Goal: Task Accomplishment & Management: Manage account settings

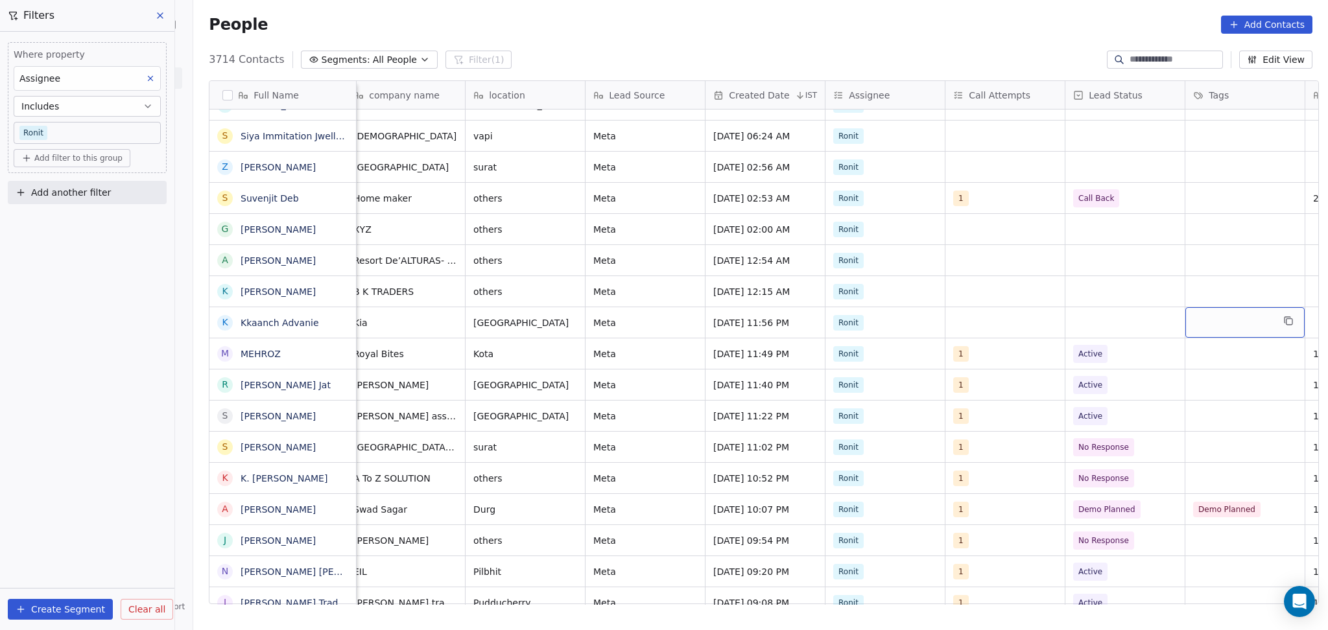
scroll to position [0, 610]
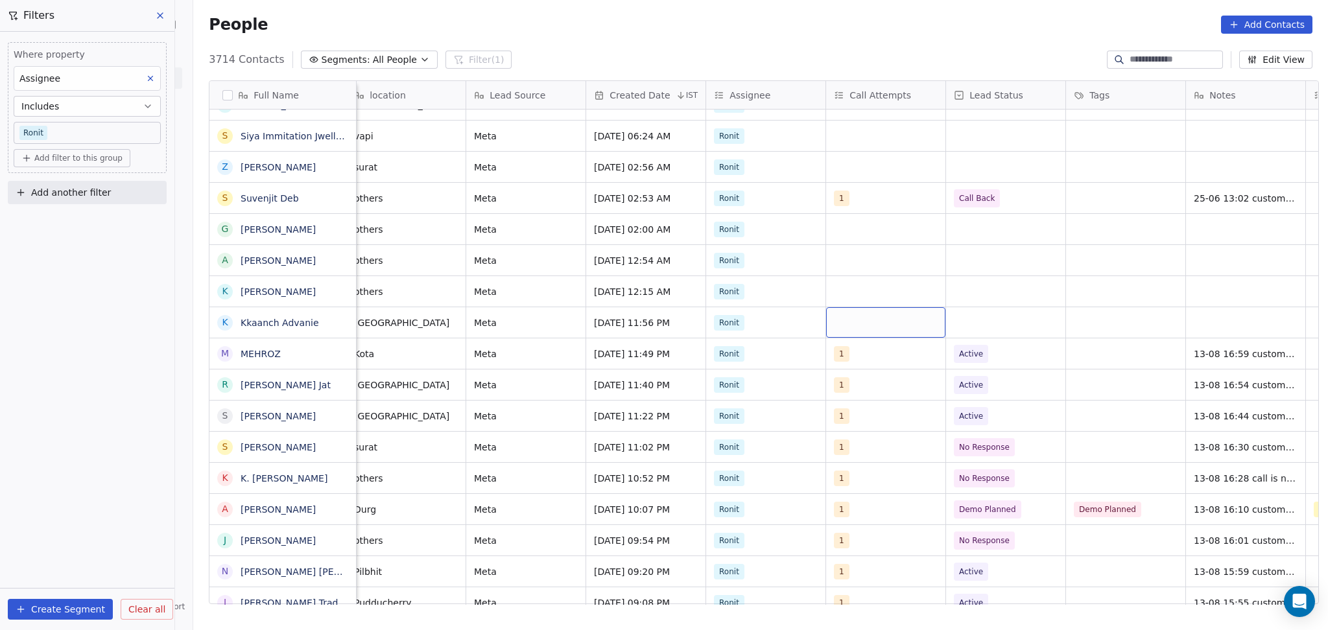
click at [905, 331] on div "grid" at bounding box center [885, 322] width 119 height 30
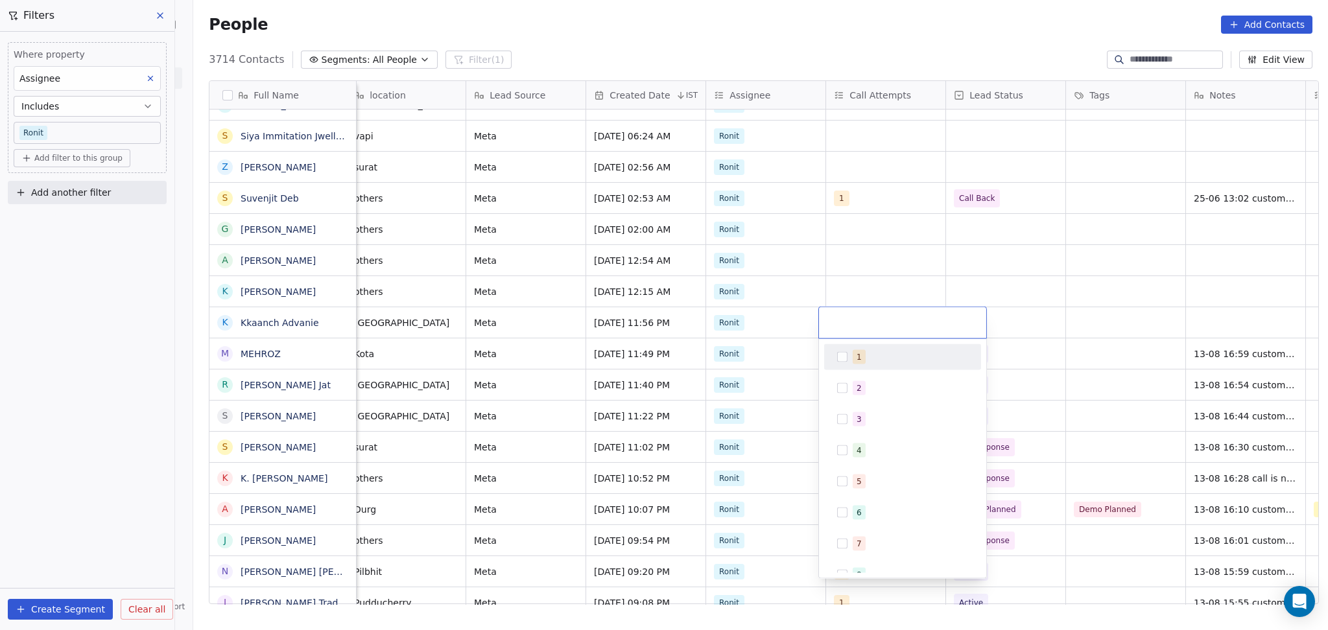
click at [853, 354] on span "1" at bounding box center [858, 357] width 13 height 14
click at [848, 277] on html "On2Cook India Pvt. Ltd. Contacts People Marketing Workflows Campaigns Sales Pip…" at bounding box center [664, 315] width 1328 height 630
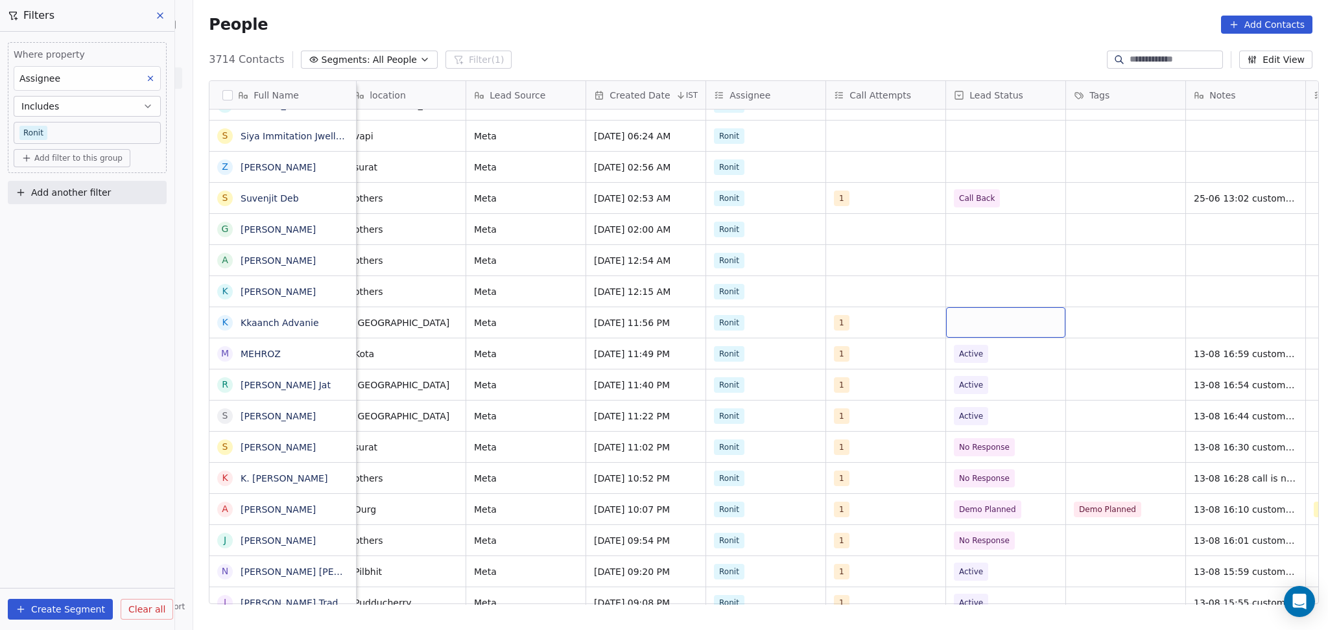
click at [979, 333] on div "grid" at bounding box center [1005, 322] width 119 height 30
drag, startPoint x: 996, startPoint y: 469, endPoint x: 1177, endPoint y: 362, distance: 209.9
click at [996, 470] on div "No Response" at bounding box center [1023, 482] width 157 height 26
click at [1212, 321] on div "grid" at bounding box center [1245, 322] width 119 height 30
type textarea "**********"
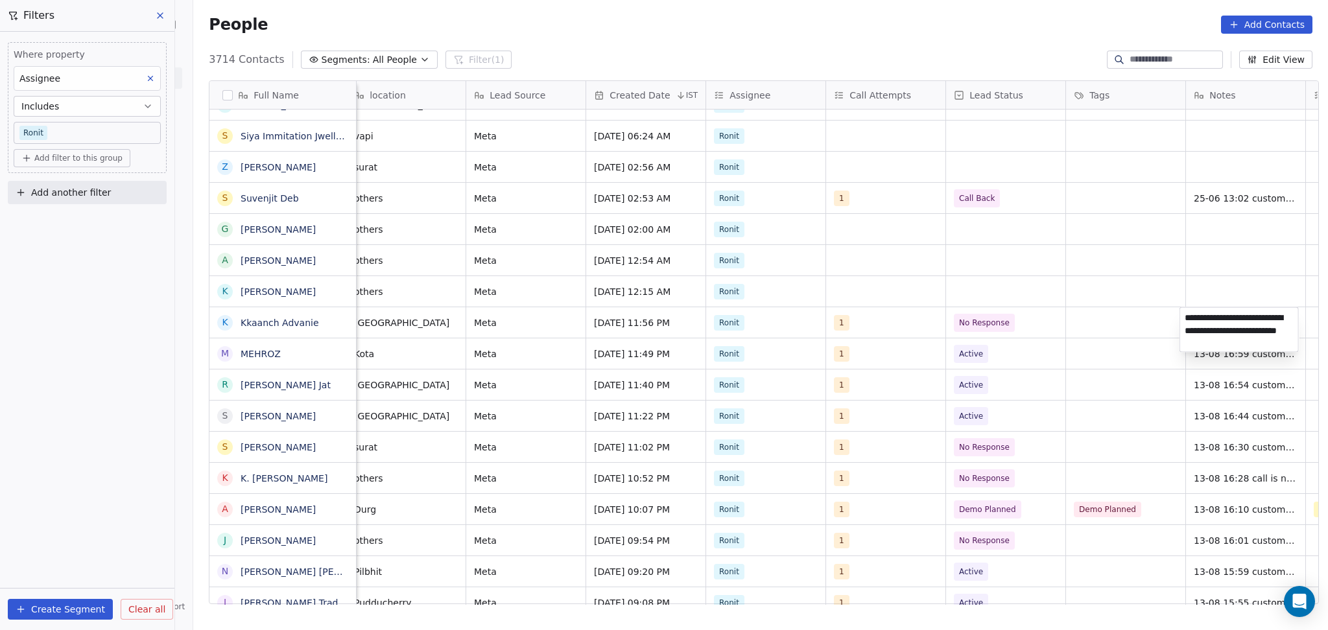
click at [1027, 357] on html "On2Cook India Pvt. Ltd. Contacts People Marketing Workflows Campaigns Sales Pip…" at bounding box center [664, 315] width 1328 height 630
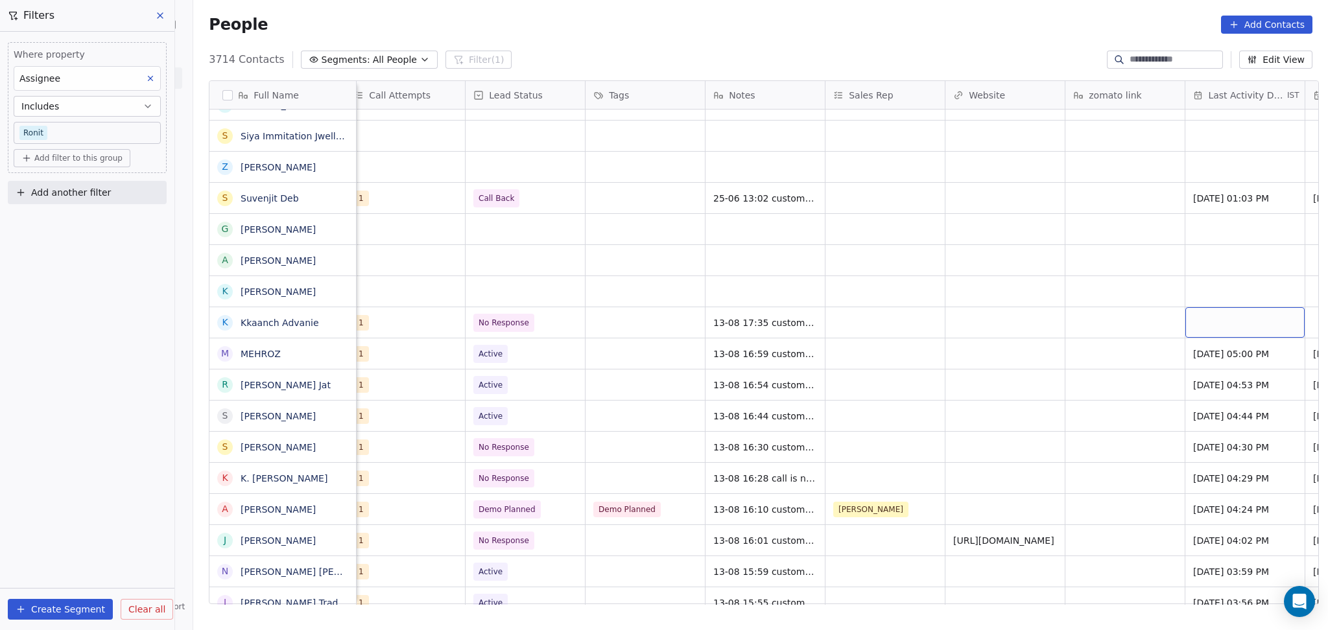
scroll to position [0, 1210]
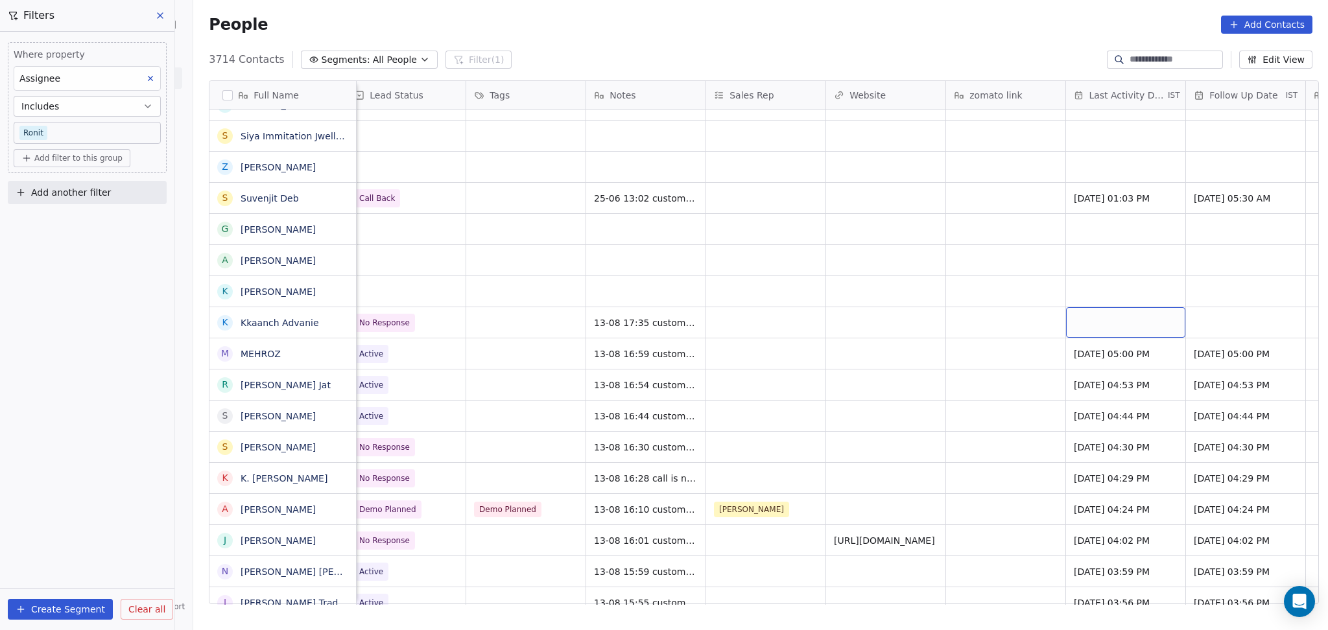
click at [1127, 318] on div "grid" at bounding box center [1125, 322] width 119 height 30
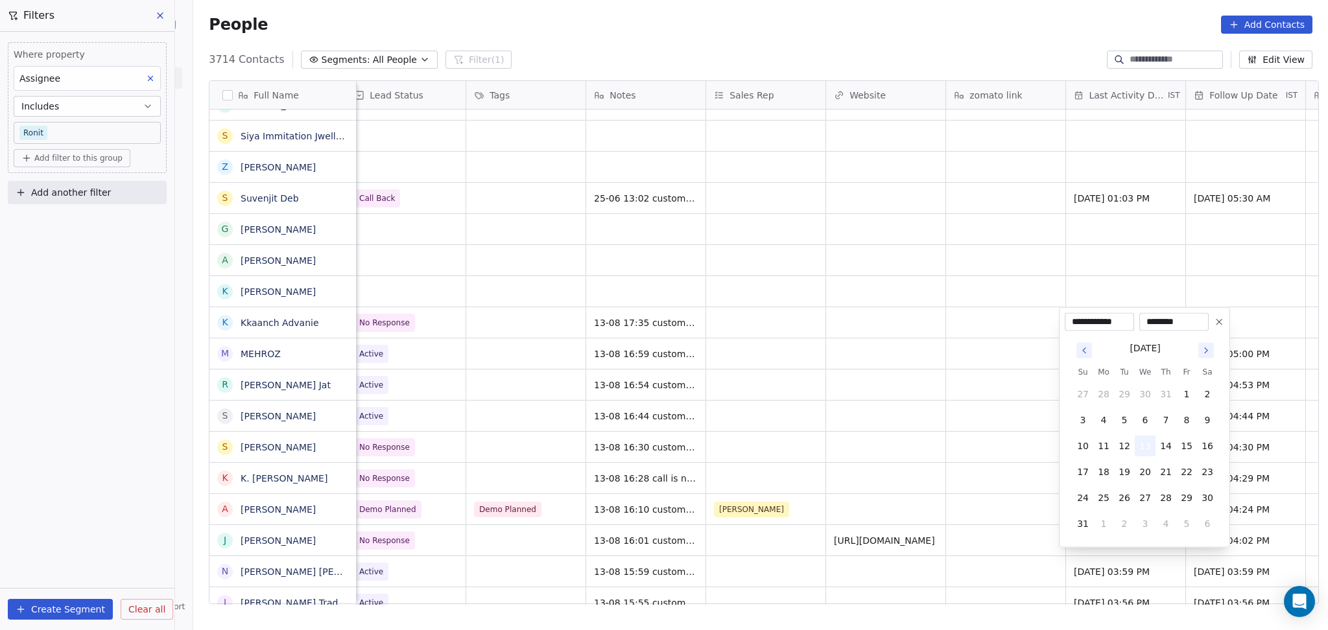
click at [1141, 440] on button "13" at bounding box center [1144, 446] width 21 height 21
click at [983, 429] on html "On2Cook India Pvt. Ltd. Contacts People Marketing Workflows Campaigns Sales Pip…" at bounding box center [664, 315] width 1328 height 630
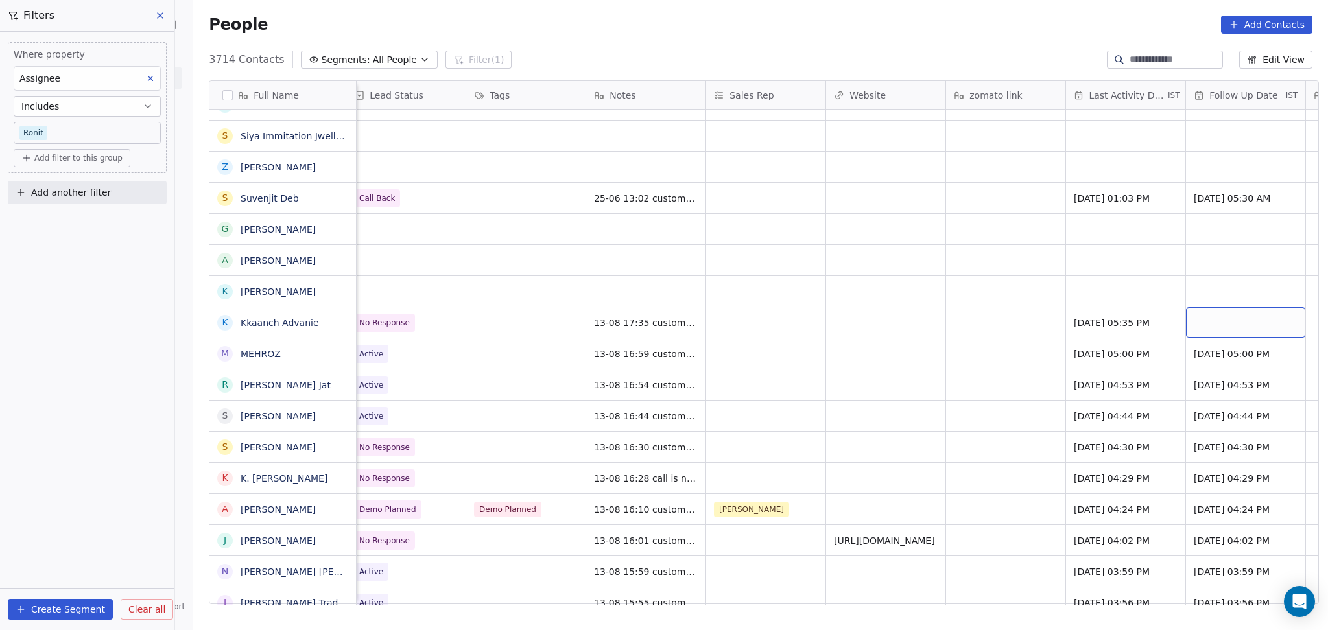
click at [1232, 325] on div "grid" at bounding box center [1245, 322] width 119 height 30
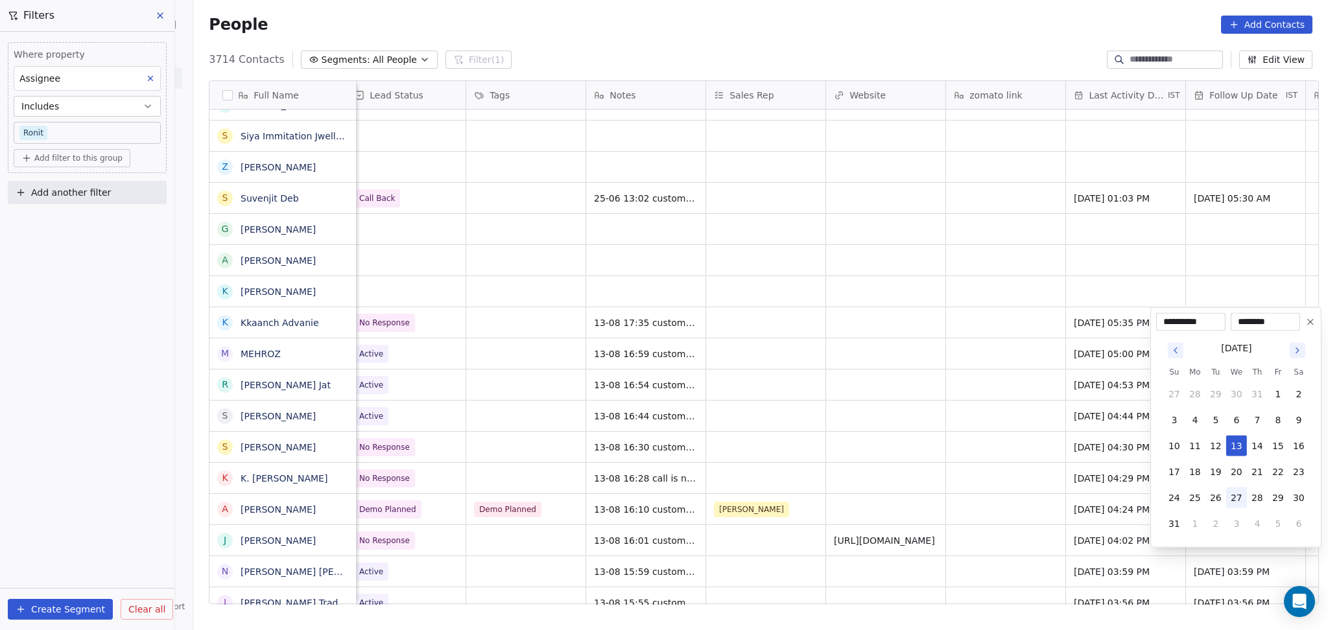
click at [1231, 499] on button "27" at bounding box center [1236, 497] width 21 height 21
type input "**********"
drag, startPoint x: 991, startPoint y: 489, endPoint x: 987, endPoint y: 521, distance: 31.9
click at [992, 487] on html "On2Cook India Pvt. Ltd. Contacts People Marketing Workflows Campaigns Sales Pip…" at bounding box center [664, 315] width 1328 height 630
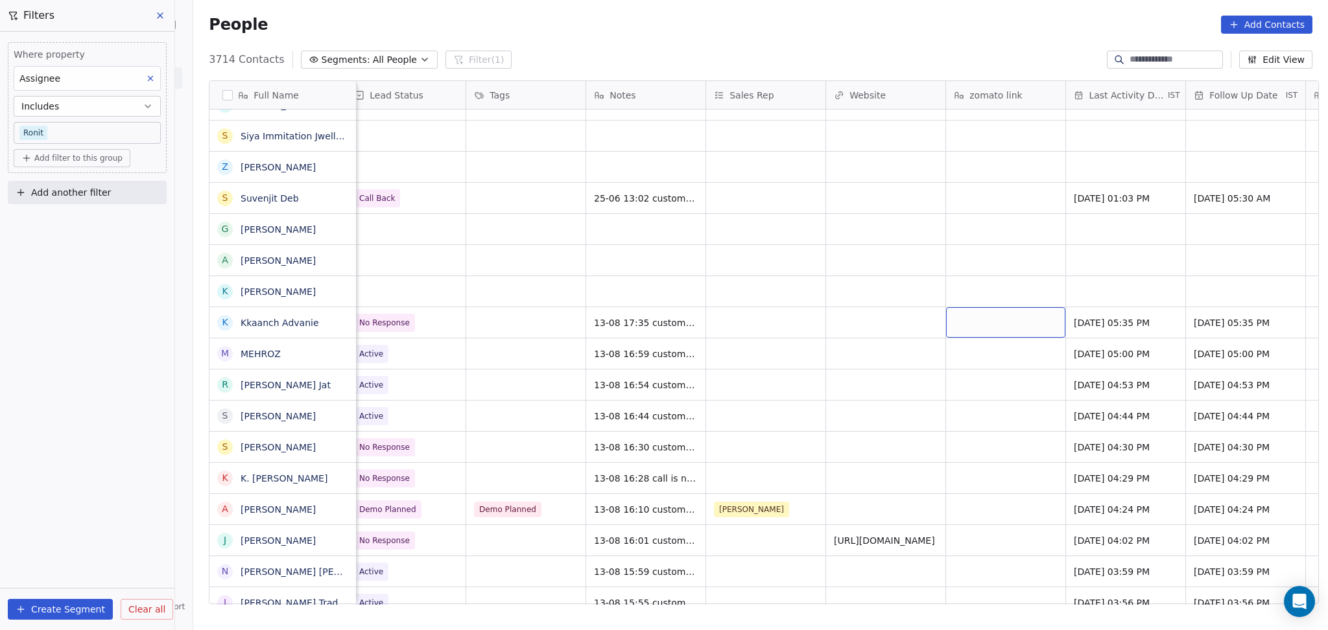
click at [1050, 329] on div "grid" at bounding box center [1005, 322] width 119 height 30
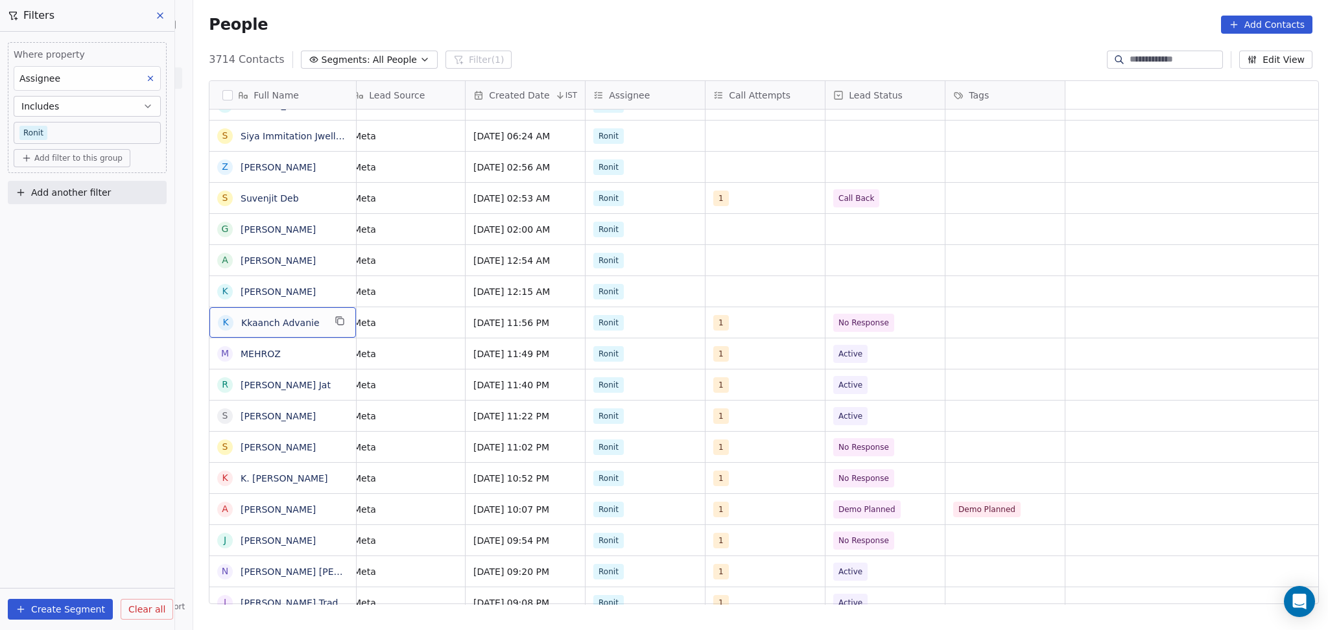
scroll to position [0, 0]
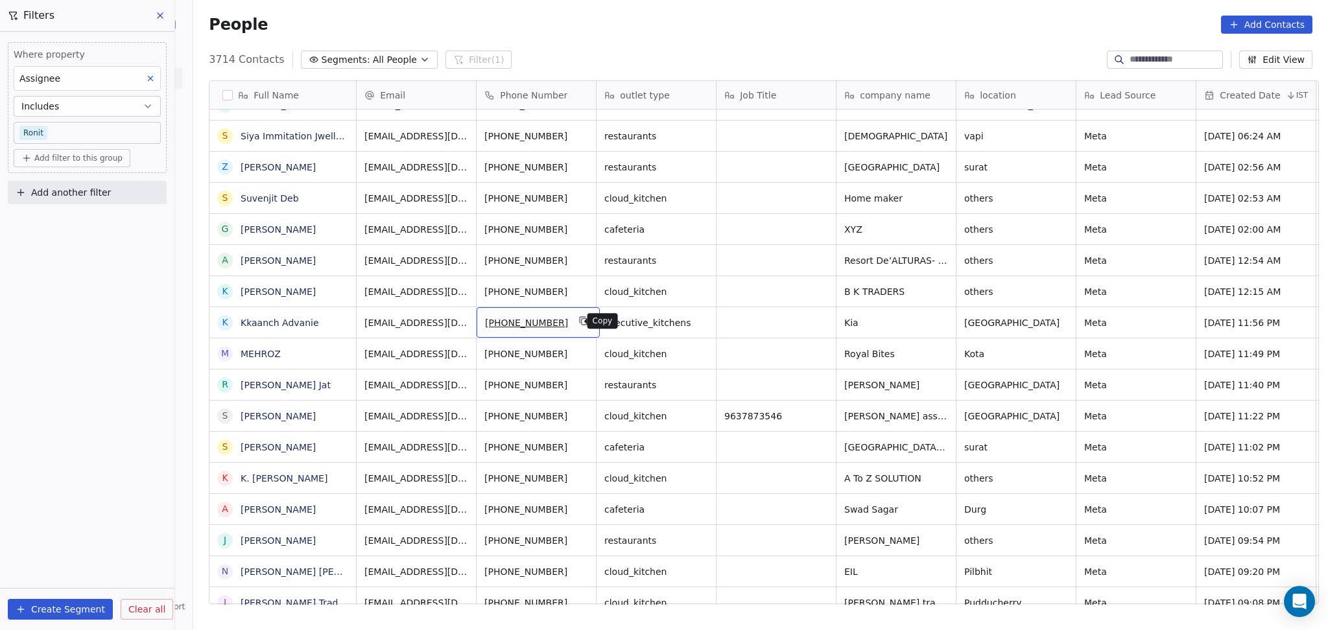
click at [580, 320] on icon "grid" at bounding box center [583, 320] width 6 height 6
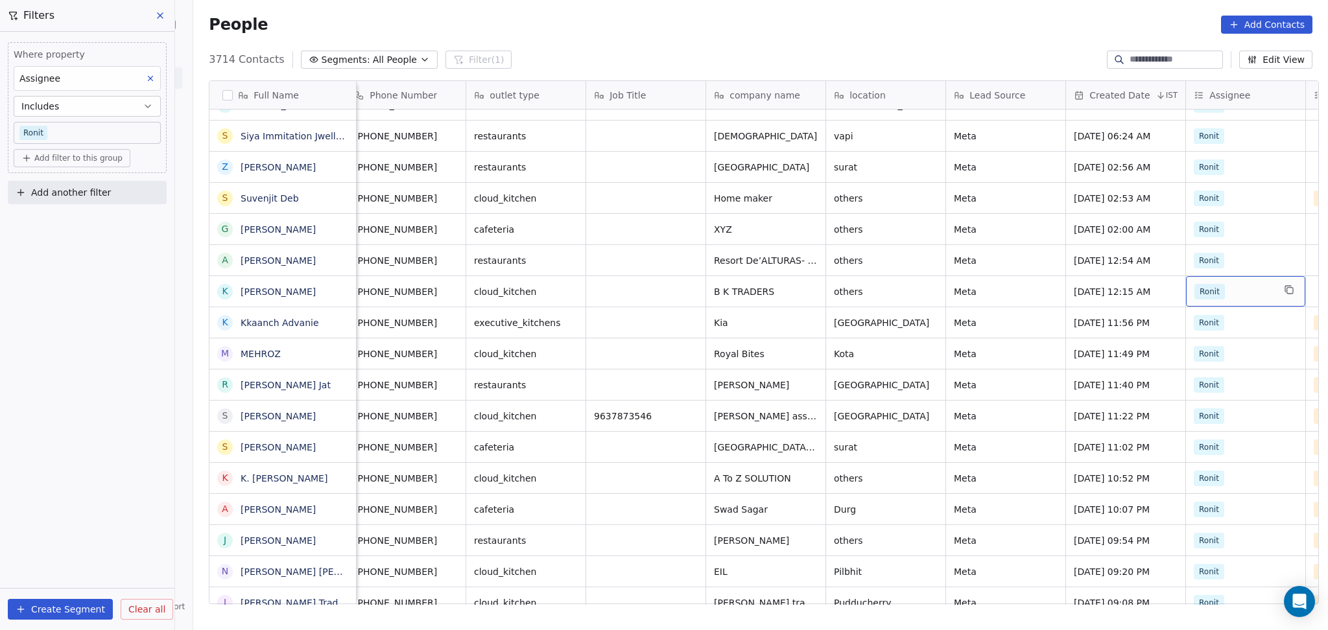
scroll to position [0, 251]
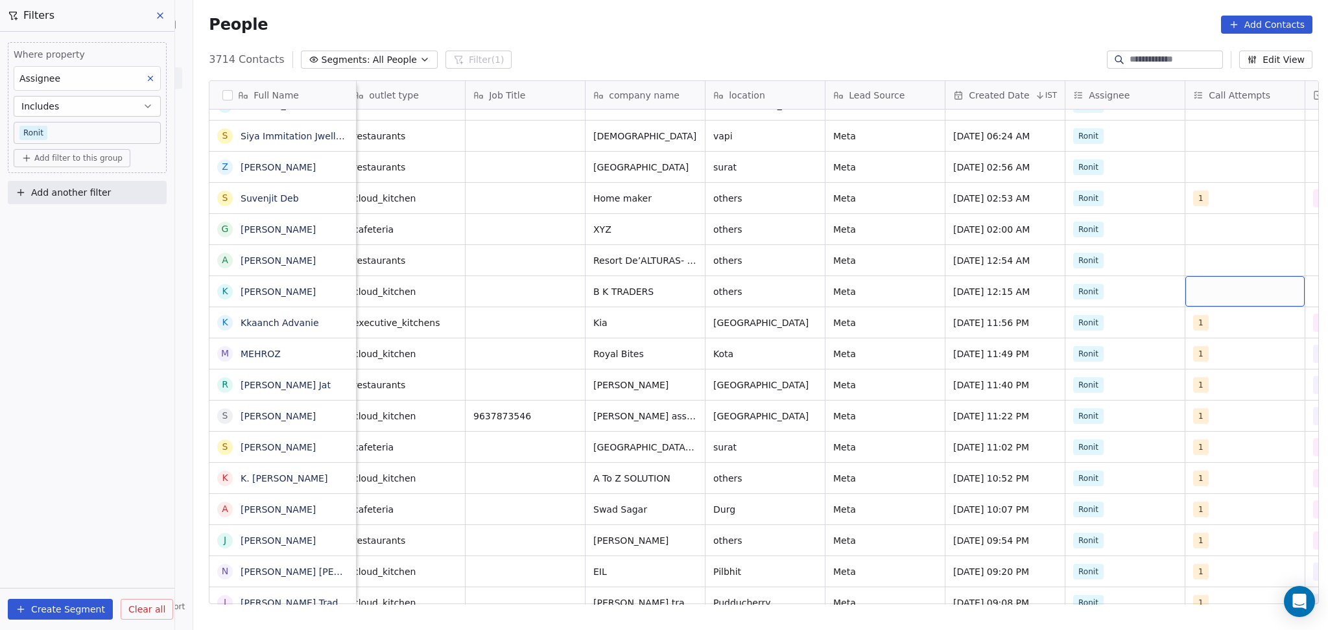
click at [1214, 296] on div "grid" at bounding box center [1244, 291] width 119 height 30
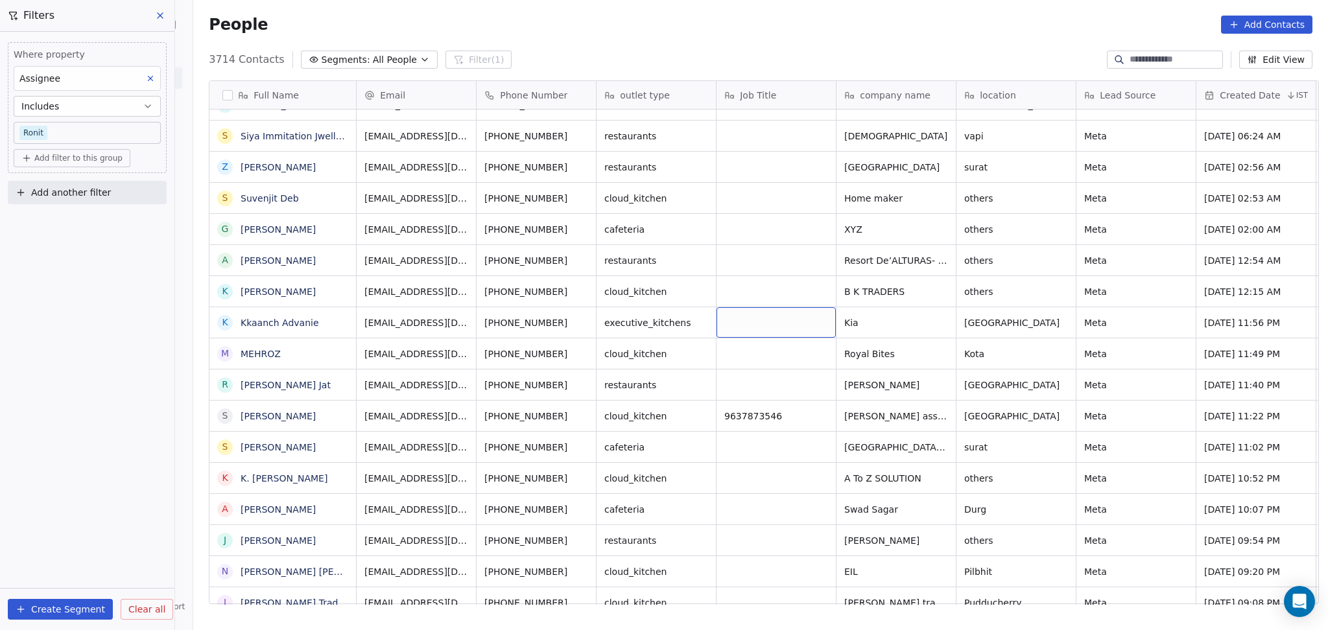
drag, startPoint x: 783, startPoint y: 323, endPoint x: 784, endPoint y: 317, distance: 6.6
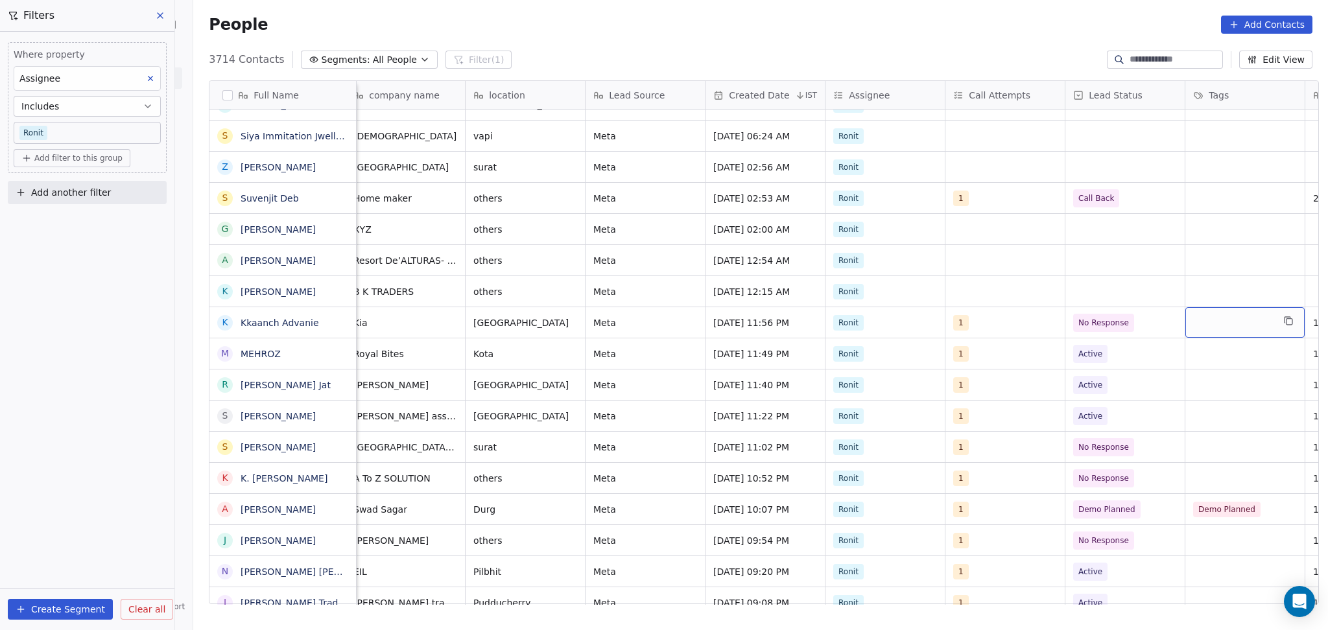
scroll to position [0, 610]
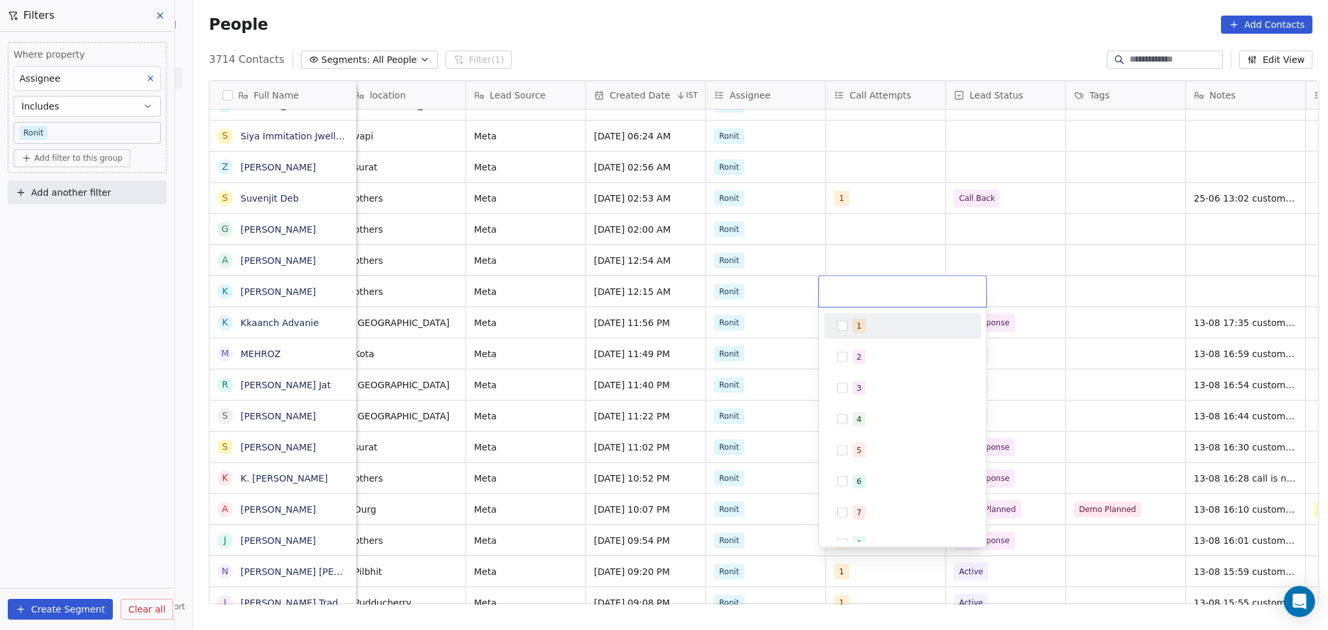
click at [858, 341] on div "1 2 3 4 5 6 7 8 9 10" at bounding box center [902, 466] width 157 height 306
click at [867, 331] on div "1" at bounding box center [909, 326] width 115 height 14
click at [905, 241] on html "On2Cook India Pvt. Ltd. Contacts People Marketing Workflows Campaigns Sales Pip…" at bounding box center [664, 315] width 1328 height 630
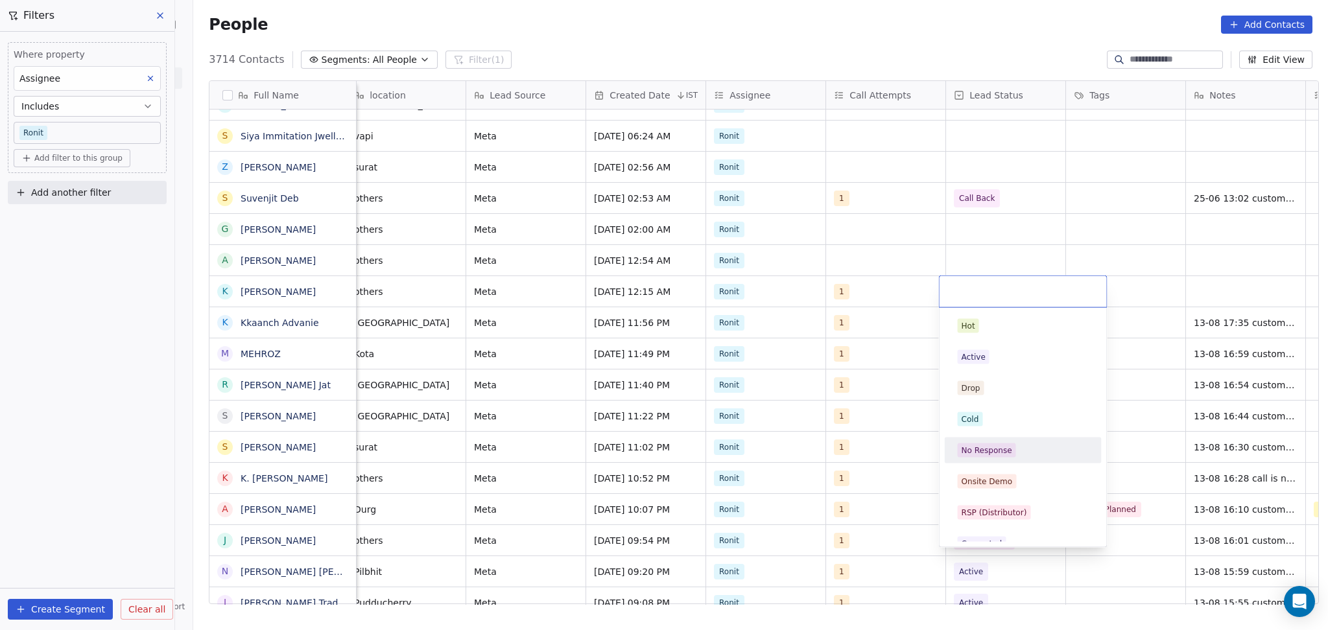
click at [992, 443] on span "No Response" at bounding box center [986, 450] width 58 height 14
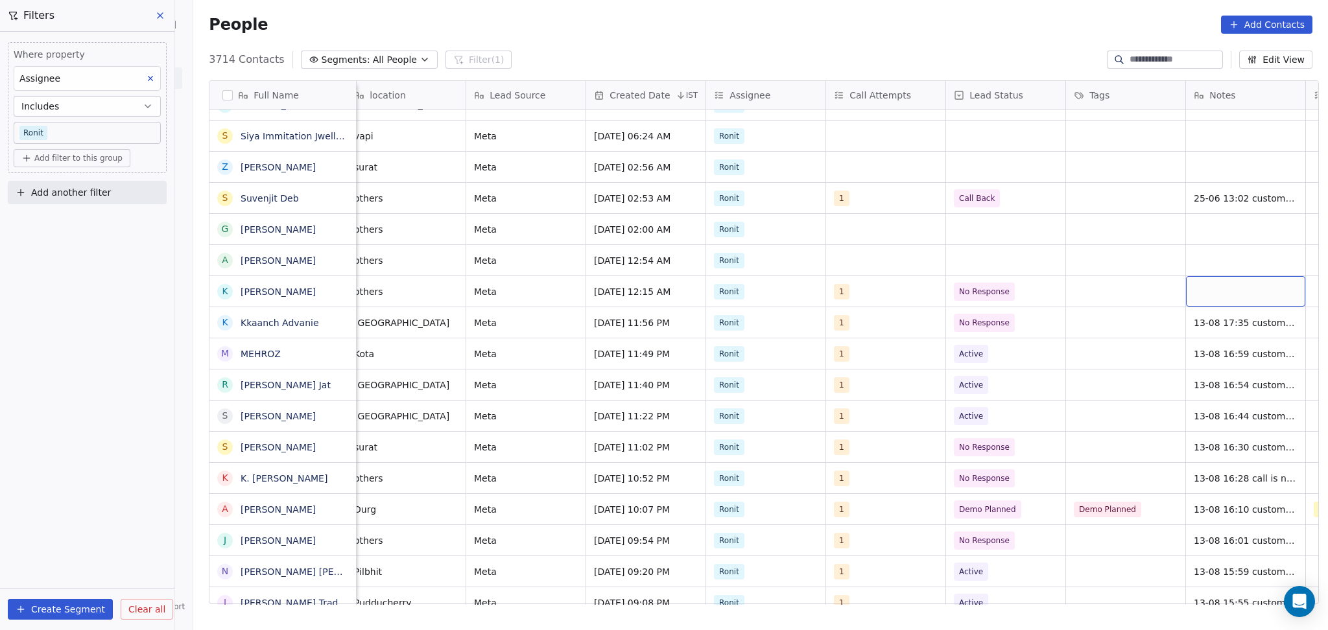
click at [1204, 289] on div "grid" at bounding box center [1245, 291] width 119 height 30
type textarea "**********"
click at [1147, 303] on html "On2Cook India Pvt. Ltd. Contacts People Marketing Workflows Campaigns Sales Pip…" at bounding box center [664, 315] width 1328 height 630
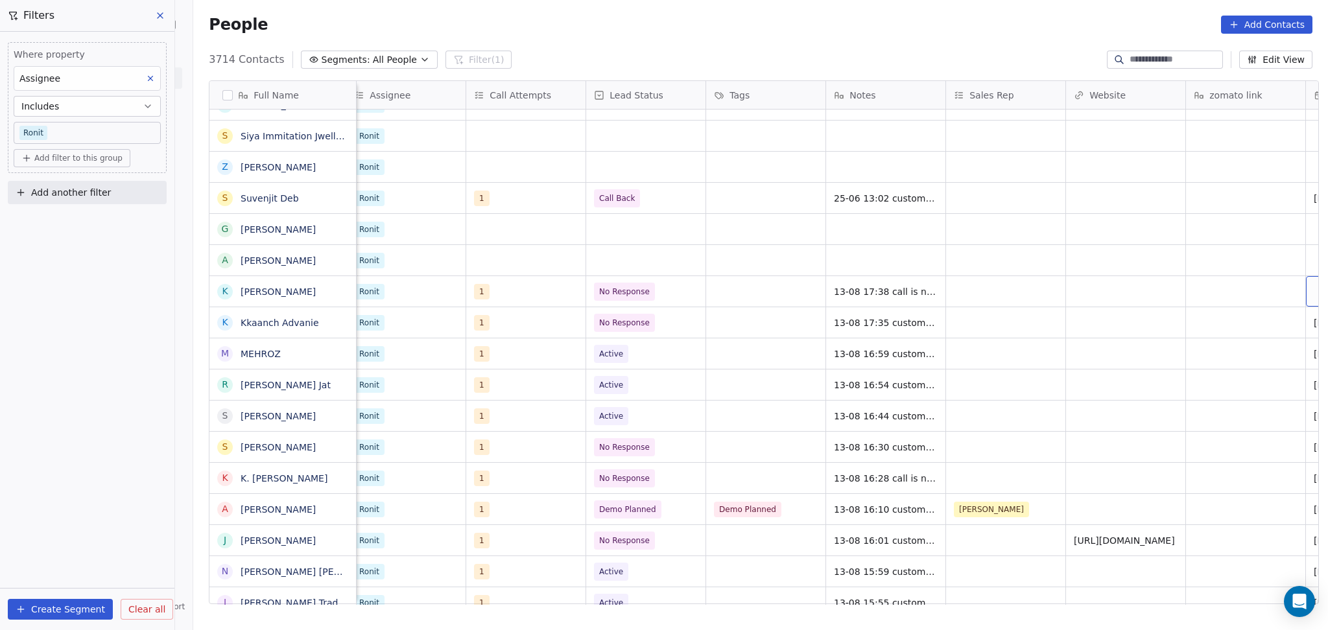
scroll to position [0, 1090]
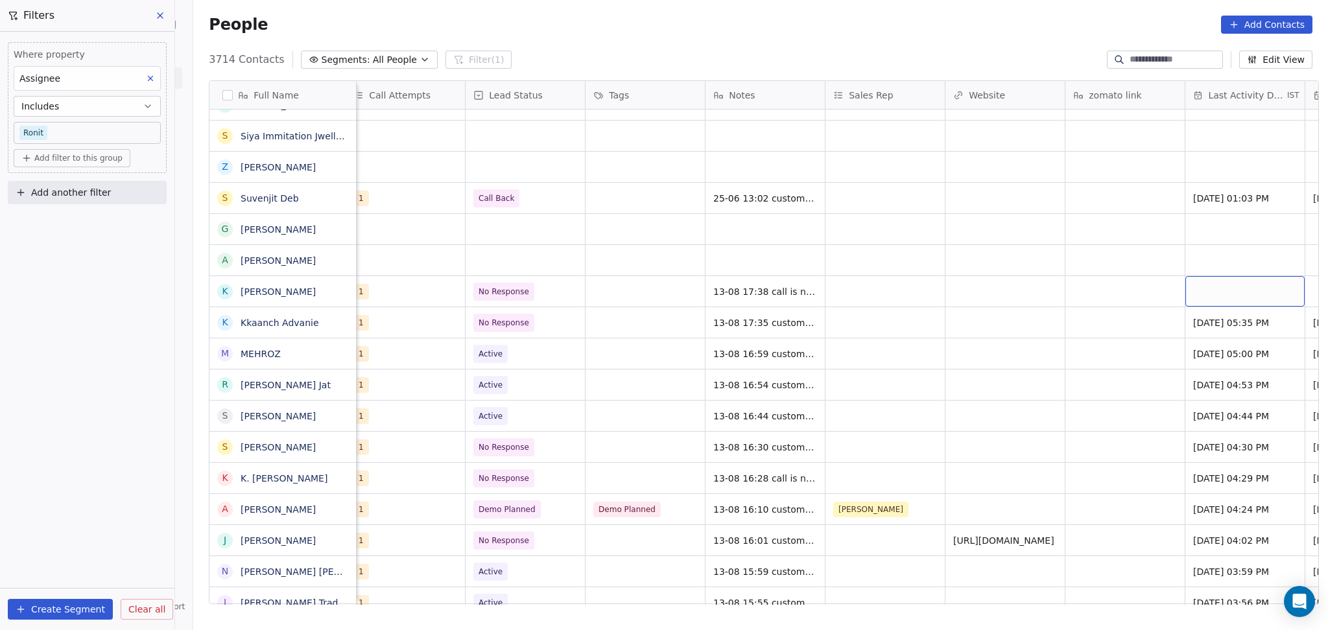
click at [1208, 288] on div "grid" at bounding box center [1244, 291] width 119 height 30
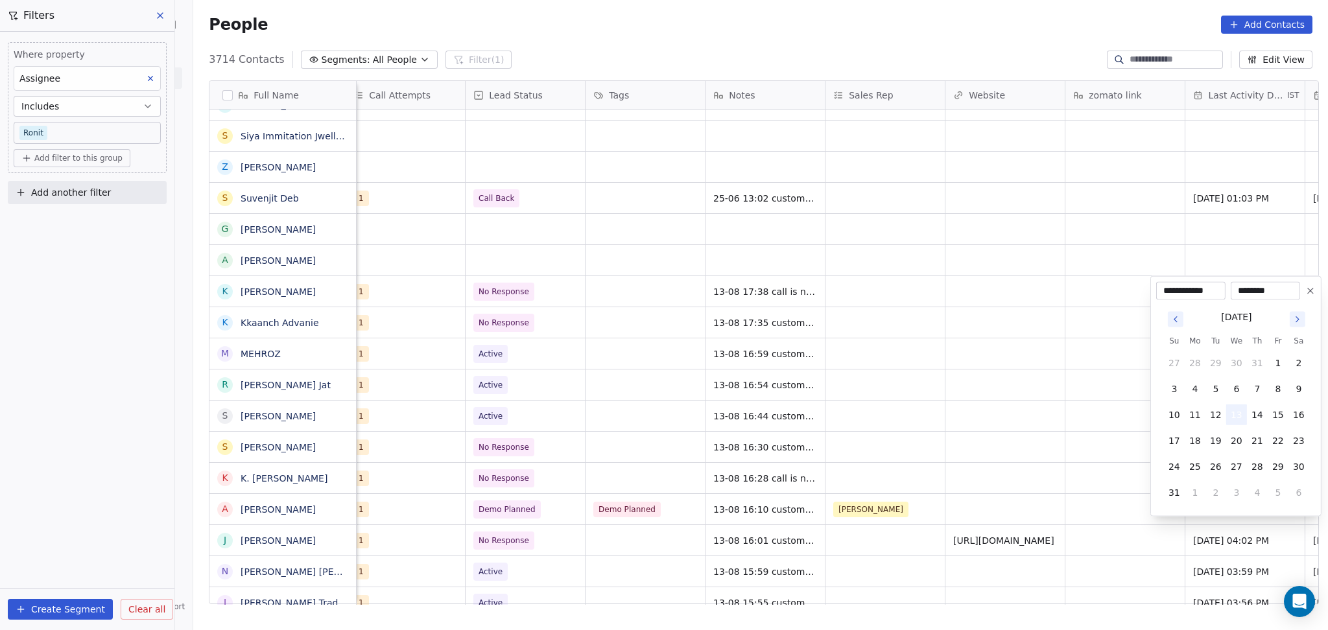
click at [1232, 417] on button "13" at bounding box center [1236, 415] width 21 height 21
click at [1045, 317] on html "On2Cook India Pvt. Ltd. Contacts People Marketing Workflows Campaigns Sales Pip…" at bounding box center [664, 315] width 1328 height 630
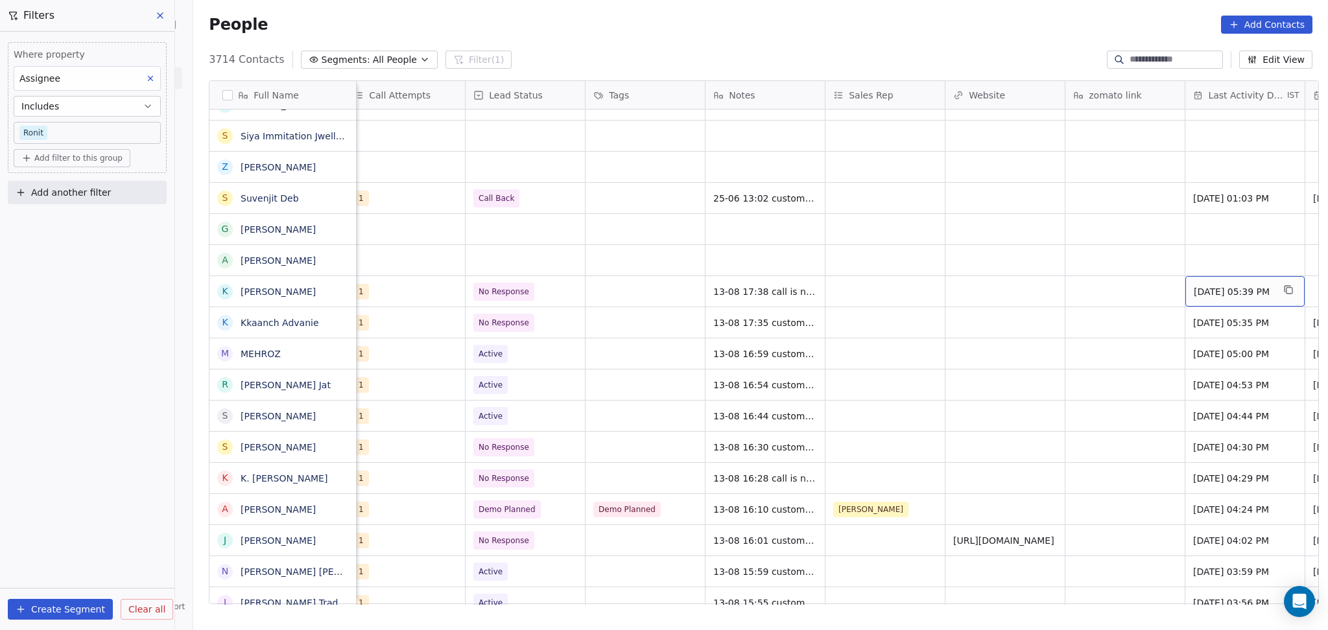
scroll to position [0, 1210]
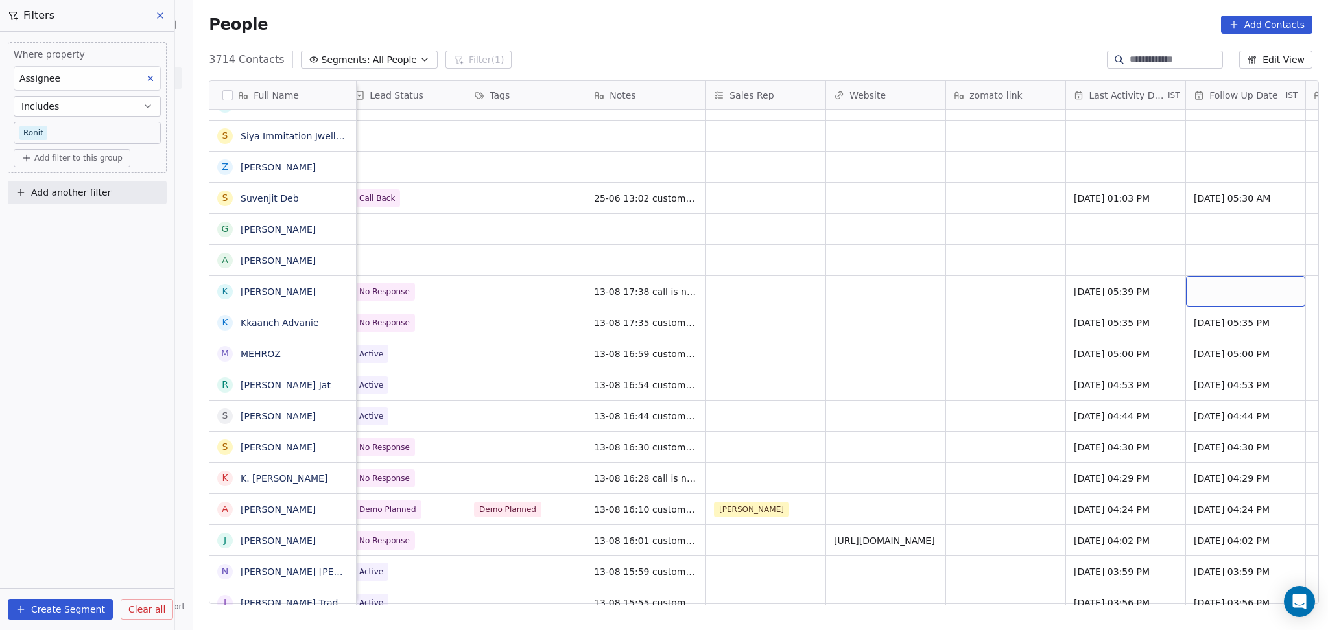
click at [1228, 290] on div "grid" at bounding box center [1245, 291] width 119 height 30
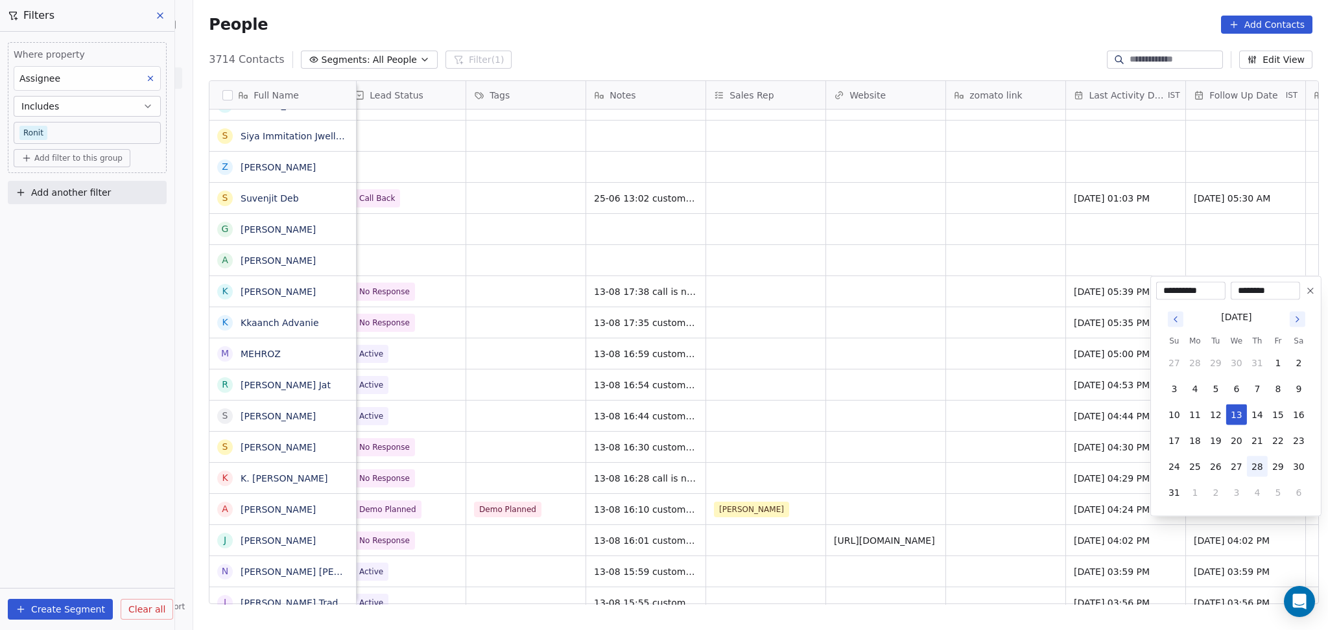
click at [1250, 467] on button "28" at bounding box center [1257, 466] width 21 height 21
type input "**********"
click at [939, 368] on html "On2Cook India Pvt. Ltd. Contacts People Marketing Workflows Campaigns Sales Pip…" at bounding box center [664, 315] width 1328 height 630
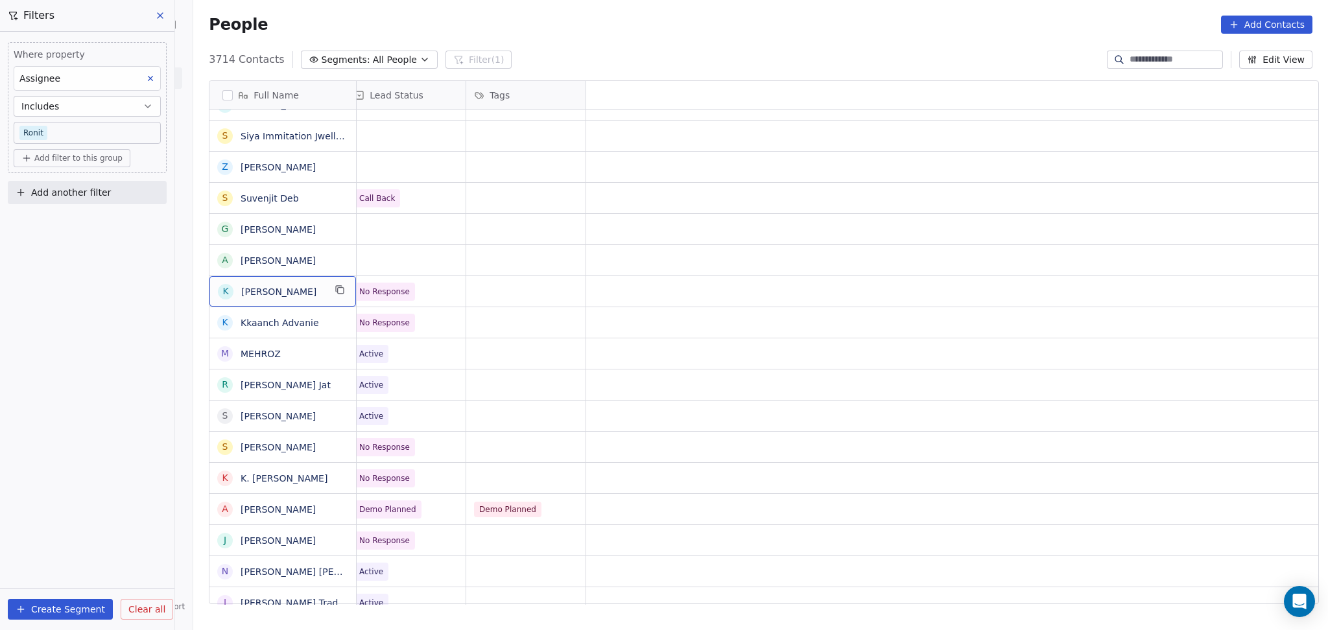
scroll to position [0, 0]
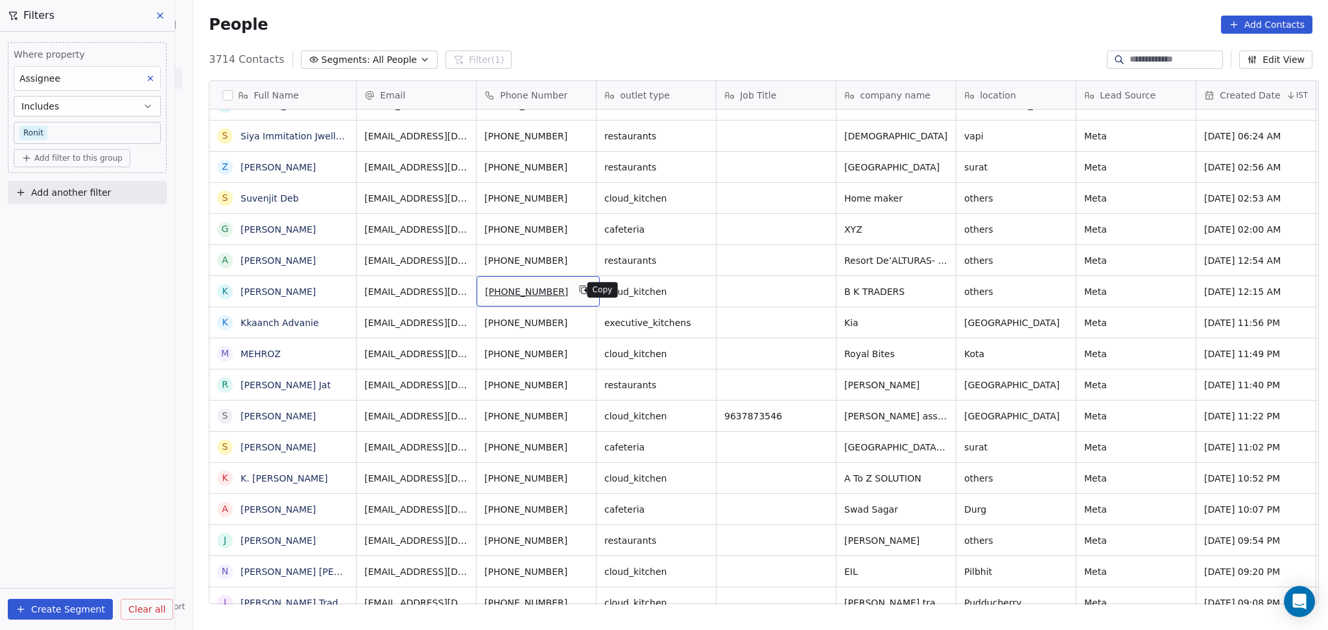
click at [581, 294] on icon "grid" at bounding box center [584, 291] width 6 height 6
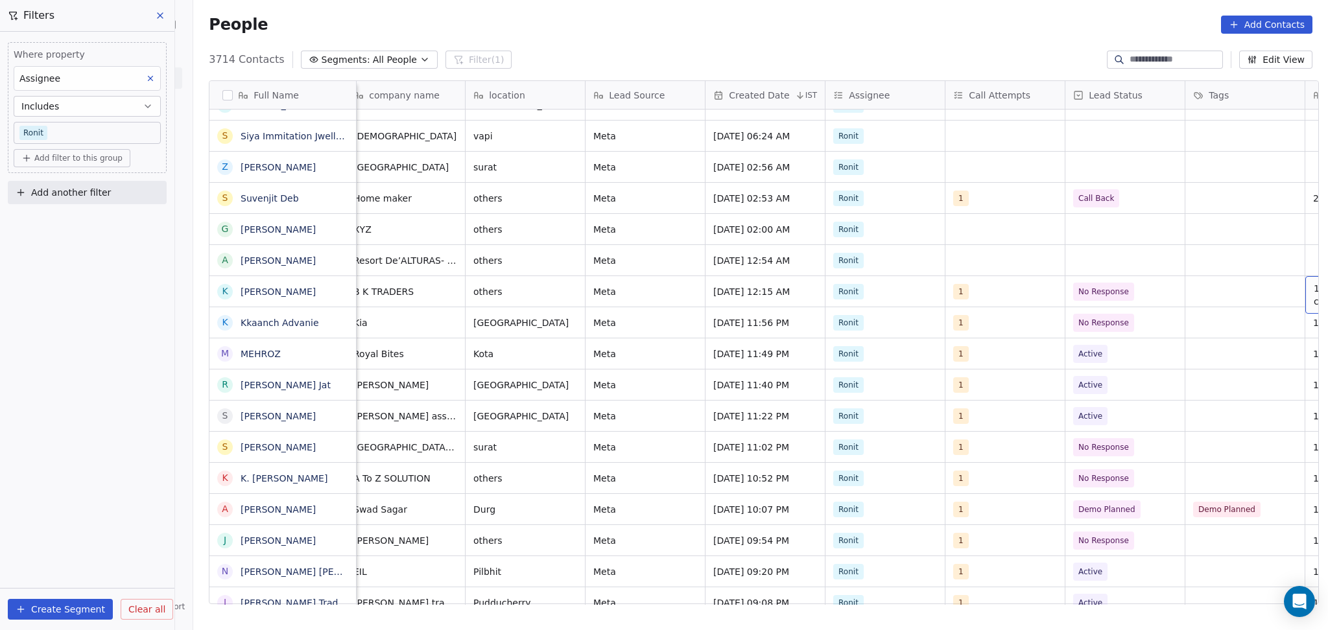
scroll to position [0, 610]
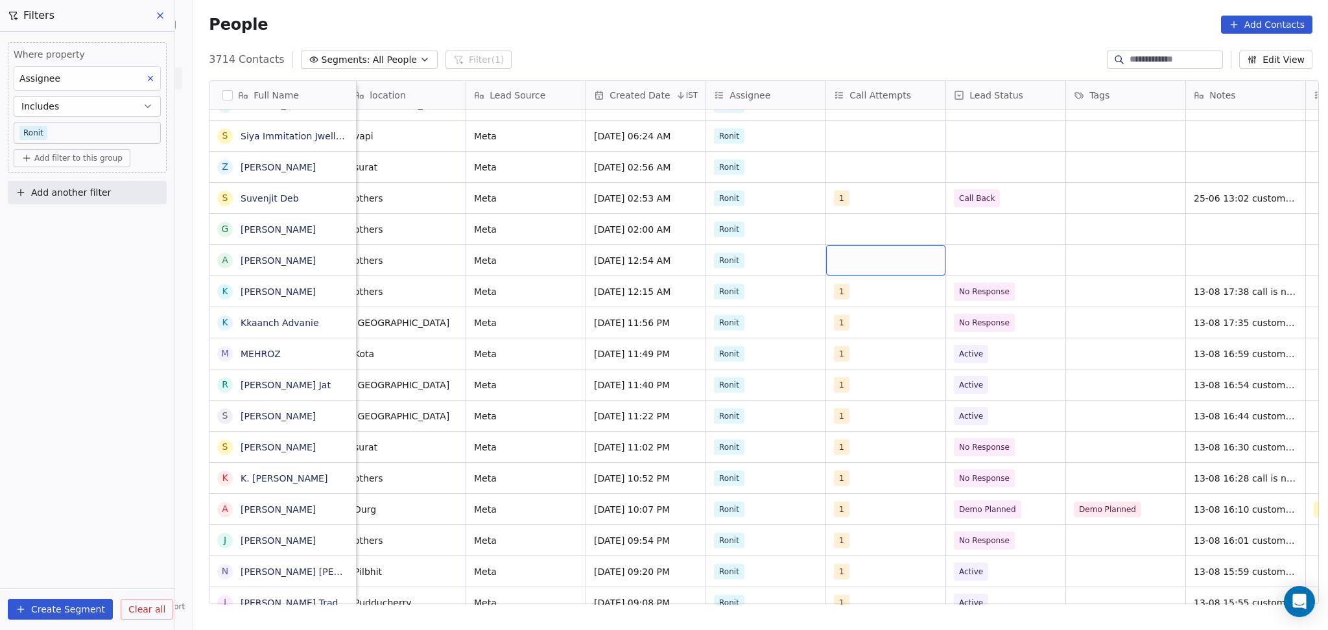
click at [849, 264] on div "grid" at bounding box center [885, 260] width 119 height 30
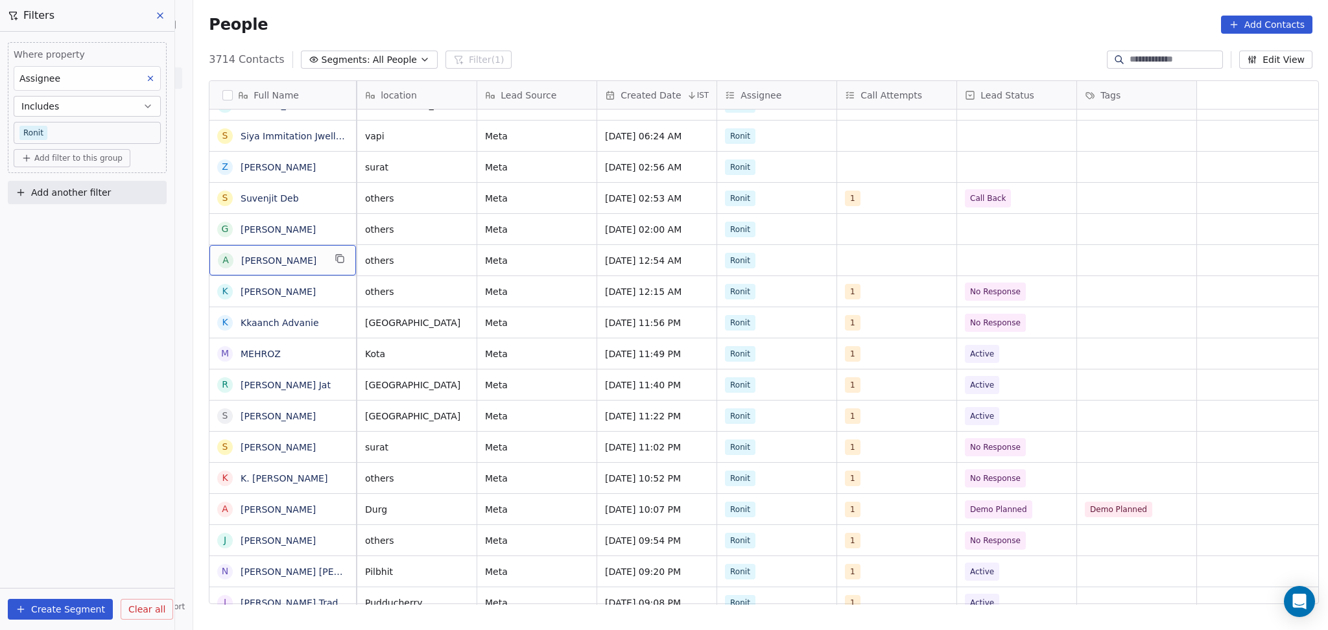
scroll to position [0, 0]
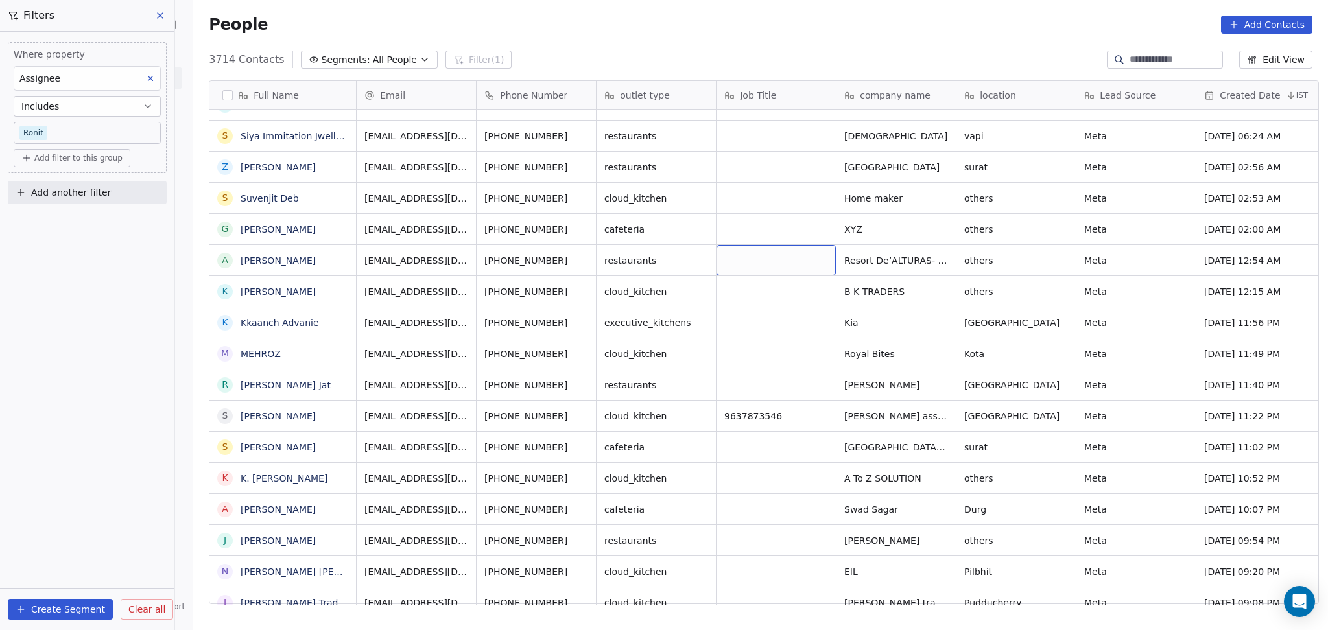
click at [1009, 255] on icon "grid" at bounding box center [1014, 258] width 10 height 10
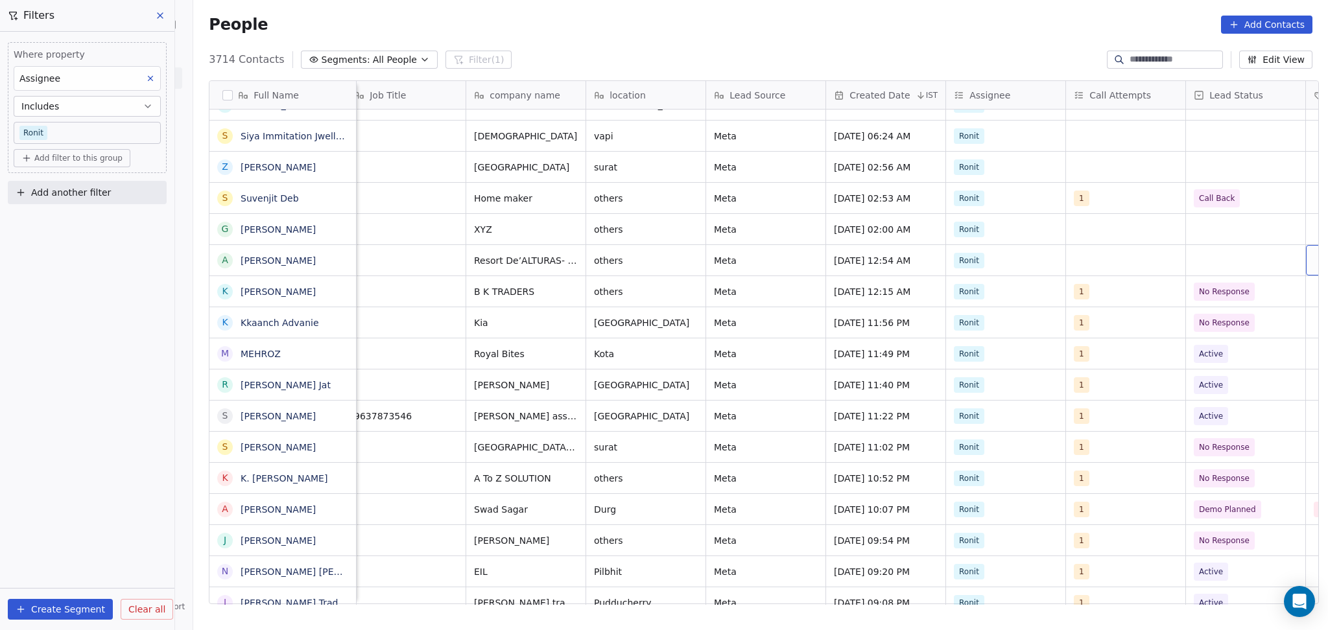
scroll to position [0, 491]
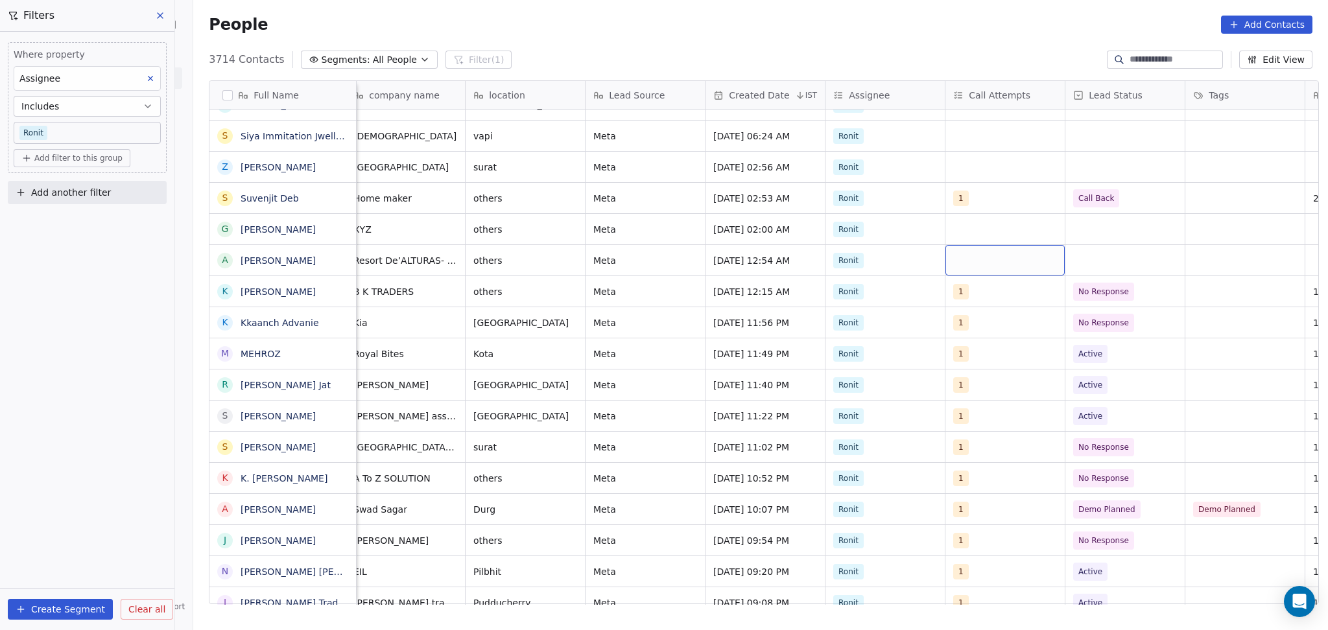
click at [993, 268] on div "grid" at bounding box center [1004, 260] width 119 height 30
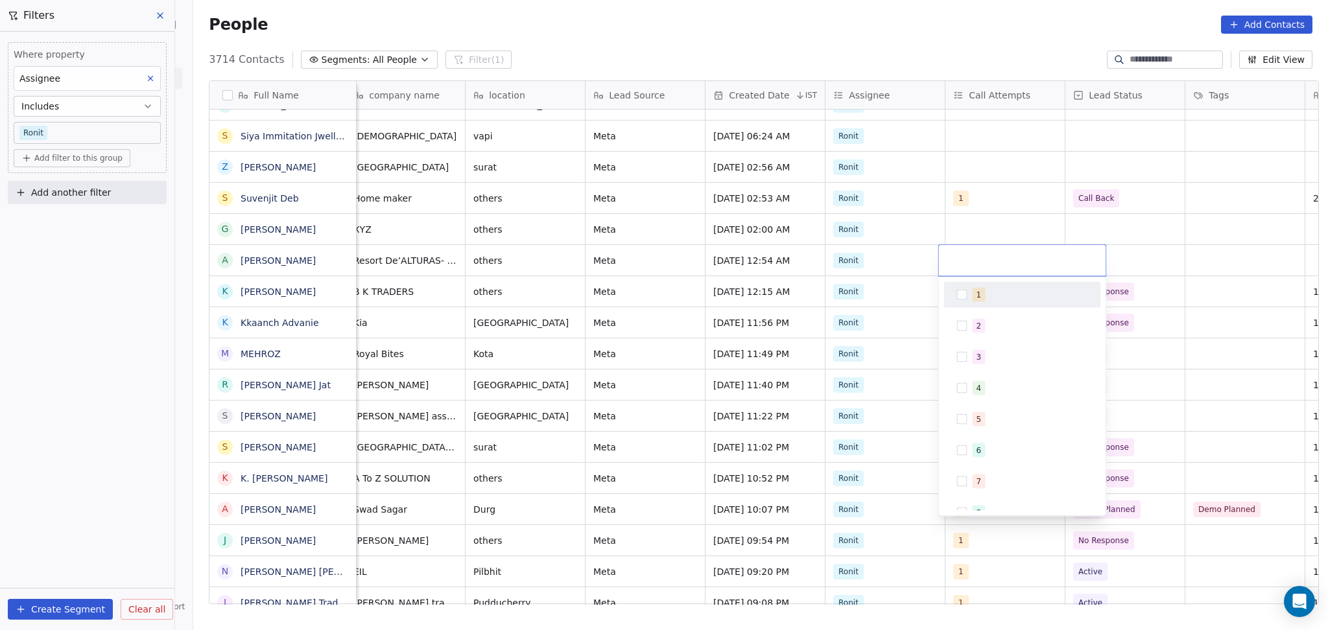
click at [994, 306] on div "1" at bounding box center [1021, 295] width 157 height 26
click at [1009, 231] on html "On2Cook India Pvt. Ltd. Contacts People Marketing Workflows Campaigns Sales Pip…" at bounding box center [664, 315] width 1328 height 630
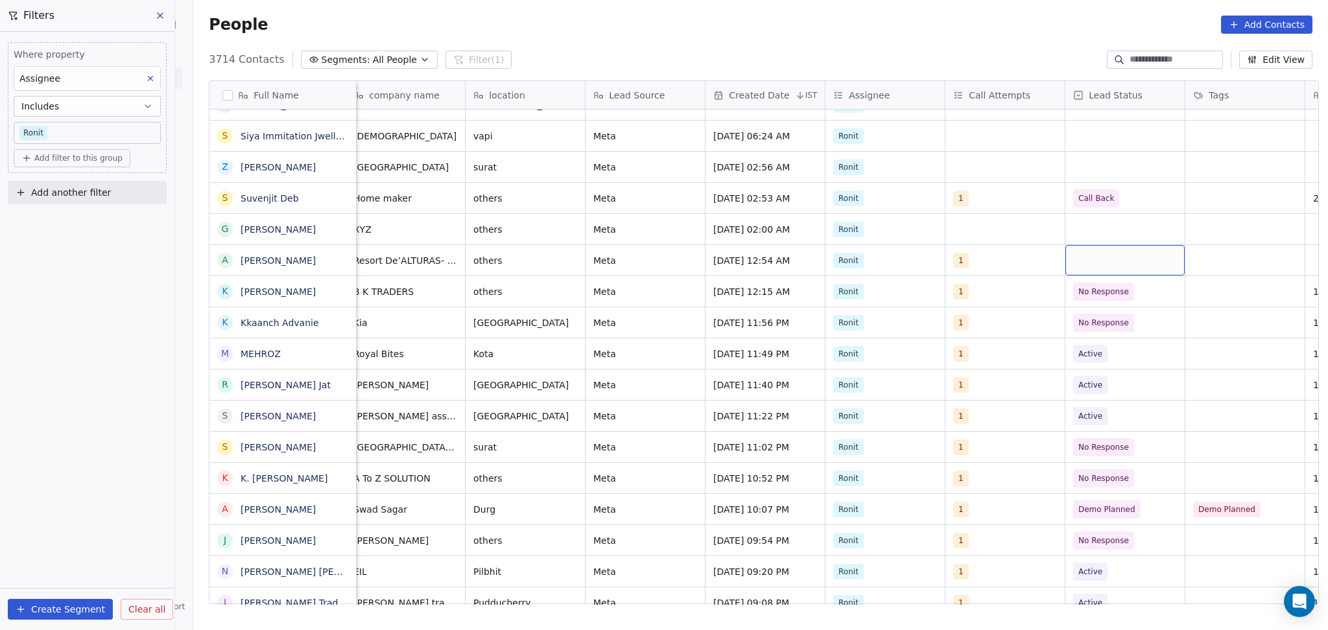
click at [1107, 259] on div "grid" at bounding box center [1124, 260] width 119 height 30
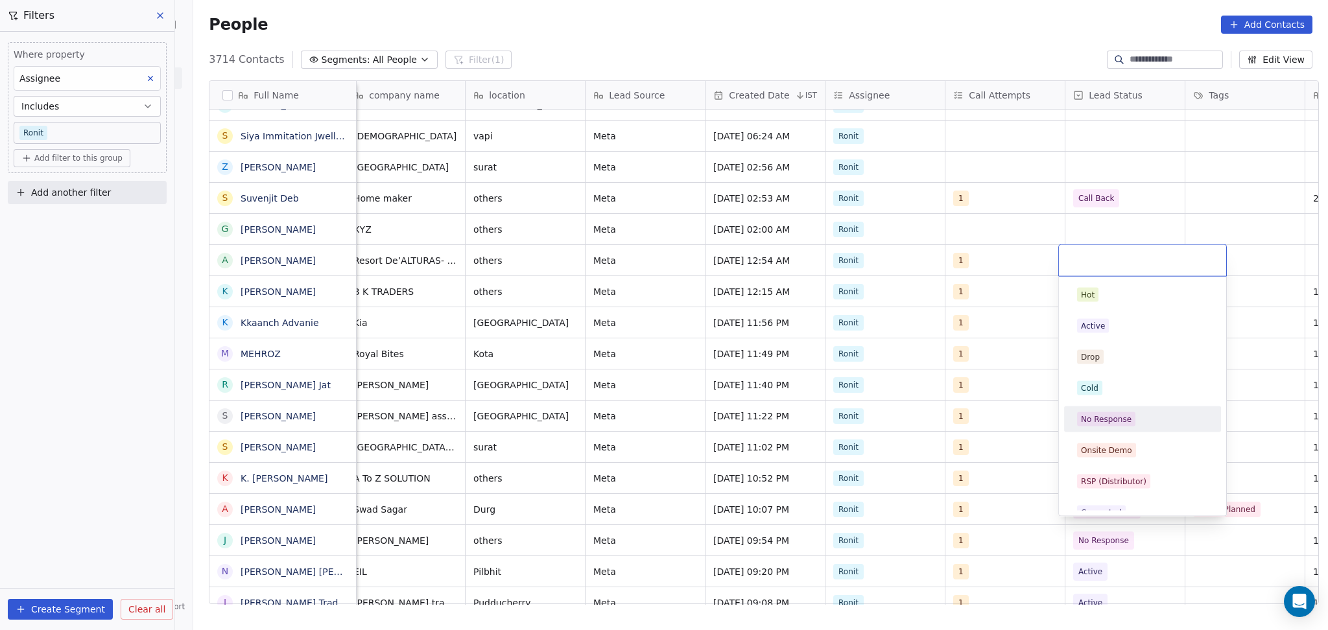
click at [1124, 412] on span "No Response" at bounding box center [1106, 419] width 58 height 14
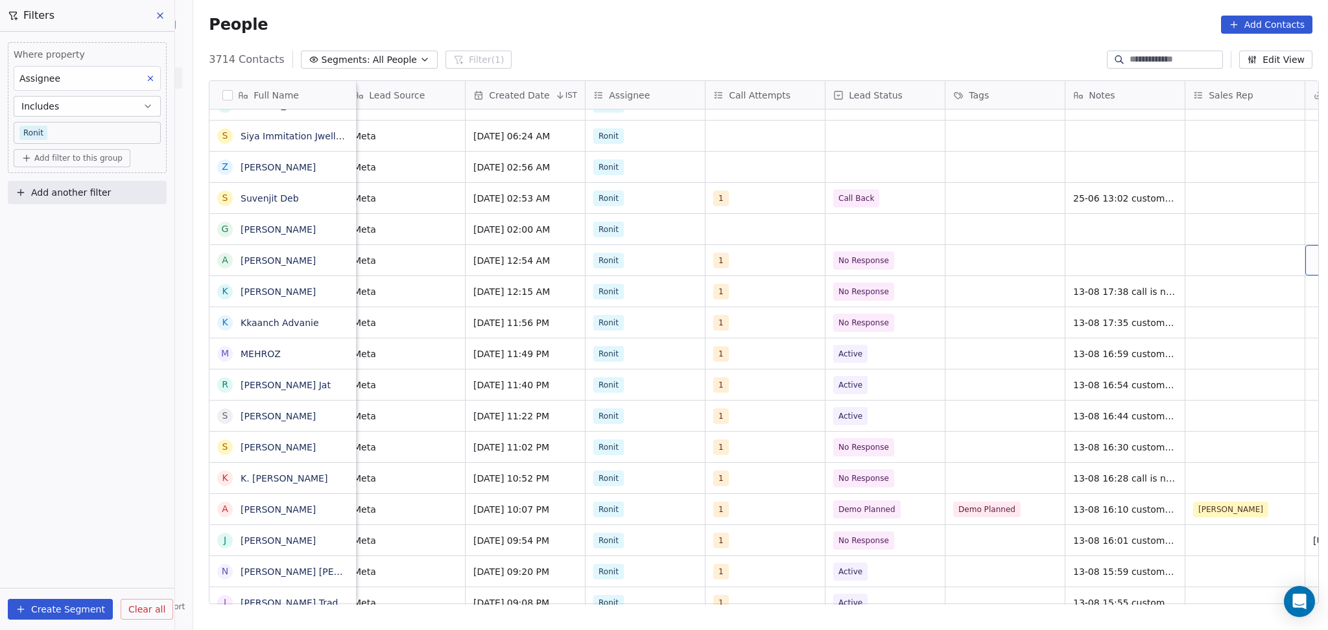
scroll to position [0, 851]
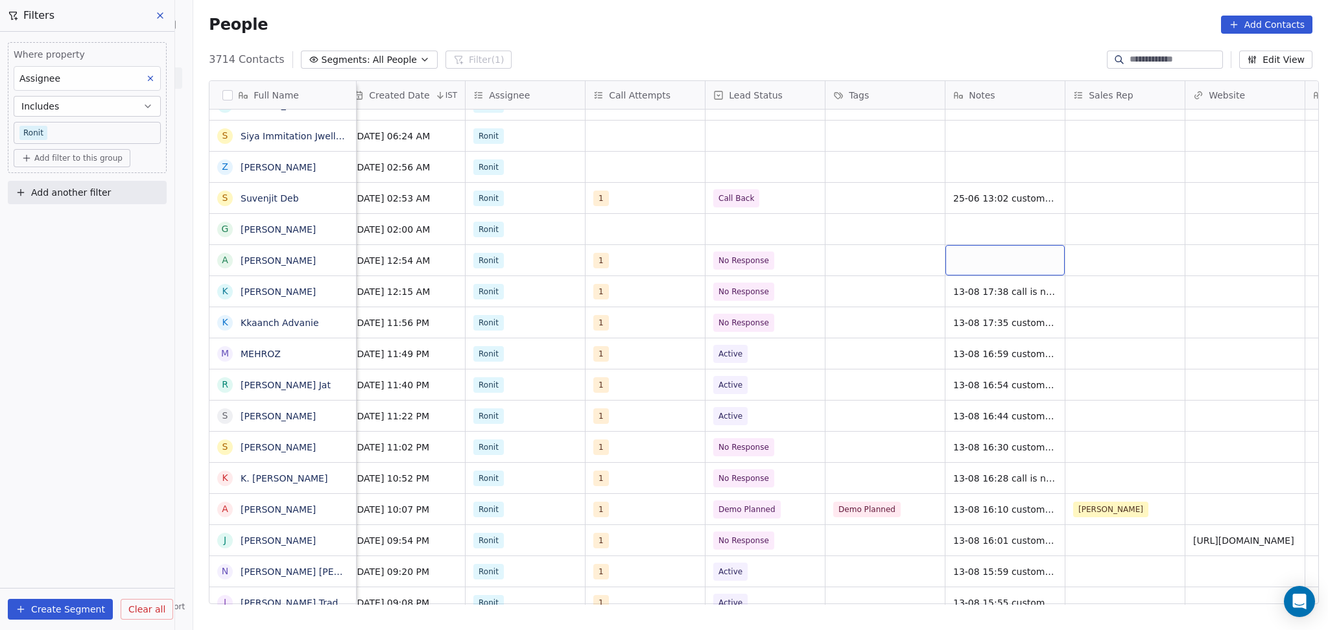
click at [959, 264] on div "grid" at bounding box center [1004, 260] width 119 height 30
type textarea "**********"
click at [1070, 260] on html "On2Cook India Pvt. Ltd. Contacts People Marketing Workflows Campaigns Sales Pip…" at bounding box center [664, 315] width 1328 height 630
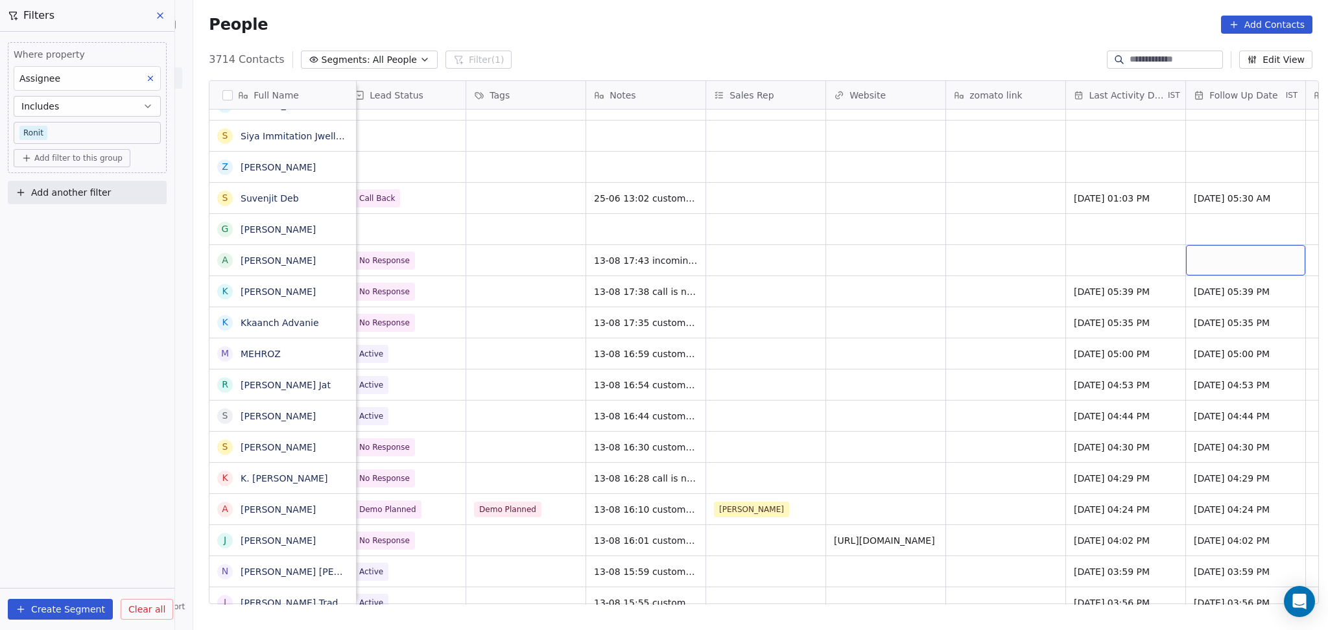
scroll to position [0, 1330]
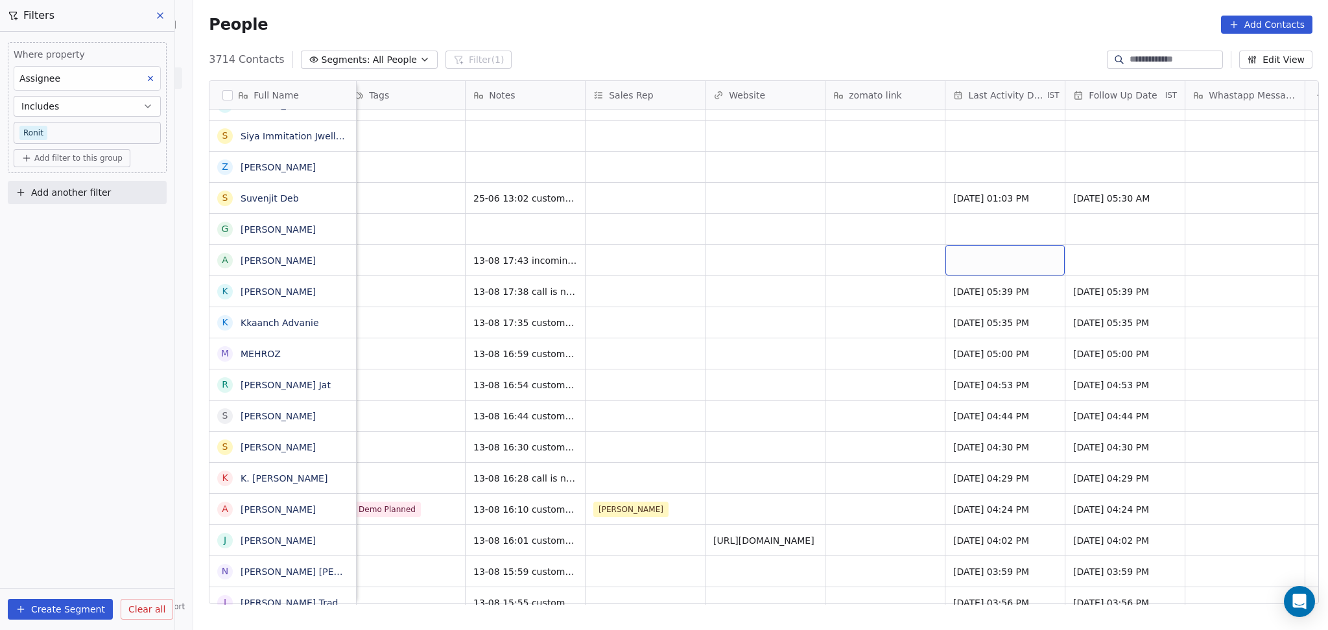
click at [987, 263] on div "grid" at bounding box center [1004, 260] width 119 height 30
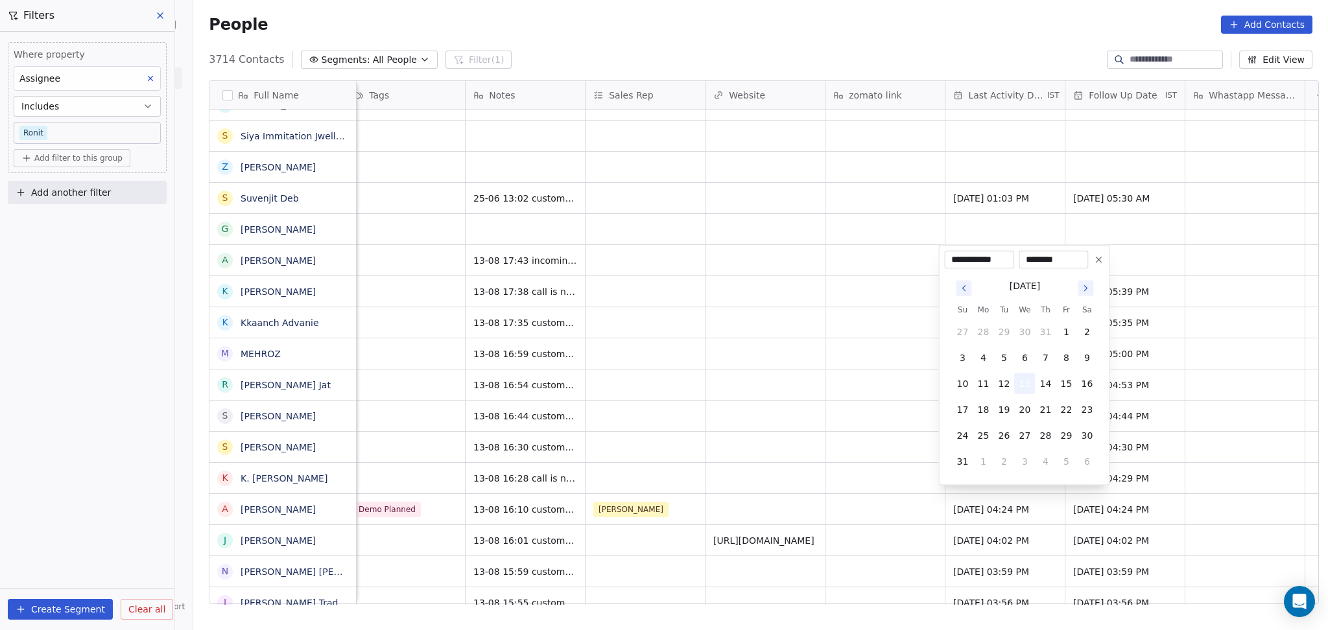
drag, startPoint x: 1031, startPoint y: 375, endPoint x: 1024, endPoint y: 377, distance: 7.6
click at [1028, 375] on button "13" at bounding box center [1024, 383] width 21 height 21
click at [901, 360] on html "On2Cook India Pvt. Ltd. Contacts People Marketing Workflows Campaigns Sales Pip…" at bounding box center [664, 315] width 1328 height 630
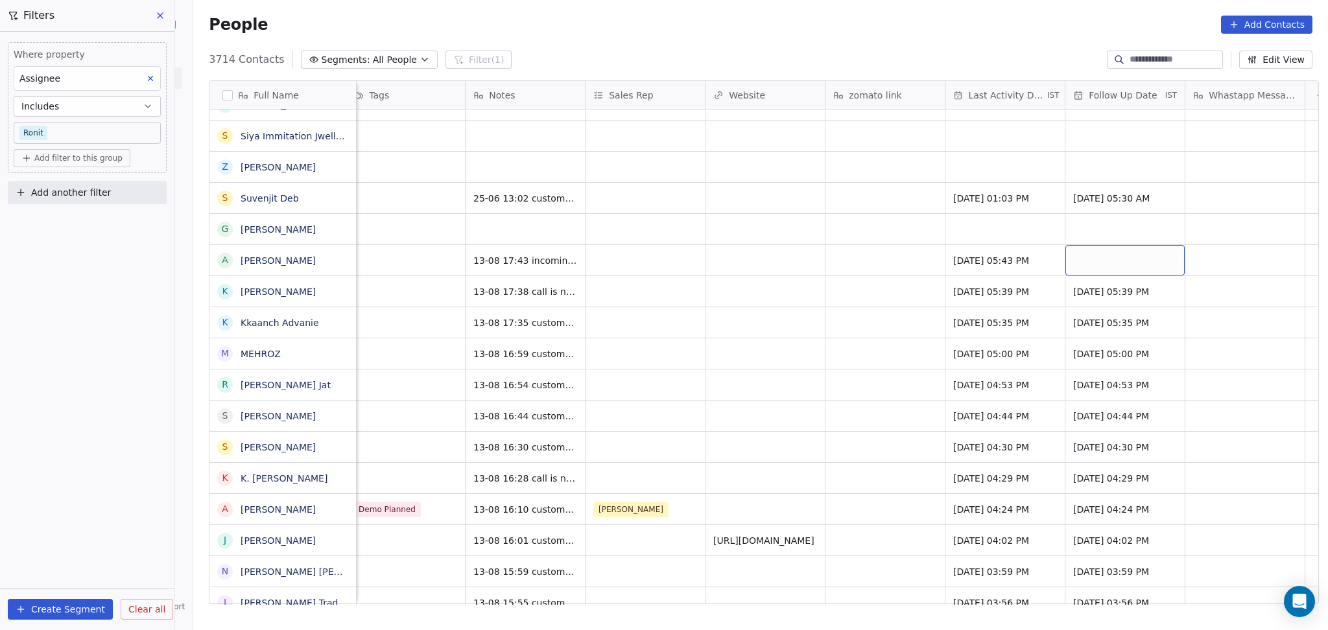
click at [1133, 268] on div "grid" at bounding box center [1124, 260] width 119 height 30
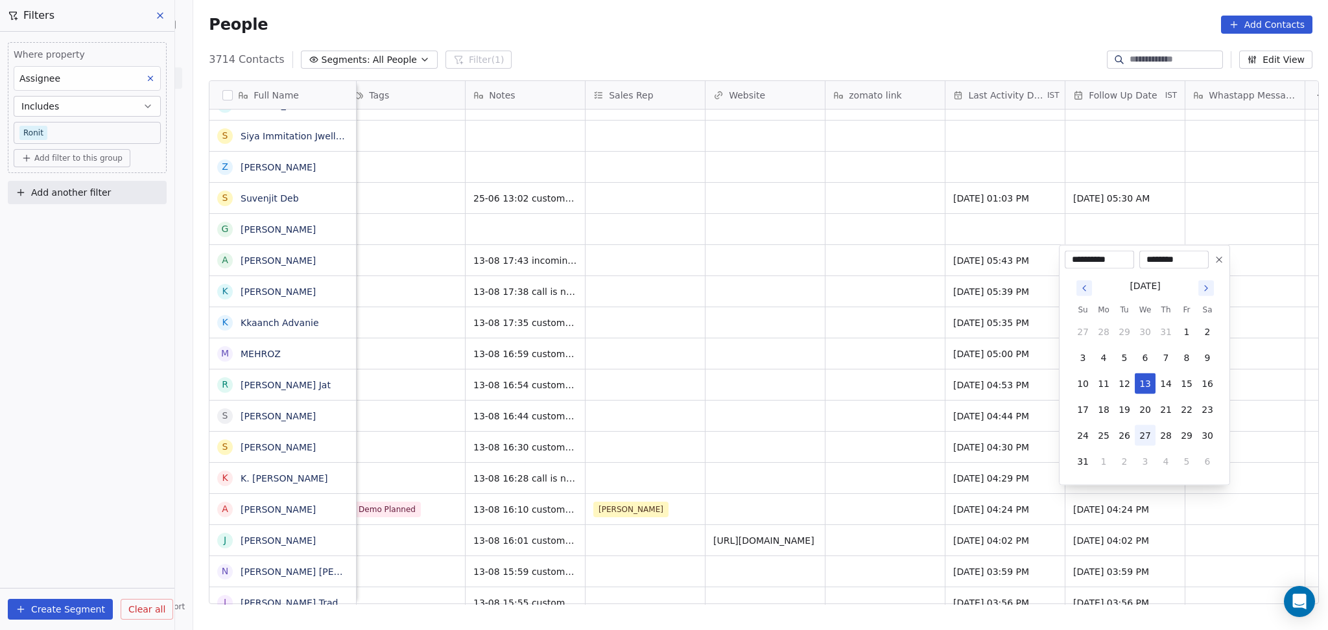
click at [1147, 435] on button "27" at bounding box center [1144, 435] width 21 height 21
type input "**********"
click at [845, 367] on html "On2Cook India Pvt. Ltd. Contacts People Marketing Workflows Campaigns Sales Pip…" at bounding box center [664, 315] width 1328 height 630
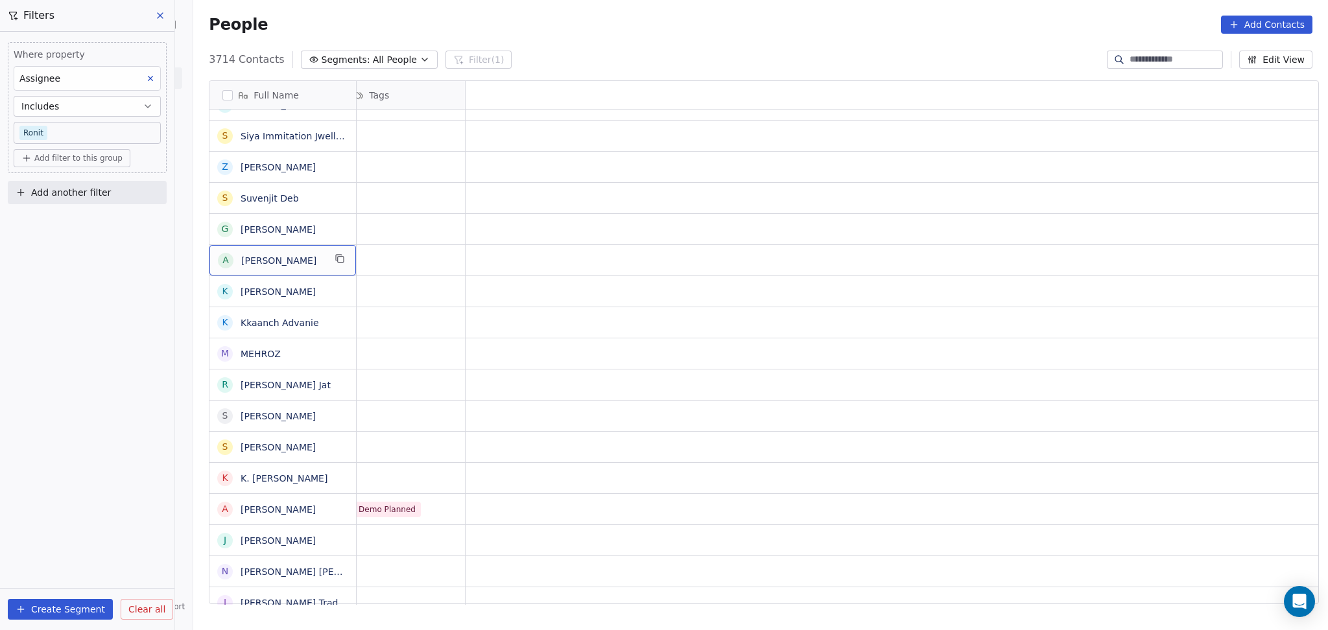
scroll to position [0, 0]
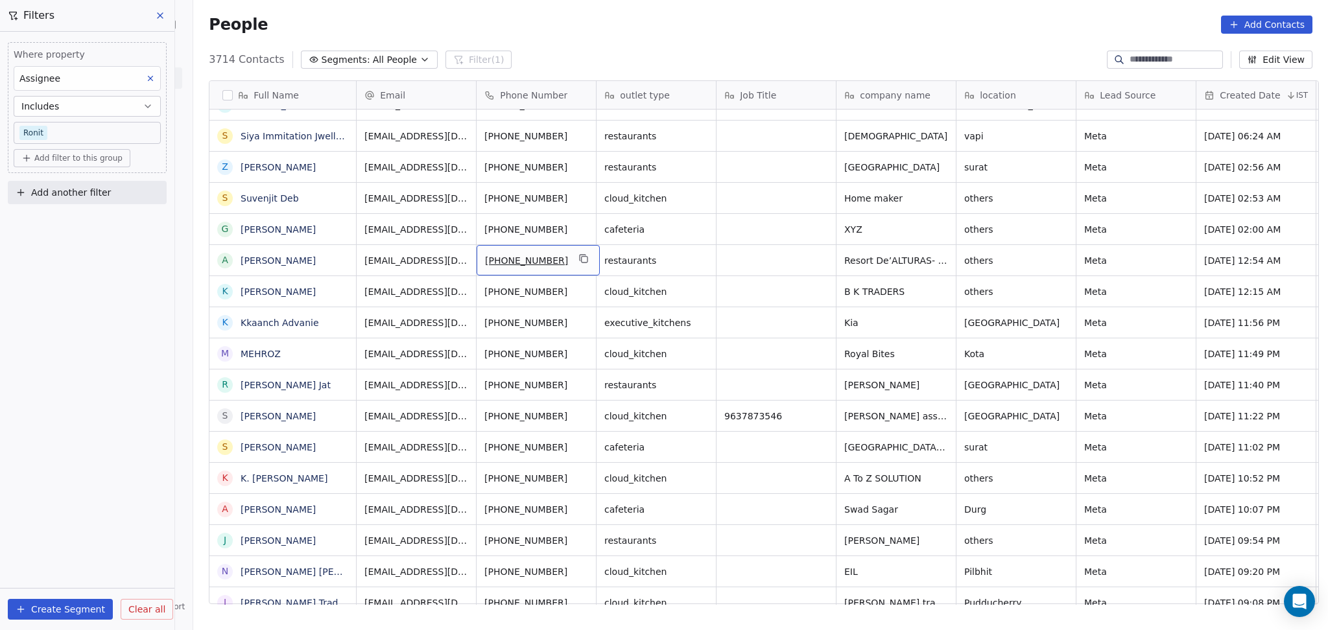
click at [578, 259] on icon "grid" at bounding box center [583, 258] width 10 height 10
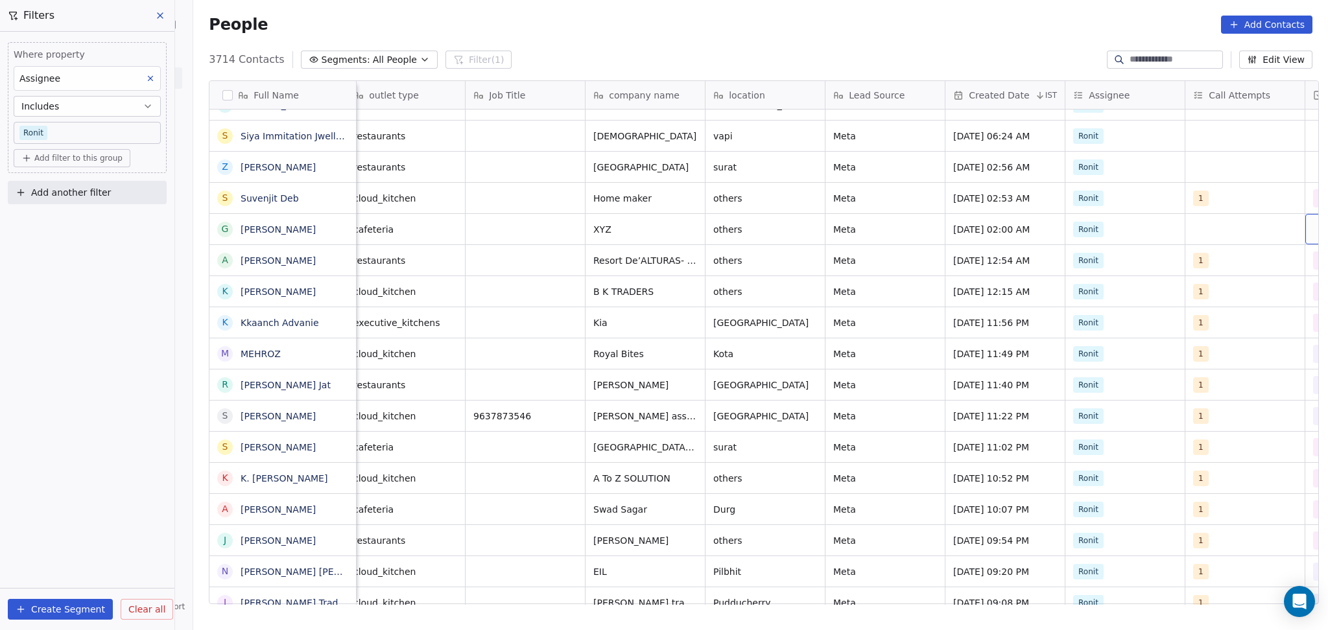
scroll to position [0, 370]
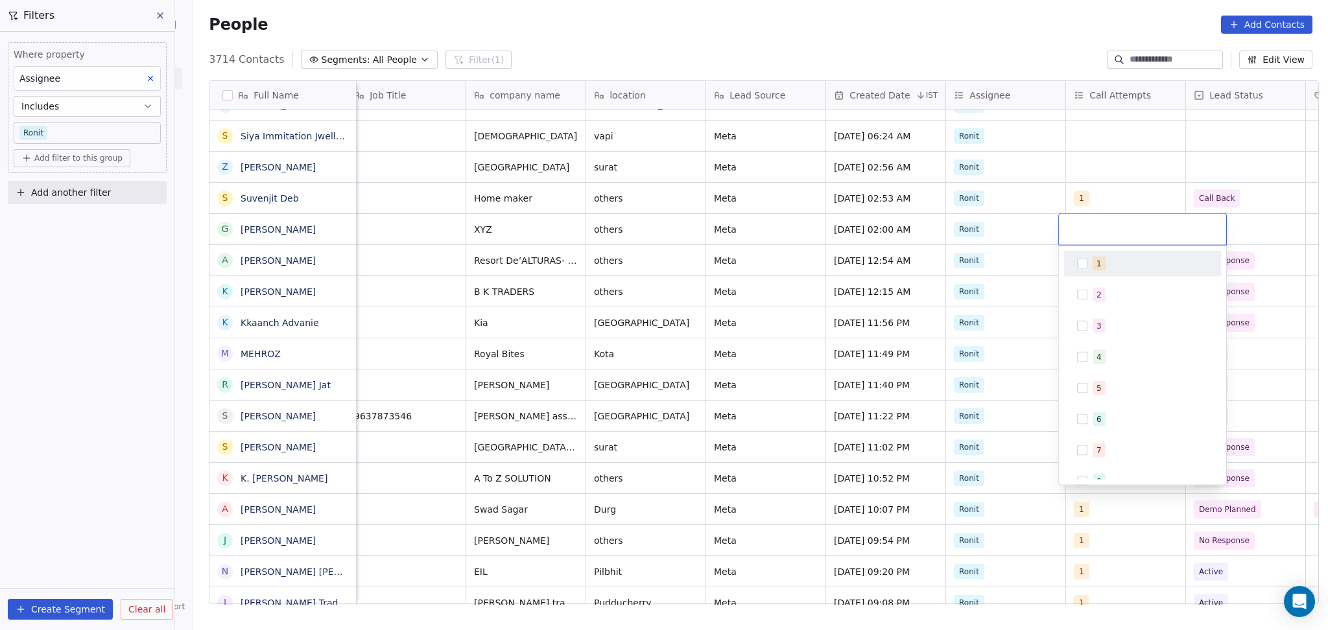
click at [1102, 257] on span "1" at bounding box center [1098, 264] width 13 height 14
click at [1118, 124] on html "On2Cook India Pvt. Ltd. Contacts People Marketing Workflows Campaigns Sales Pip…" at bounding box center [664, 315] width 1328 height 630
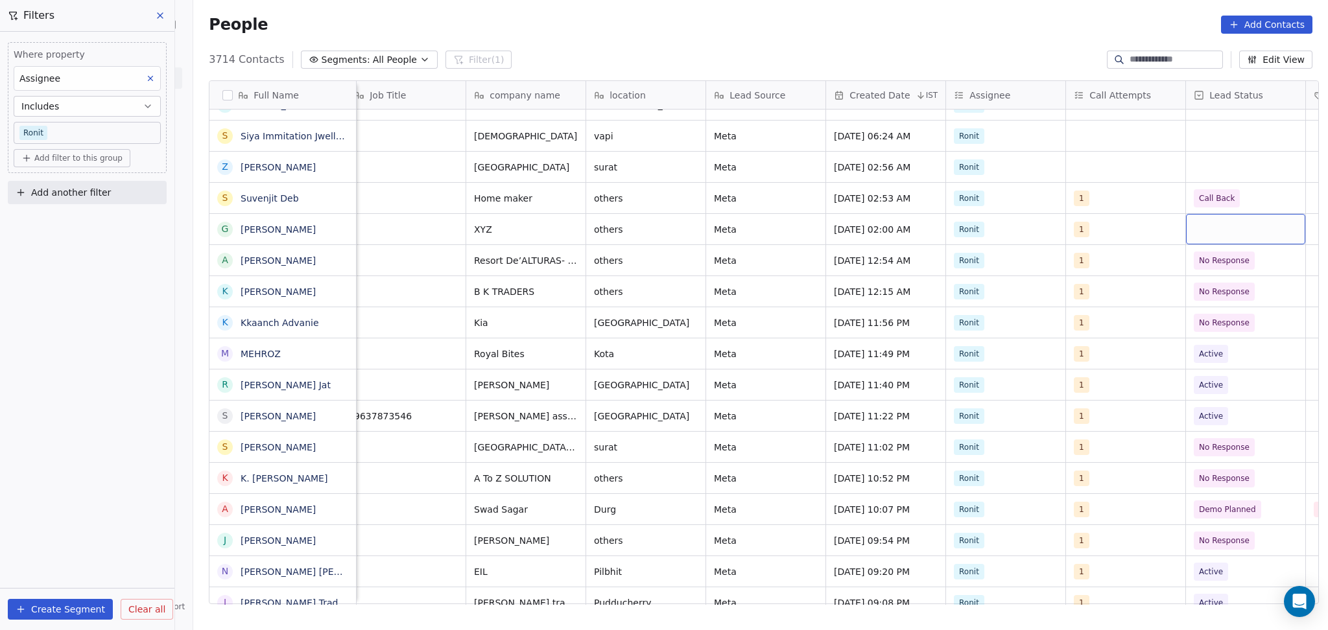
click at [1210, 241] on div "grid" at bounding box center [1245, 229] width 119 height 30
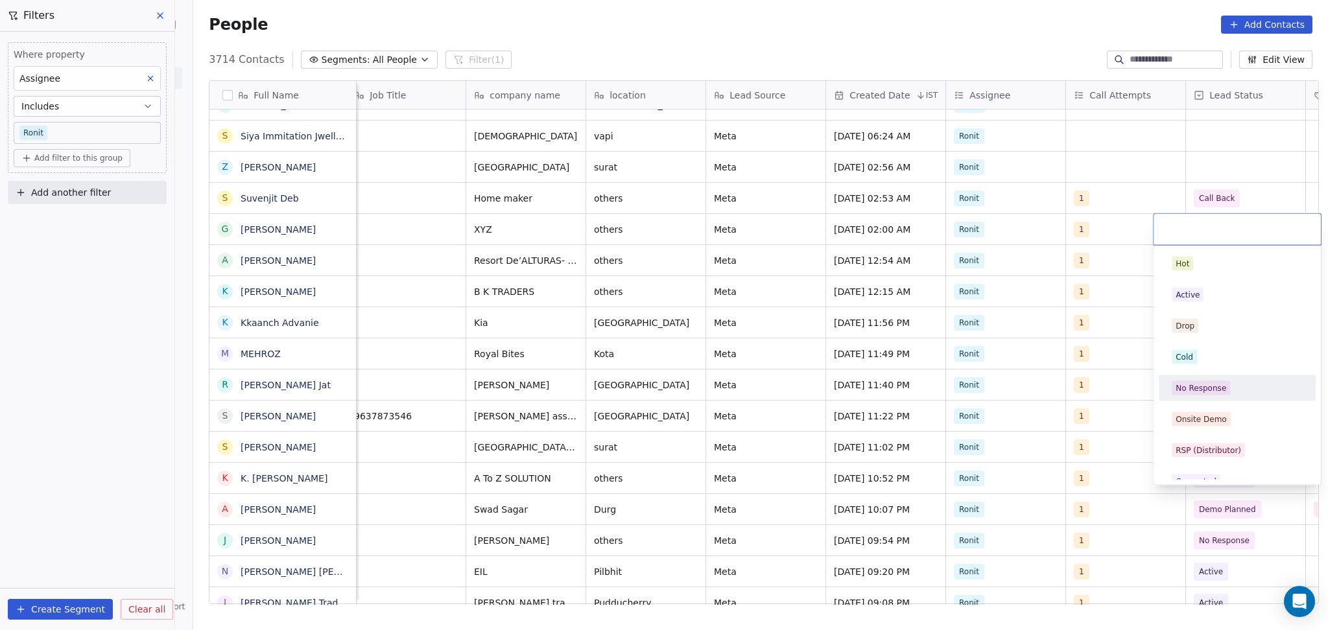
click at [1210, 393] on div "No Response" at bounding box center [1200, 388] width 51 height 12
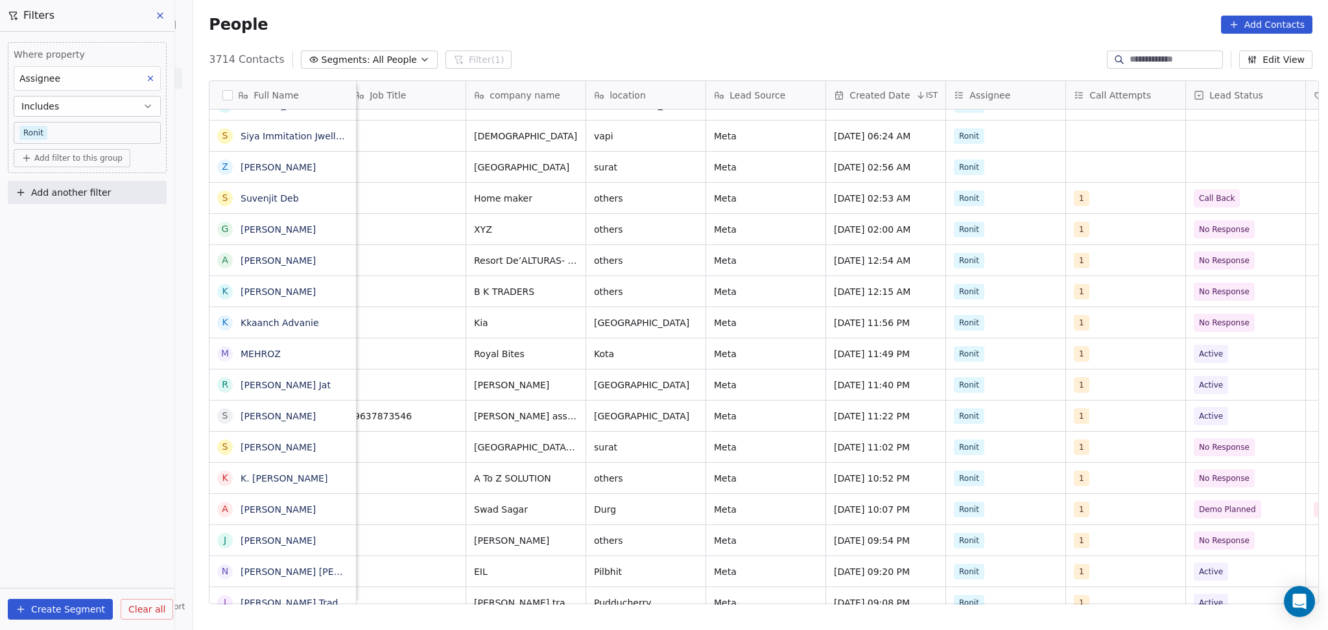
click at [1142, 213] on div "gaurang16967@gmail.com +919904744967 cafeteria XYZ others Meta Aug 13, 2025 02:…" at bounding box center [1141, 228] width 2310 height 31
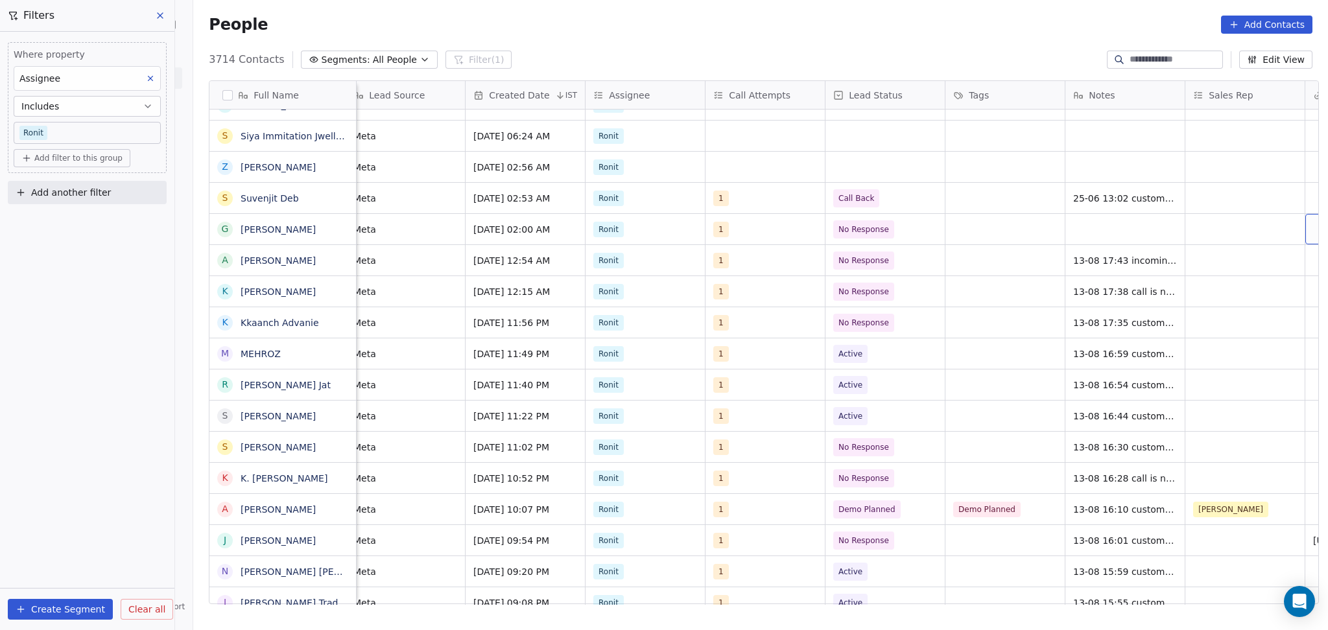
scroll to position [0, 851]
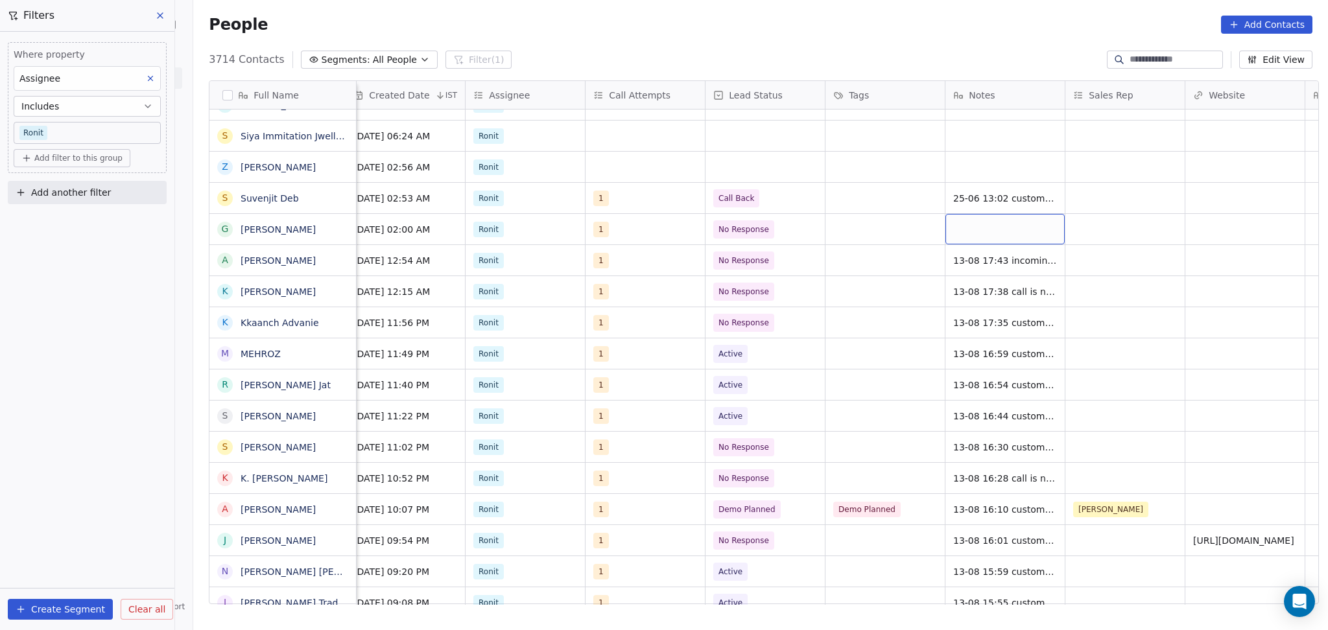
click at [980, 220] on div "grid" at bounding box center [1004, 229] width 119 height 30
type textarea "**********"
click at [1105, 241] on html "On2Cook India Pvt. Ltd. Contacts People Marketing Workflows Campaigns Sales Pip…" at bounding box center [664, 315] width 1328 height 630
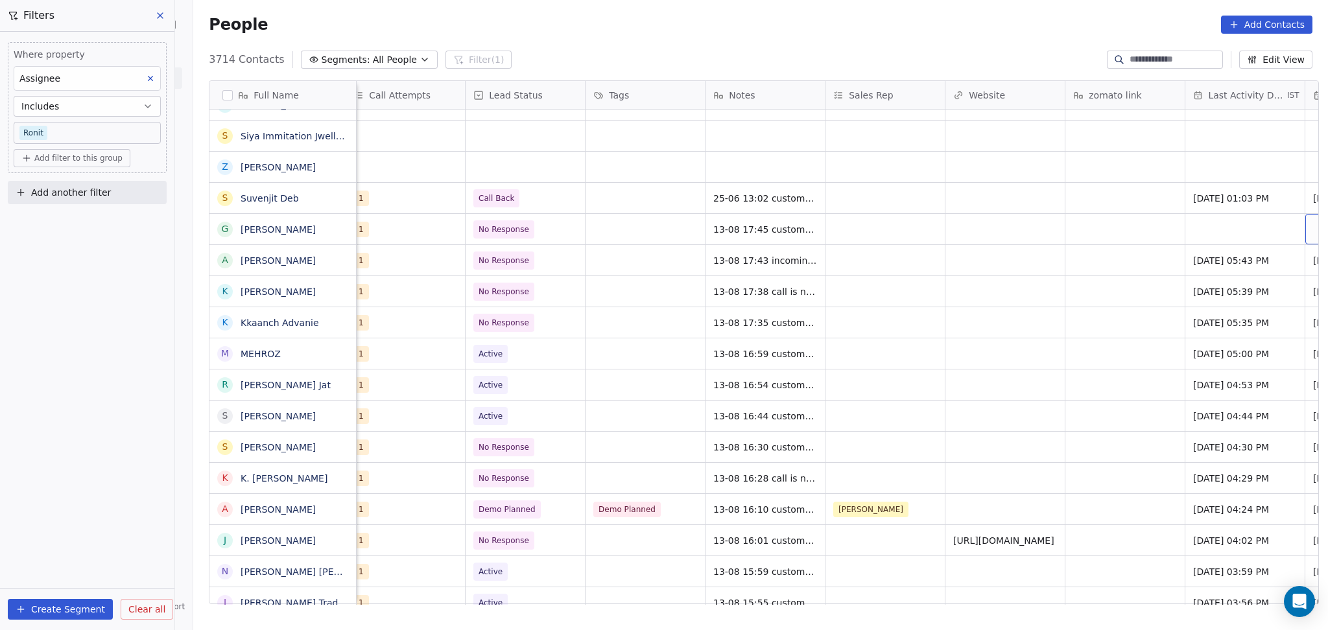
scroll to position [0, 1210]
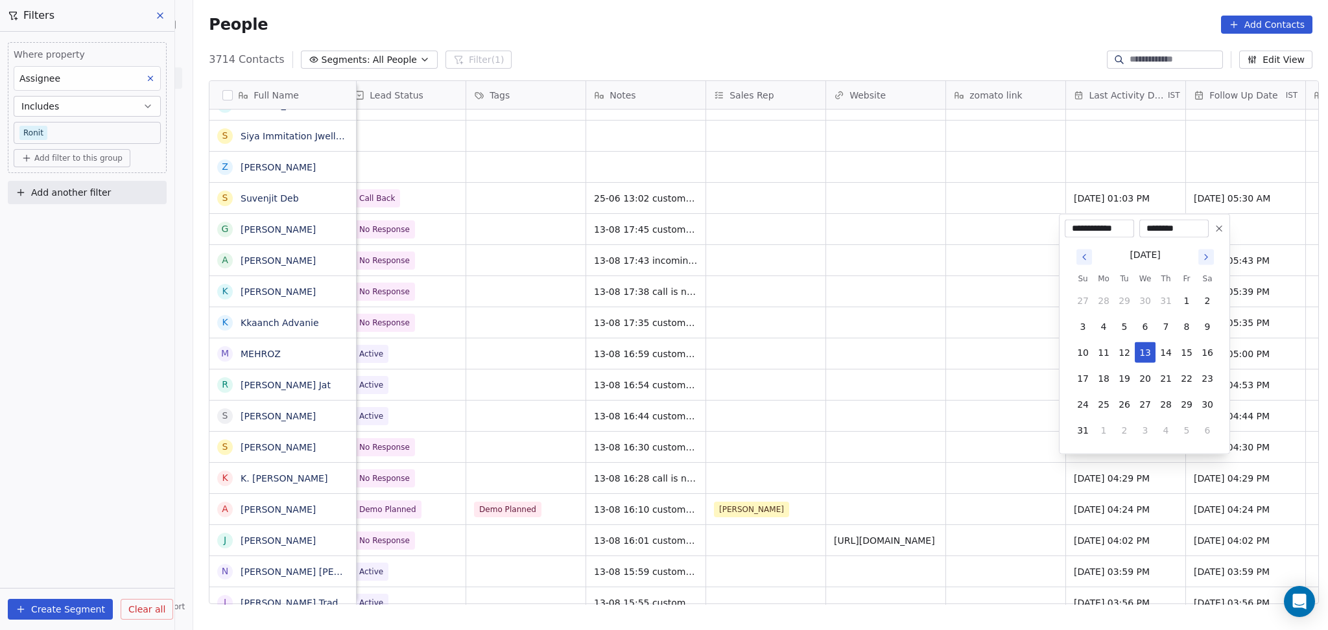
click at [1148, 366] on tbody "27 28 29 30 31 1 2 3 4 5 6 7 8 9 10 11 12 13 14 15 16 17 18 19 20 21 22 23 24 2…" at bounding box center [1144, 363] width 145 height 156
click at [1148, 355] on button "13" at bounding box center [1144, 352] width 21 height 21
click at [953, 327] on html "On2Cook India Pvt. Ltd. Contacts People Marketing Workflows Campaigns Sales Pip…" at bounding box center [664, 315] width 1328 height 630
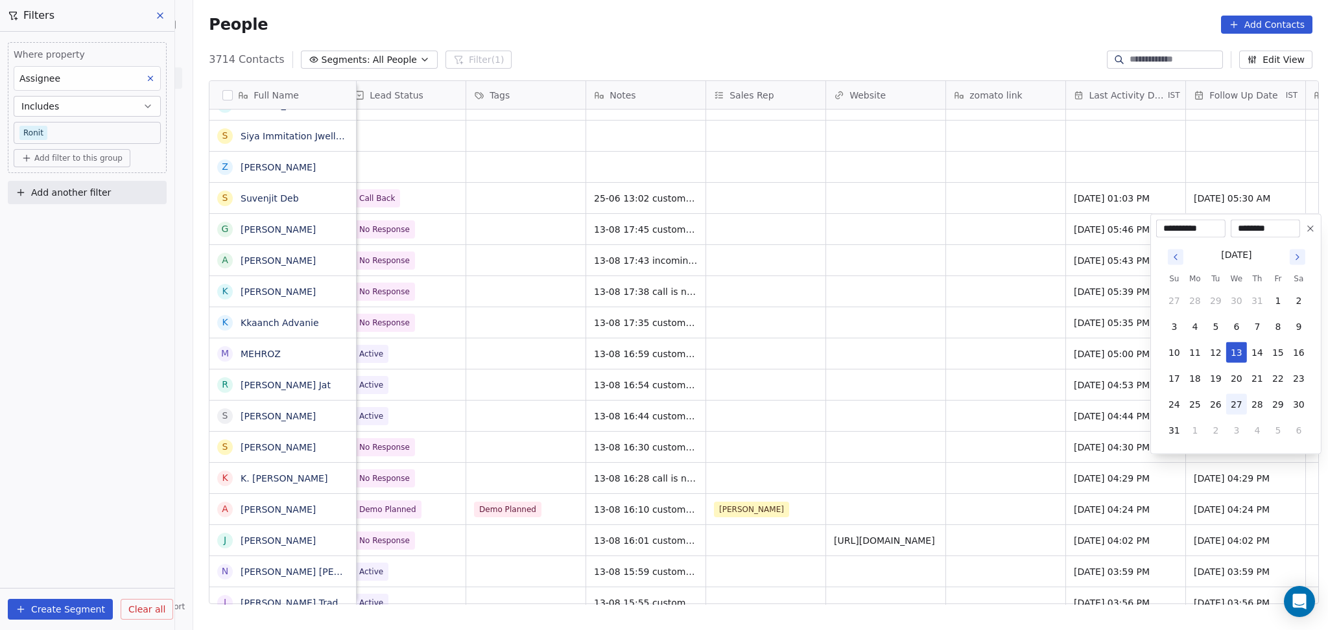
click at [1240, 408] on button "27" at bounding box center [1236, 404] width 21 height 21
type input "**********"
click at [773, 311] on html "On2Cook India Pvt. Ltd. Contacts People Marketing Workflows Campaigns Sales Pip…" at bounding box center [664, 315] width 1328 height 630
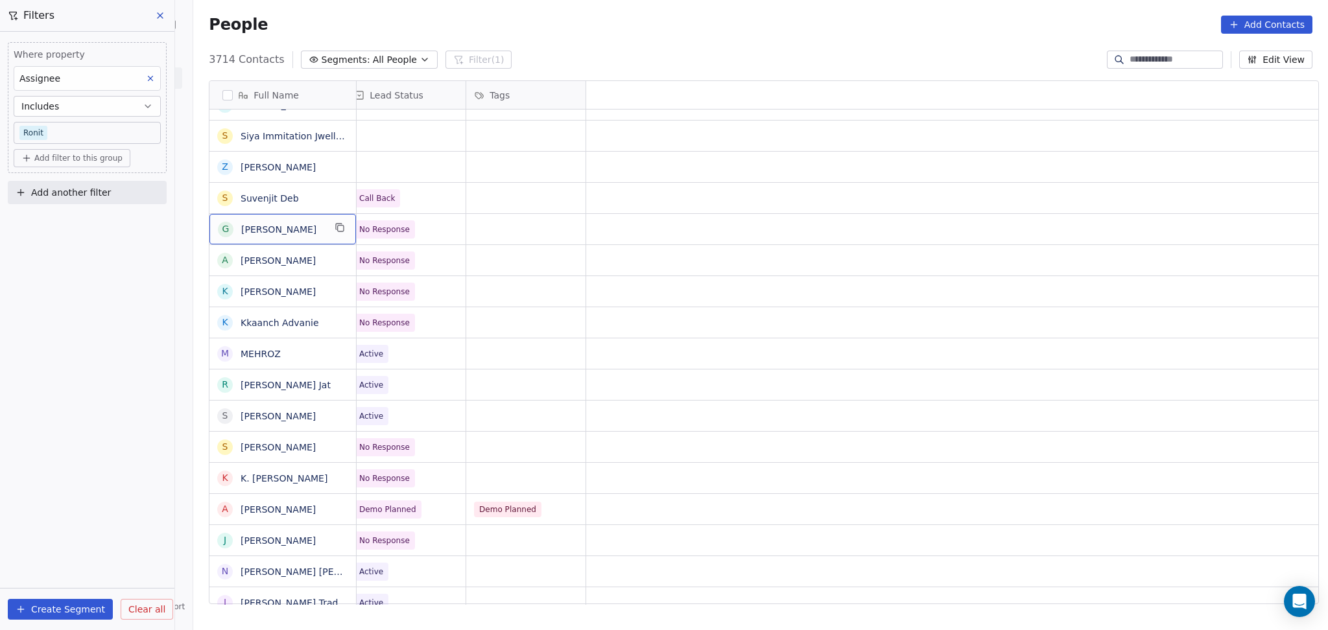
scroll to position [0, 0]
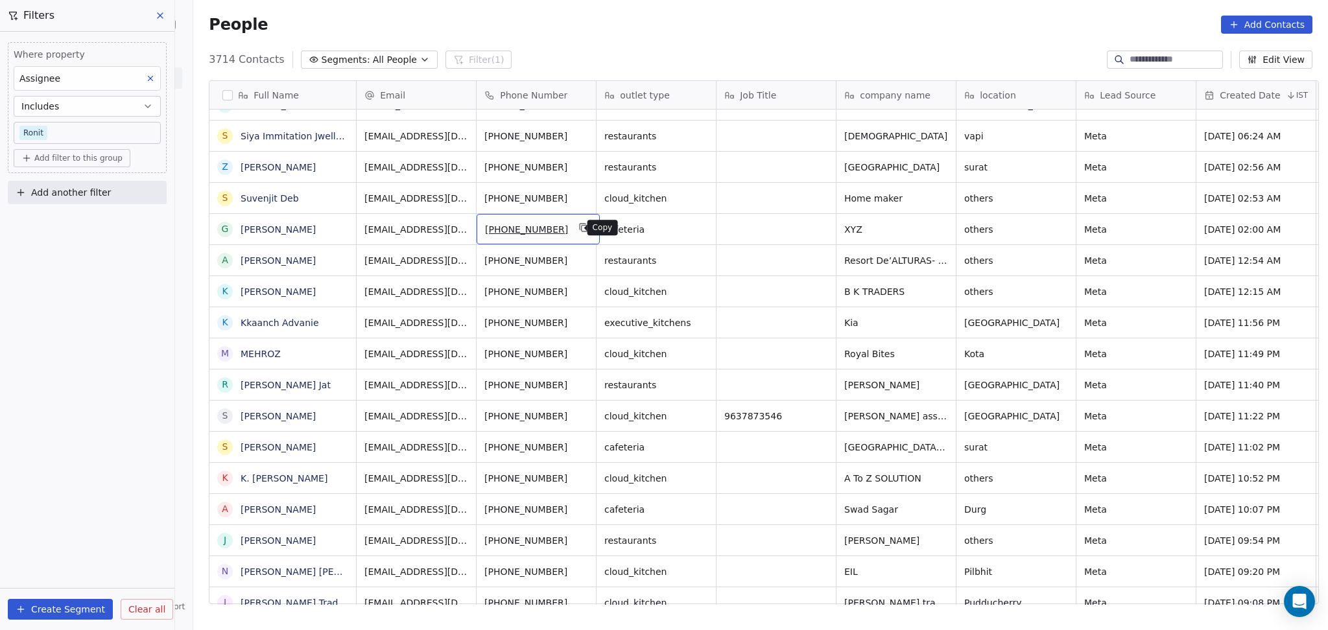
click at [580, 229] on icon "grid" at bounding box center [583, 227] width 6 height 6
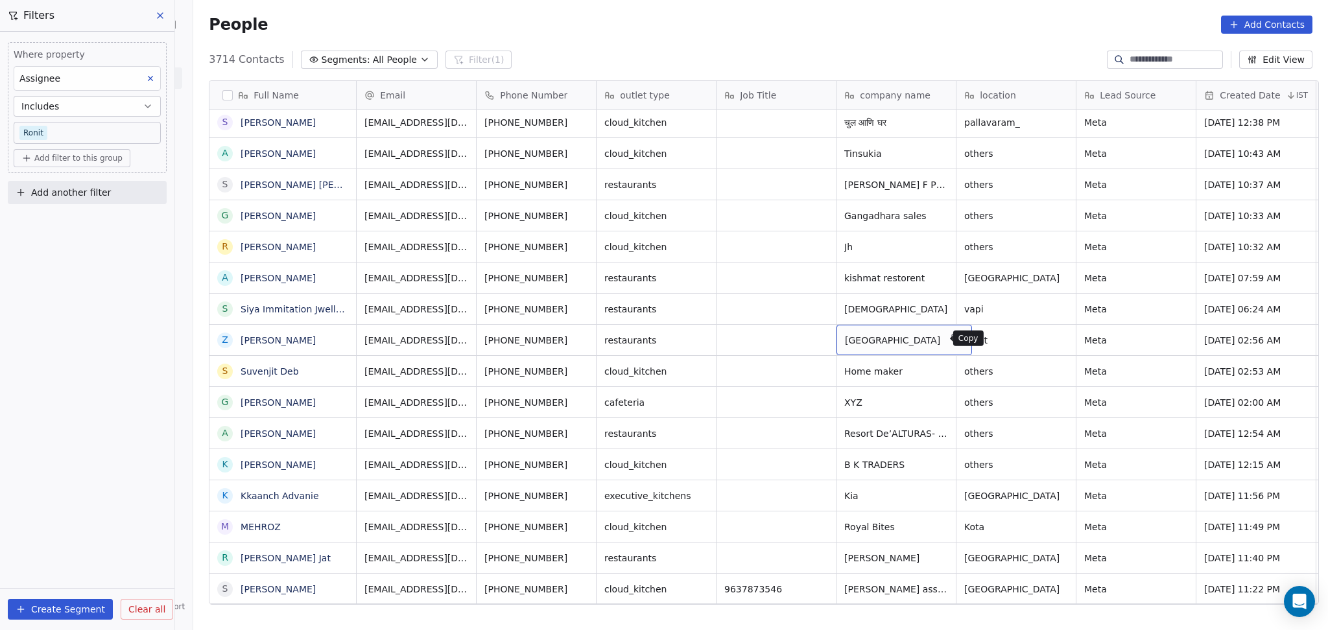
click at [954, 340] on icon "grid" at bounding box center [957, 339] width 6 height 6
drag, startPoint x: 757, startPoint y: 321, endPoint x: 755, endPoint y: 344, distance: 23.5
click at [755, 344] on div "grid" at bounding box center [775, 340] width 119 height 30
type textarea "**********"
drag, startPoint x: 775, startPoint y: 335, endPoint x: 711, endPoint y: 326, distance: 64.8
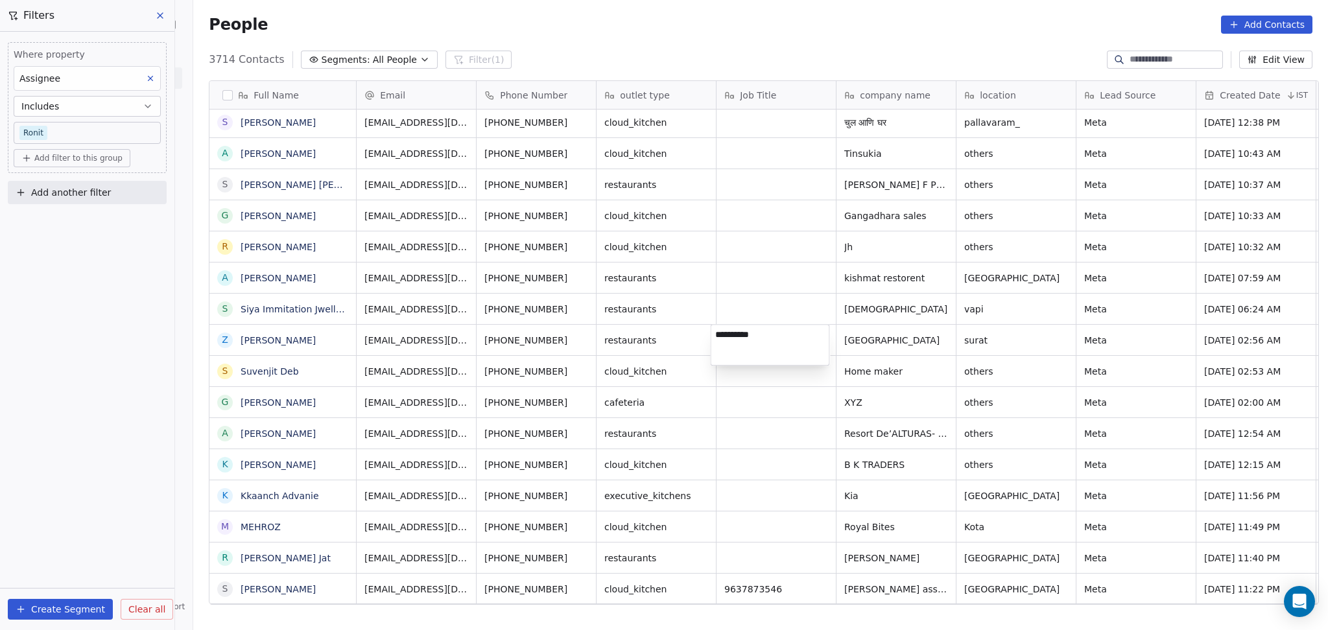
click at [711, 326] on textarea "**********" at bounding box center [769, 345] width 118 height 40
click at [978, 343] on html "On2Cook India Pvt. Ltd. Contacts People Marketing Workflows Campaigns Sales Pip…" at bounding box center [664, 315] width 1328 height 630
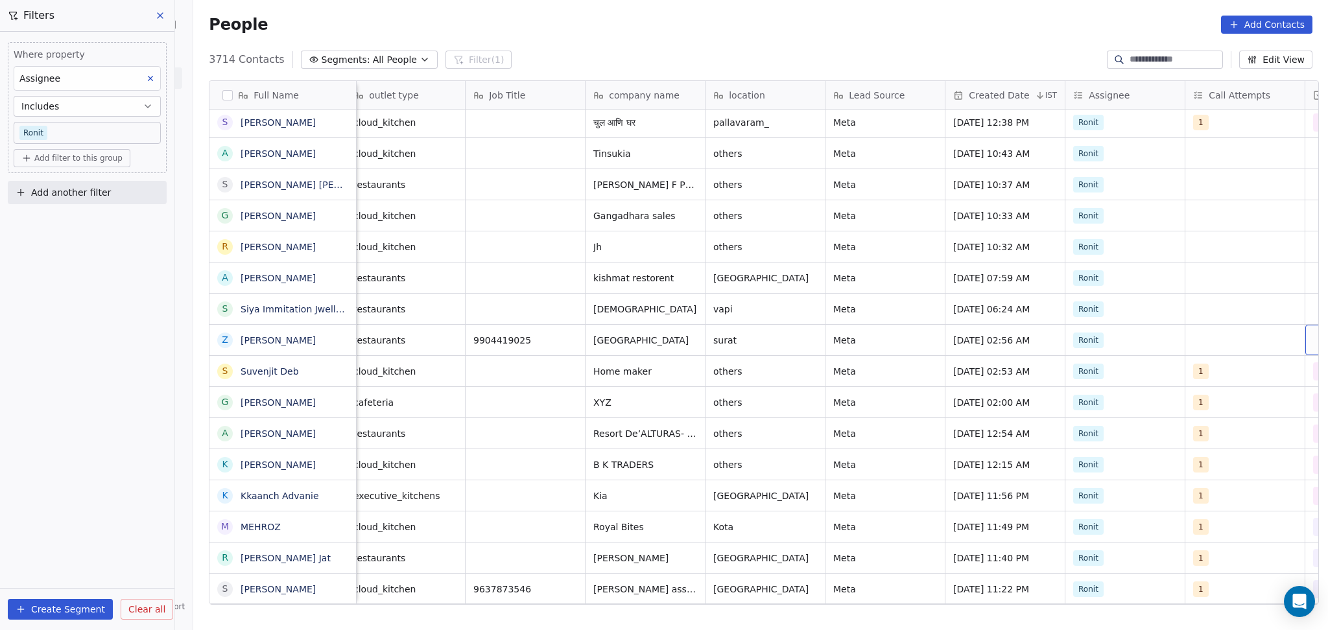
scroll to position [0, 370]
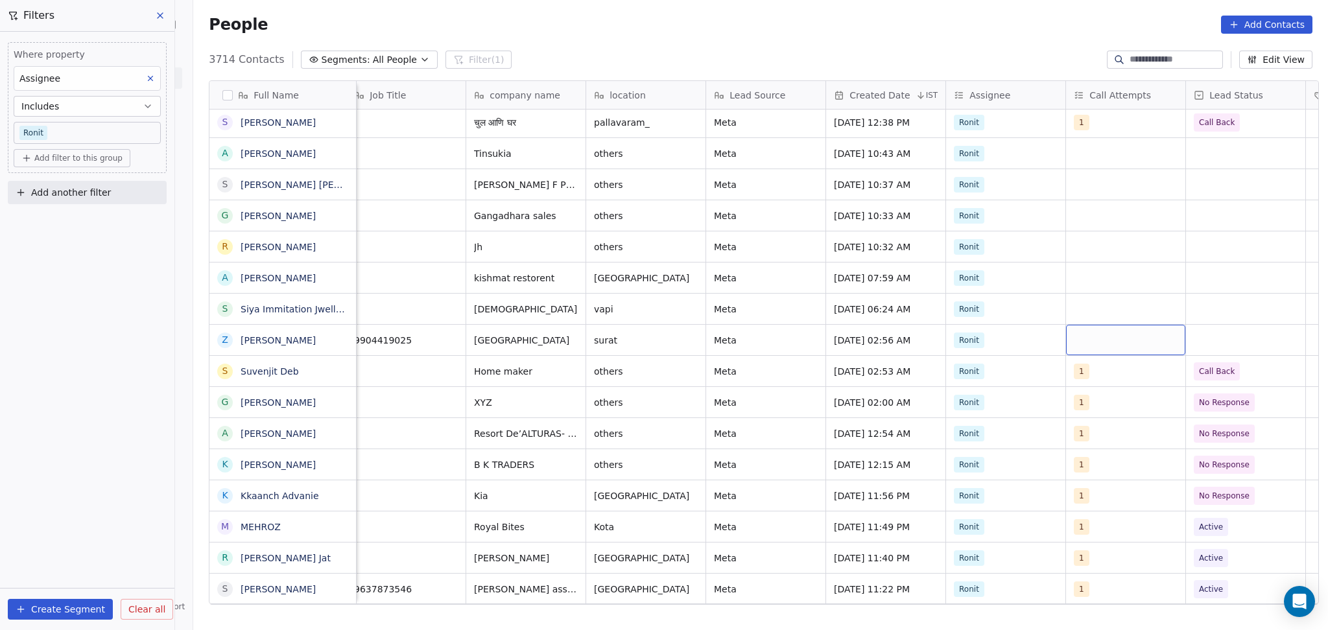
click at [1086, 327] on div "grid" at bounding box center [1125, 340] width 119 height 30
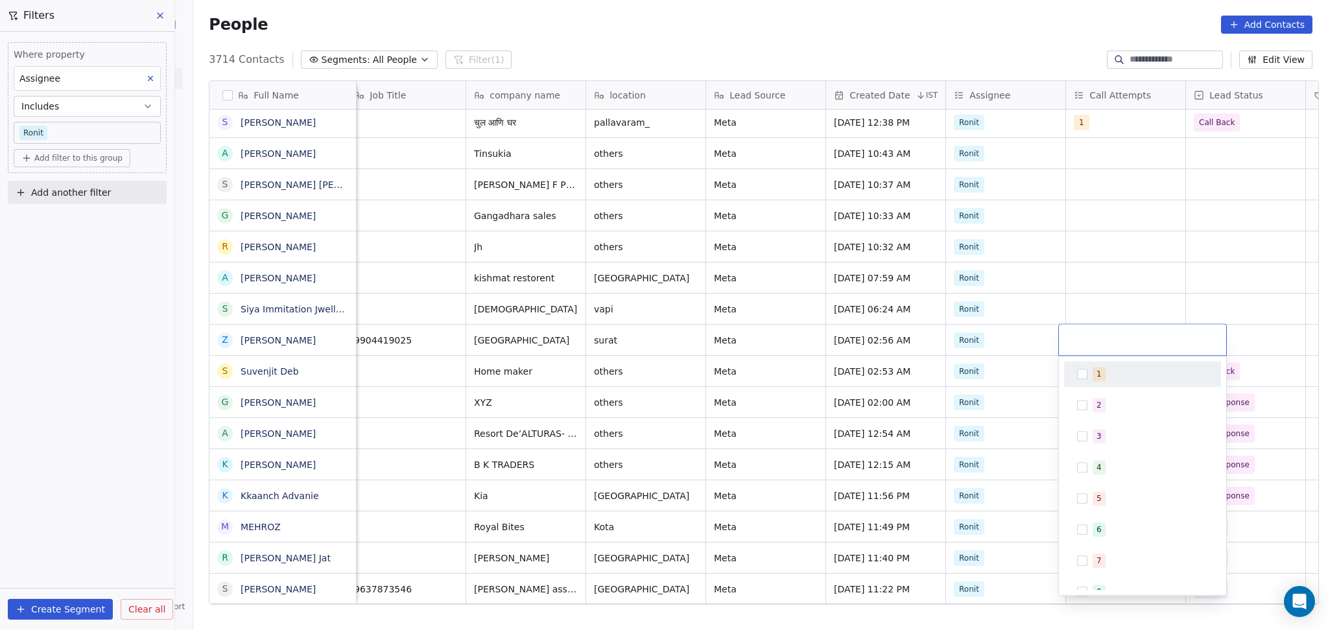
click at [1085, 385] on div "1" at bounding box center [1142, 374] width 157 height 26
click at [1098, 276] on html "On2Cook India Pvt. Ltd. Contacts People Marketing Workflows Campaigns Sales Pip…" at bounding box center [664, 315] width 1328 height 630
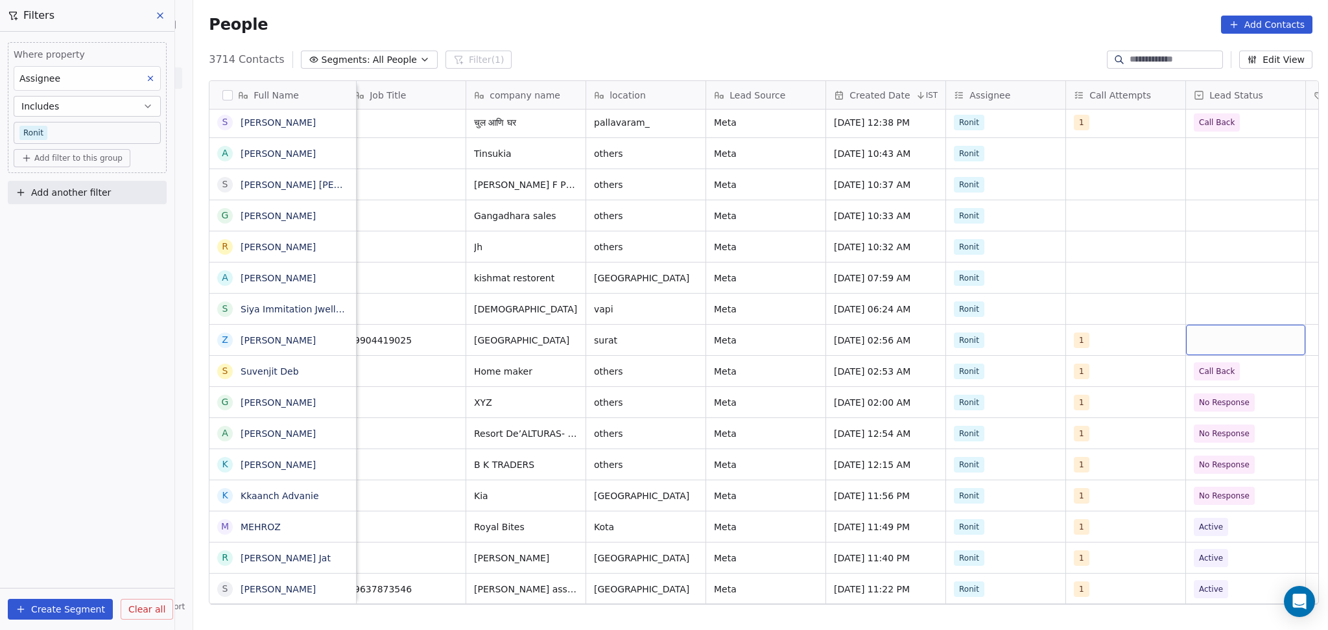
click at [1242, 342] on div "grid" at bounding box center [1245, 340] width 119 height 30
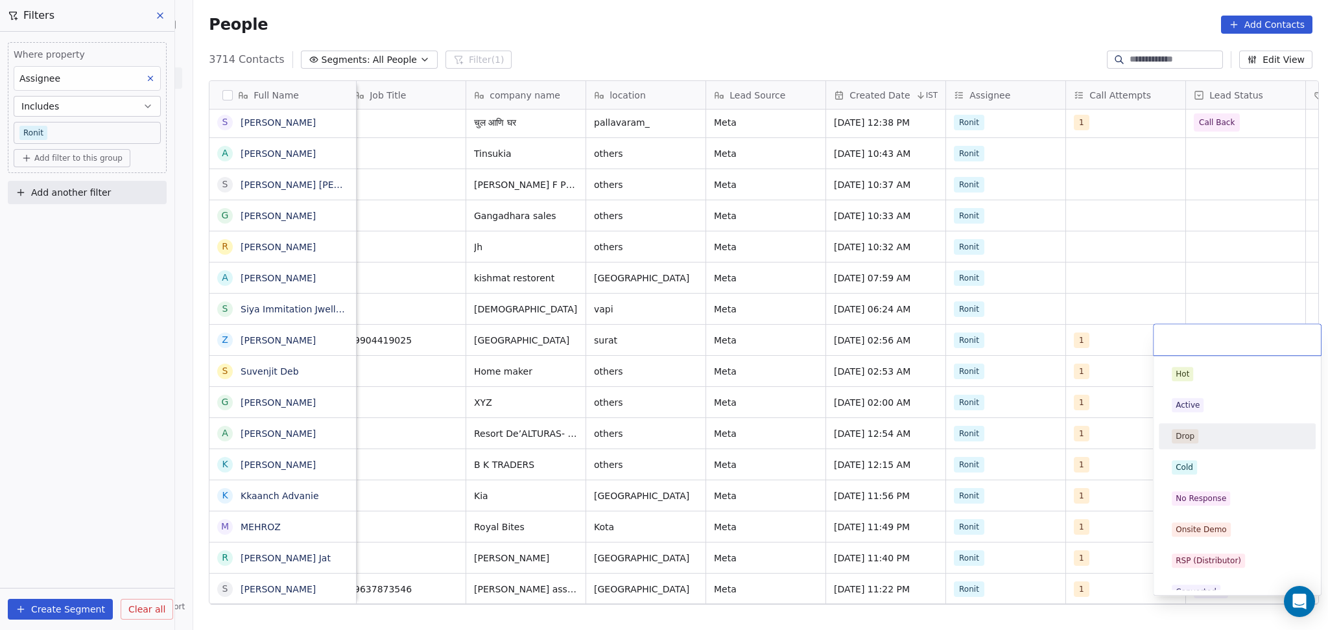
click at [1201, 410] on div "Active" at bounding box center [1236, 405] width 131 height 14
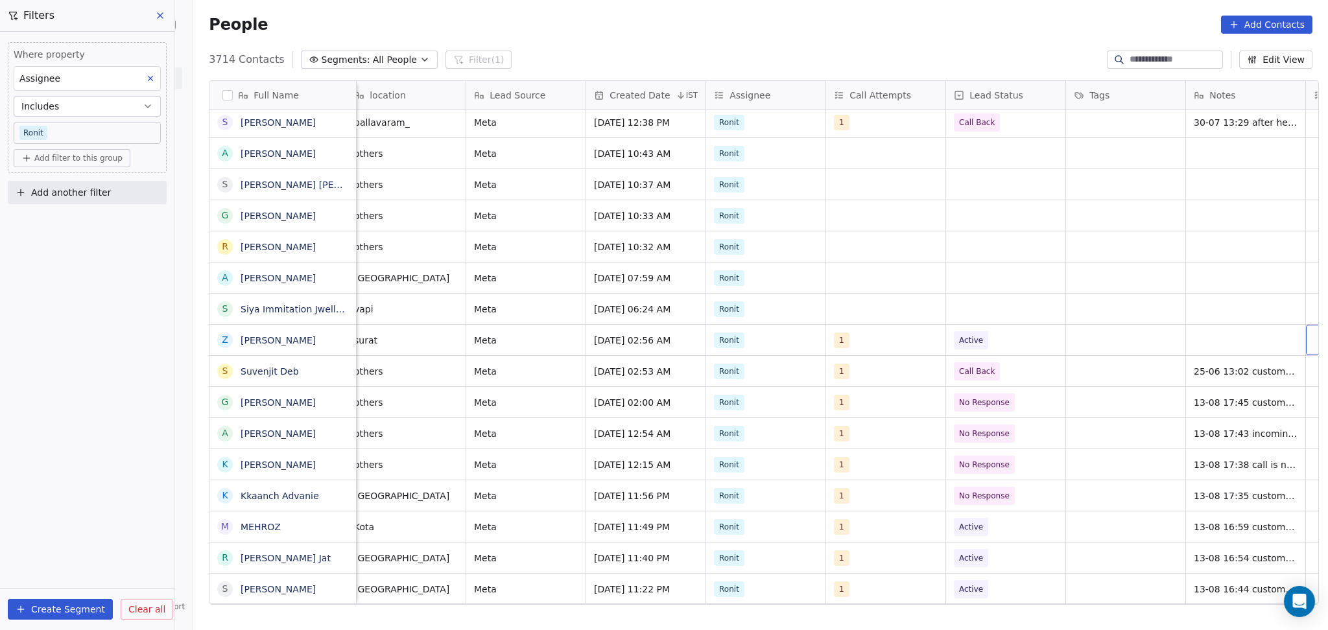
scroll to position [0, 731]
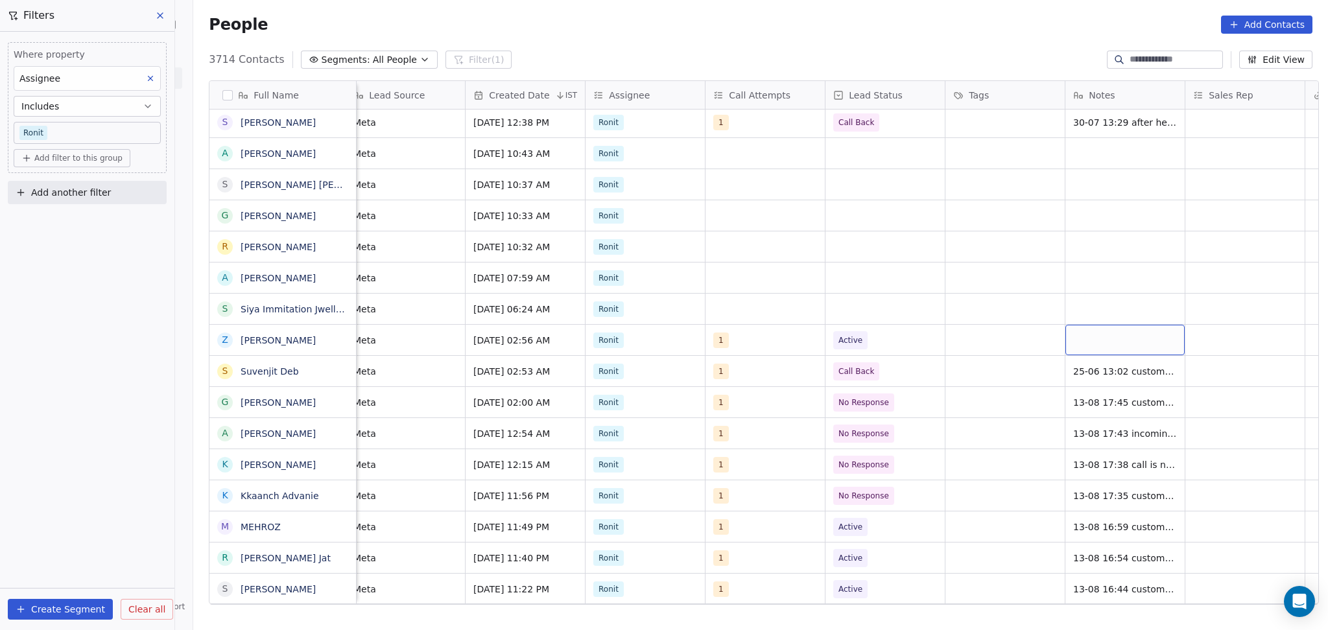
click at [1107, 344] on div "grid" at bounding box center [1124, 340] width 119 height 30
type textarea "**********"
click at [1236, 309] on html "On2Cook India Pvt. Ltd. Contacts People Marketing Workflows Campaigns Sales Pip…" at bounding box center [664, 315] width 1328 height 630
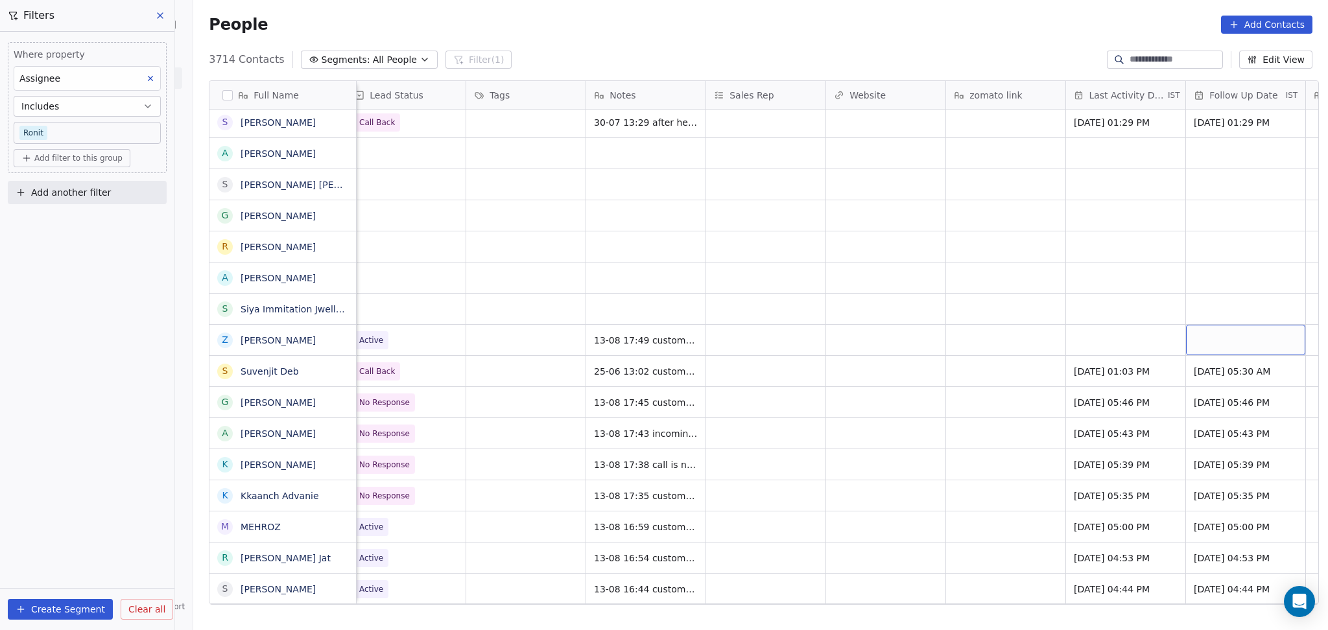
scroll to position [0, 1330]
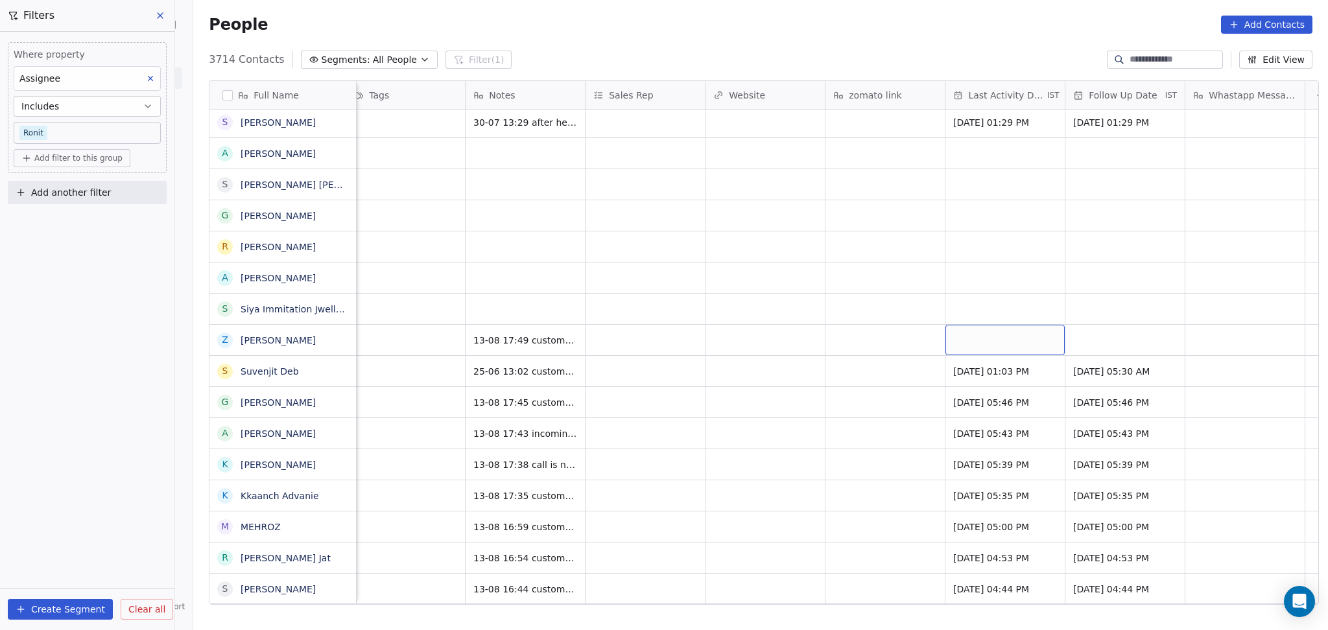
click at [1039, 343] on div "grid" at bounding box center [1004, 340] width 119 height 30
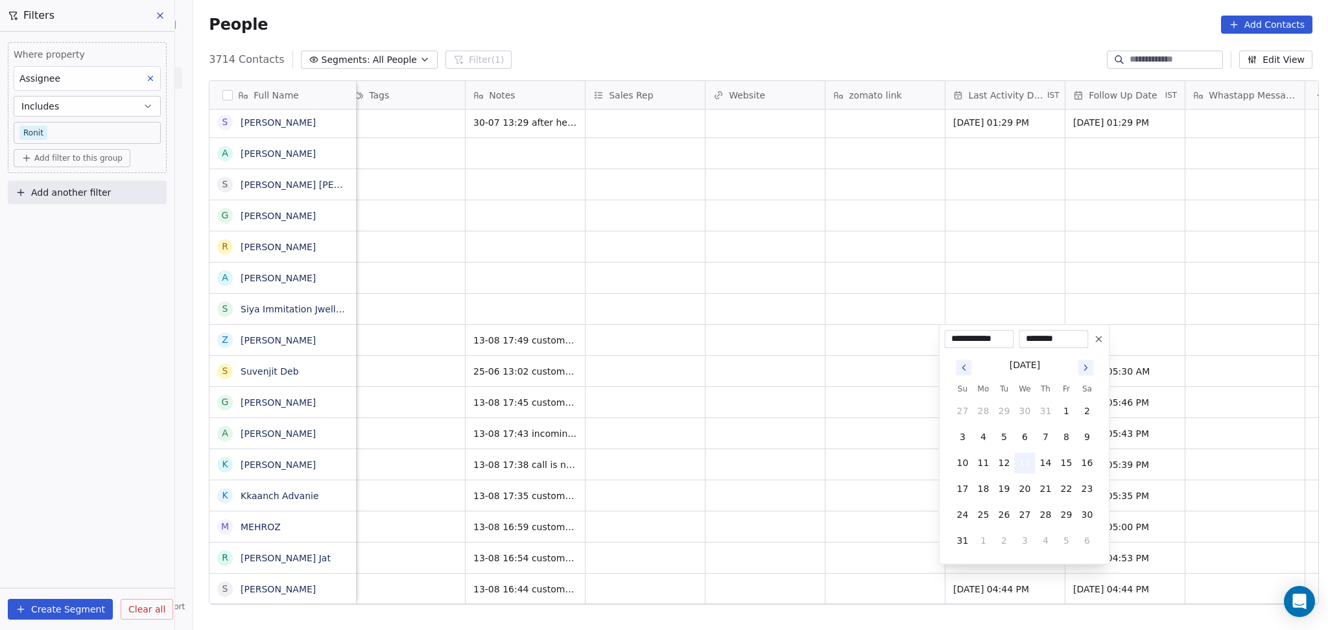
click at [1027, 452] on button "13" at bounding box center [1024, 462] width 21 height 21
click at [935, 459] on html "On2Cook India Pvt. Ltd. Contacts People Marketing Workflows Campaigns Sales Pip…" at bounding box center [664, 315] width 1328 height 630
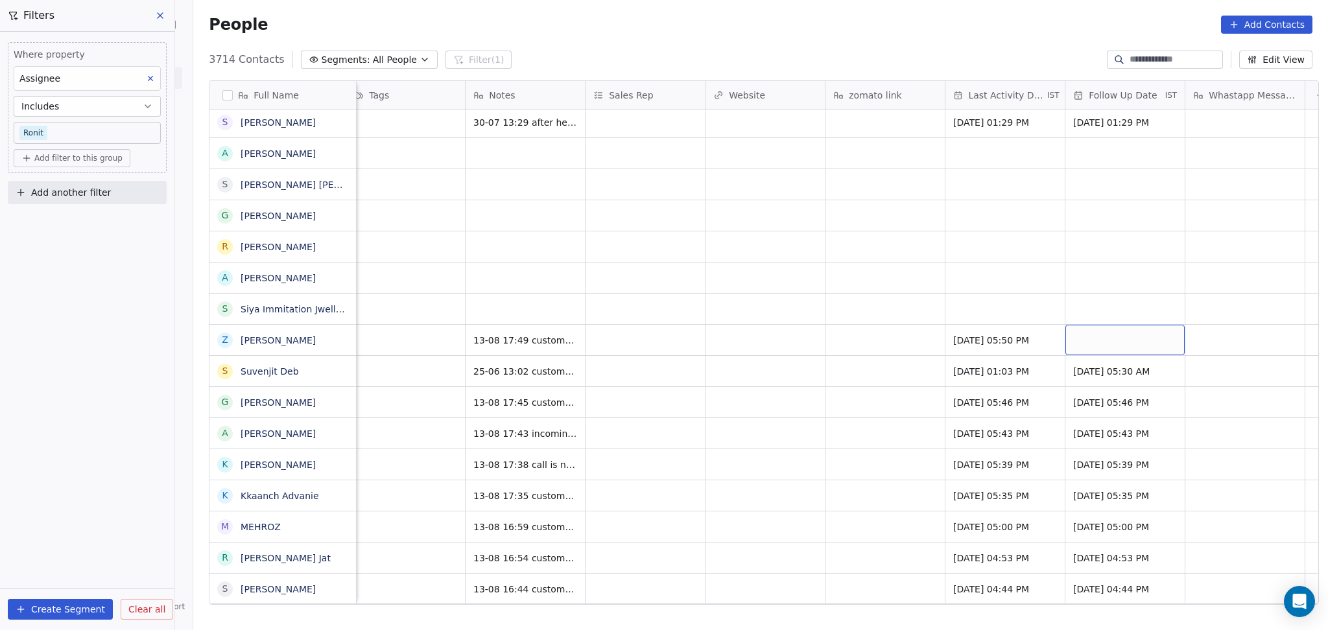
click at [1126, 333] on div "grid" at bounding box center [1124, 340] width 119 height 30
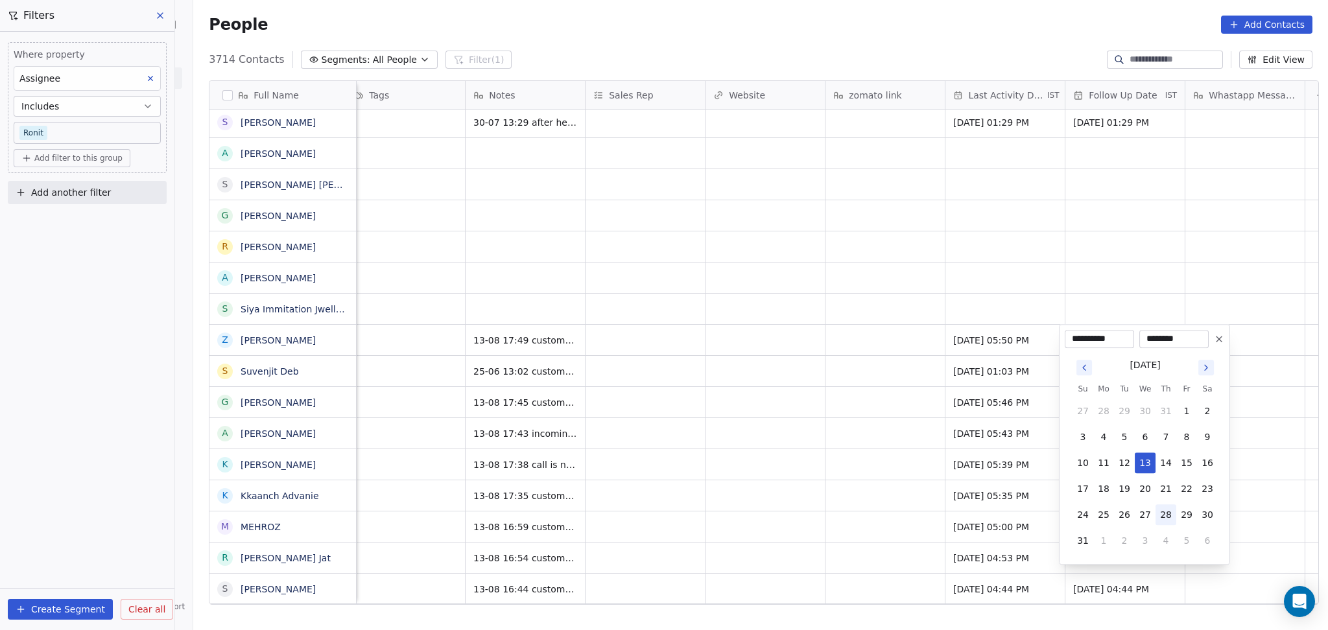
click at [1169, 511] on button "28" at bounding box center [1165, 514] width 21 height 21
type input "**********"
click at [895, 421] on html "On2Cook India Pvt. Ltd. Contacts People Marketing Workflows Campaigns Sales Pip…" at bounding box center [664, 315] width 1328 height 630
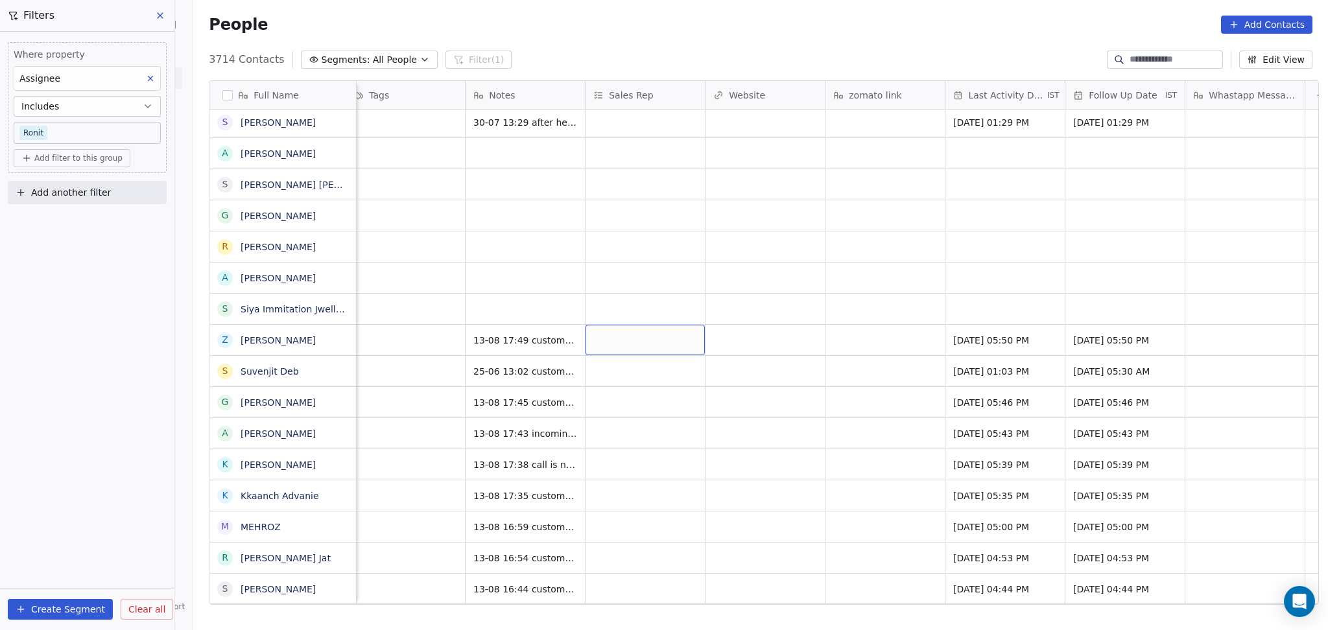
scroll to position [0, 0]
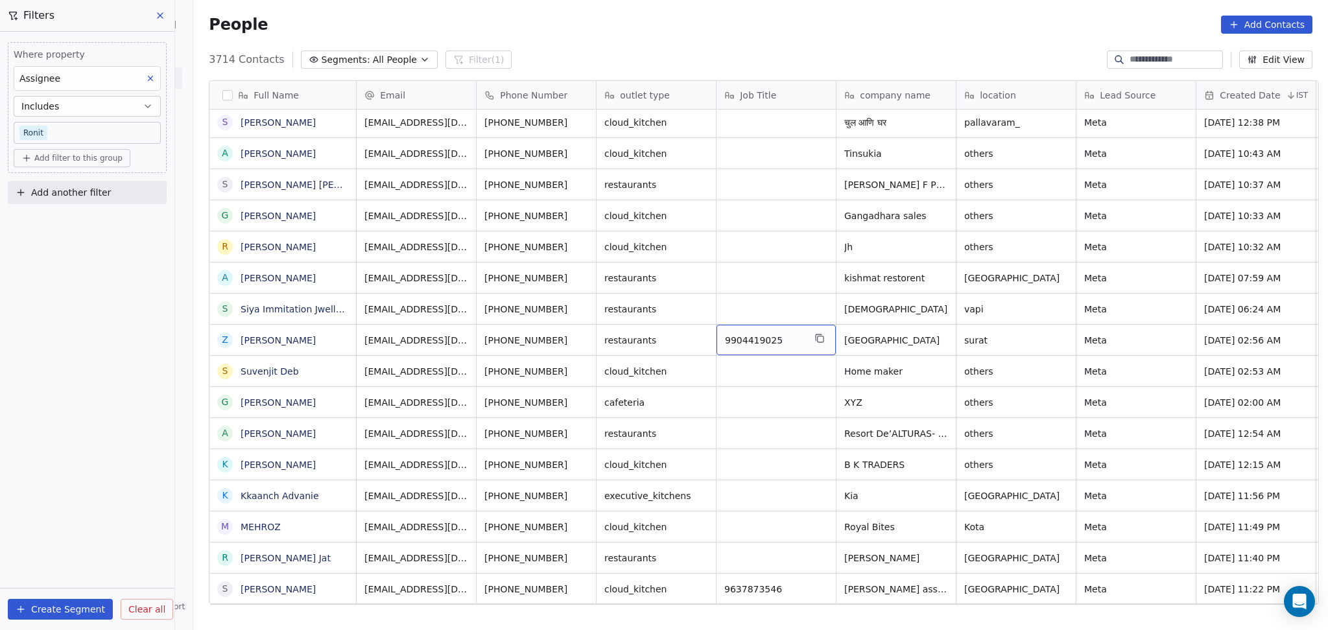
click at [814, 336] on icon "grid" at bounding box center [819, 338] width 10 height 10
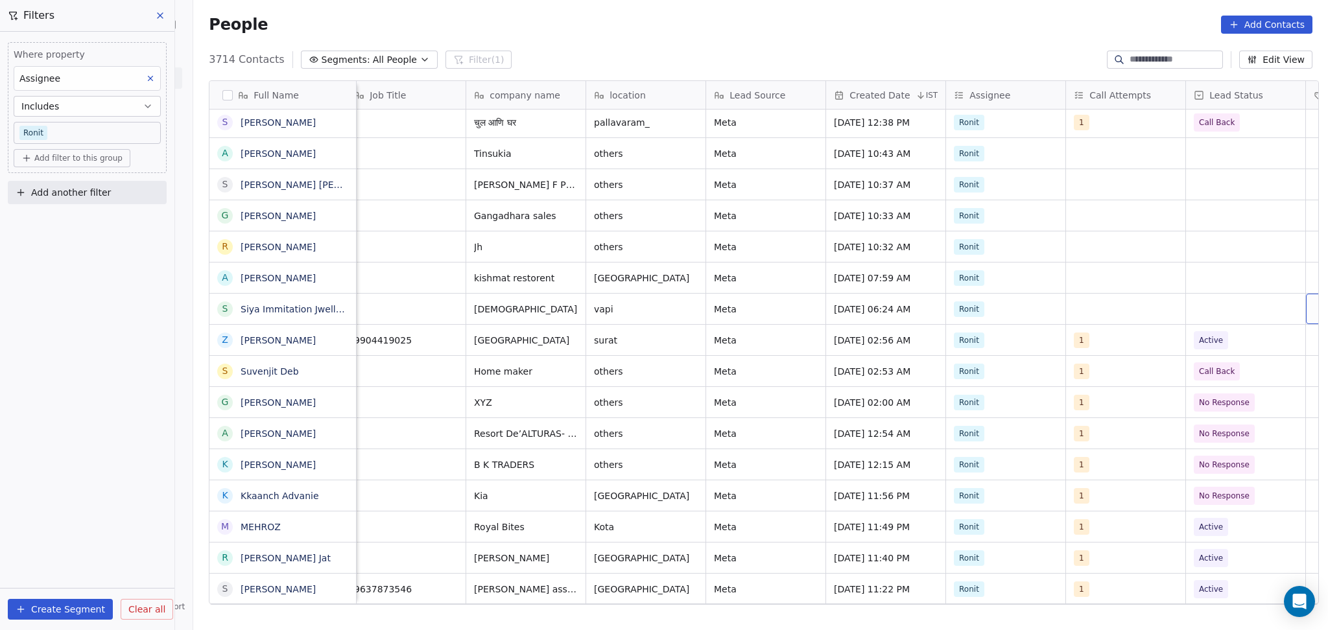
scroll to position [0, 491]
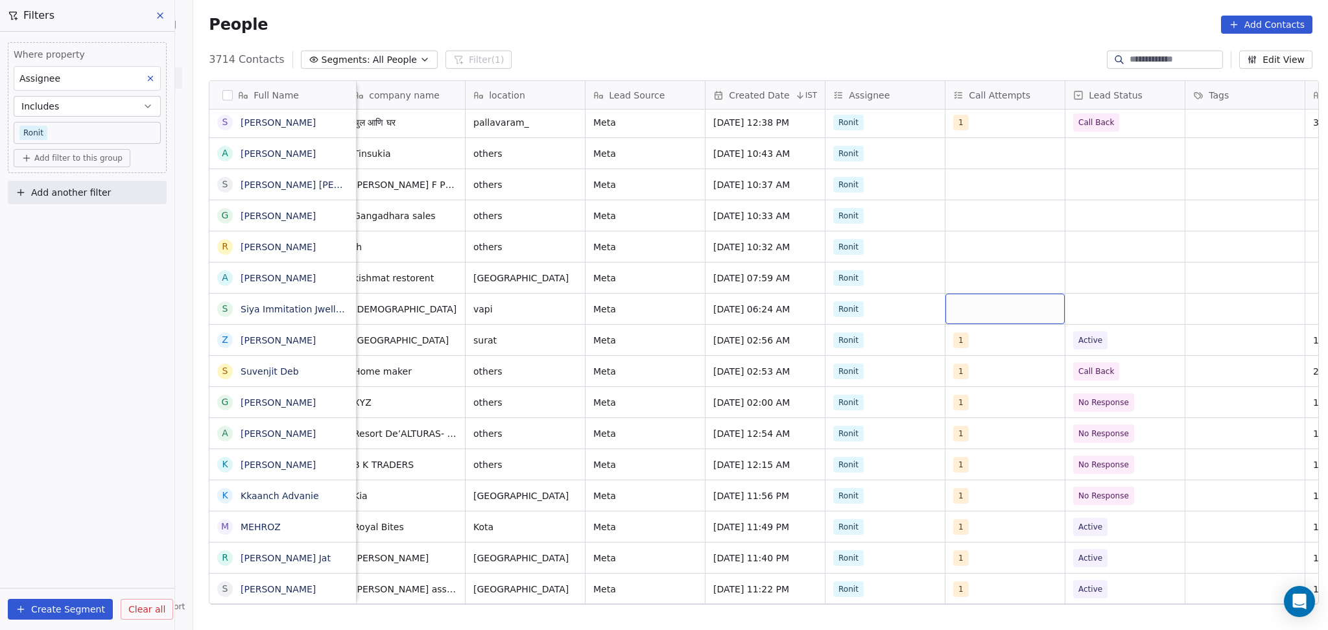
click at [1004, 316] on div "grid" at bounding box center [1004, 309] width 119 height 30
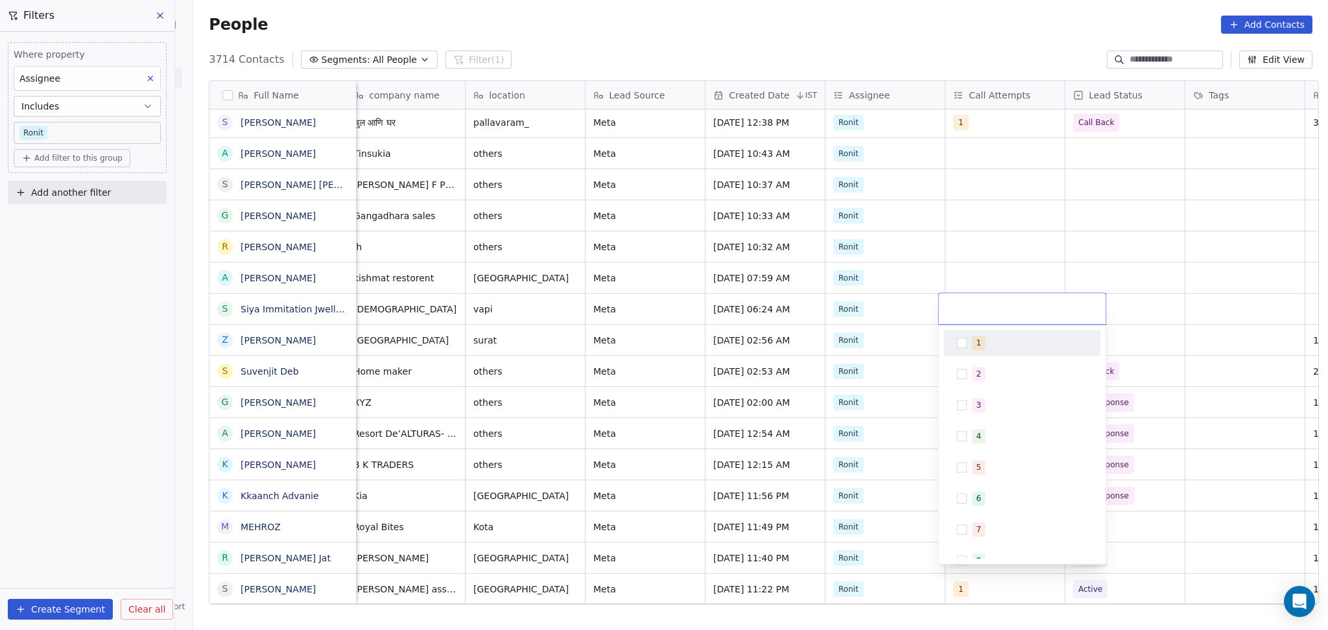
click at [992, 336] on div "1" at bounding box center [1029, 343] width 115 height 14
click at [996, 252] on html "On2Cook India Pvt. Ltd. Contacts People Marketing Workflows Campaigns Sales Pip…" at bounding box center [664, 315] width 1328 height 630
click at [1101, 291] on html "On2Cook India Pvt. Ltd. Contacts People Marketing Workflows Campaigns Sales Pip…" at bounding box center [664, 315] width 1328 height 630
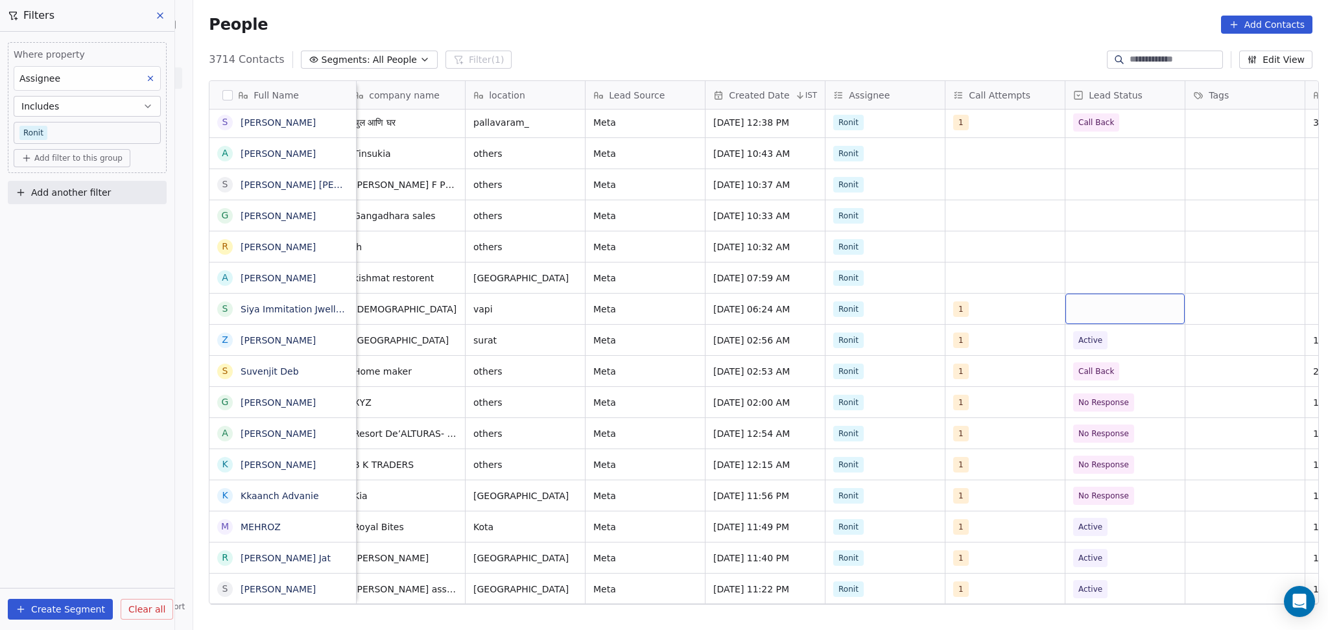
click at [1128, 312] on div "grid" at bounding box center [1124, 309] width 119 height 30
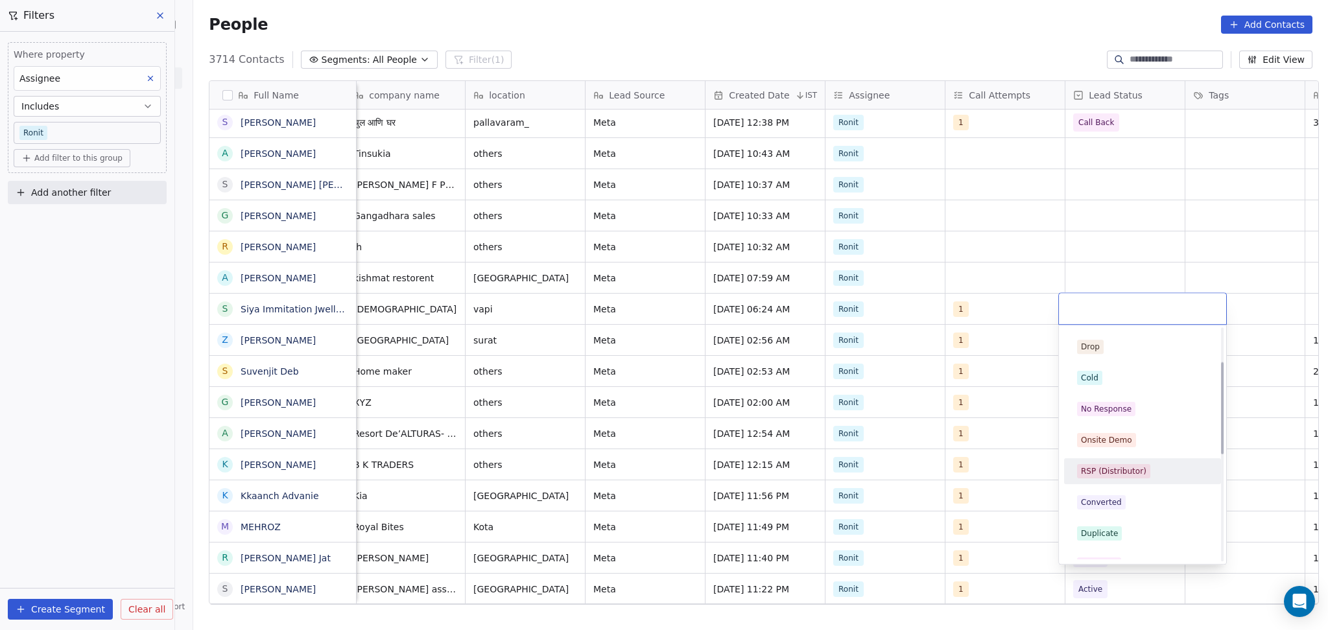
scroll to position [86, 0]
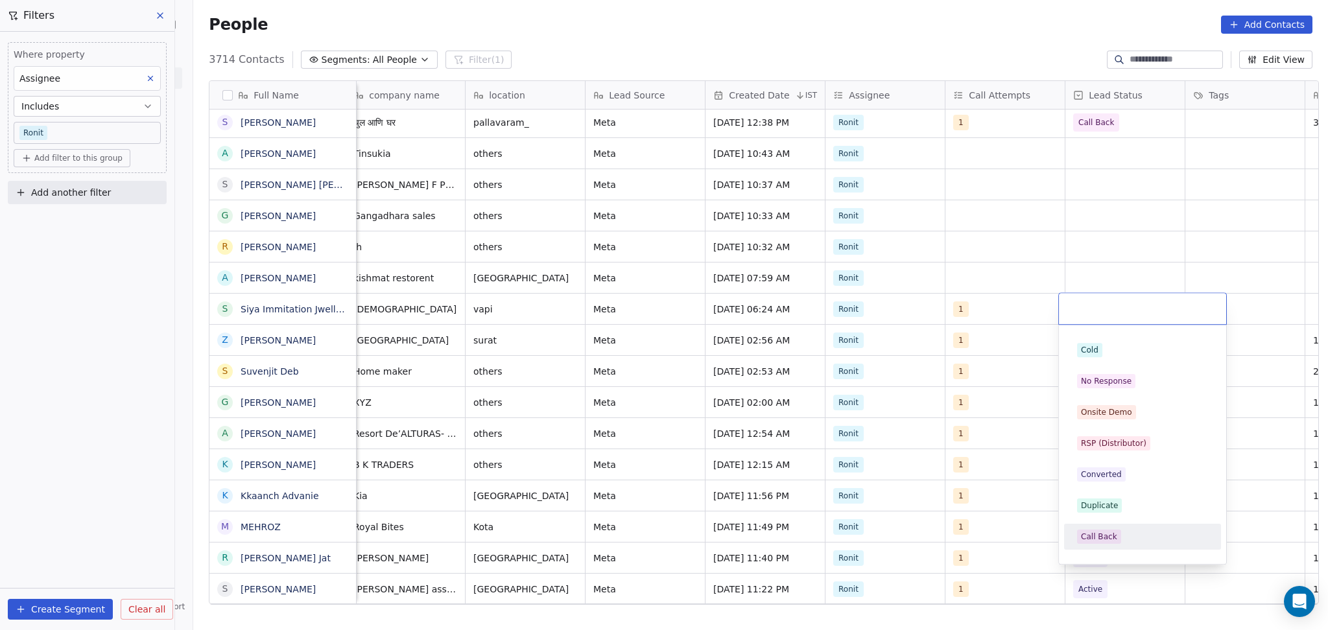
click at [1115, 543] on span "Call Back" at bounding box center [1099, 537] width 44 height 14
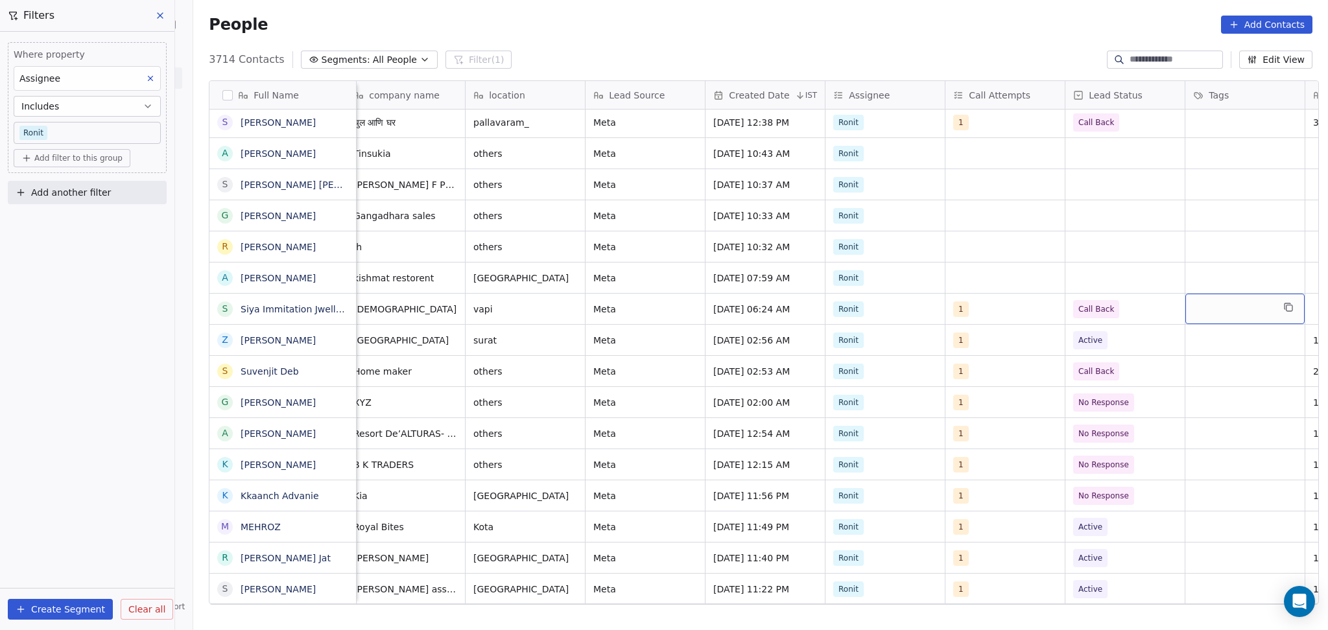
scroll to position [0, 610]
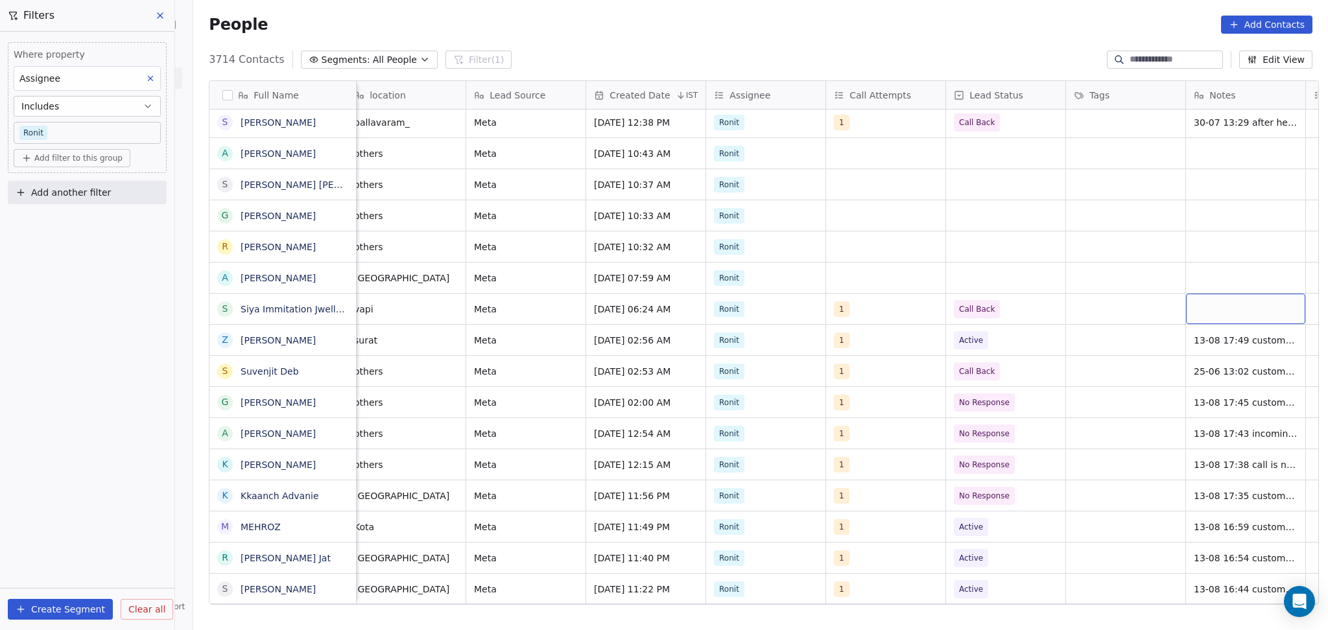
click at [1198, 312] on div "grid" at bounding box center [1245, 309] width 119 height 30
type textarea "**********"
click at [1131, 309] on html "On2Cook India Pvt. Ltd. Contacts People Marketing Workflows Campaigns Sales Pip…" at bounding box center [664, 315] width 1328 height 630
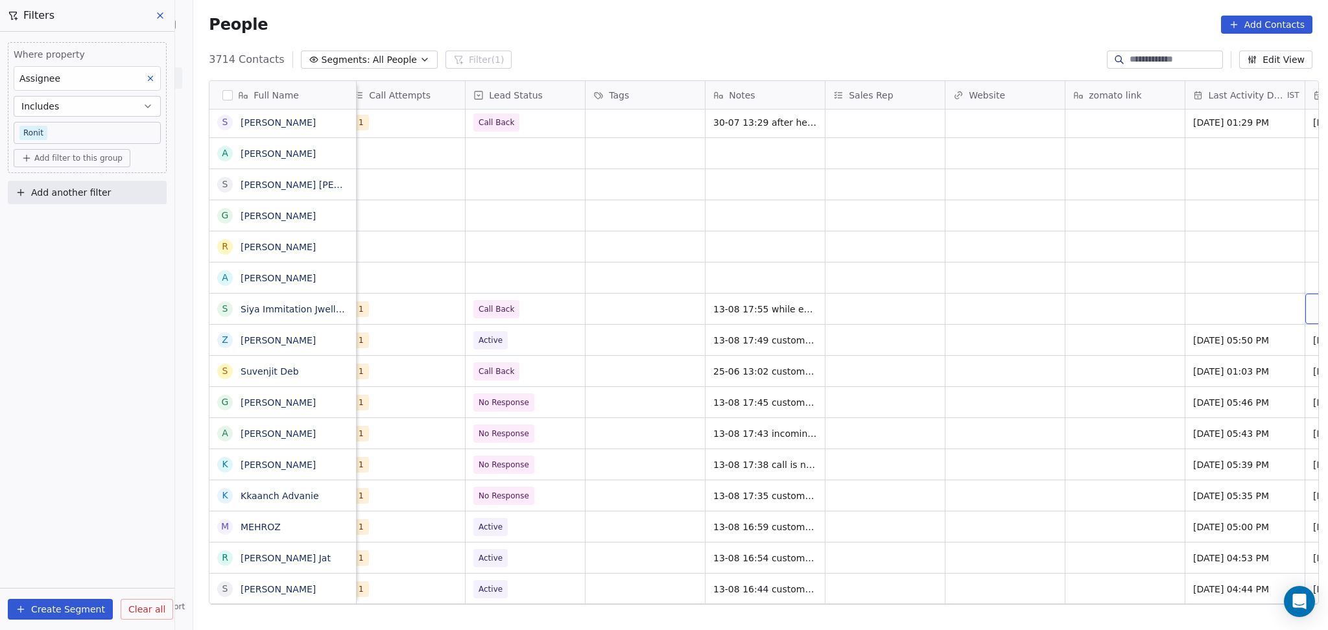
scroll to position [0, 1210]
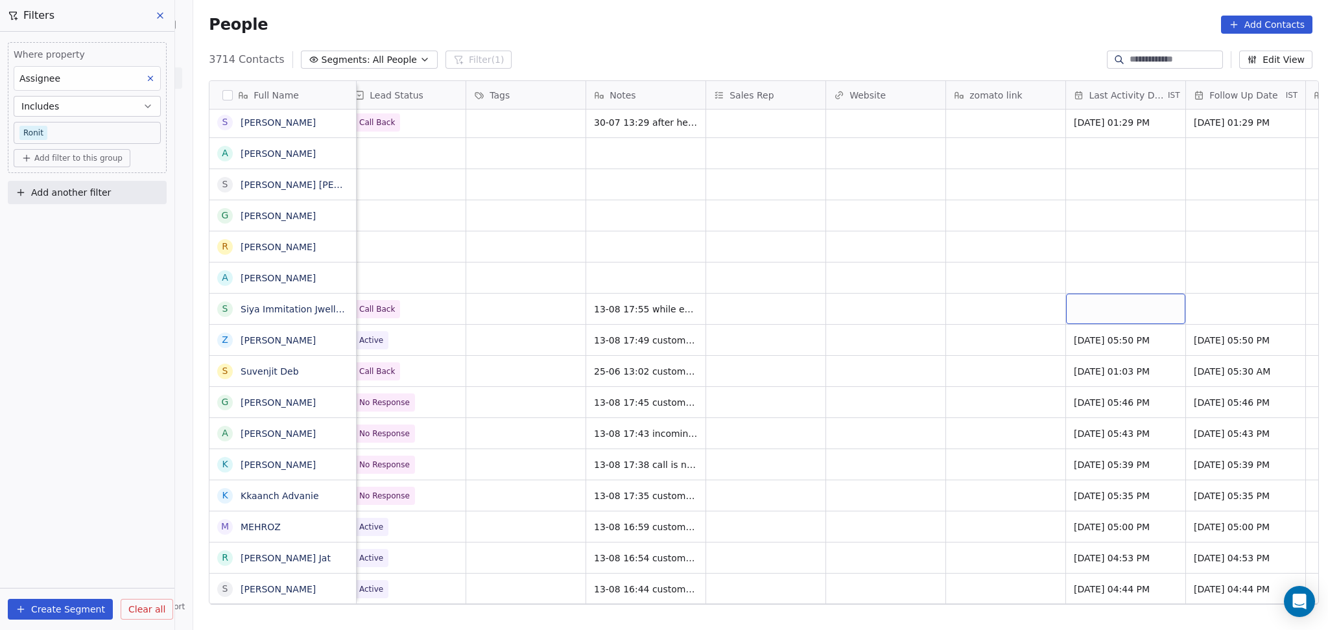
click at [1153, 312] on div "grid" at bounding box center [1125, 309] width 119 height 30
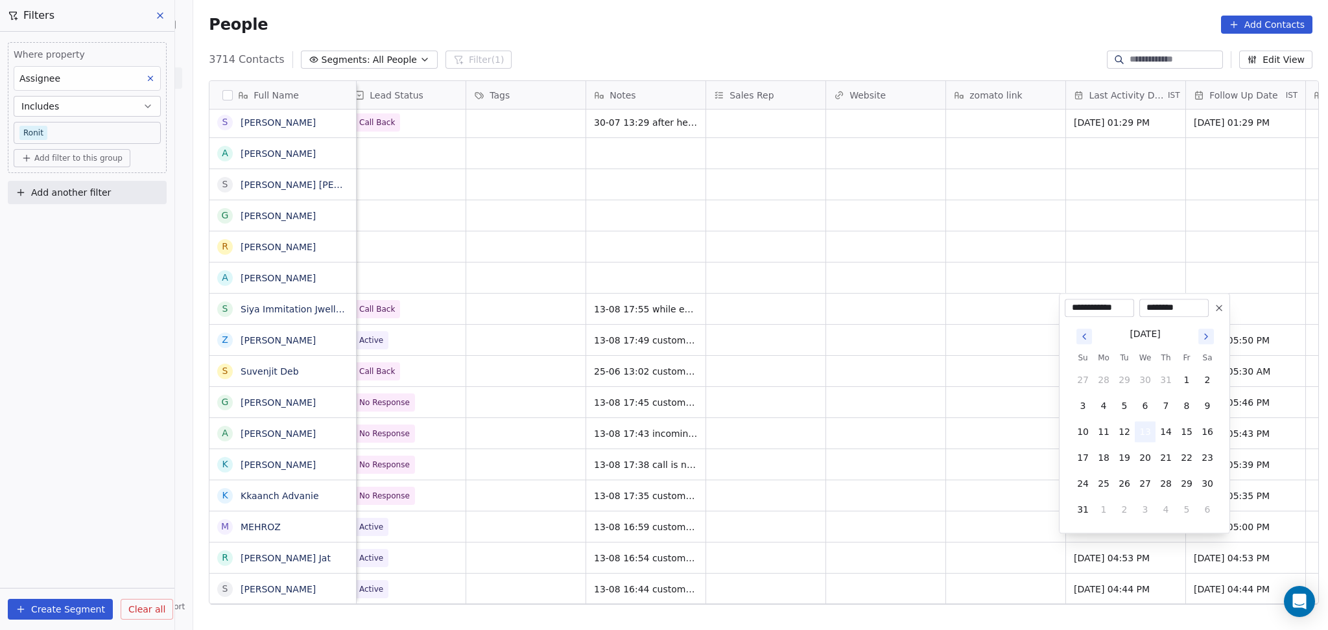
click at [1147, 429] on button "13" at bounding box center [1144, 431] width 21 height 21
click at [897, 421] on html "On2Cook India Pvt. Ltd. Contacts People Marketing Workflows Campaigns Sales Pip…" at bounding box center [664, 315] width 1328 height 630
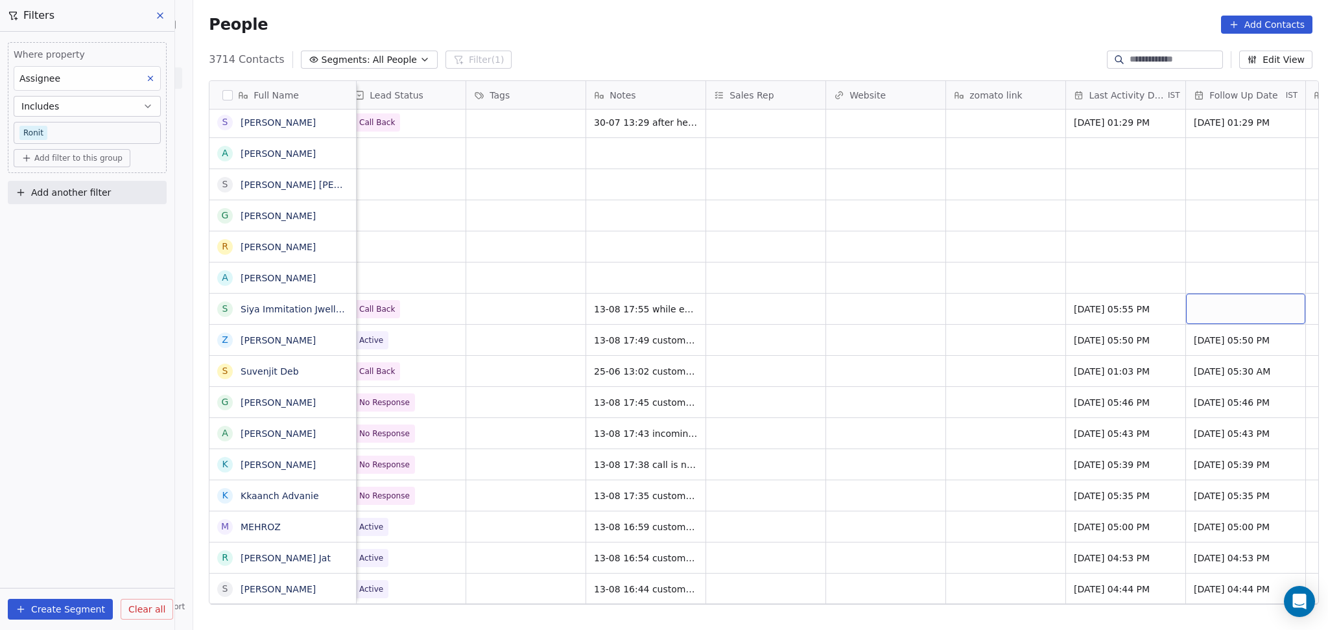
click at [1246, 311] on div "grid" at bounding box center [1245, 309] width 119 height 30
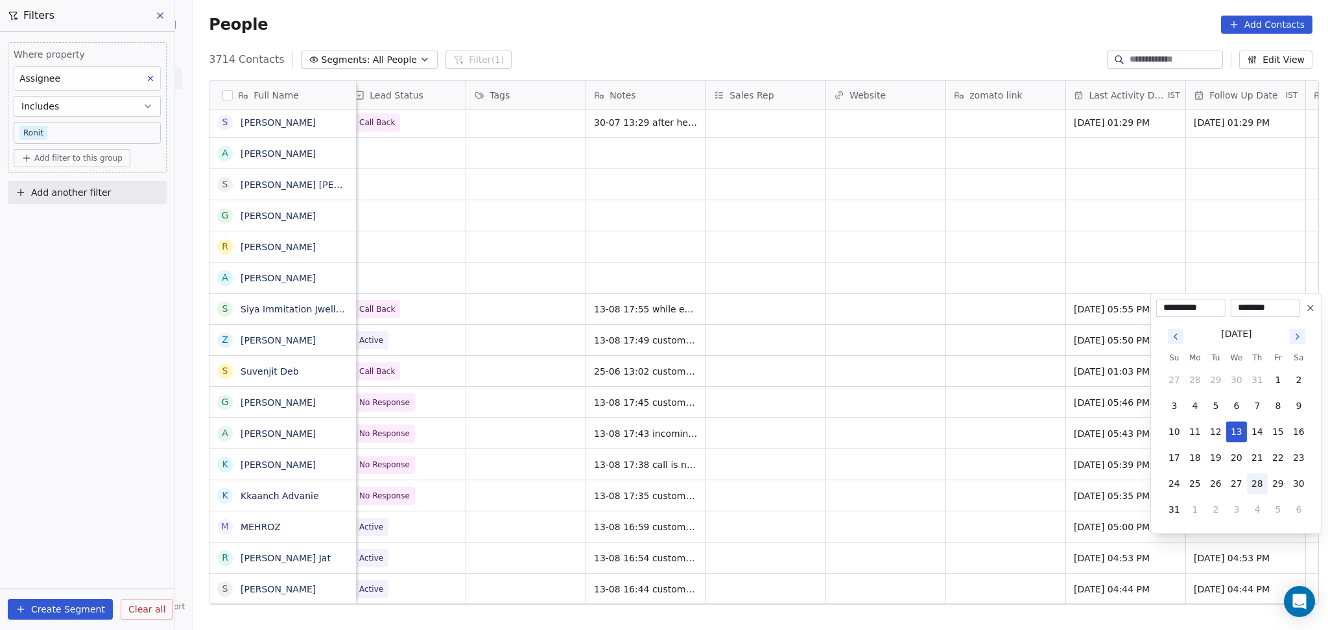
click at [1254, 478] on button "28" at bounding box center [1257, 483] width 21 height 21
type input "**********"
click at [873, 361] on html "On2Cook India Pvt. Ltd. Contacts People Marketing Workflows Campaigns Sales Pip…" at bounding box center [664, 315] width 1328 height 630
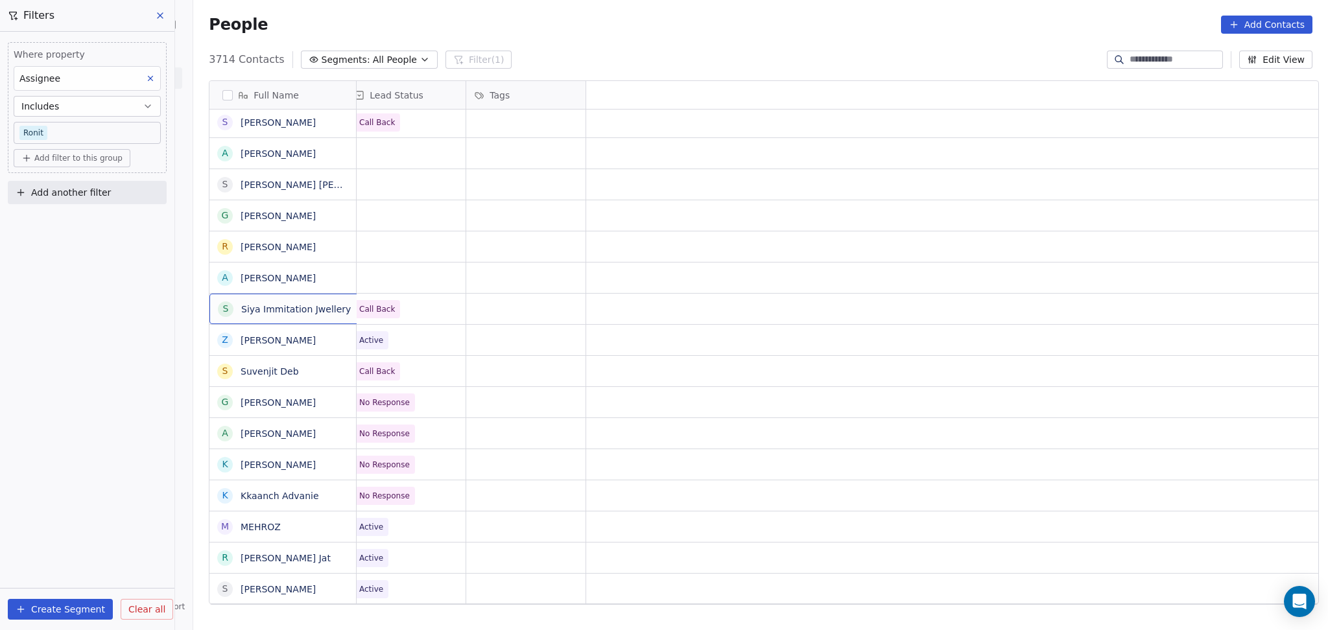
scroll to position [0, 0]
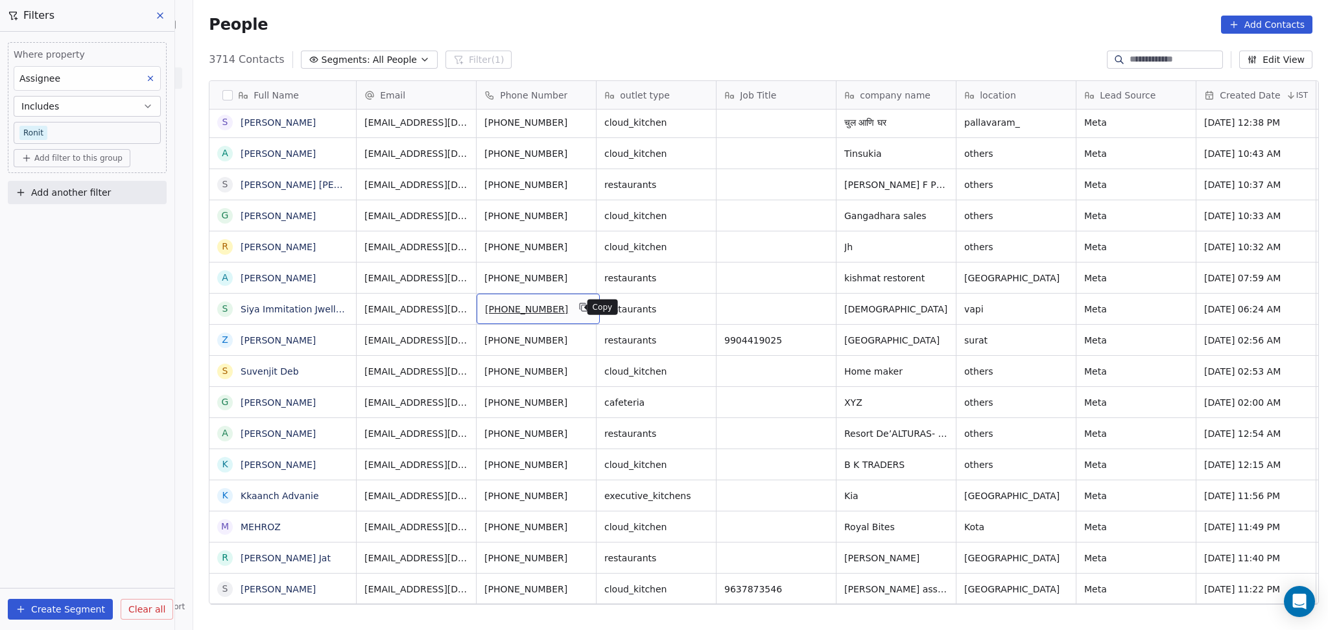
click at [578, 311] on icon "grid" at bounding box center [583, 307] width 10 height 10
click at [939, 279] on icon "grid" at bounding box center [942, 277] width 6 height 6
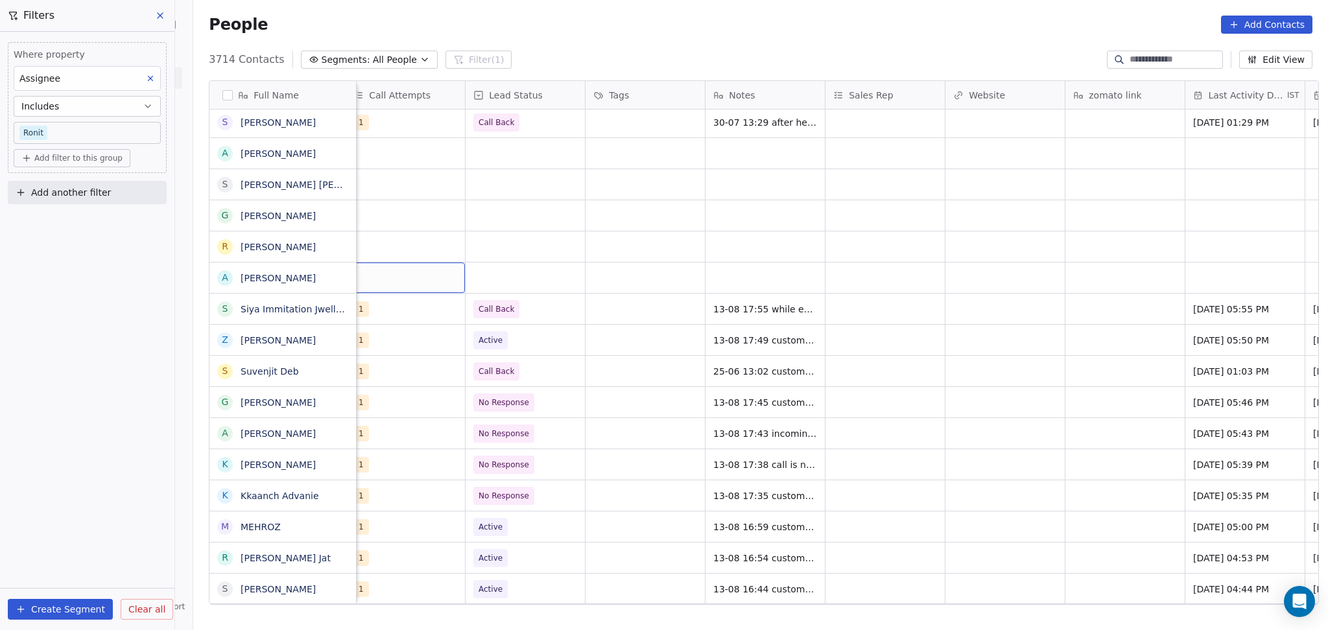
scroll to position [0, 1079]
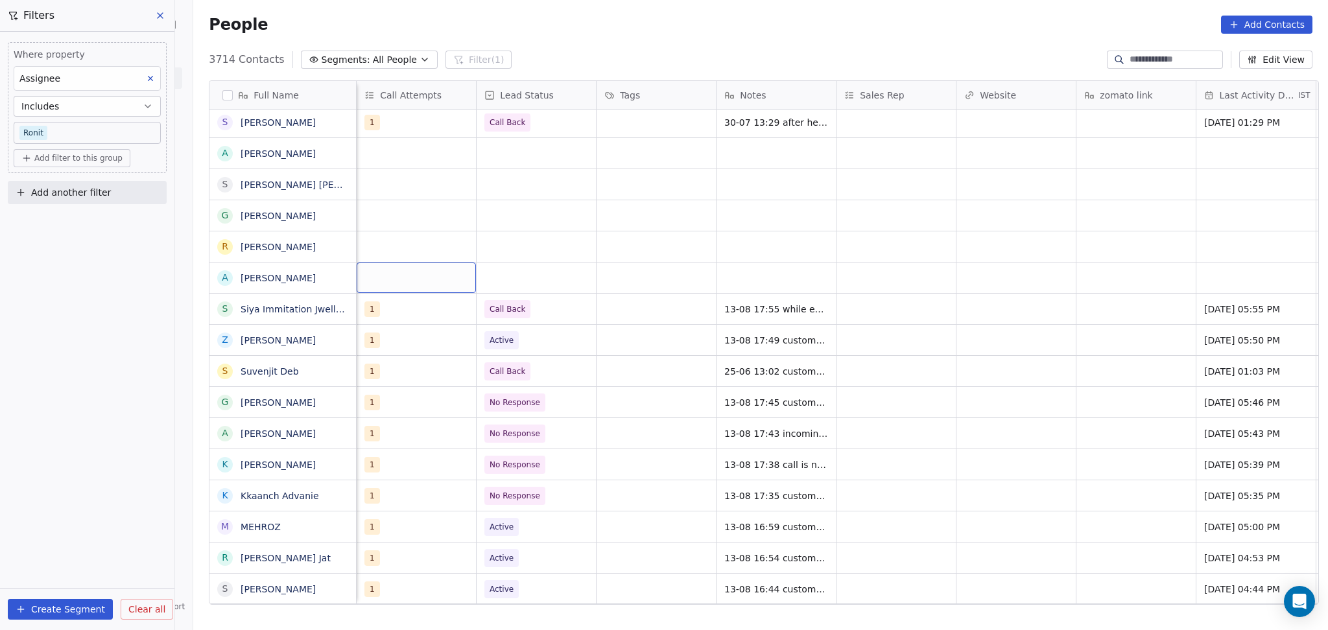
click at [401, 274] on div "grid" at bounding box center [416, 278] width 119 height 30
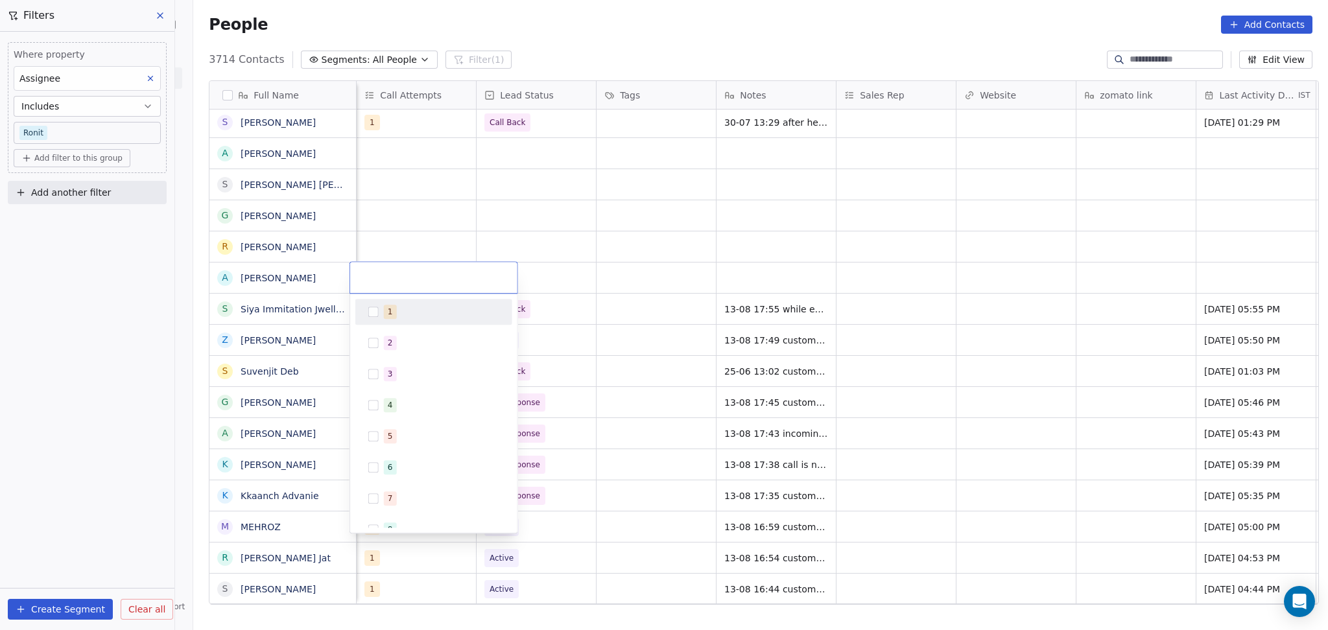
click at [421, 298] on div "1 2 3 4 5 6 7 8 9 10" at bounding box center [433, 413] width 167 height 239
click at [486, 228] on html "On2Cook India Pvt. Ltd. Contacts People Marketing Workflows Campaigns Sales Pip…" at bounding box center [664, 315] width 1328 height 630
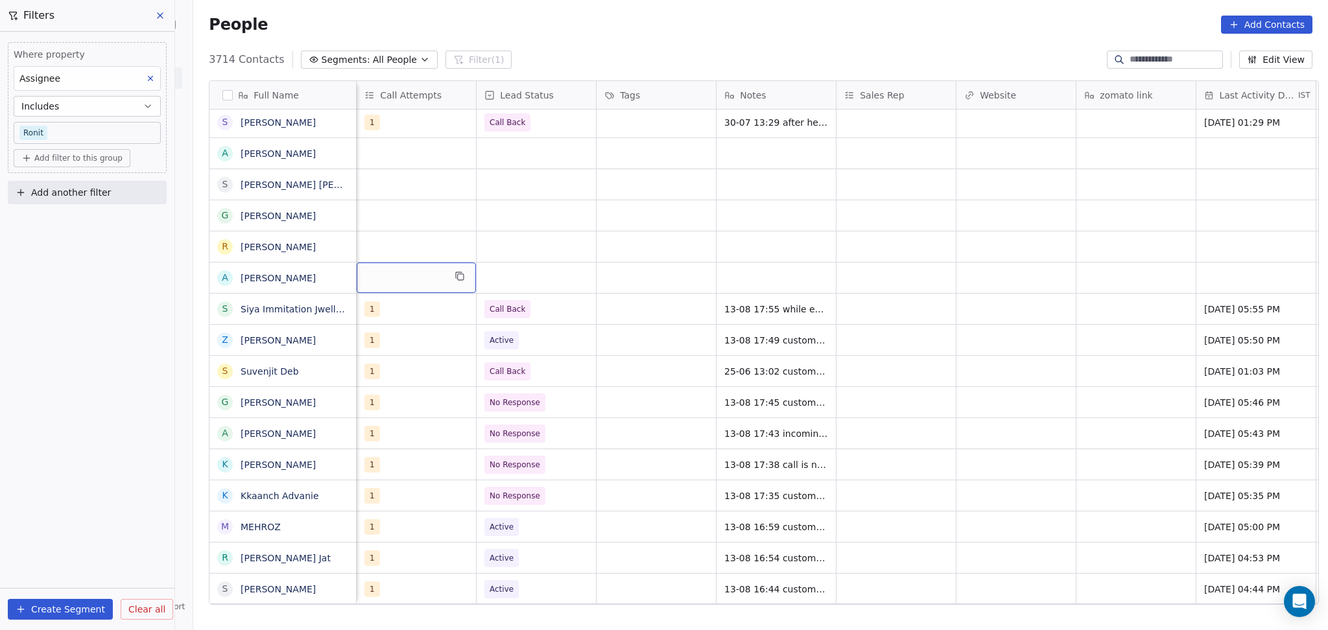
click at [417, 275] on div "grid" at bounding box center [416, 278] width 119 height 30
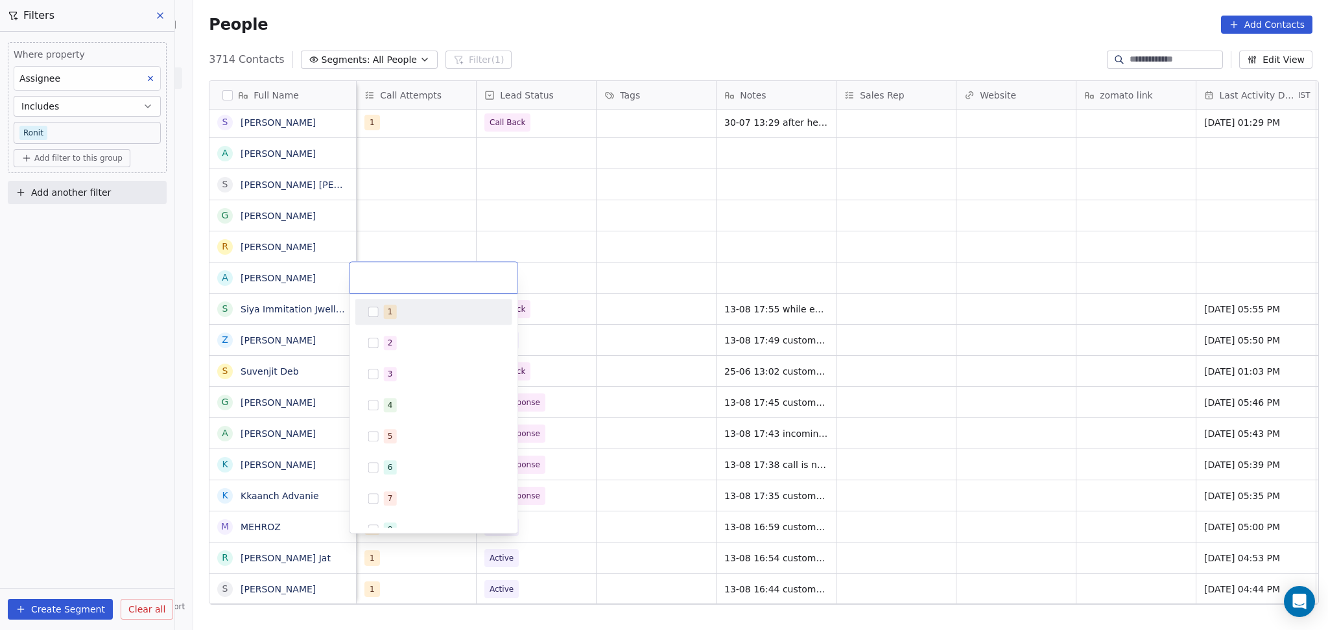
click at [396, 303] on div "1" at bounding box center [433, 311] width 147 height 21
click at [424, 241] on html "On2Cook India Pvt. Ltd. Contacts People Marketing Workflows Campaigns Sales Pip…" at bounding box center [664, 315] width 1328 height 630
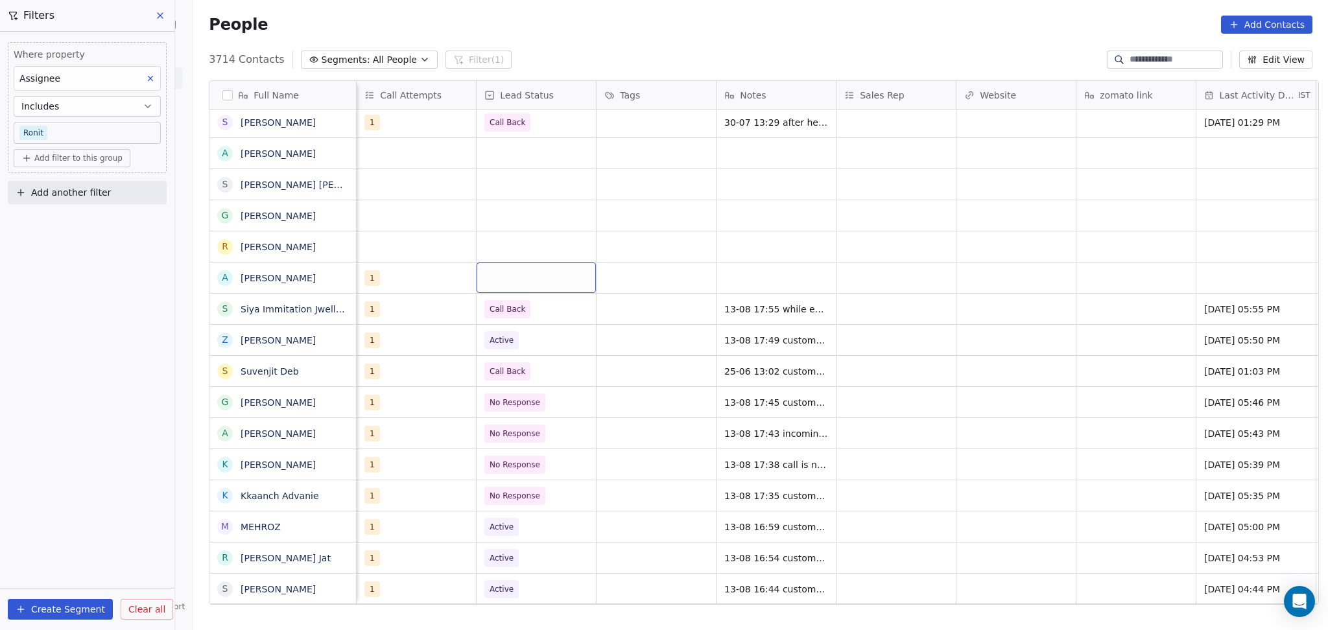
click at [524, 263] on div "grid" at bounding box center [535, 278] width 119 height 30
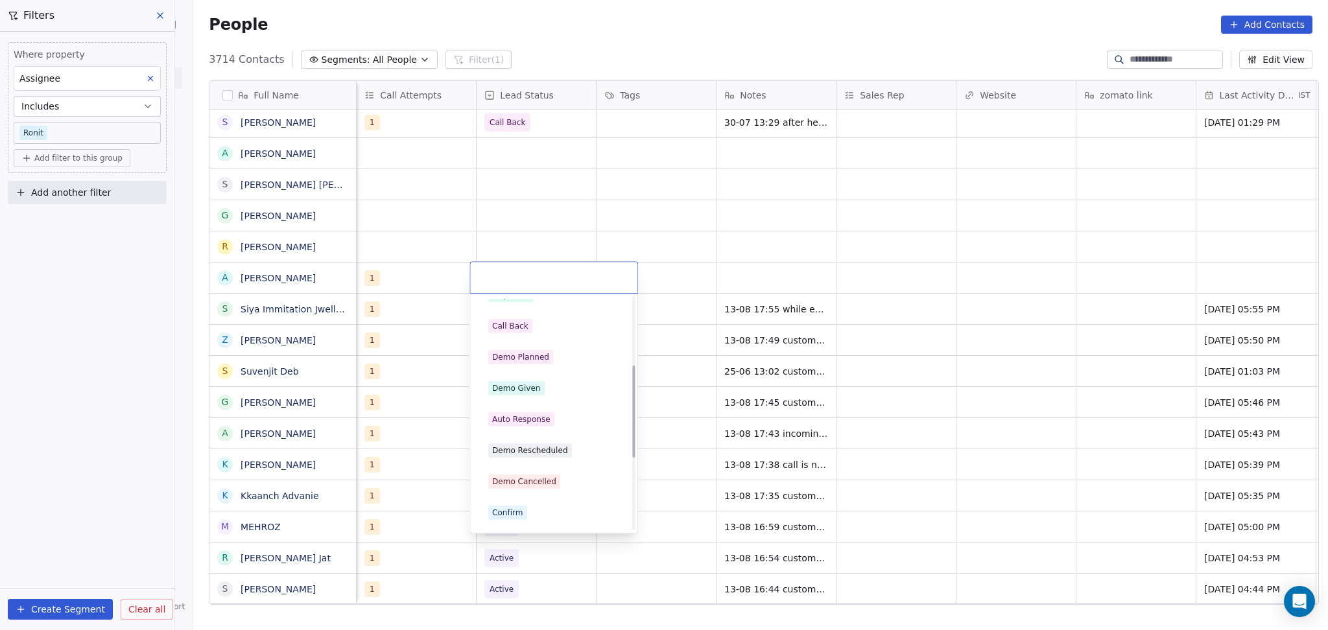
scroll to position [172, 0]
click at [535, 415] on div "Call Back" at bounding box center [553, 419] width 131 height 14
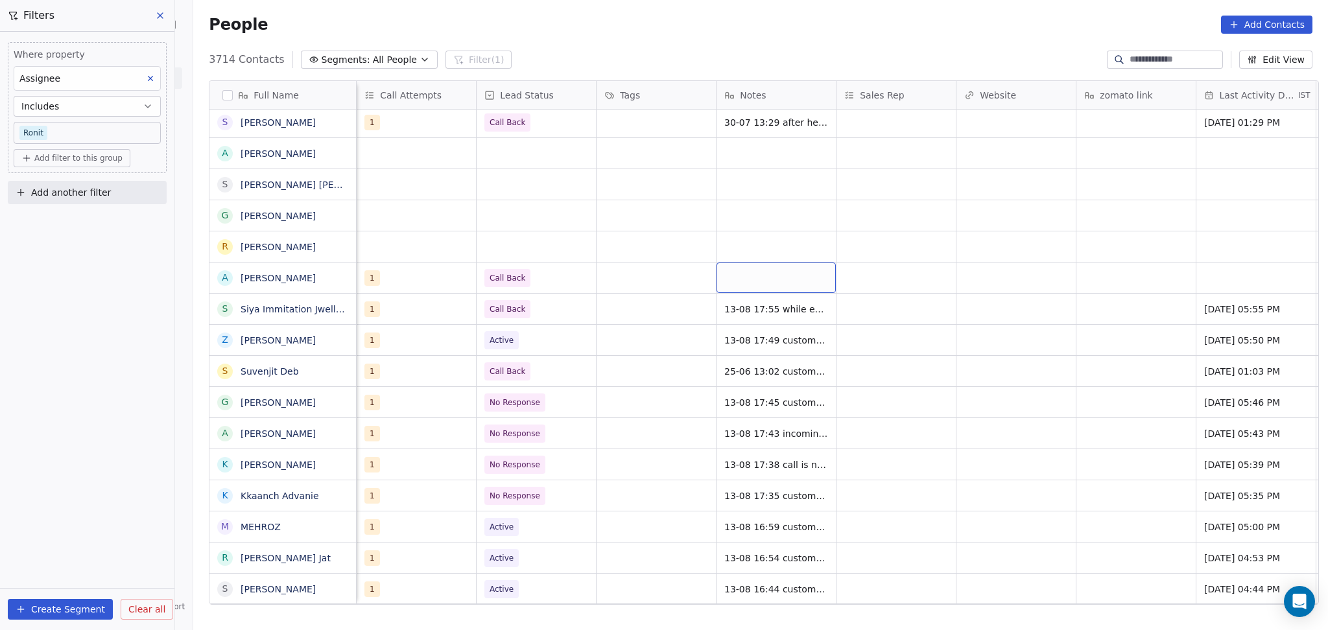
click at [726, 277] on div "grid" at bounding box center [775, 278] width 119 height 30
type textarea "**********"
click at [1036, 270] on html "On2Cook India Pvt. Ltd. Contacts People Marketing Workflows Campaigns Sales Pip…" at bounding box center [664, 315] width 1328 height 630
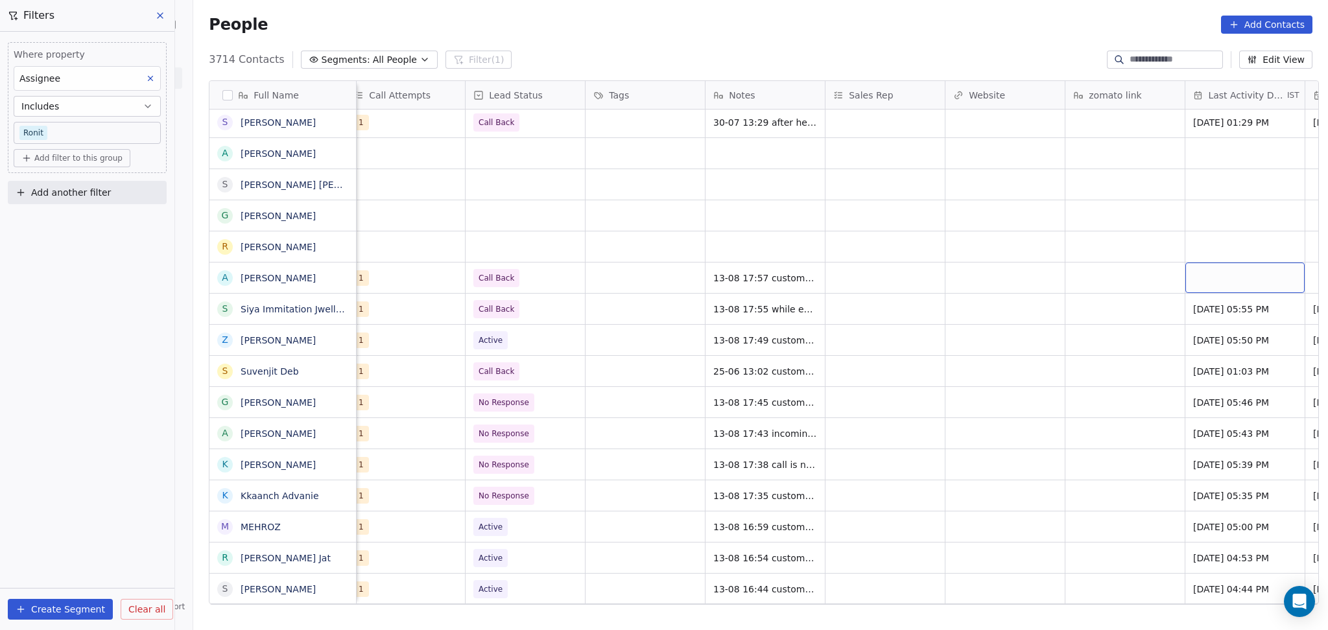
click at [1222, 281] on div "grid" at bounding box center [1244, 278] width 119 height 30
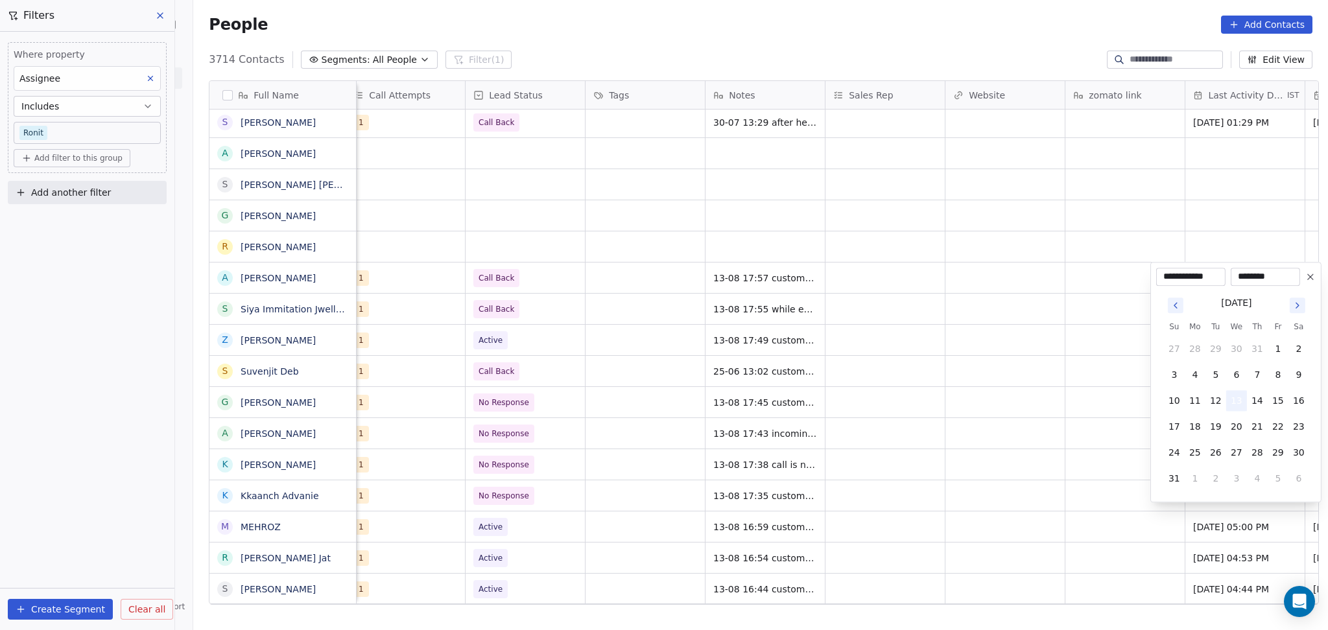
click at [1236, 394] on button "13" at bounding box center [1236, 400] width 21 height 21
click at [1023, 401] on html "On2Cook India Pvt. Ltd. Contacts People Marketing Workflows Campaigns Sales Pip…" at bounding box center [664, 315] width 1328 height 630
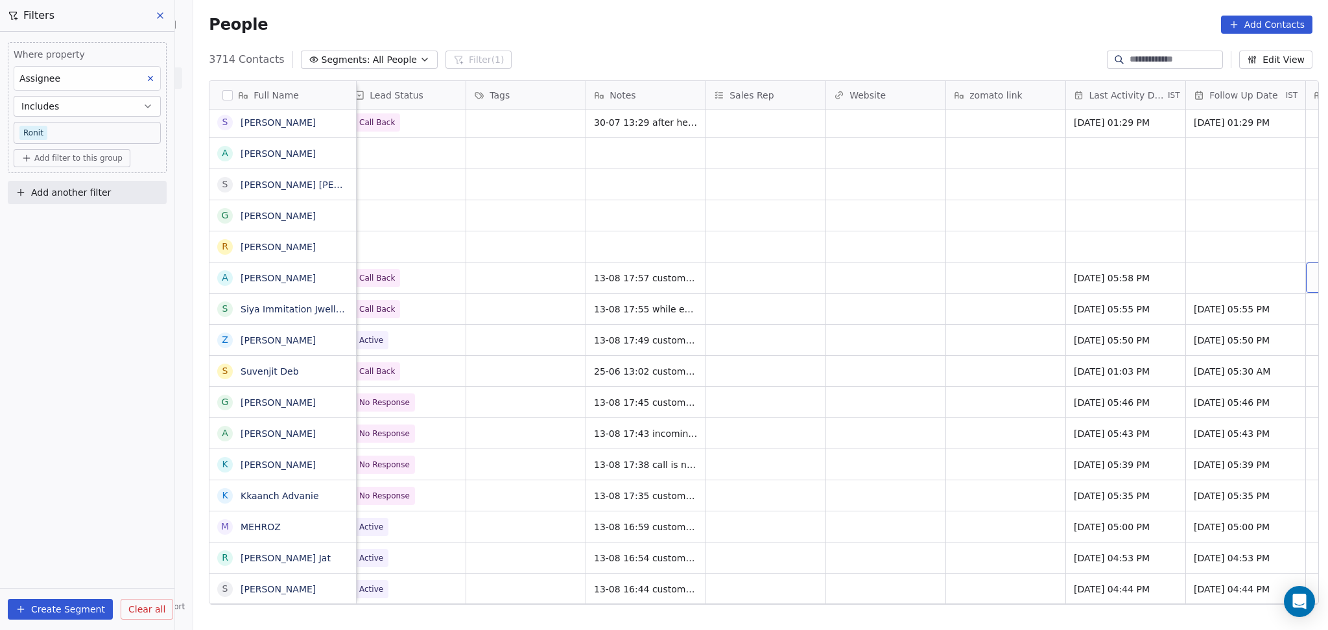
scroll to position [0, 1330]
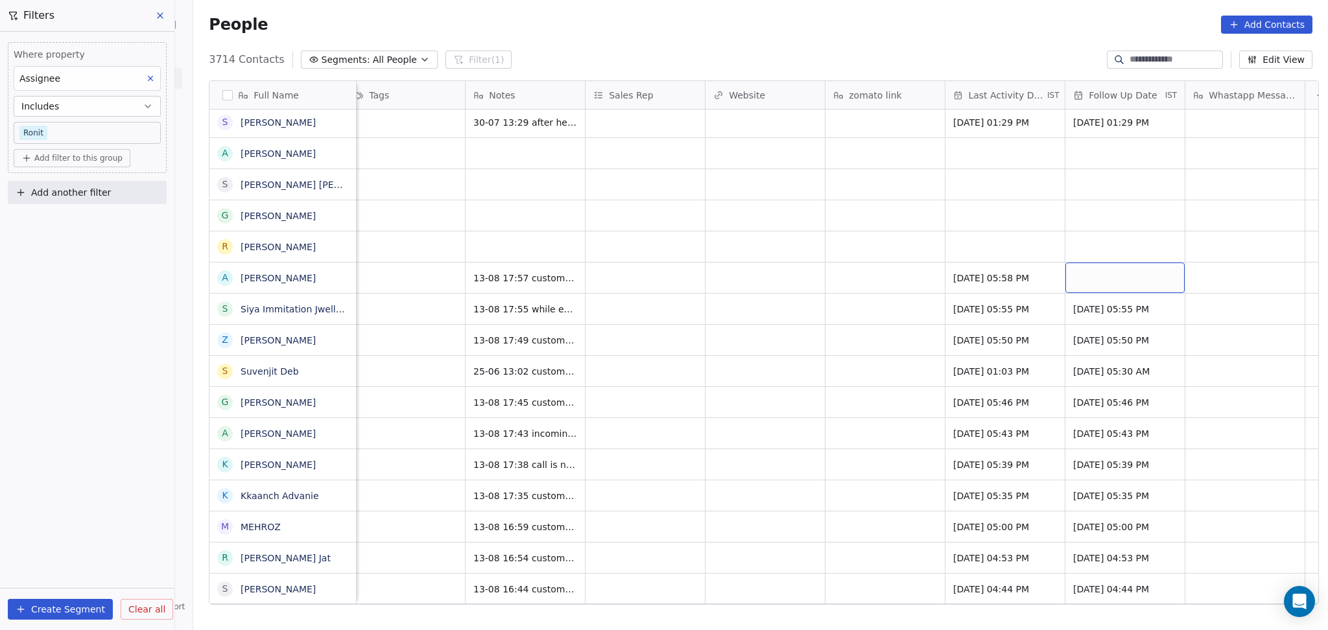
click at [1156, 279] on div "grid" at bounding box center [1124, 278] width 119 height 30
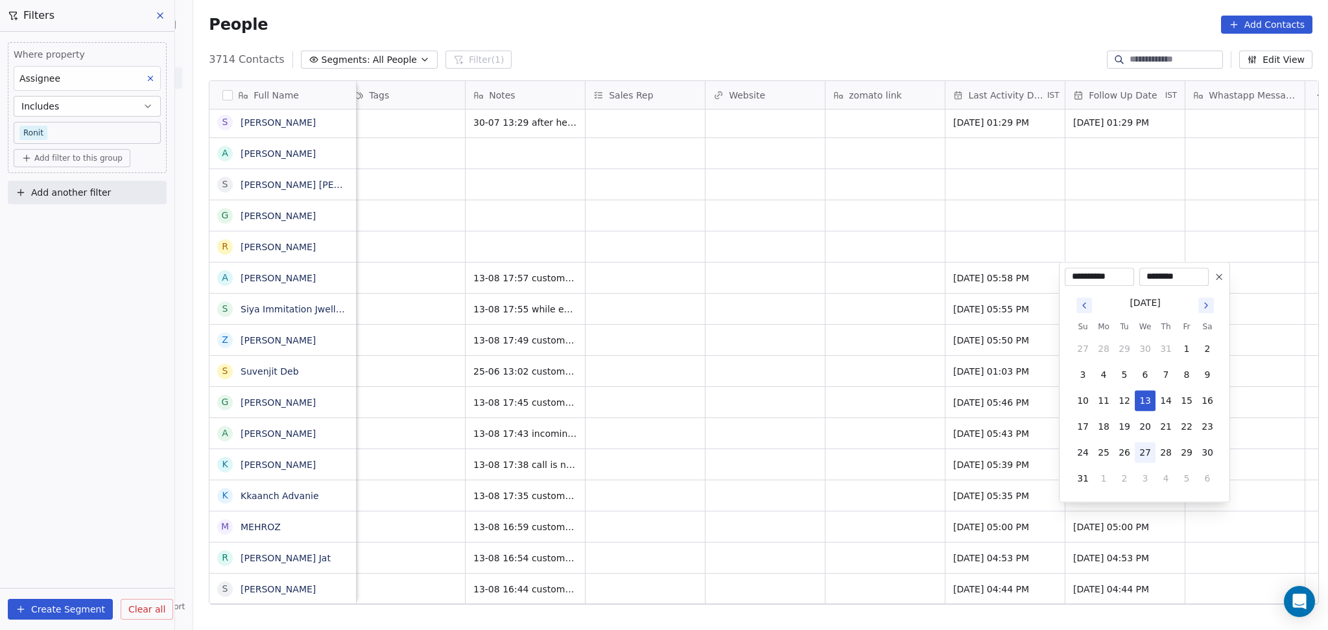
click at [1140, 454] on button "27" at bounding box center [1144, 452] width 21 height 21
type input "**********"
click at [586, 375] on html "On2Cook India Pvt. Ltd. Contacts People Marketing Workflows Campaigns Sales Pip…" at bounding box center [664, 315] width 1328 height 630
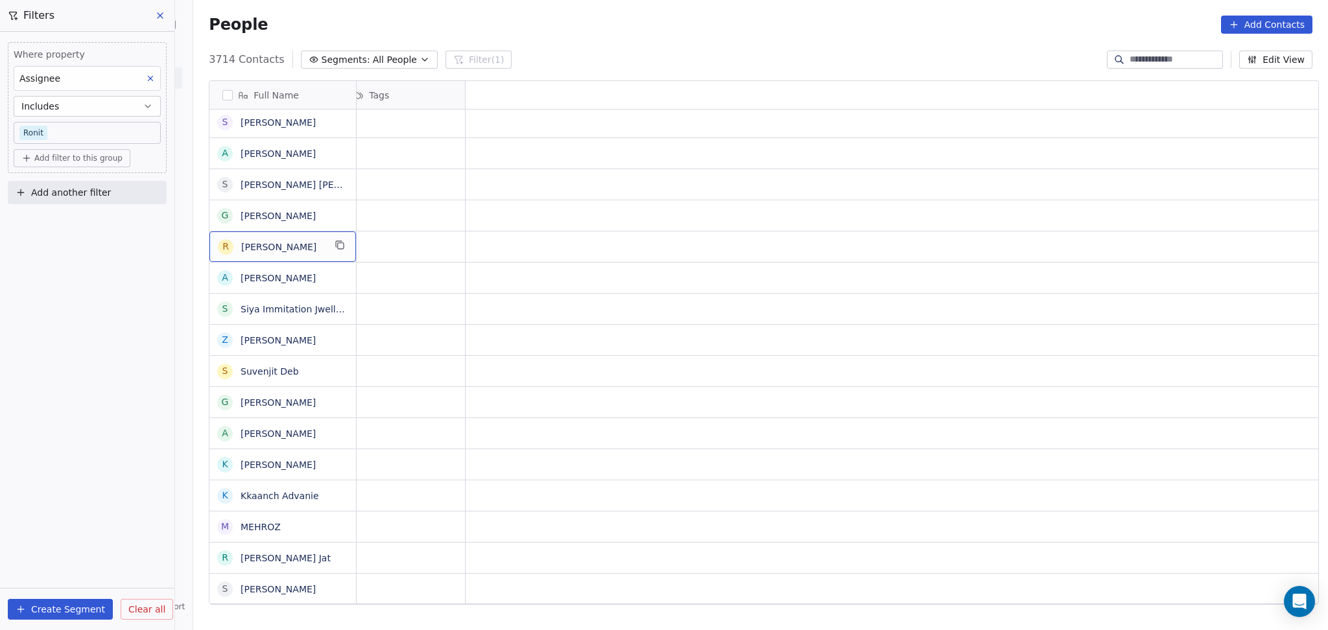
scroll to position [0, 0]
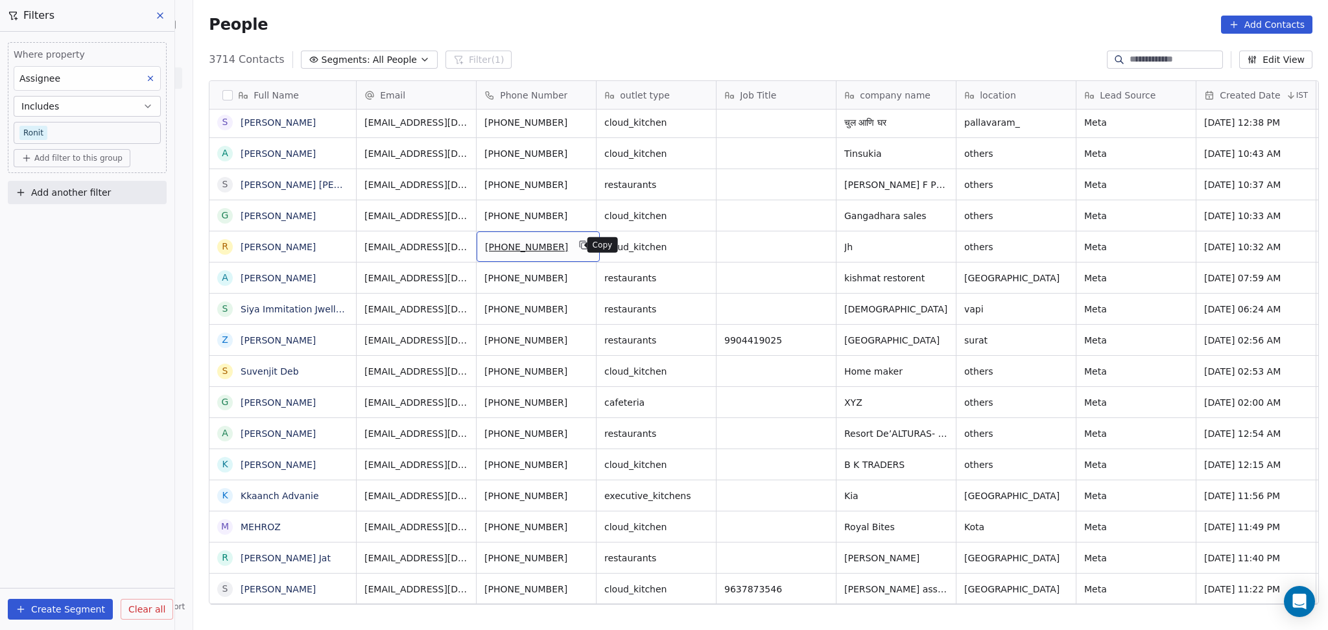
click at [578, 249] on icon "grid" at bounding box center [583, 245] width 10 height 10
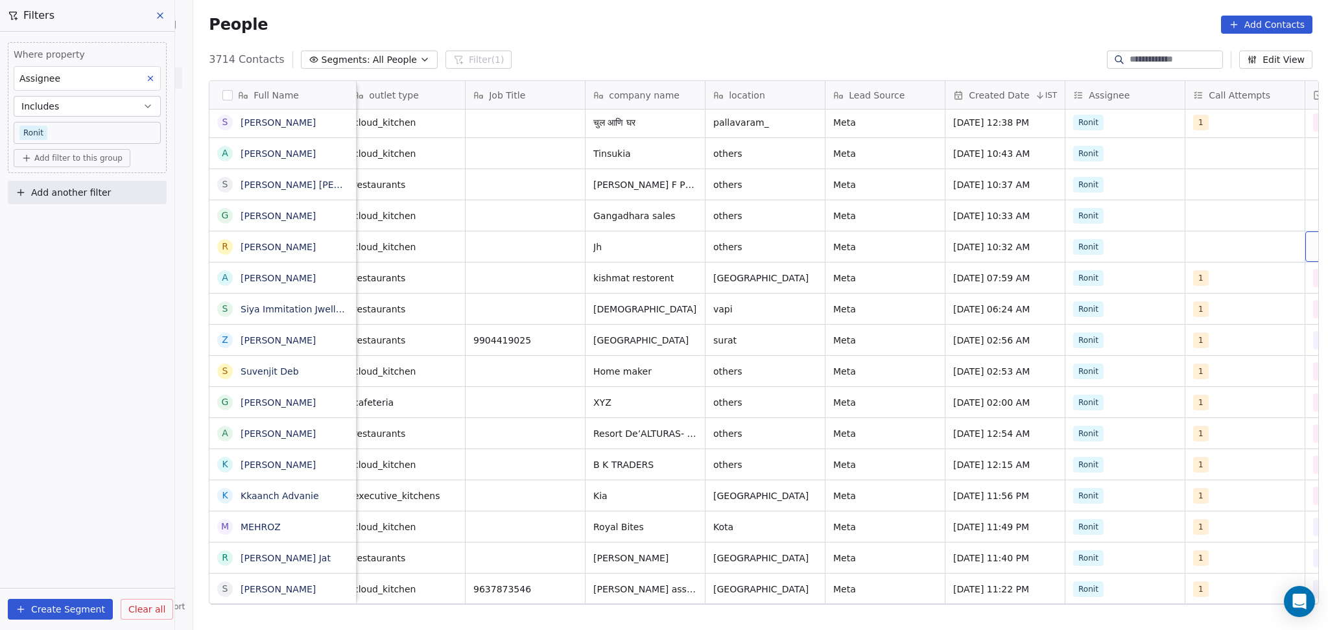
scroll to position [0, 370]
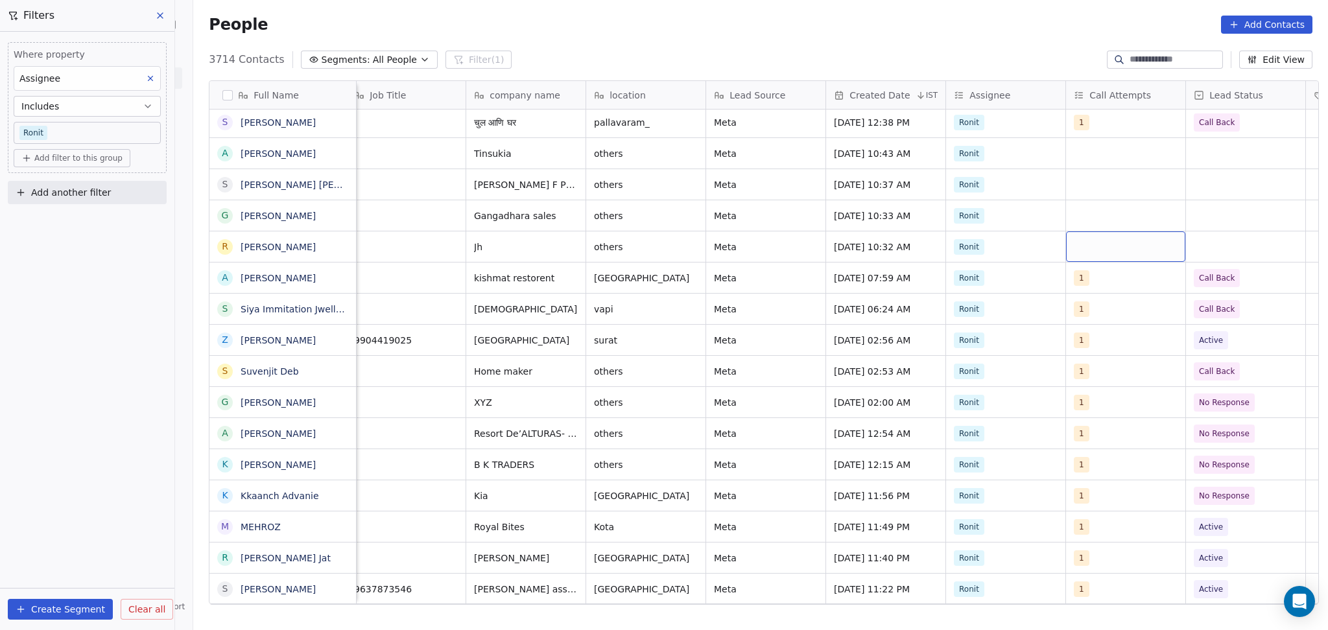
click at [1081, 243] on div "grid" at bounding box center [1125, 246] width 119 height 30
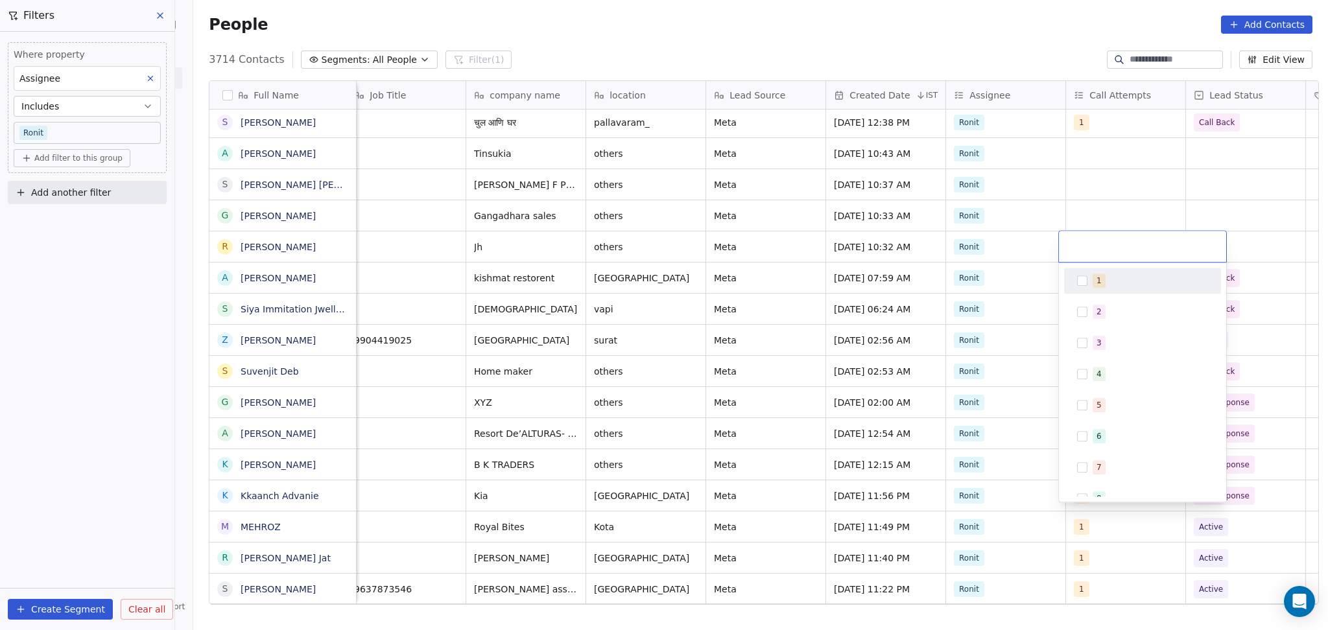
click at [1092, 280] on span "1" at bounding box center [1098, 281] width 13 height 14
click at [1110, 181] on html "On2Cook India Pvt. Ltd. Contacts People Marketing Workflows Campaigns Sales Pip…" at bounding box center [664, 315] width 1328 height 630
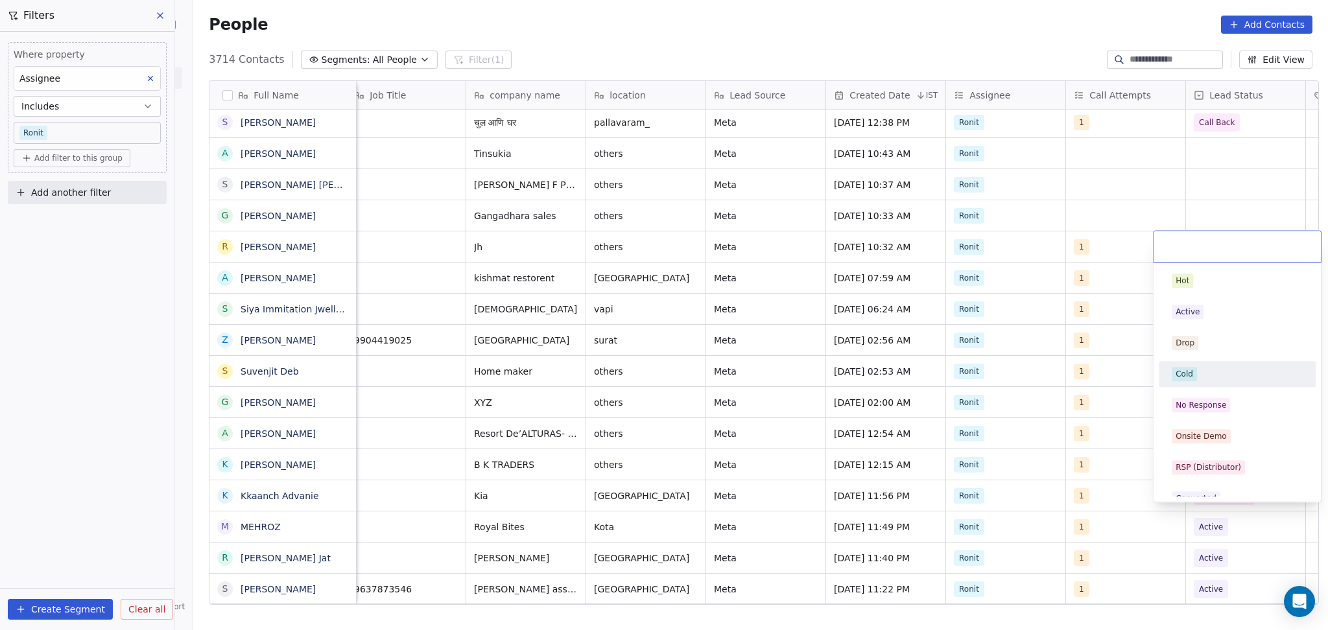
click at [1217, 392] on div "Hot Active Drop Cold No Response Onsite Demo RSP (Distributor) Converted Duplic…" at bounding box center [1236, 561] width 157 height 586
click at [1219, 405] on div "No Response" at bounding box center [1200, 405] width 51 height 12
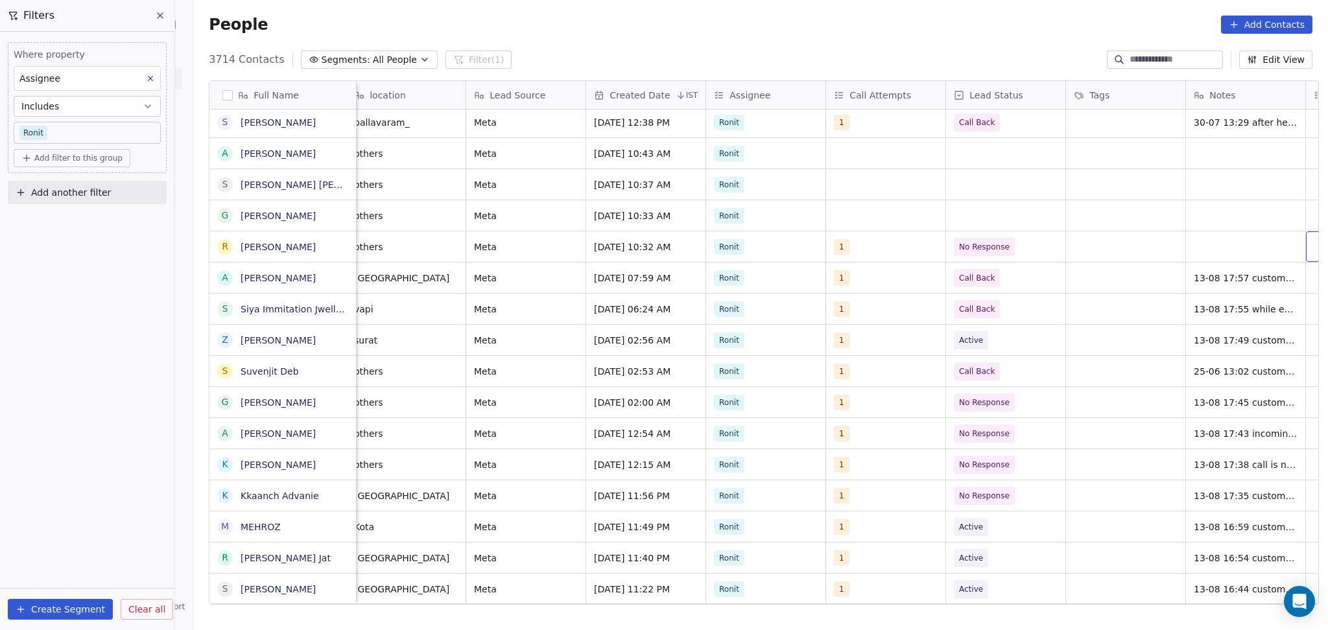
scroll to position [0, 851]
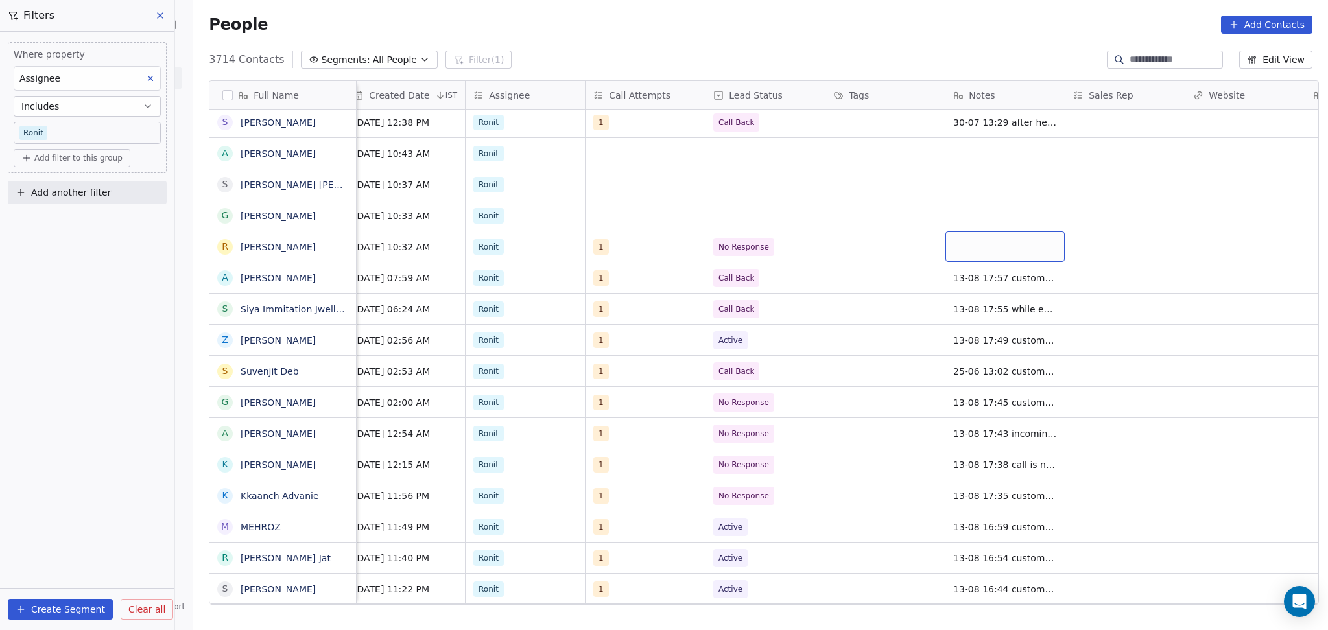
click at [989, 254] on div "grid" at bounding box center [1004, 246] width 119 height 30
type textarea "**********"
click at [1229, 240] on html "On2Cook India Pvt. Ltd. Contacts People Marketing Workflows Campaigns Sales Pip…" at bounding box center [664, 315] width 1328 height 630
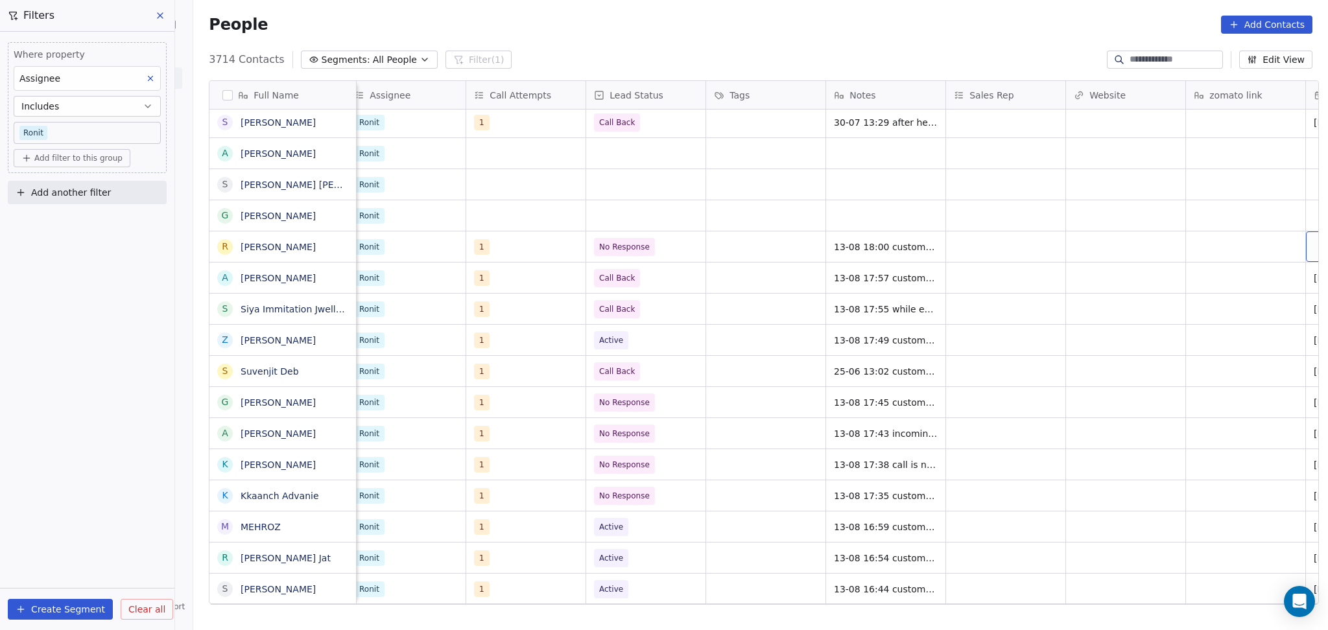
scroll to position [0, 1090]
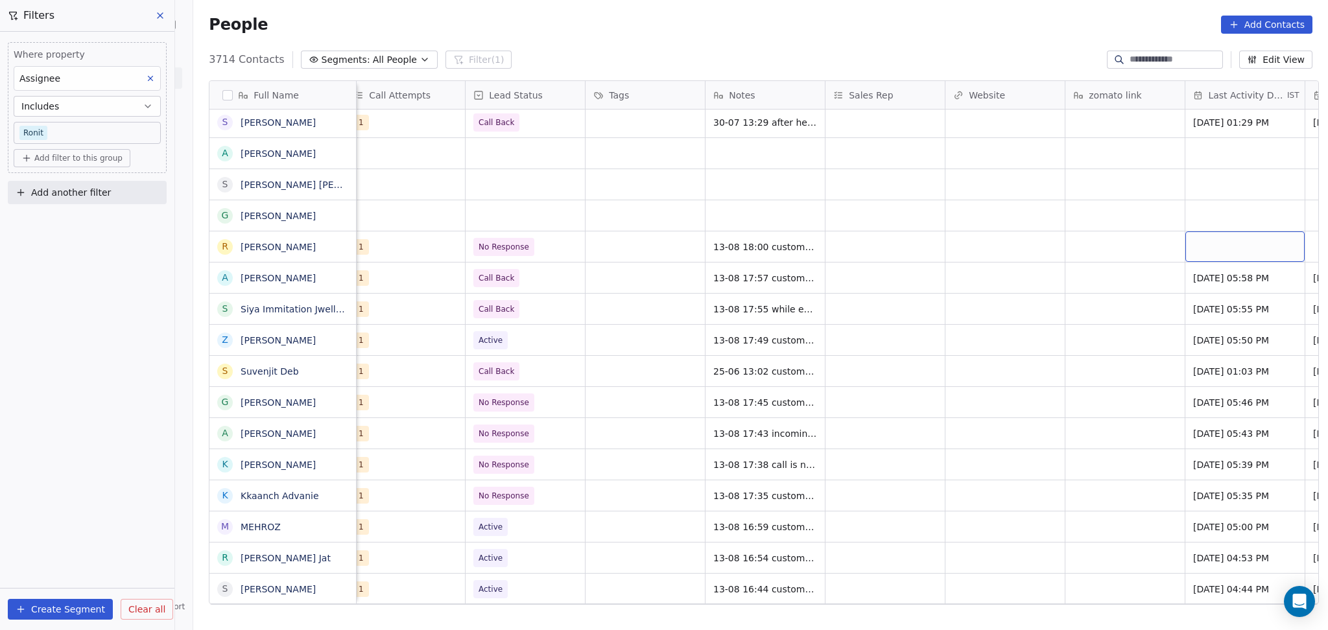
click at [1195, 241] on div "grid" at bounding box center [1244, 246] width 119 height 30
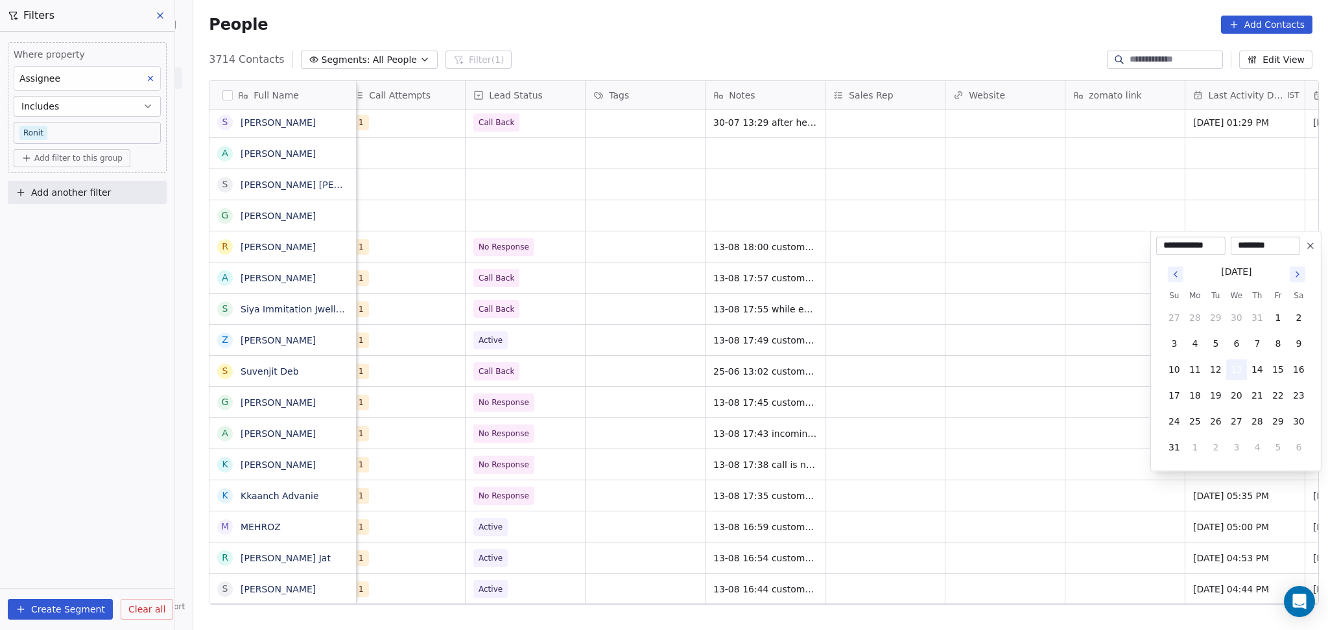
click at [1243, 373] on button "13" at bounding box center [1236, 369] width 21 height 21
click at [1094, 345] on html "On2Cook India Pvt. Ltd. Contacts People Marketing Workflows Campaigns Sales Pip…" at bounding box center [664, 315] width 1328 height 630
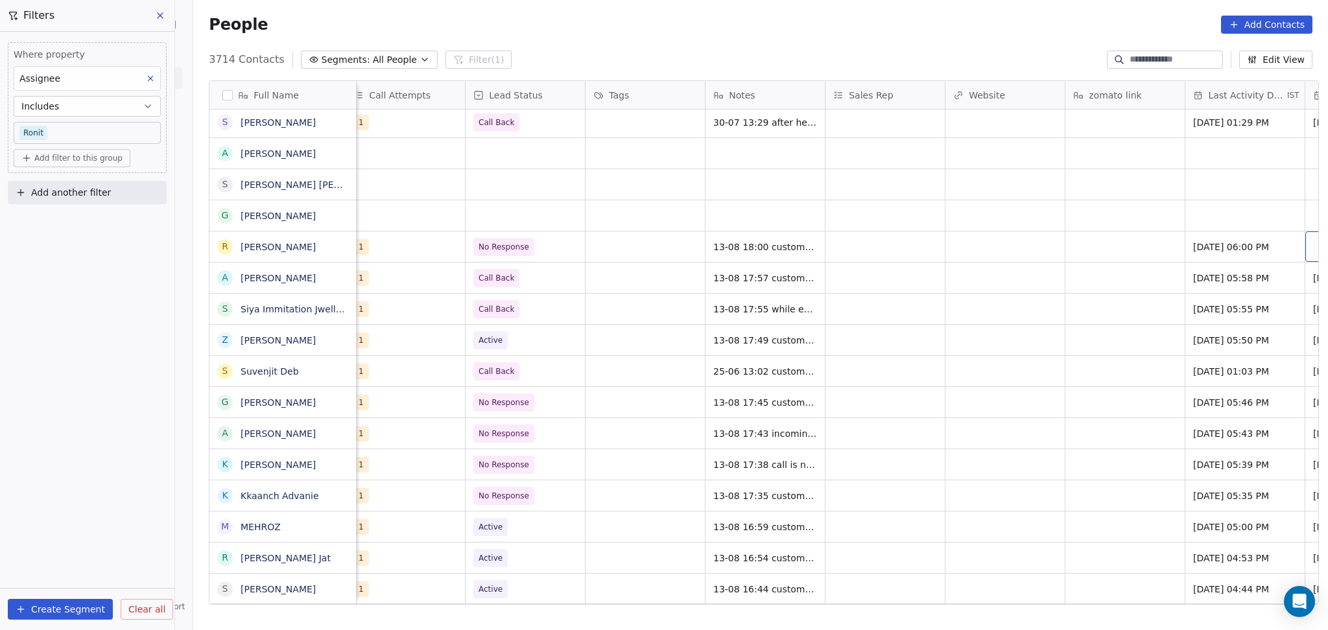
scroll to position [0, 1210]
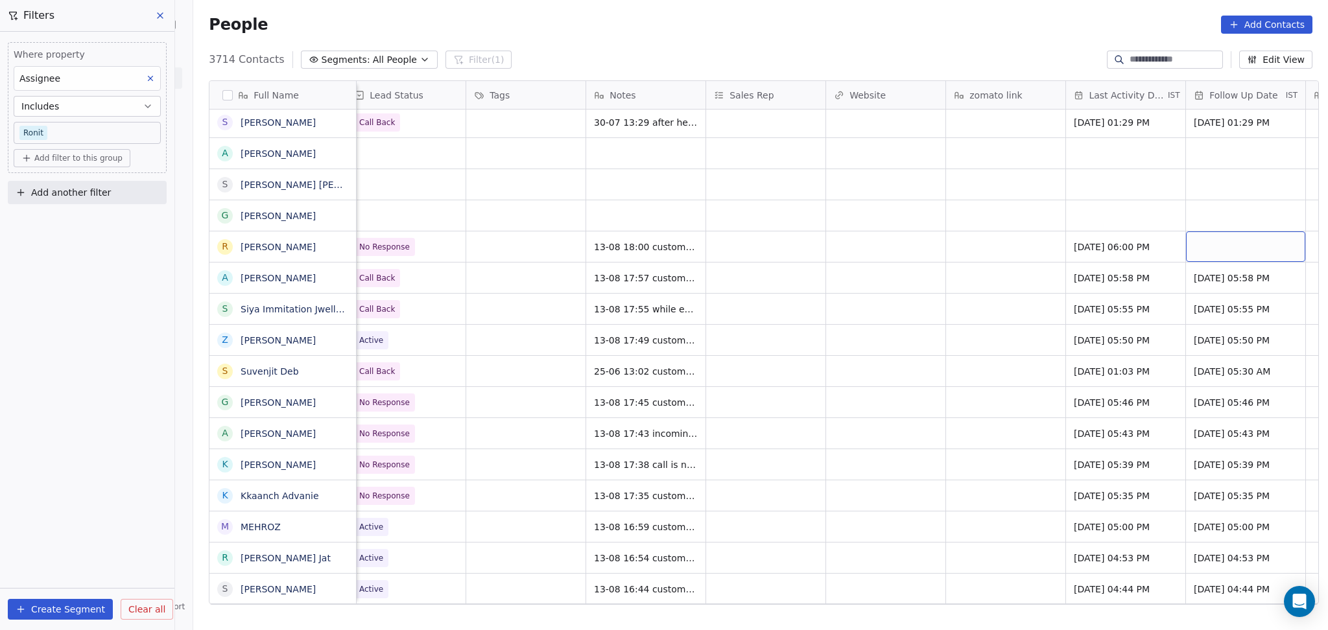
click at [1228, 244] on div "grid" at bounding box center [1245, 246] width 119 height 30
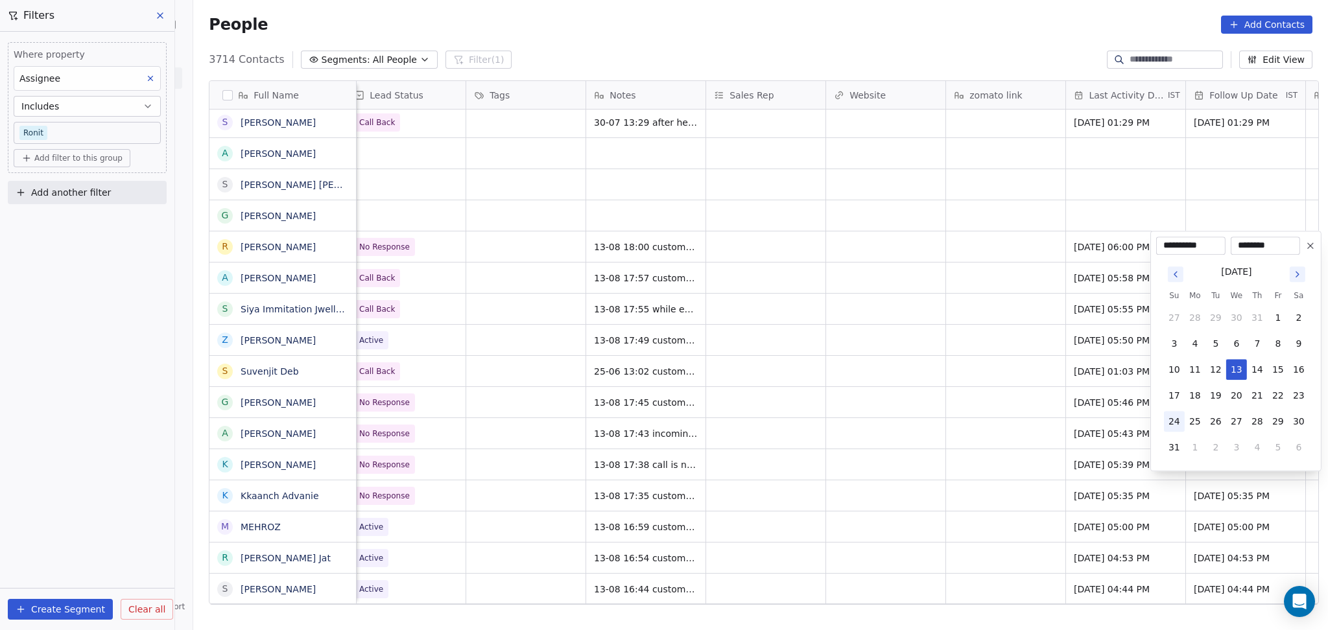
click at [1232, 419] on button "27" at bounding box center [1236, 421] width 21 height 21
type input "**********"
click at [758, 214] on html "On2Cook India Pvt. Ltd. Contacts People Marketing Workflows Campaigns Sales Pip…" at bounding box center [664, 315] width 1328 height 630
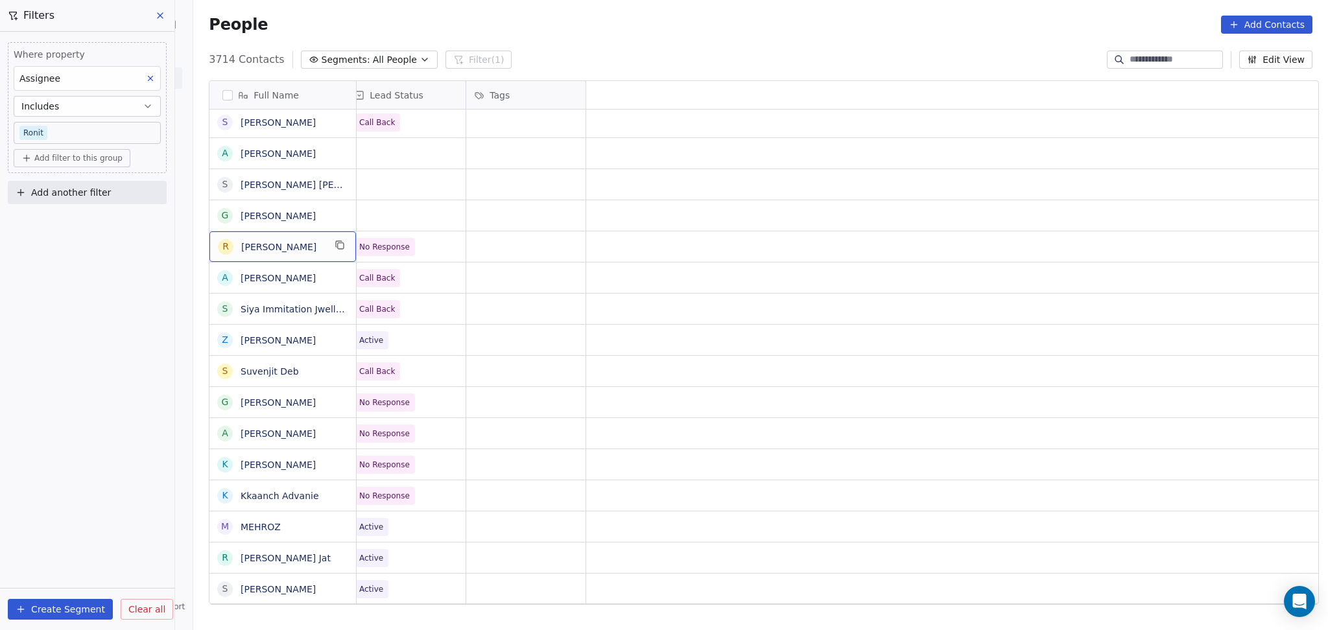
scroll to position [0, 0]
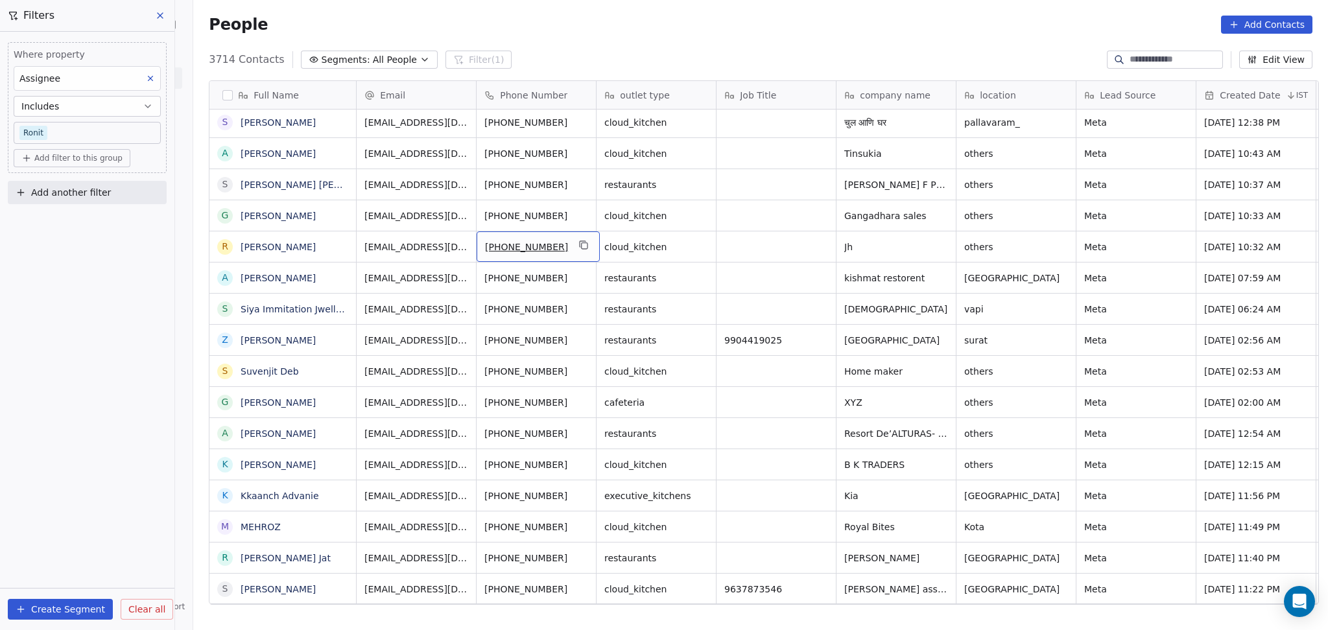
click at [588, 242] on div "+917070013500" at bounding box center [536, 246] width 120 height 30
click at [578, 245] on icon "grid" at bounding box center [583, 245] width 10 height 10
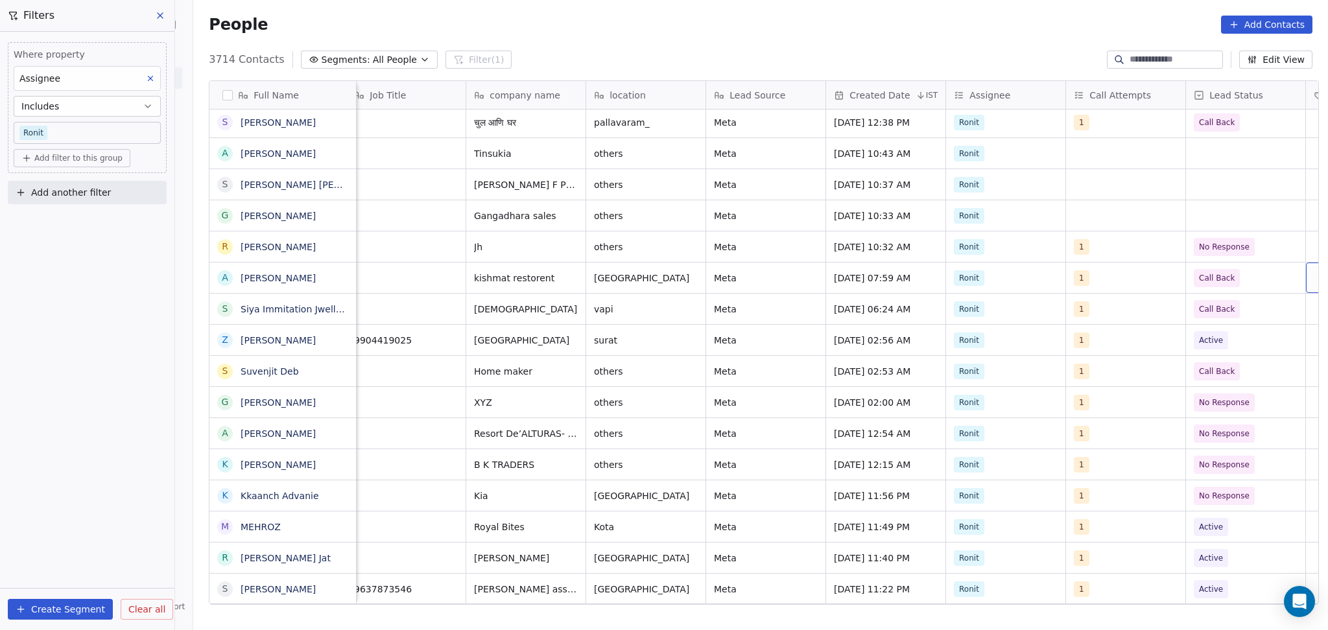
scroll to position [0, 491]
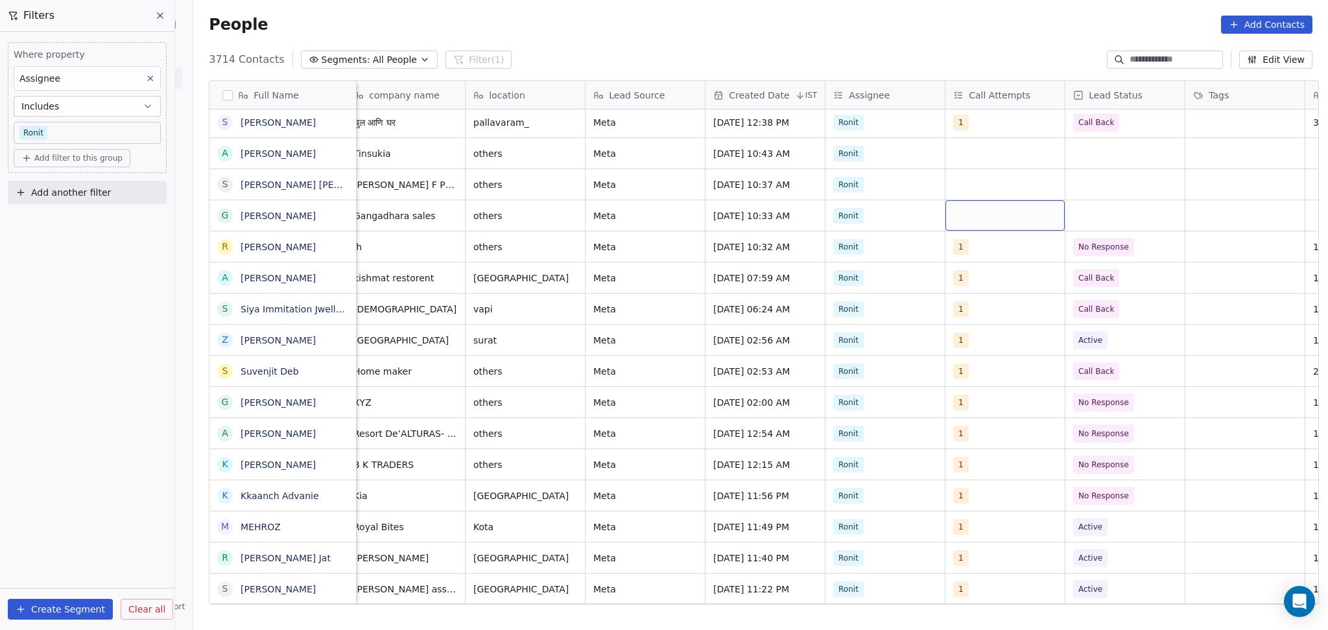
click at [989, 212] on div "grid" at bounding box center [1004, 215] width 119 height 30
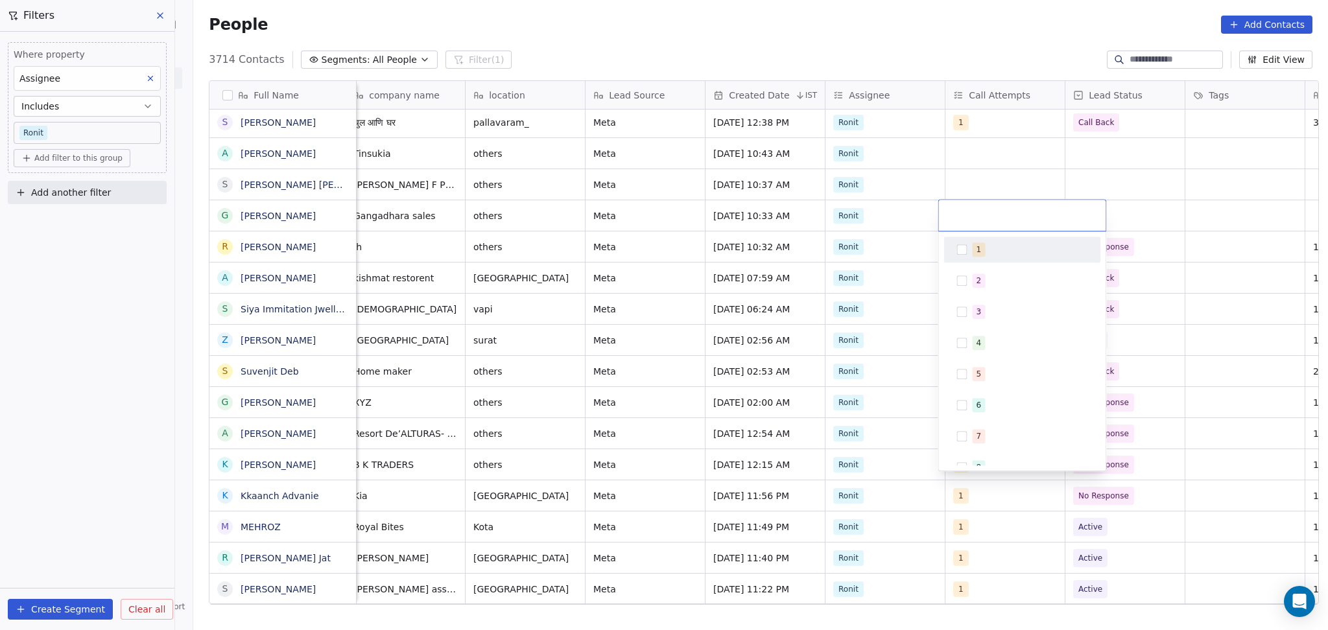
click at [997, 242] on div "1" at bounding box center [1029, 249] width 115 height 14
click at [1121, 157] on html "On2Cook India Pvt. Ltd. Contacts People Marketing Workflows Campaigns Sales Pip…" at bounding box center [664, 315] width 1328 height 630
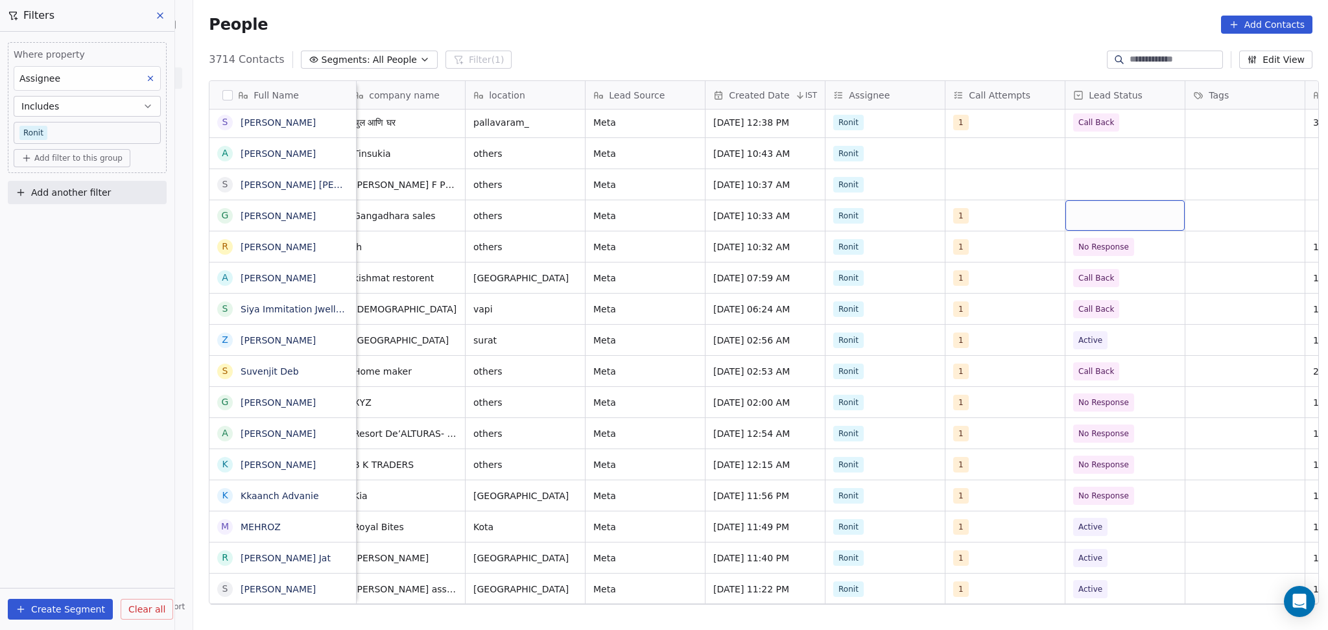
click at [1128, 216] on div "grid" at bounding box center [1124, 215] width 119 height 30
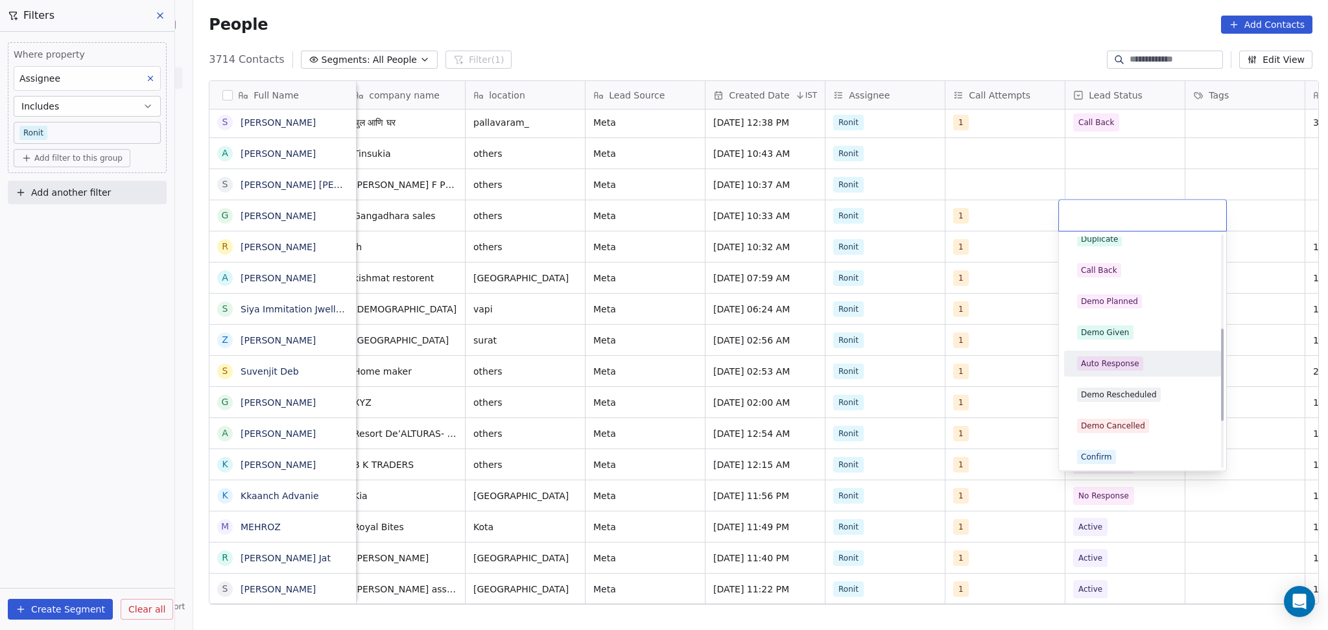
scroll to position [172, 0]
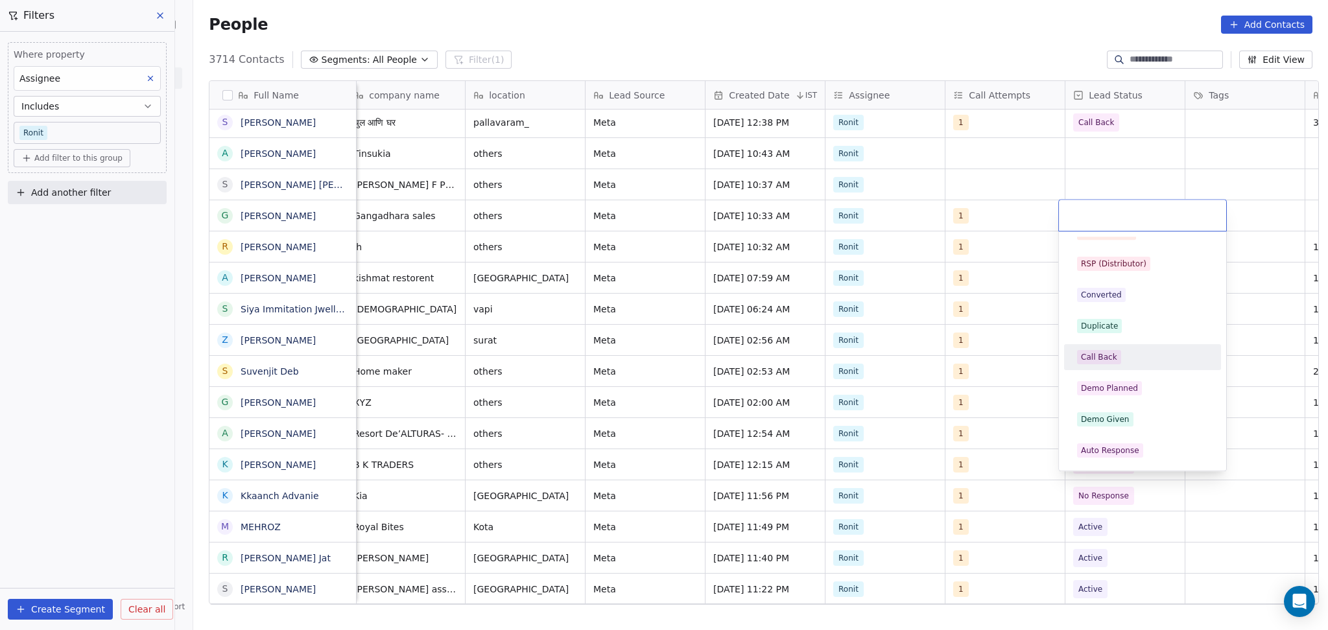
click at [1119, 357] on div "Call Back" at bounding box center [1142, 357] width 131 height 14
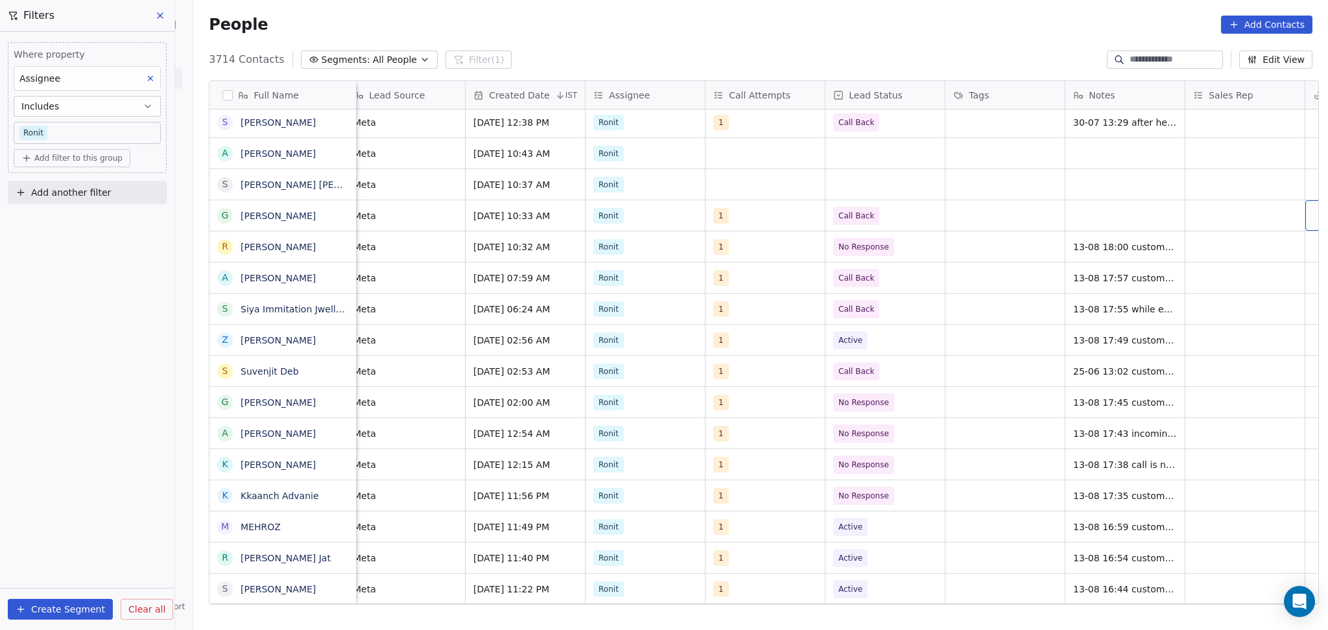
scroll to position [0, 851]
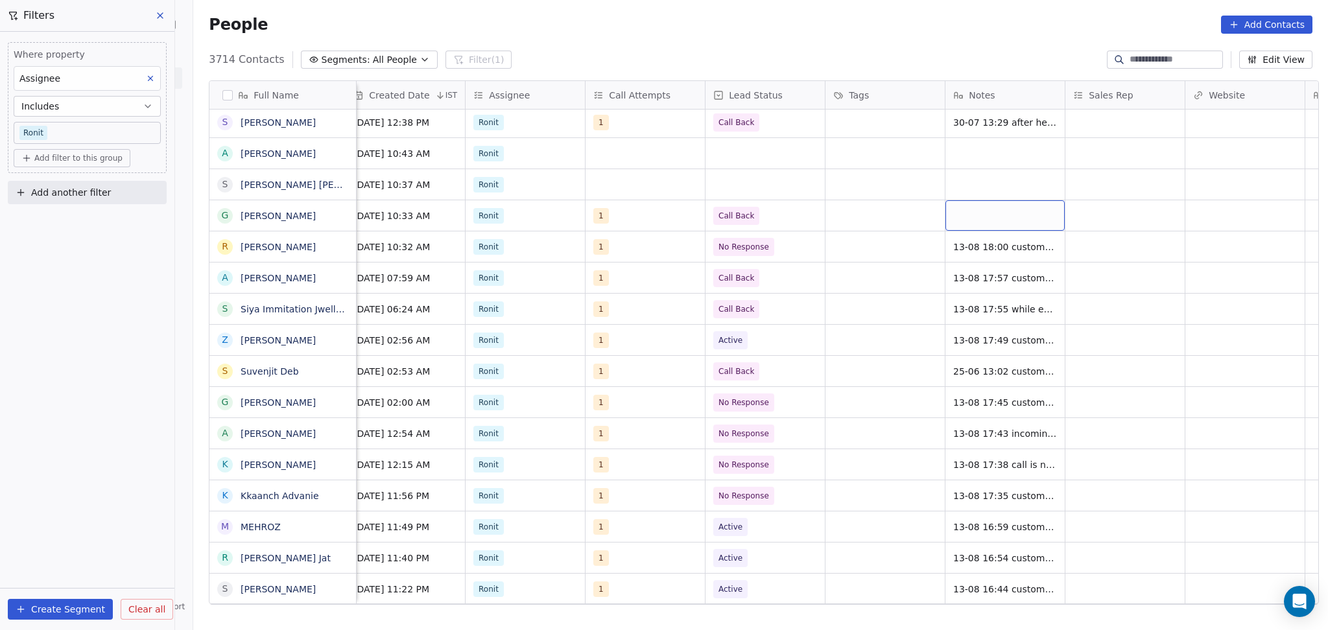
click at [1015, 207] on div "grid" at bounding box center [1004, 215] width 119 height 30
type textarea "*"
type textarea "**********"
click at [1112, 217] on html "On2Cook India Pvt. Ltd. Contacts People Marketing Workflows Campaigns Sales Pip…" at bounding box center [664, 315] width 1328 height 630
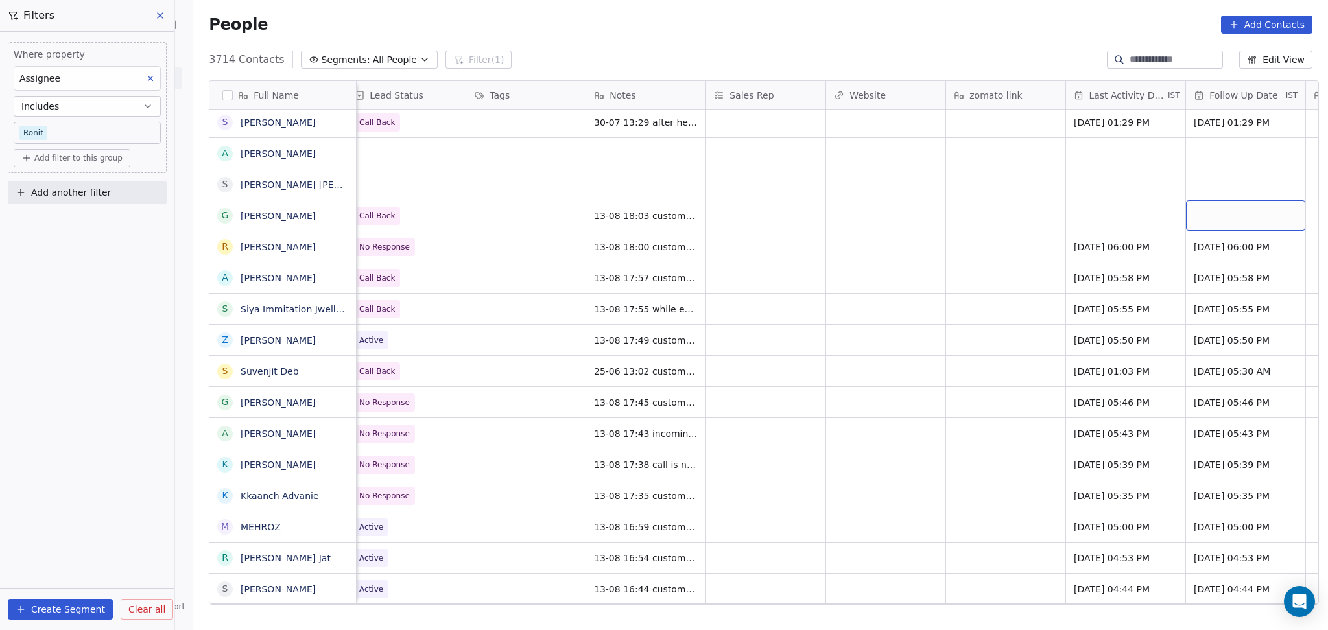
scroll to position [0, 1330]
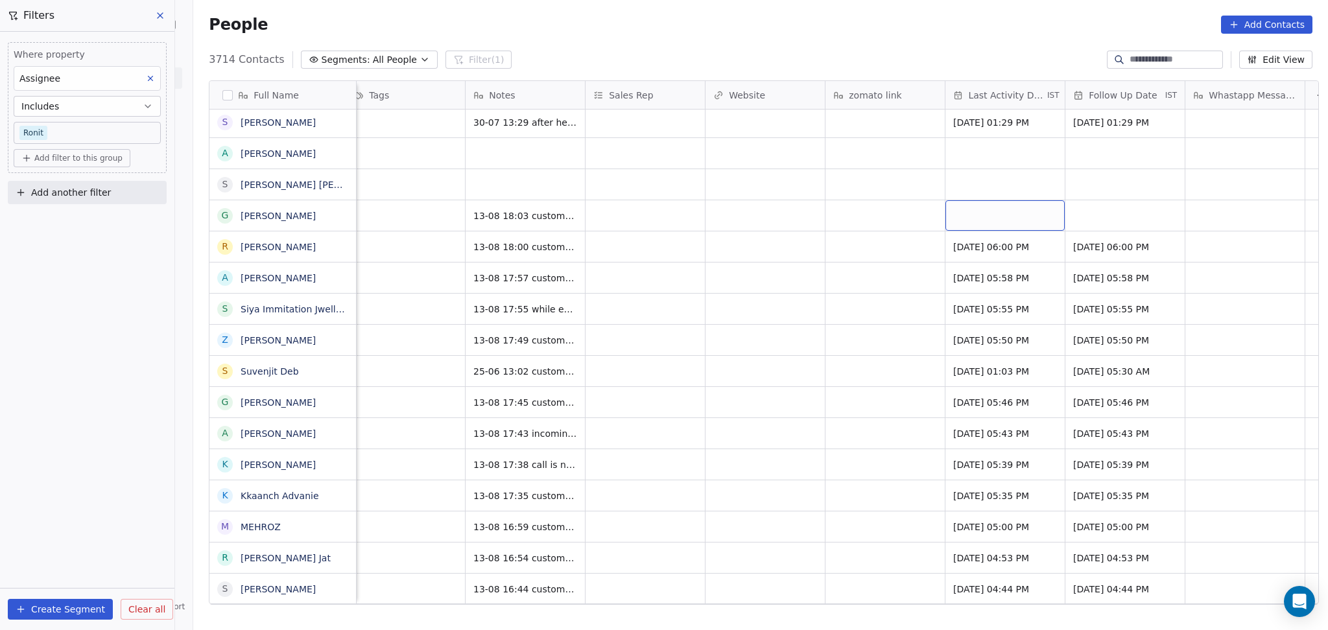
click at [1017, 220] on div "grid" at bounding box center [1004, 215] width 119 height 30
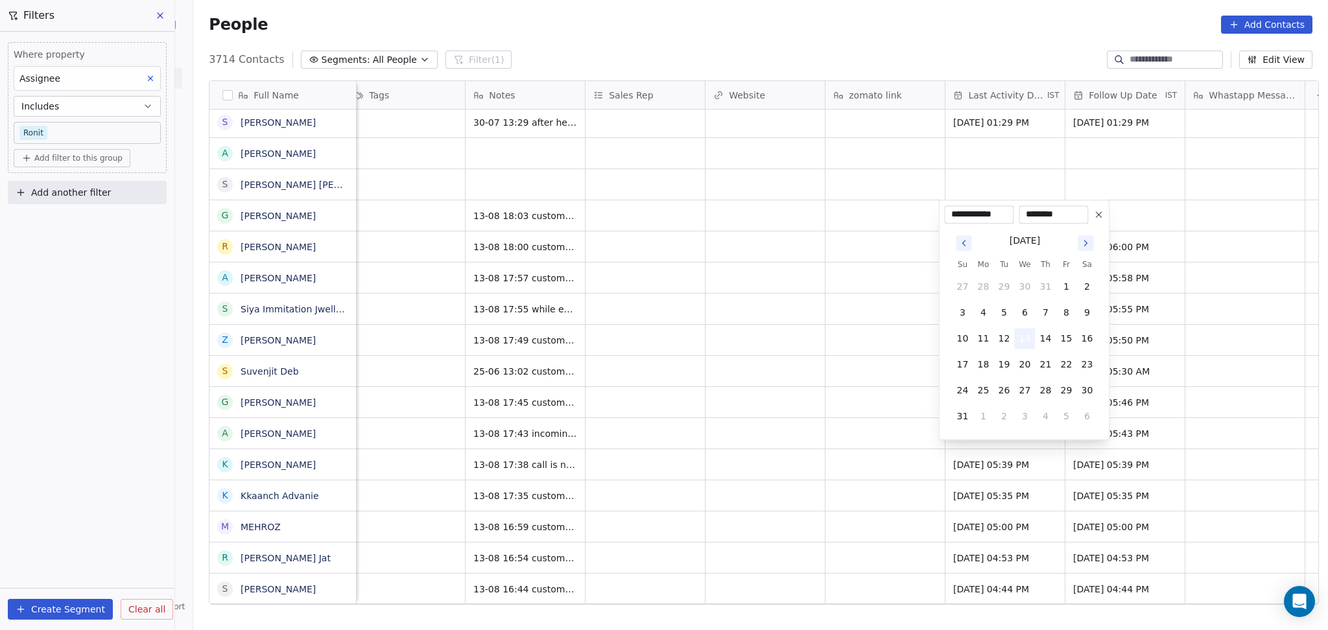
click at [1028, 331] on button "13" at bounding box center [1024, 338] width 21 height 21
click at [924, 346] on html "On2Cook India Pvt. Ltd. Contacts People Marketing Workflows Campaigns Sales Pip…" at bounding box center [664, 315] width 1328 height 630
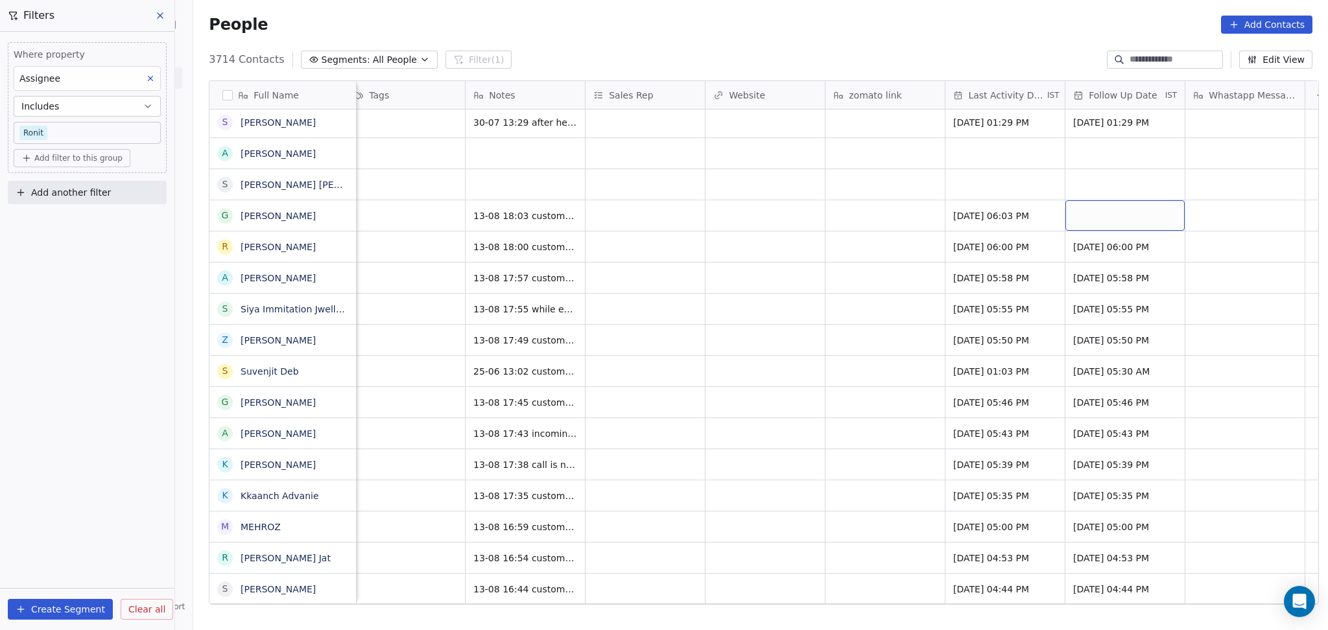
click at [1089, 218] on div "grid" at bounding box center [1124, 215] width 119 height 30
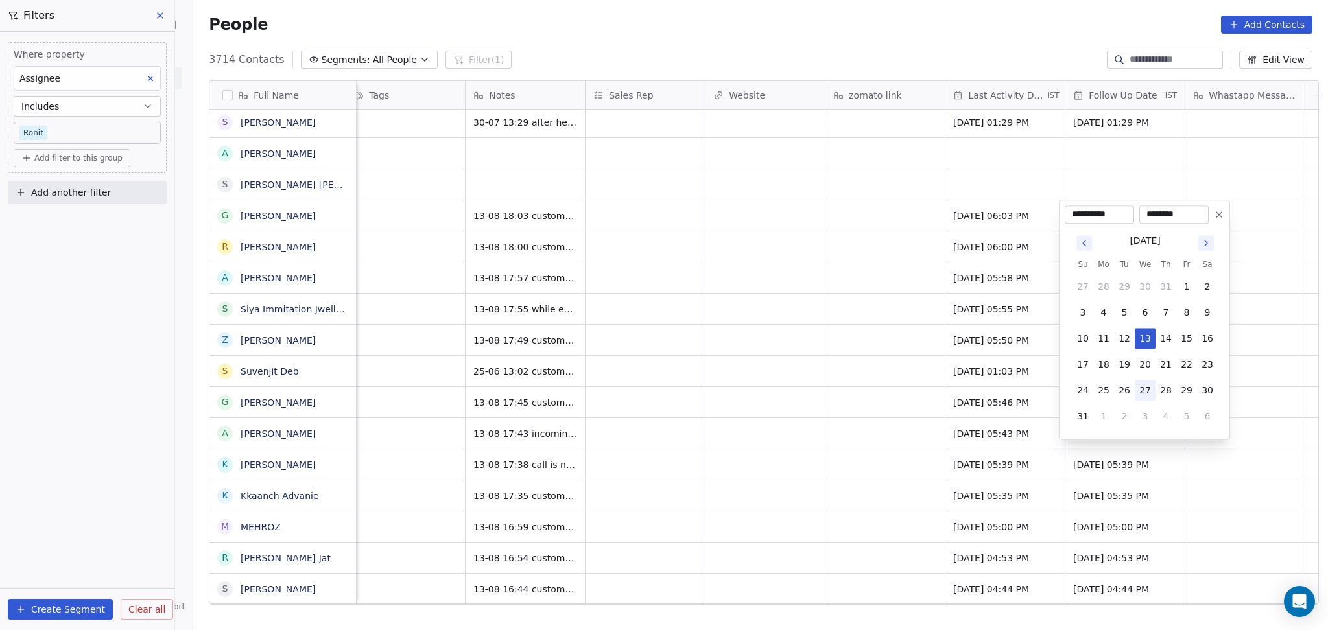
click at [1136, 387] on button "27" at bounding box center [1144, 390] width 21 height 21
type input "**********"
click at [792, 294] on html "On2Cook India Pvt. Ltd. Contacts People Marketing Workflows Campaigns Sales Pip…" at bounding box center [664, 315] width 1328 height 630
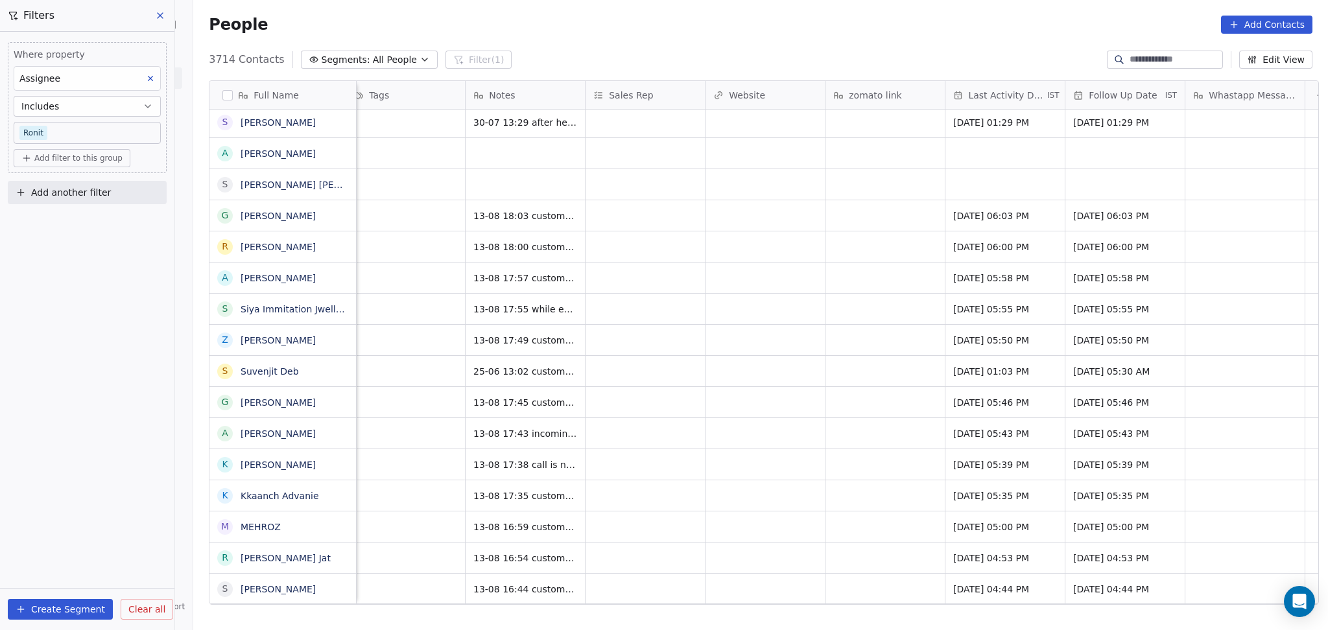
click at [803, 231] on div "Ronit 1 No Response 13-08 18:00 customer is busy on another call details shared…" at bounding box center [181, 246] width 2310 height 31
click at [794, 231] on div "Ronit 1 No Response 13-08 18:00 customer is busy on another call details shared…" at bounding box center [181, 246] width 2310 height 31
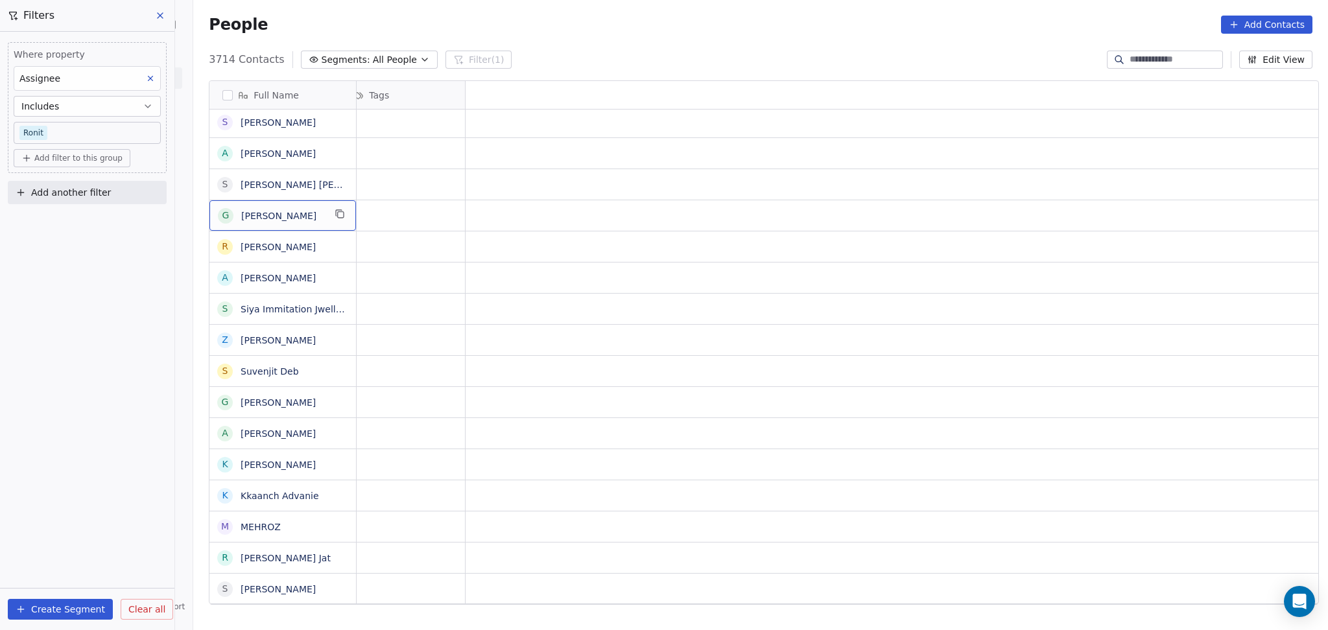
scroll to position [0, 0]
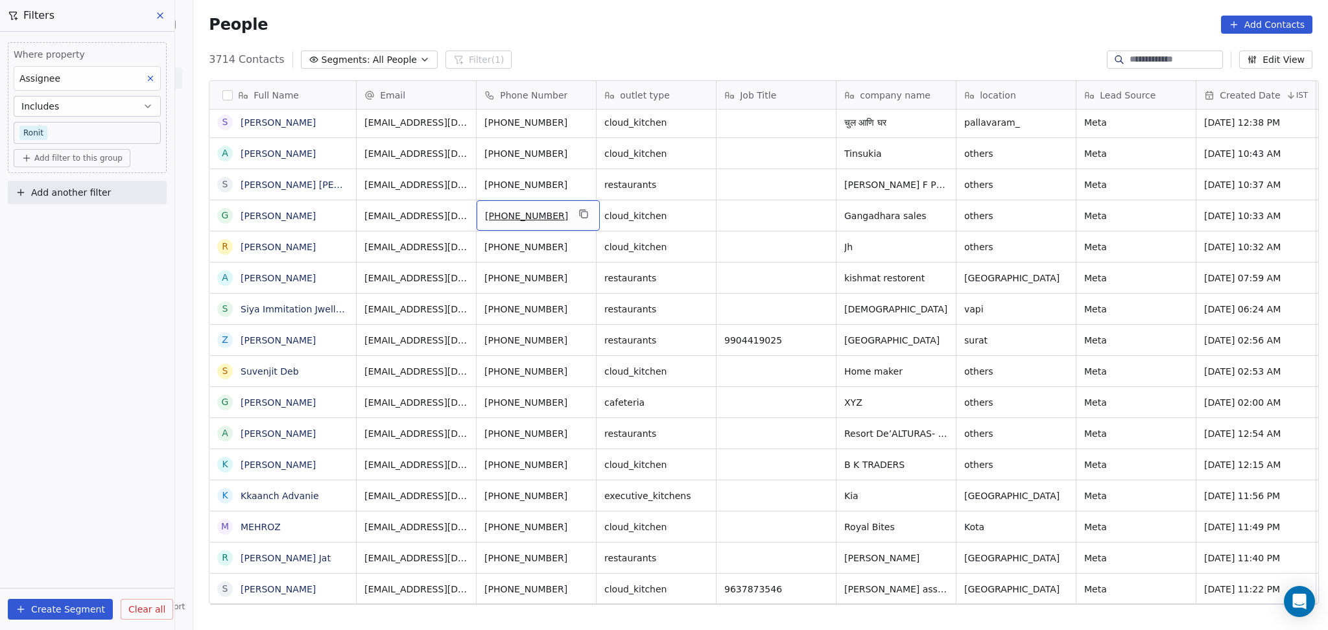
click at [588, 218] on div "+919437612801" at bounding box center [536, 215] width 120 height 30
drag, startPoint x: 567, startPoint y: 222, endPoint x: 573, endPoint y: 216, distance: 8.7
click at [569, 222] on div "+919437612801" at bounding box center [537, 215] width 123 height 30
click at [578, 215] on icon "grid" at bounding box center [583, 214] width 10 height 10
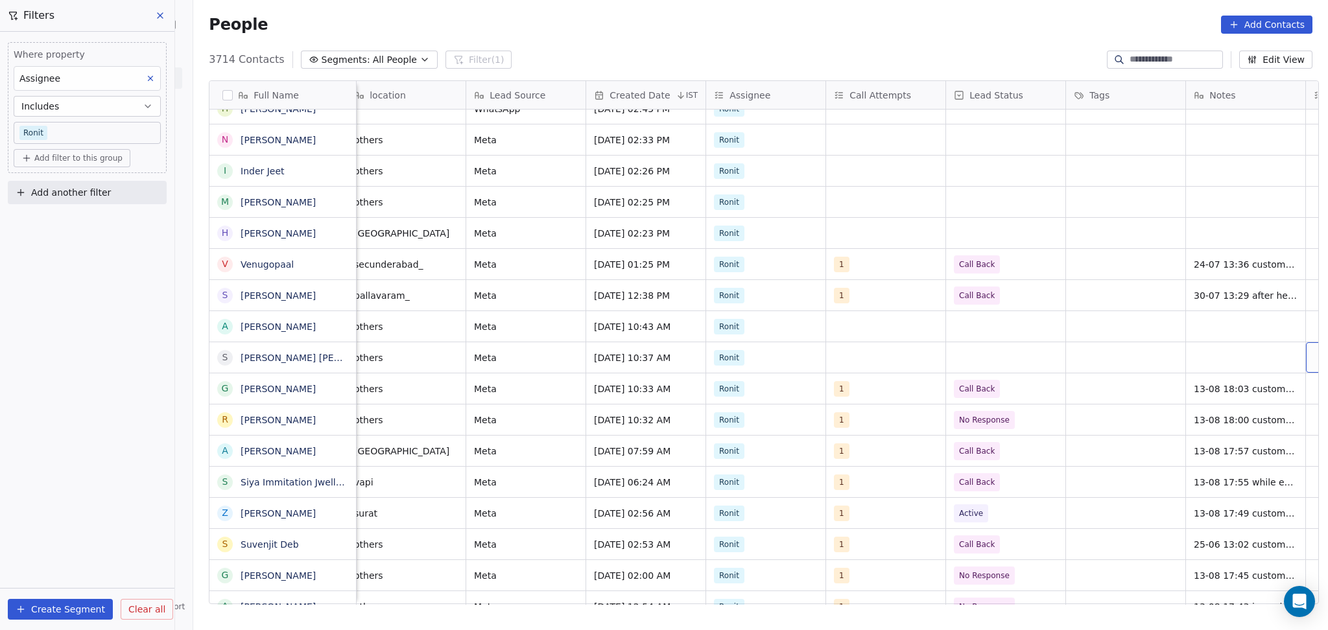
scroll to position [0, 731]
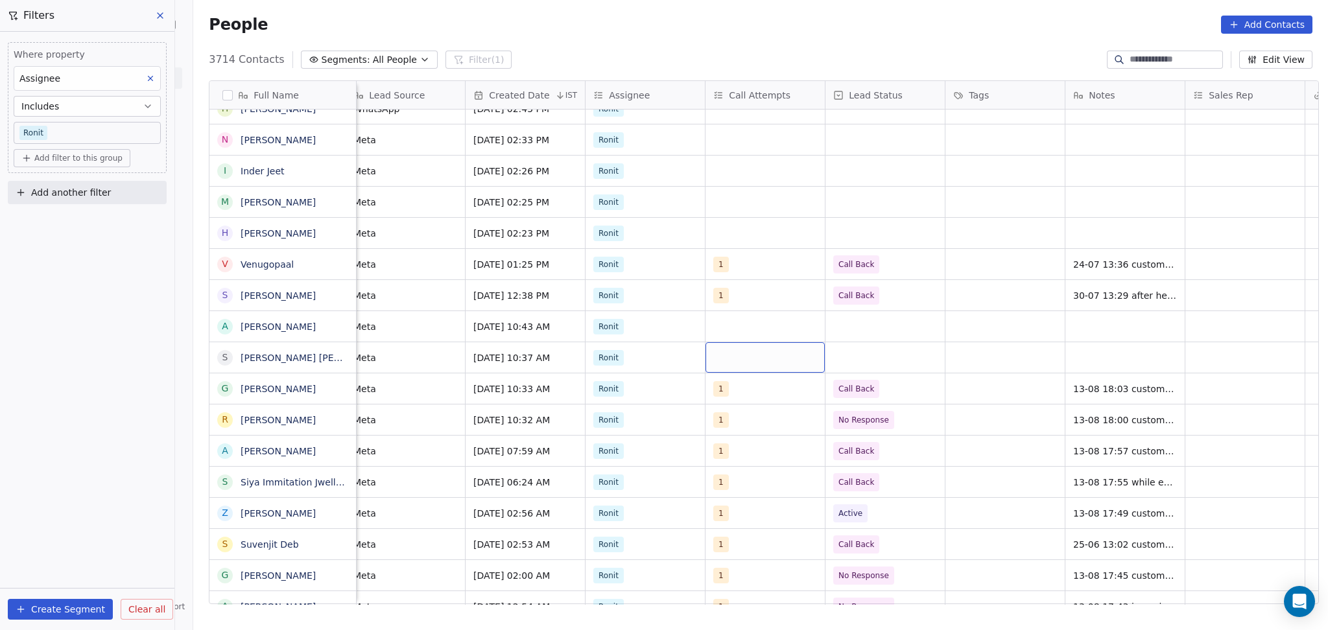
click at [709, 367] on div "grid" at bounding box center [764, 357] width 119 height 30
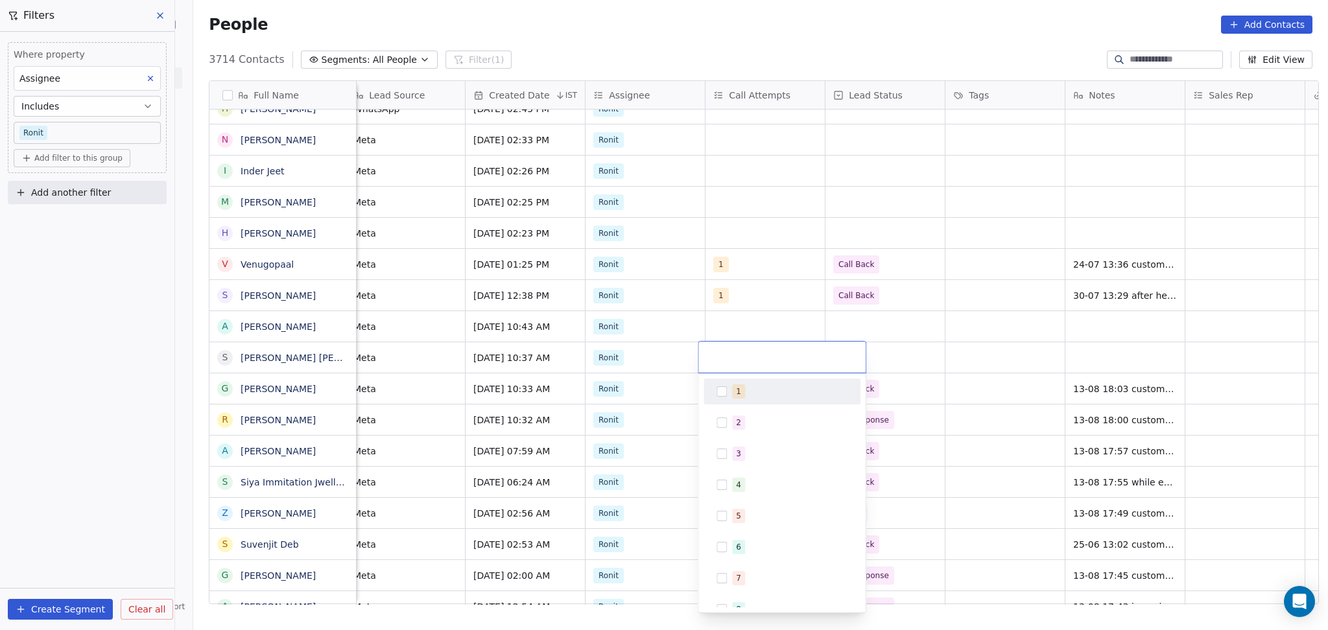
click at [729, 377] on div "1 2 3 4 5 6 7 8 9 10" at bounding box center [781, 492] width 167 height 239
click at [729, 384] on div "1" at bounding box center [782, 391] width 147 height 21
click at [770, 297] on html "On2Cook India Pvt. Ltd. Contacts People Marketing Workflows Campaigns Sales Pip…" at bounding box center [664, 315] width 1328 height 630
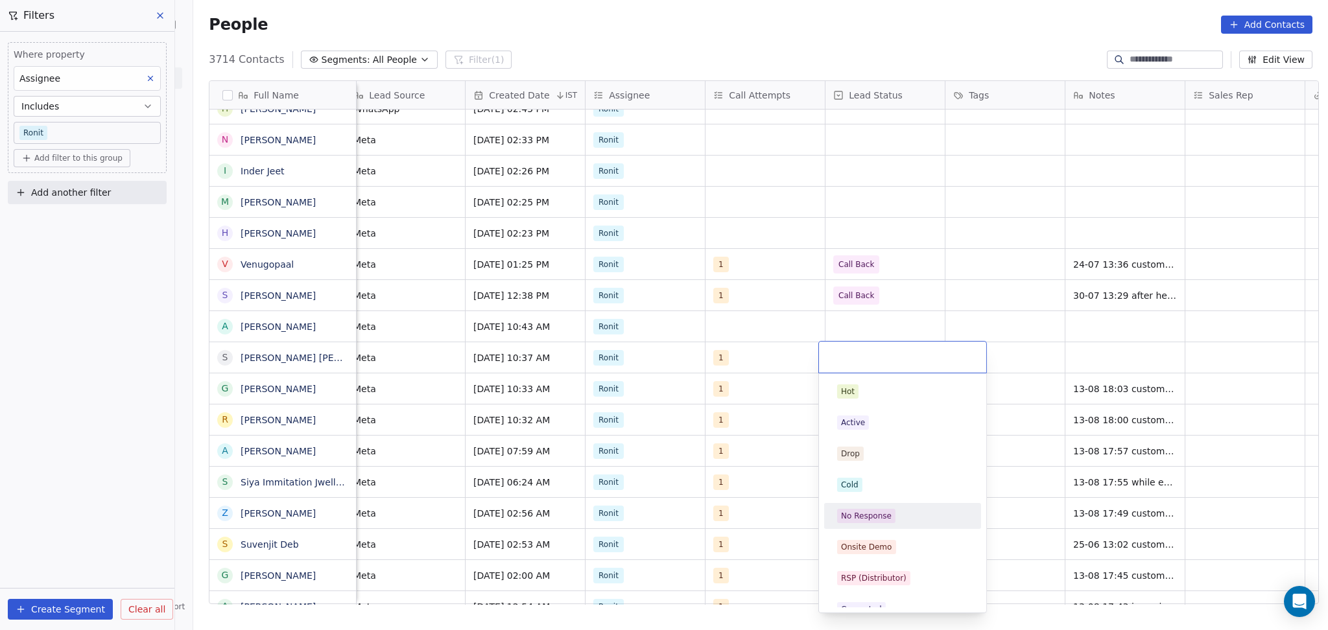
click at [869, 522] on span "No Response" at bounding box center [866, 516] width 58 height 14
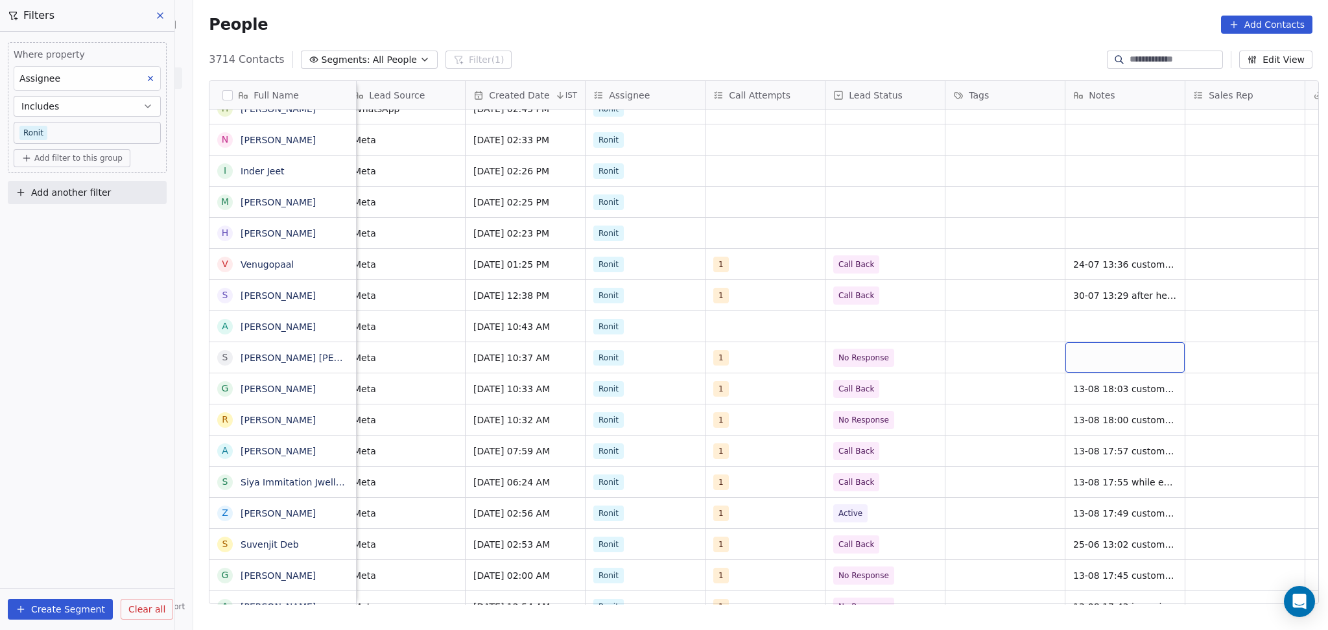
click at [1134, 351] on div "grid" at bounding box center [1124, 357] width 119 height 30
type textarea "**********"
click at [1223, 379] on html "On2Cook India Pvt. Ltd. Contacts People Marketing Workflows Campaigns Sales Pip…" at bounding box center [664, 315] width 1328 height 630
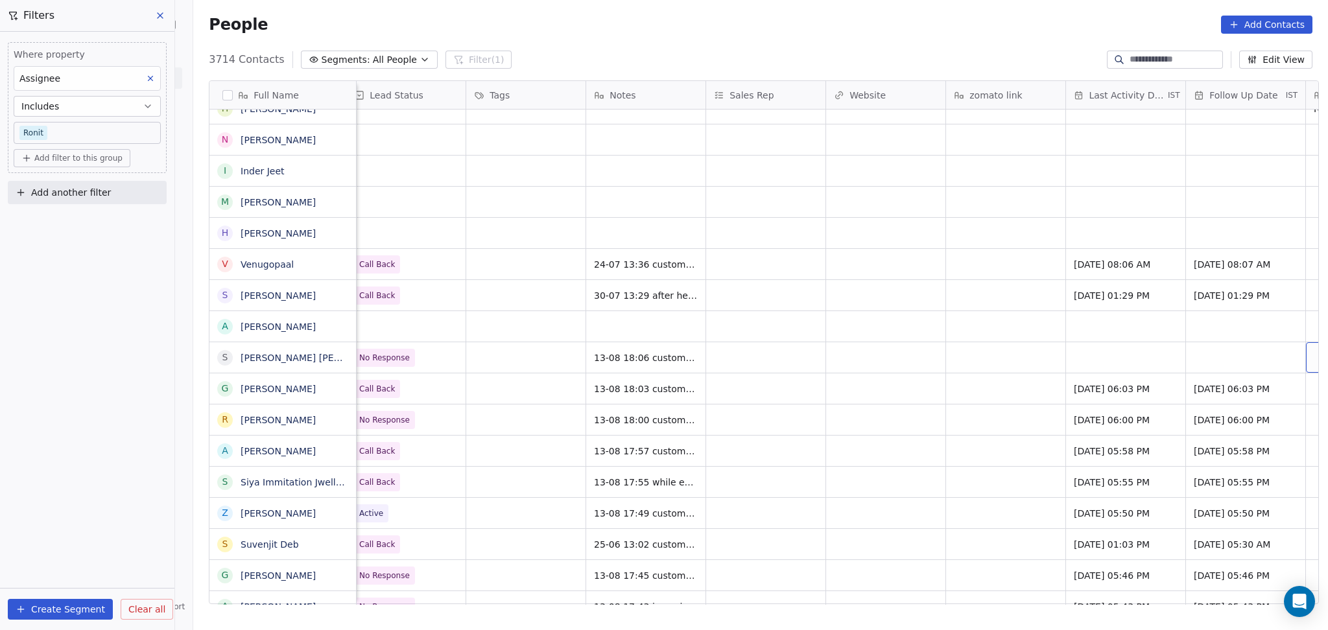
scroll to position [0, 1330]
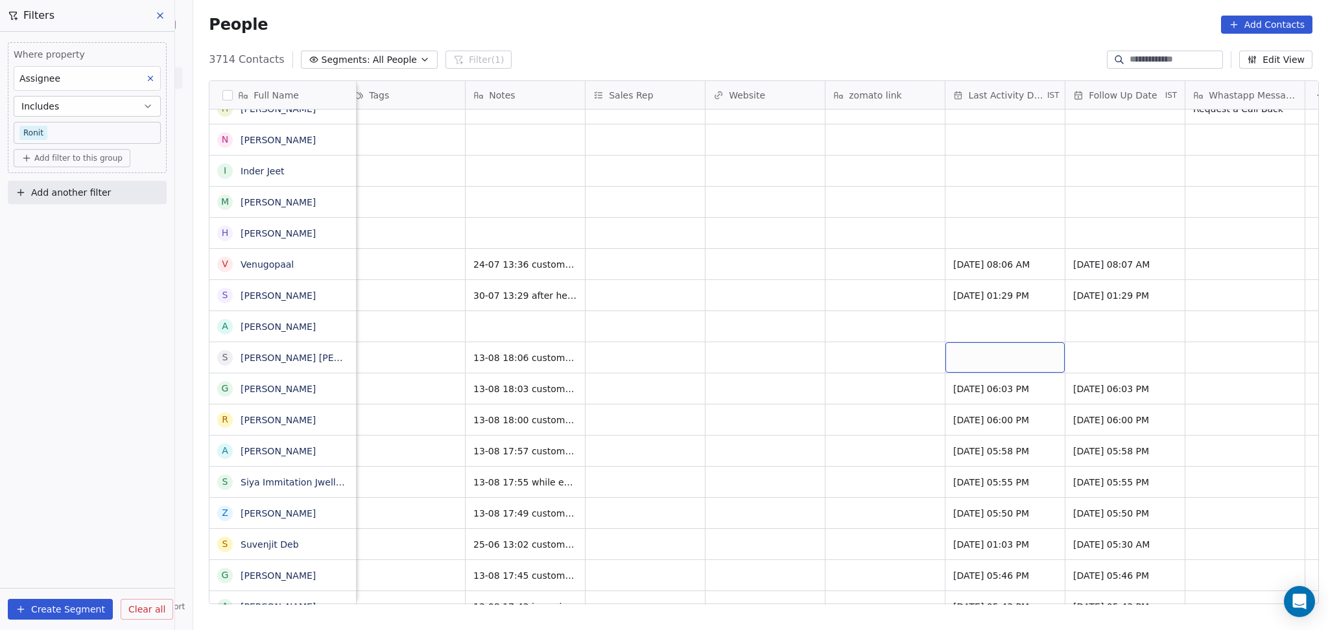
click at [1022, 362] on div "grid" at bounding box center [1004, 357] width 119 height 30
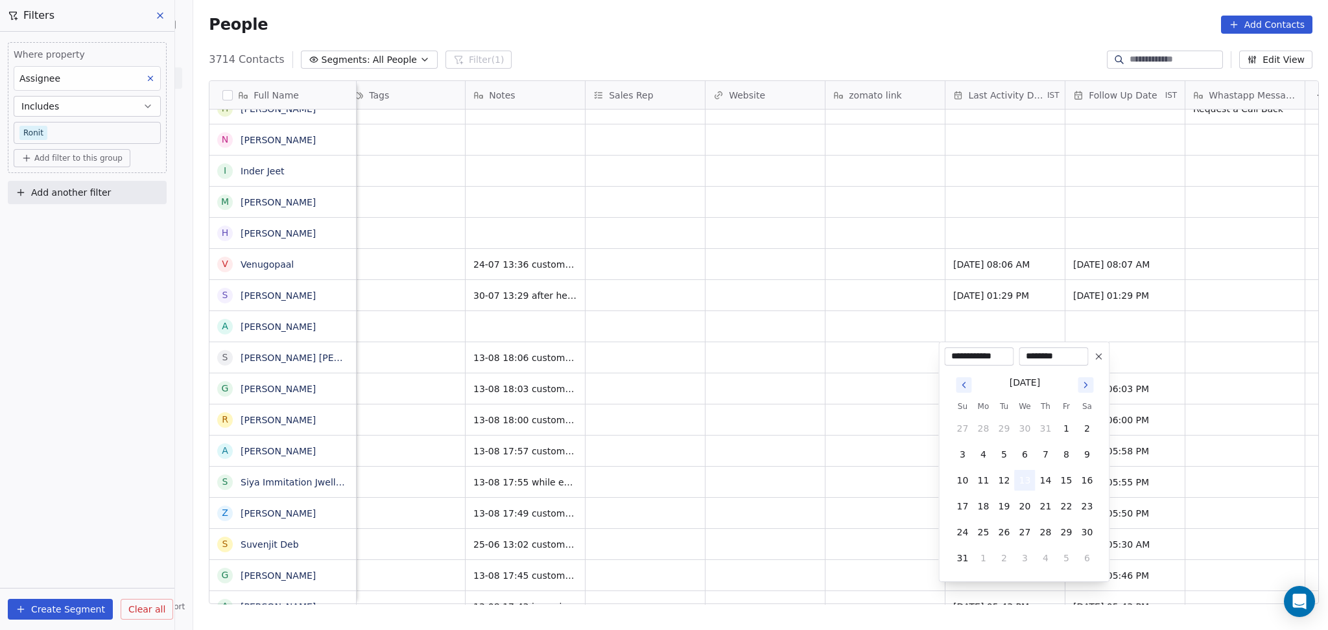
click at [1023, 472] on button "13" at bounding box center [1024, 480] width 21 height 21
click at [744, 439] on html "On2Cook India Pvt. Ltd. Contacts People Marketing Workflows Campaigns Sales Pip…" at bounding box center [664, 315] width 1328 height 630
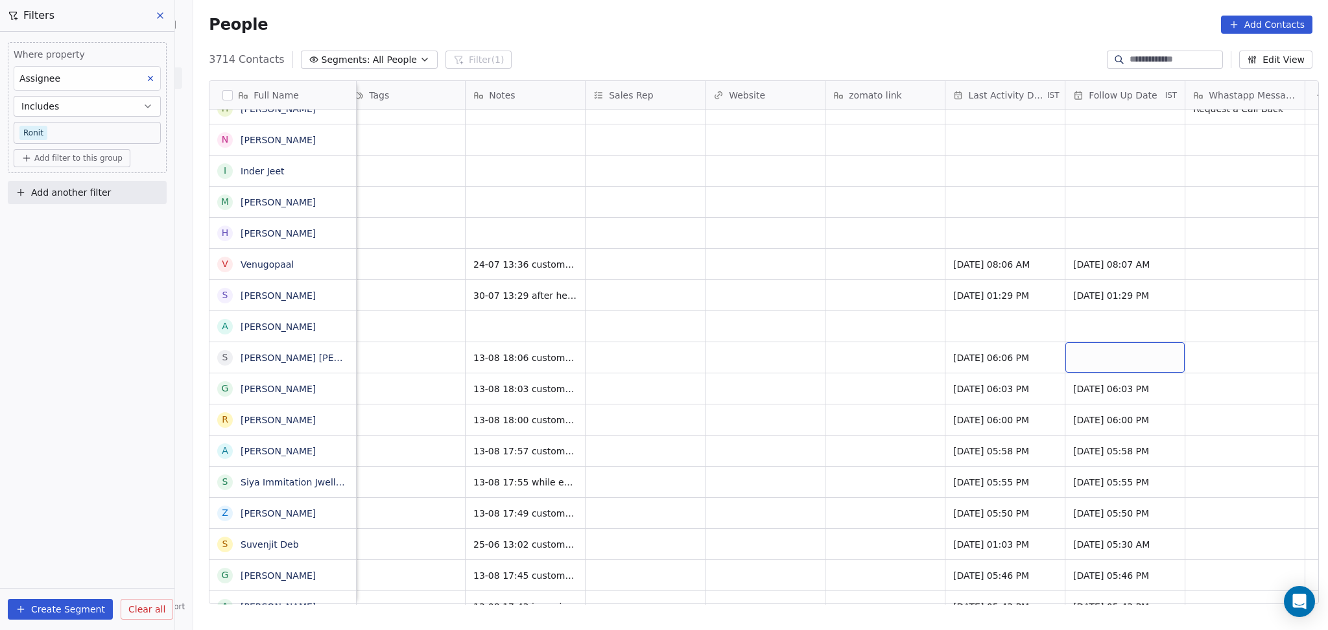
click at [1073, 347] on div "grid" at bounding box center [1124, 357] width 119 height 30
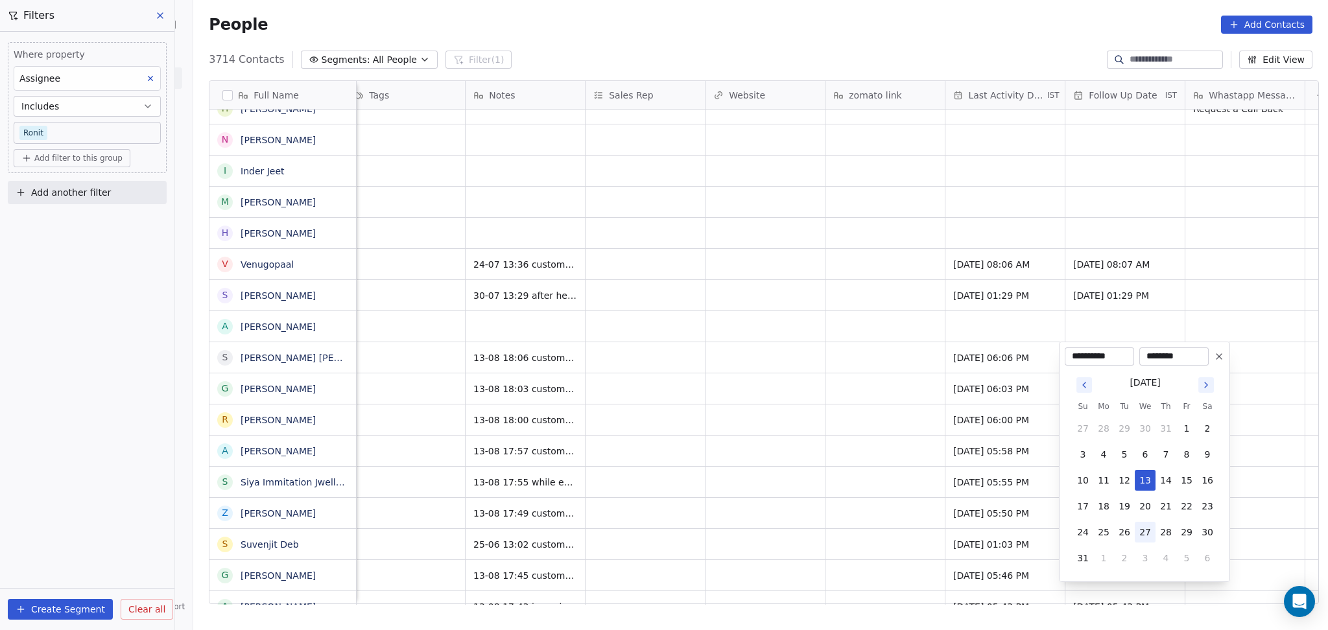
click at [1144, 530] on button "27" at bounding box center [1144, 532] width 21 height 21
type input "**********"
click at [710, 397] on html "On2Cook India Pvt. Ltd. Contacts People Marketing Workflows Campaigns Sales Pip…" at bounding box center [664, 315] width 1328 height 630
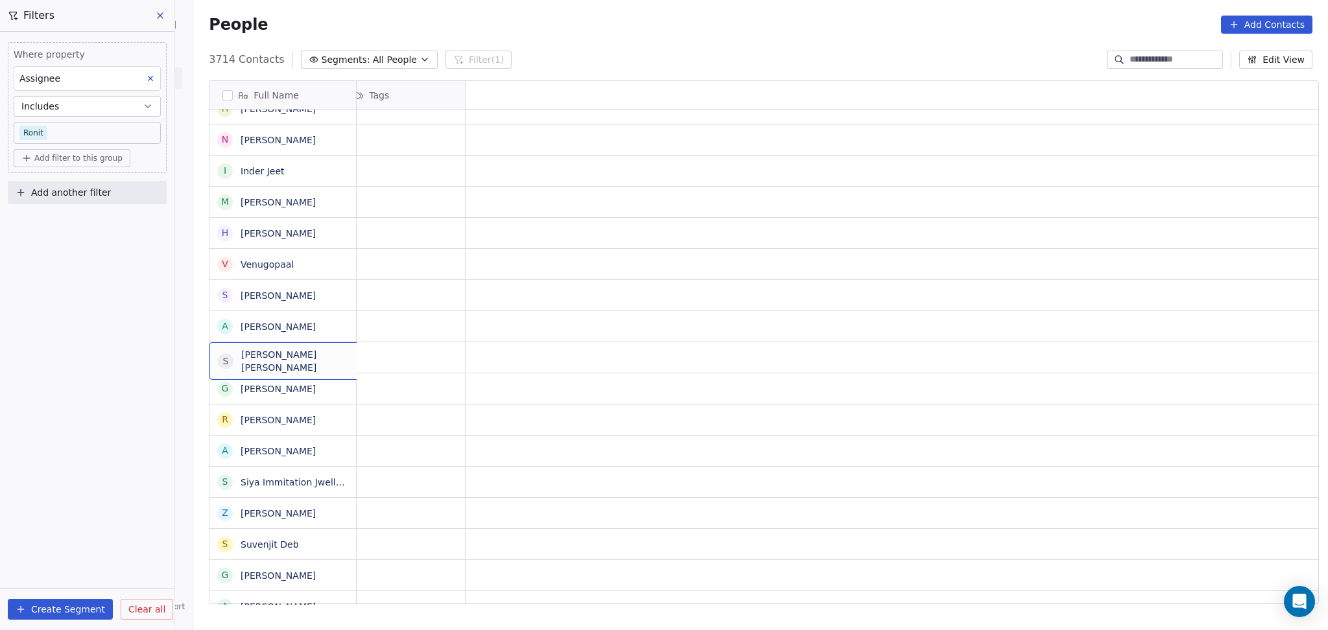
scroll to position [0, 0]
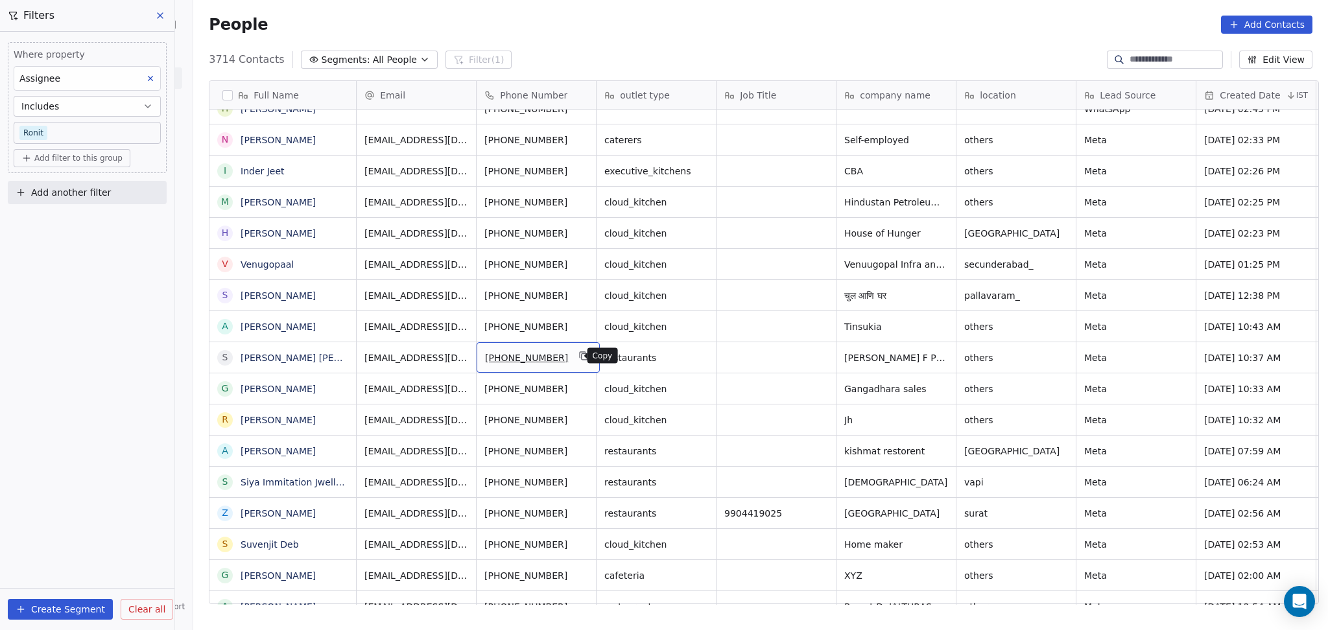
click at [578, 358] on icon "grid" at bounding box center [583, 356] width 10 height 10
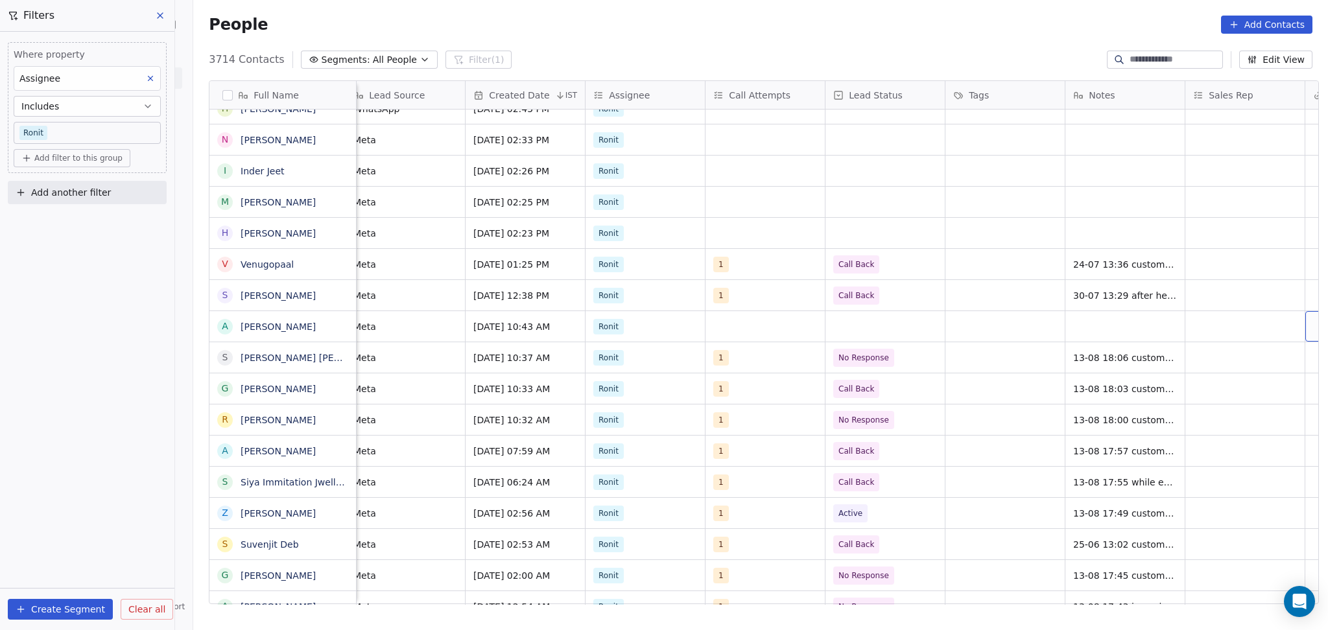
scroll to position [0, 851]
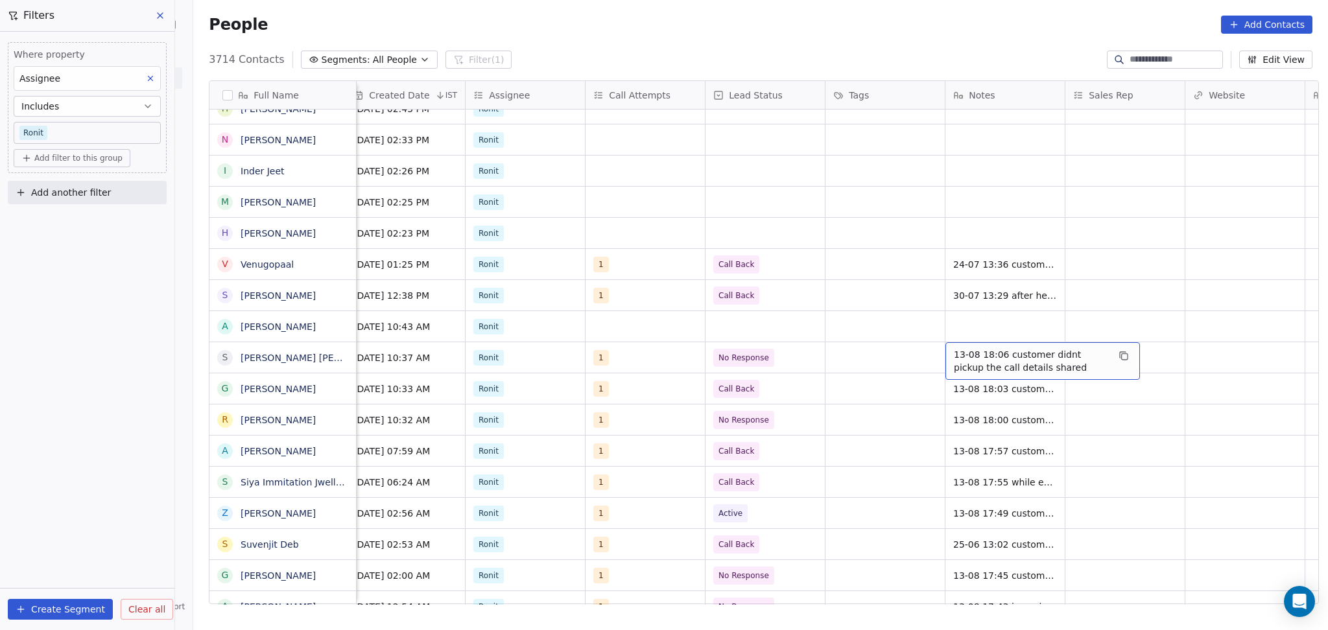
click at [993, 359] on span "13-08 18:06 customer didnt pickup the call details shared" at bounding box center [1031, 361] width 154 height 26
drag, startPoint x: 1027, startPoint y: 368, endPoint x: 924, endPoint y: 377, distance: 102.8
click at [924, 377] on html "On2Cook India Pvt. Ltd. Contacts People Marketing Workflows Campaigns Sales Pip…" at bounding box center [664, 315] width 1328 height 630
type textarea "**********"
click at [1262, 351] on html "On2Cook India Pvt. Ltd. Contacts People Marketing Workflows Campaigns Sales Pip…" at bounding box center [664, 315] width 1328 height 630
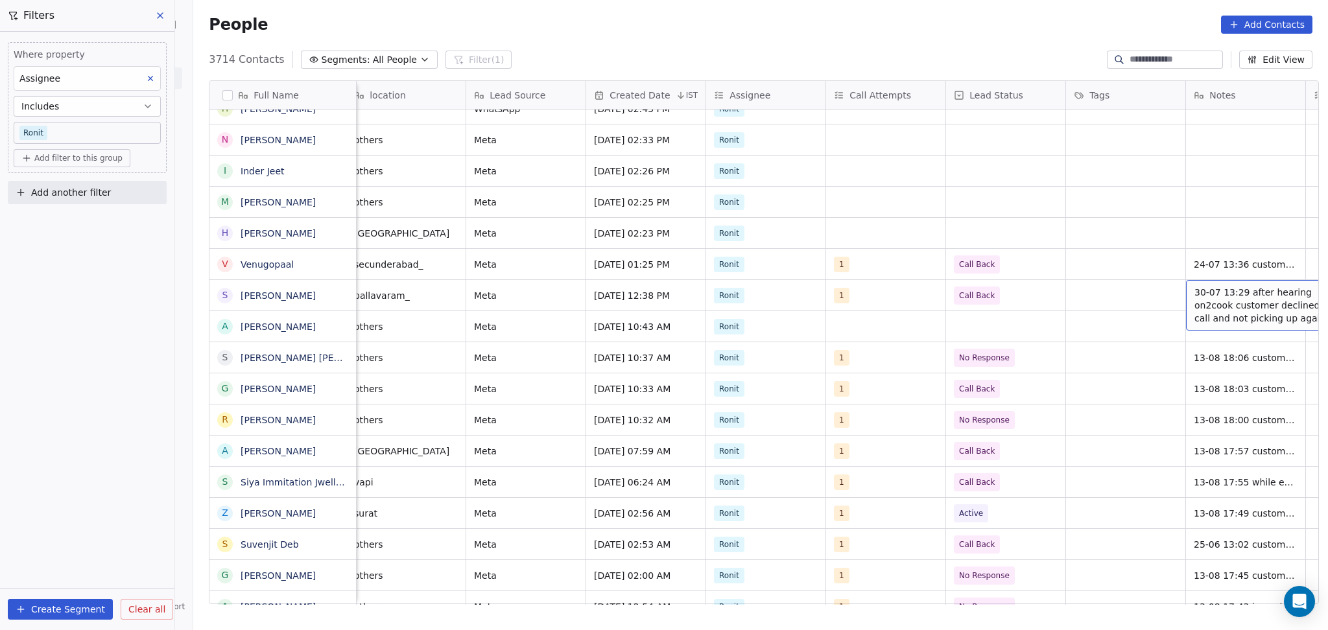
scroll to position [0, 731]
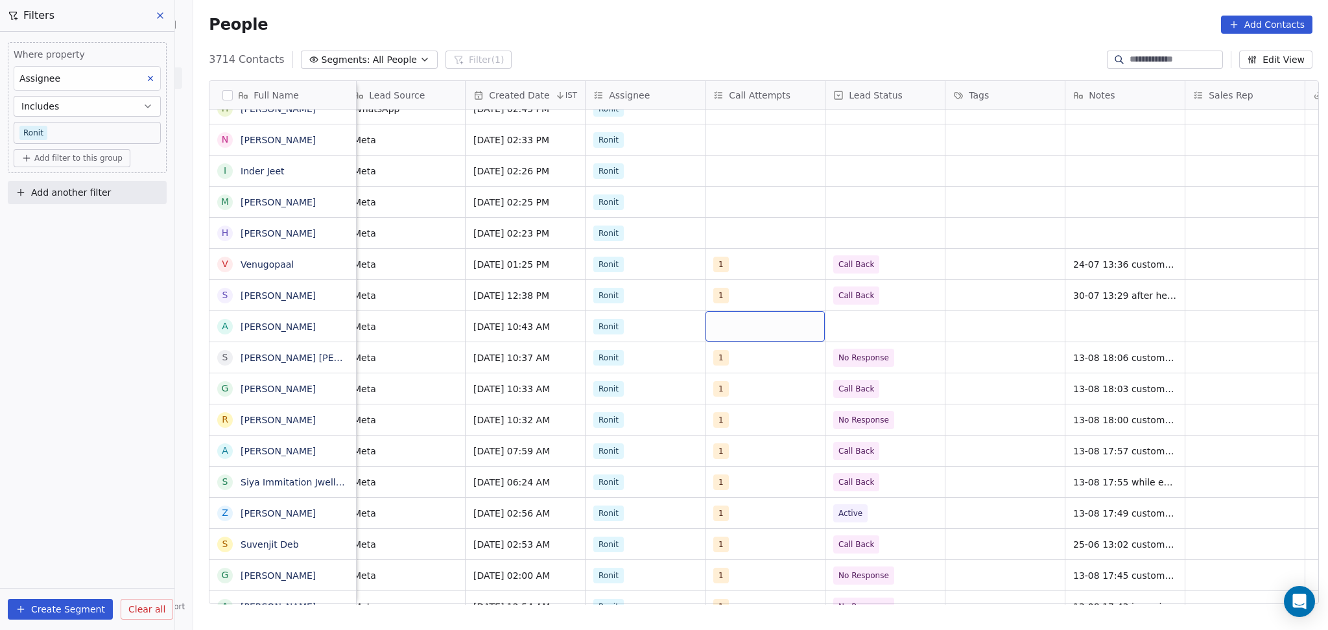
click at [790, 331] on div "grid" at bounding box center [764, 326] width 119 height 30
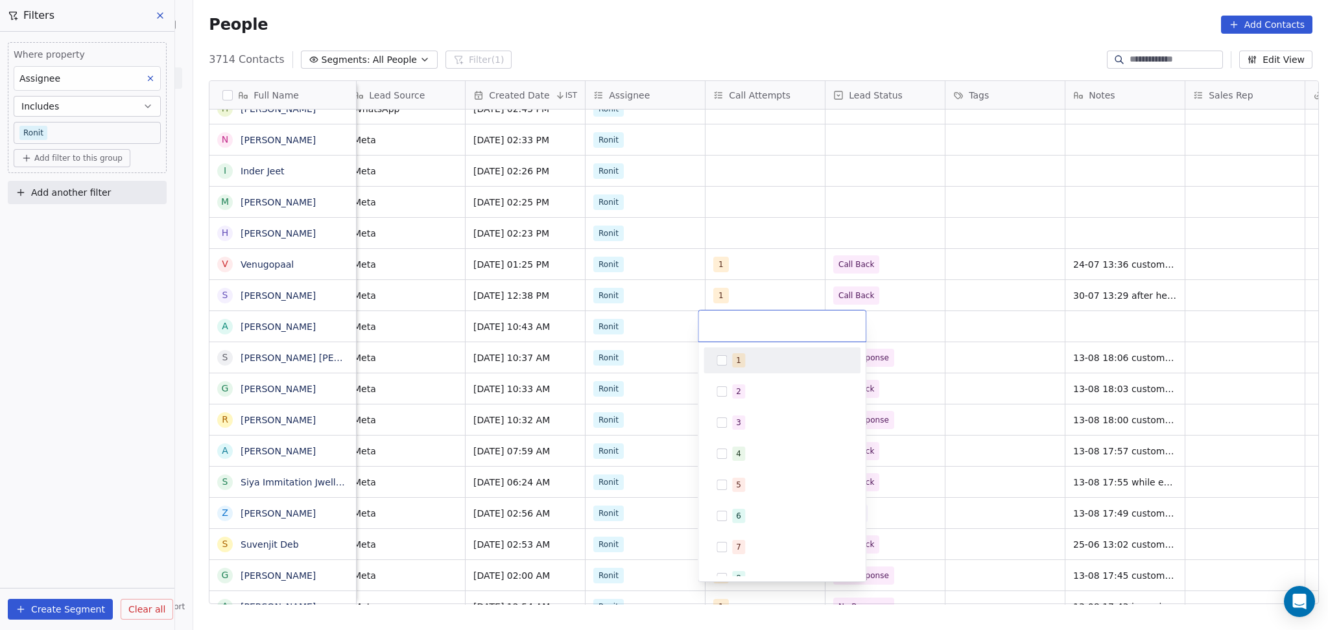
click at [769, 356] on div "1" at bounding box center [789, 360] width 115 height 14
click at [917, 301] on html "On2Cook India Pvt. Ltd. Contacts People Marketing Workflows Campaigns Sales Pip…" at bounding box center [664, 315] width 1328 height 630
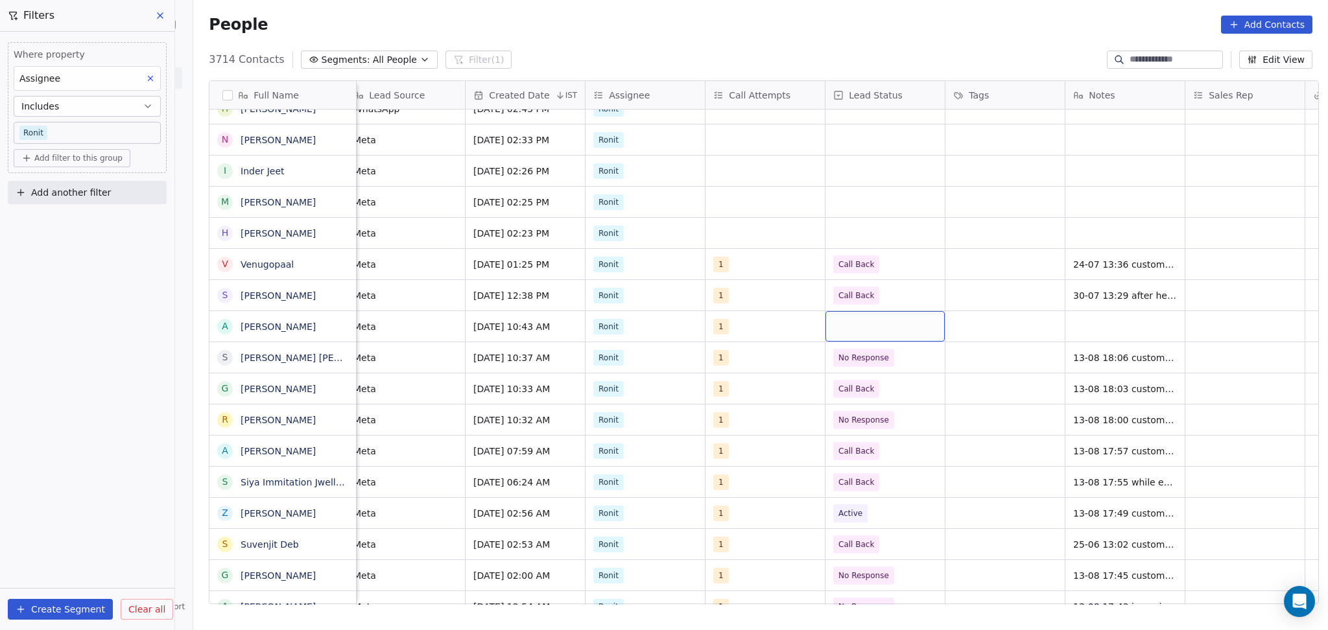
click at [898, 316] on div "grid" at bounding box center [884, 326] width 119 height 30
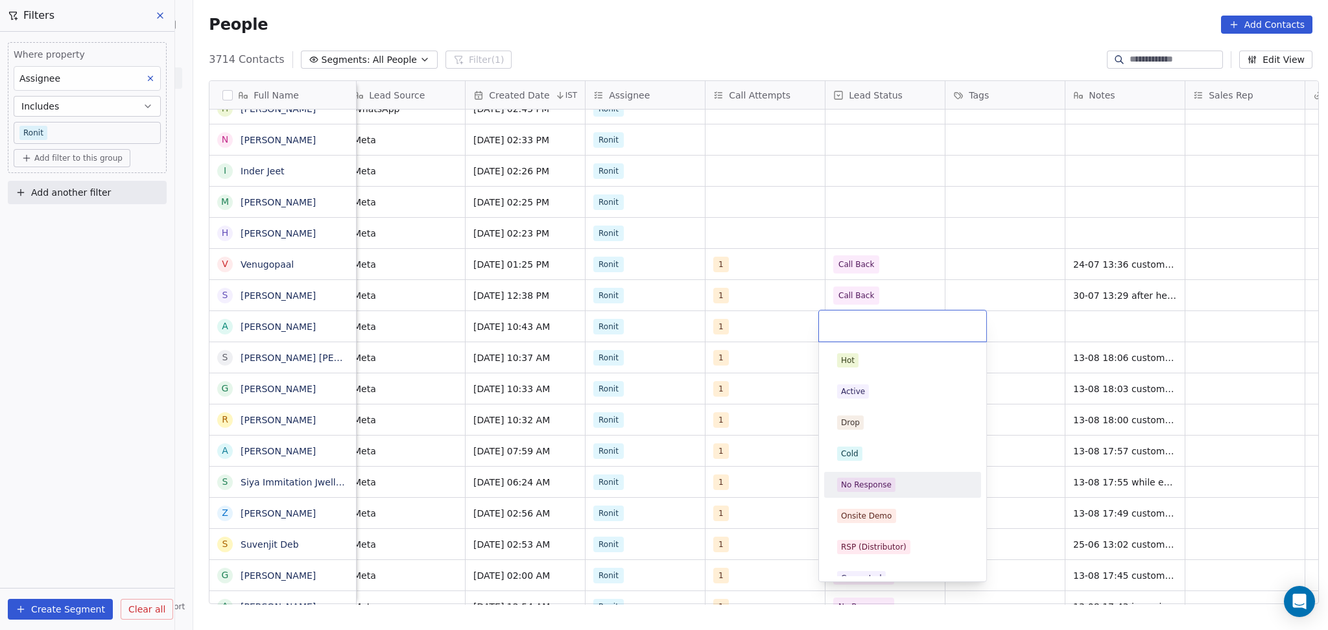
click at [901, 475] on div "No Response" at bounding box center [902, 485] width 147 height 21
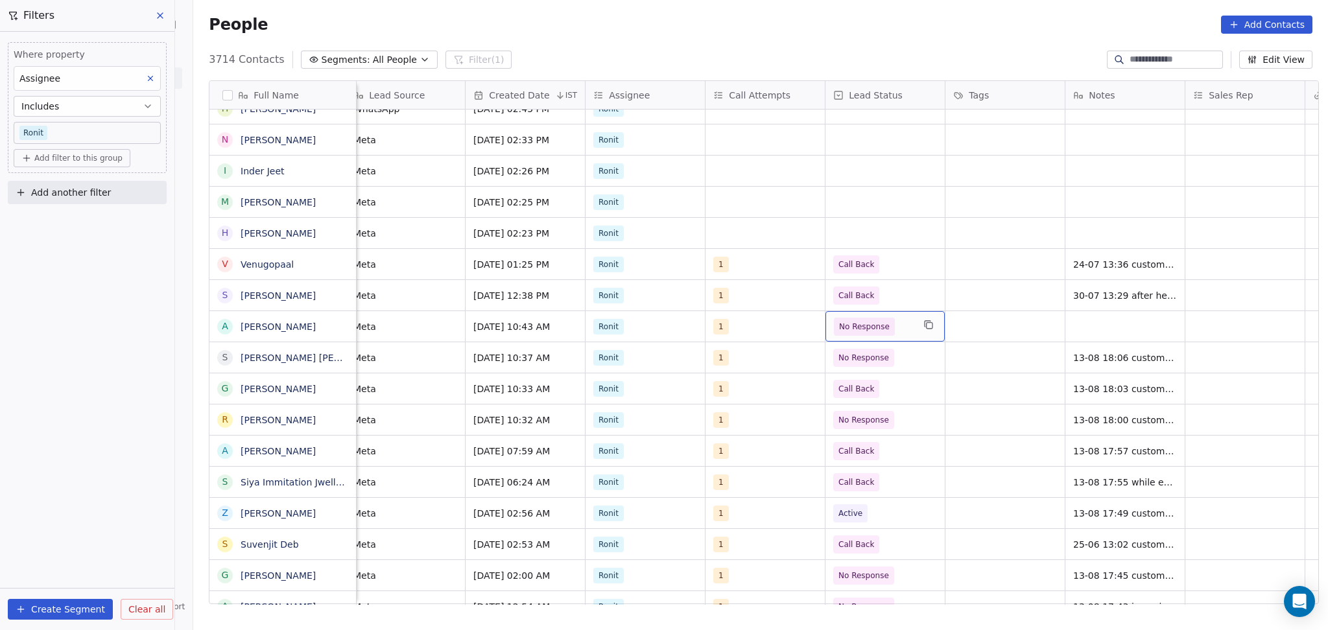
click at [878, 327] on span "No Response" at bounding box center [864, 326] width 51 height 13
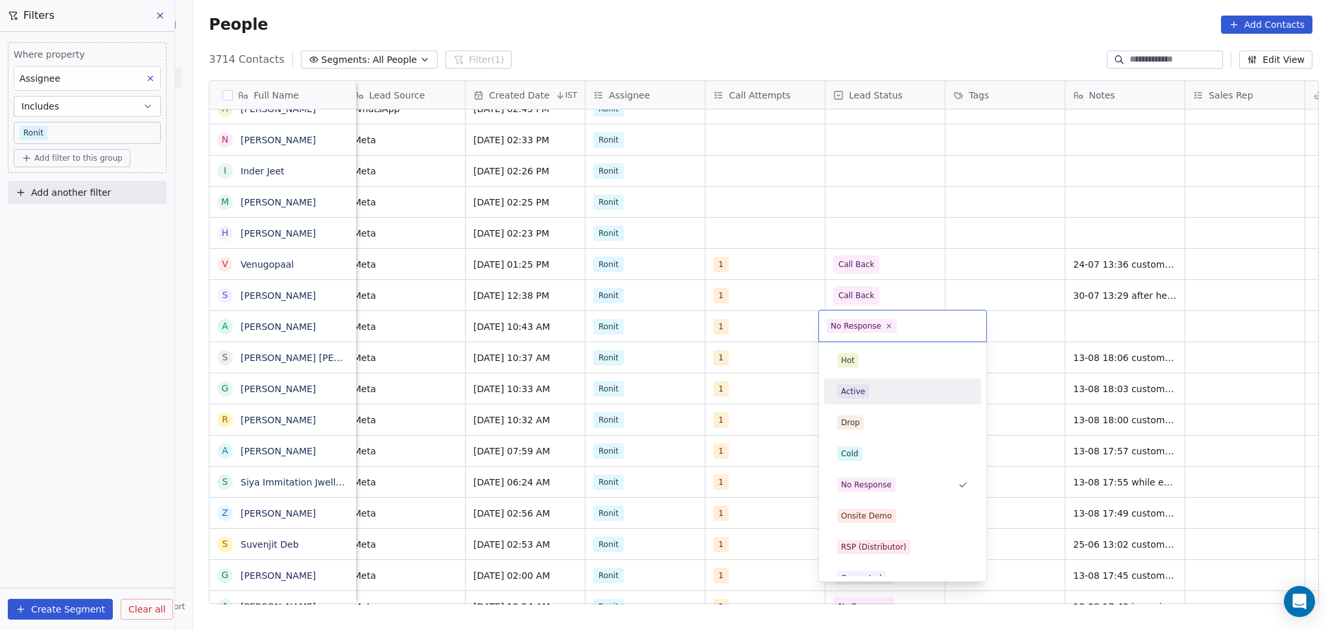
click at [869, 386] on div "Active" at bounding box center [902, 391] width 131 height 14
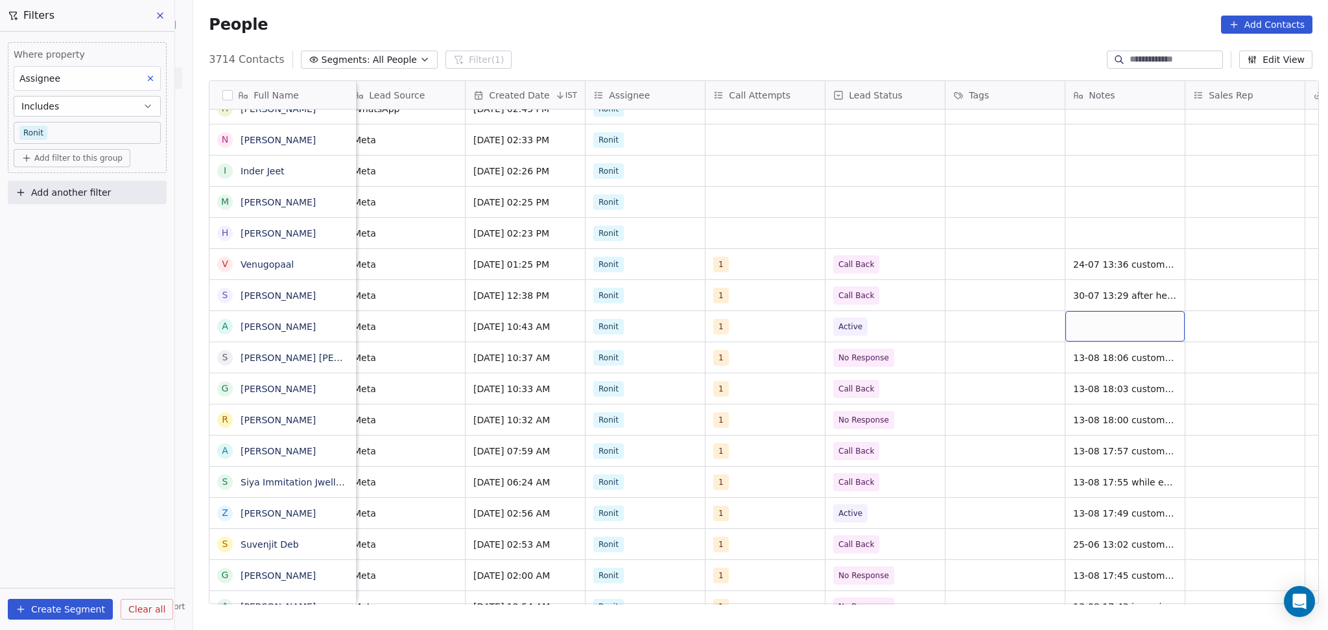
click at [1090, 326] on div "grid" at bounding box center [1124, 326] width 119 height 30
type textarea "**********"
click at [1240, 322] on html "On2Cook India Pvt. Ltd. Contacts People Marketing Workflows Campaigns Sales Pip…" at bounding box center [664, 315] width 1328 height 630
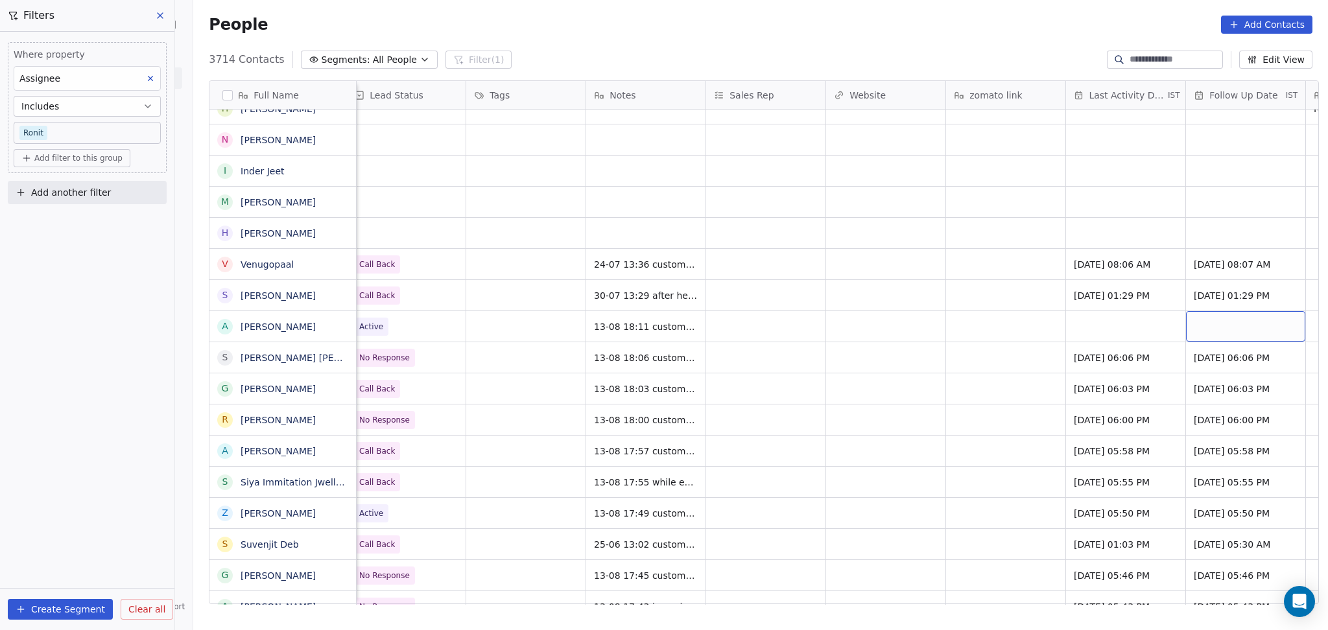
scroll to position [0, 1330]
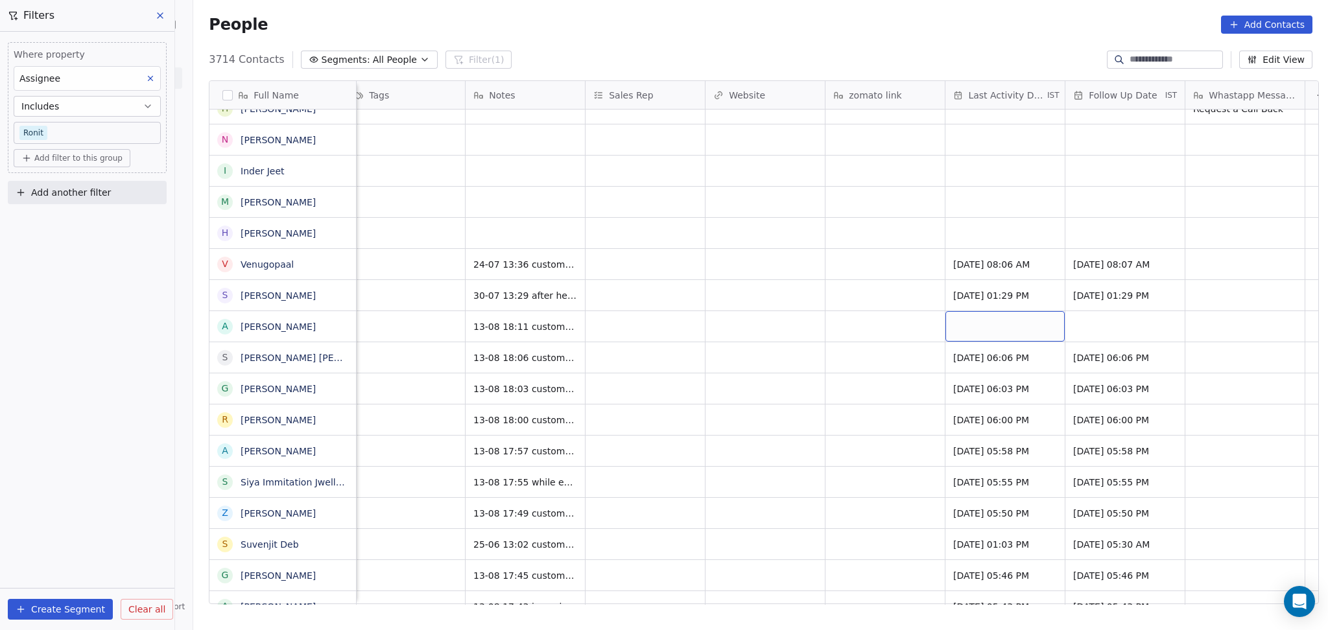
click at [1013, 333] on div "grid" at bounding box center [1004, 326] width 119 height 30
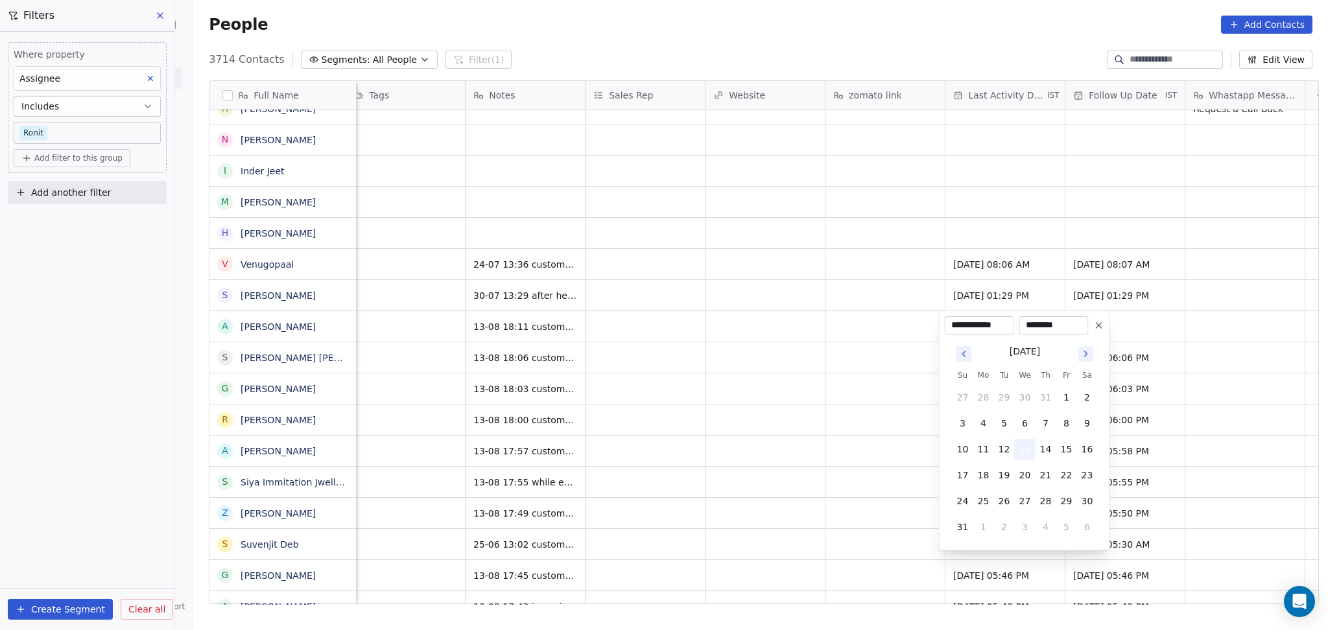
click at [1033, 452] on button "13" at bounding box center [1024, 449] width 21 height 21
click at [812, 416] on html "On2Cook India Pvt. Ltd. Contacts People Marketing Workflows Campaigns Sales Pip…" at bounding box center [664, 315] width 1328 height 630
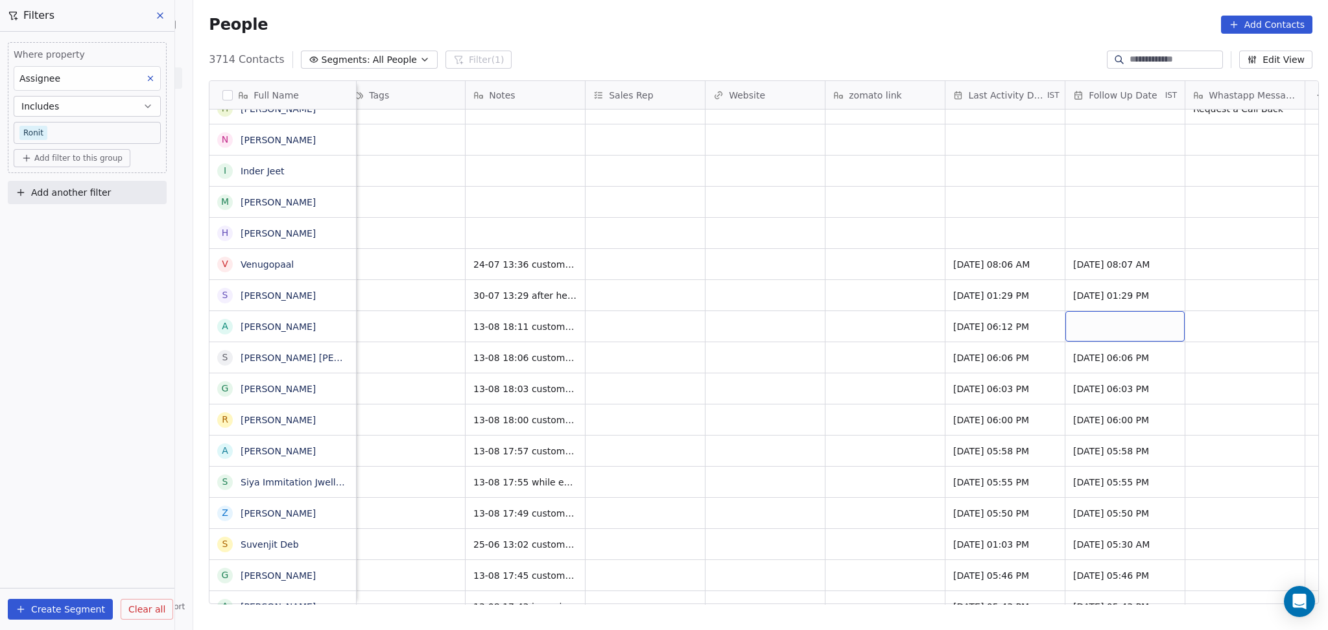
click at [1100, 323] on div "grid" at bounding box center [1124, 326] width 119 height 30
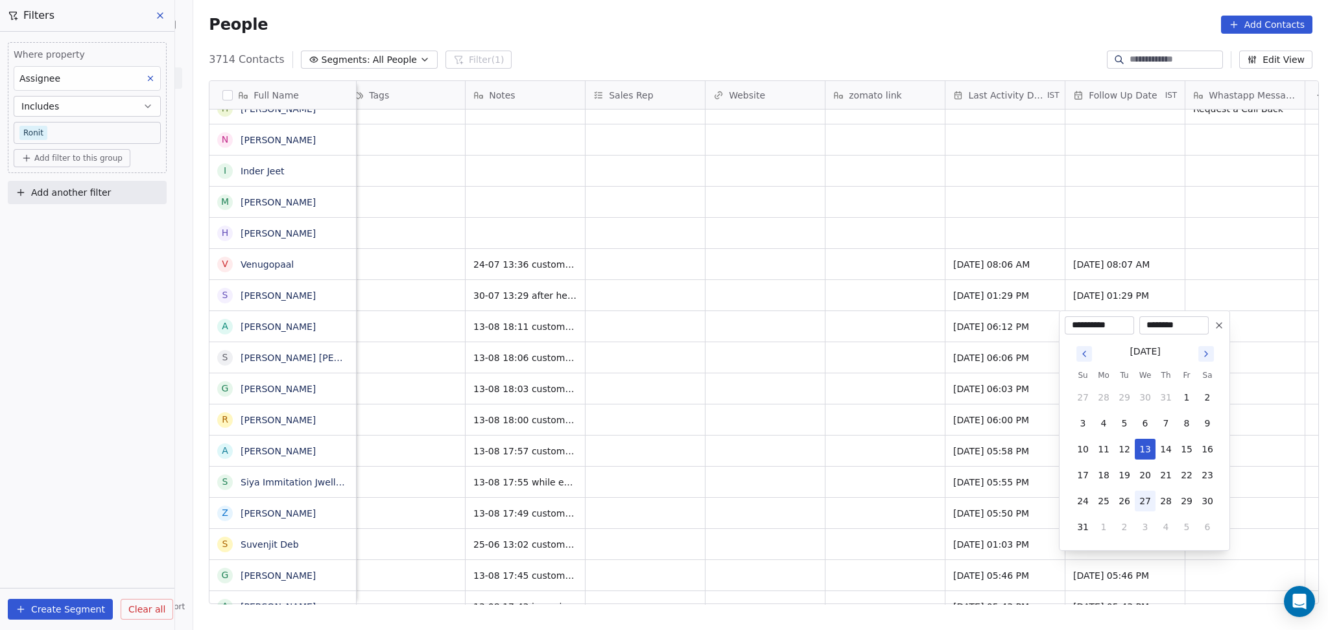
click at [1138, 501] on button "27" at bounding box center [1144, 501] width 21 height 21
type input "**********"
click at [659, 359] on html "On2Cook India Pvt. Ltd. Contacts People Marketing Workflows Campaigns Sales Pip…" at bounding box center [664, 315] width 1328 height 630
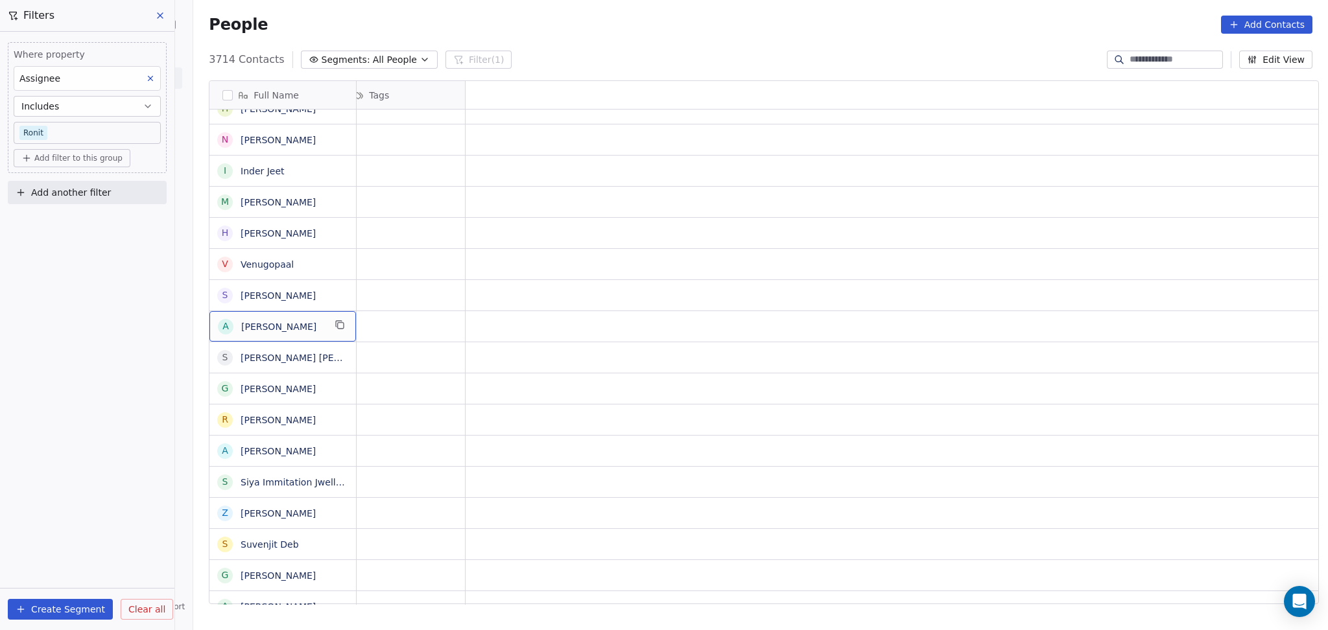
scroll to position [0, 0]
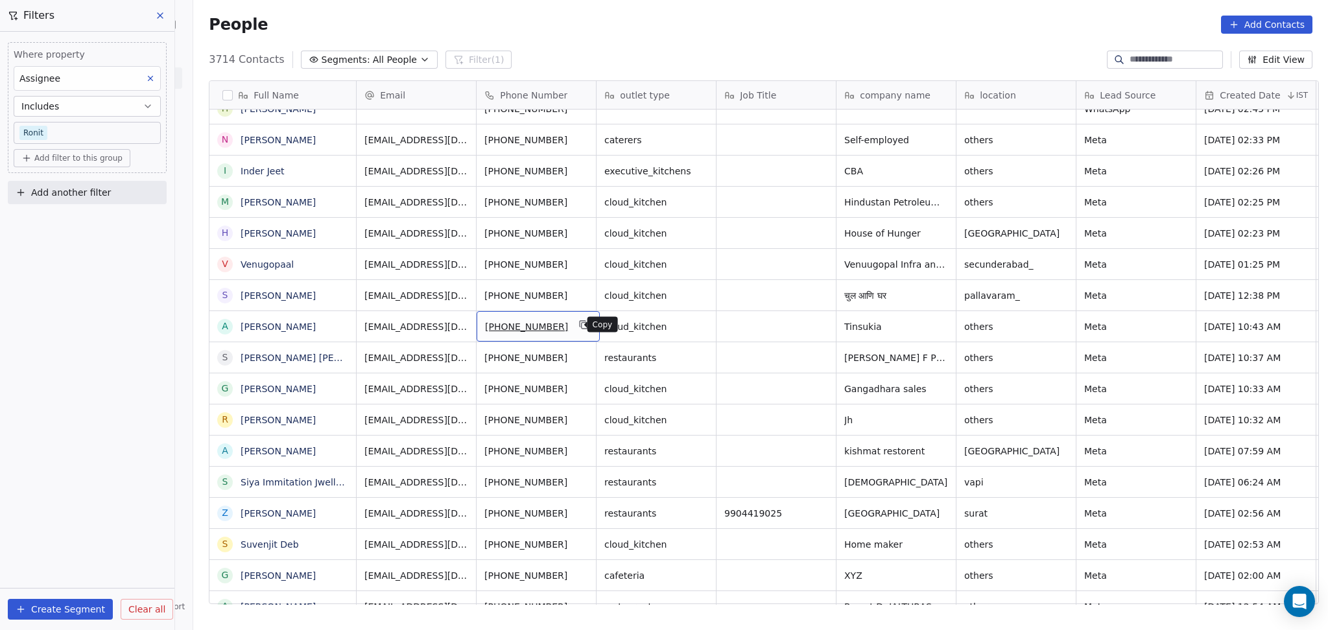
drag, startPoint x: 561, startPoint y: 328, endPoint x: 574, endPoint y: 323, distance: 14.6
click at [578, 323] on icon "grid" at bounding box center [583, 325] width 10 height 10
click at [934, 323] on icon "grid" at bounding box center [939, 325] width 10 height 10
click at [1002, 316] on div "others" at bounding box center [1015, 326] width 119 height 30
type textarea "********"
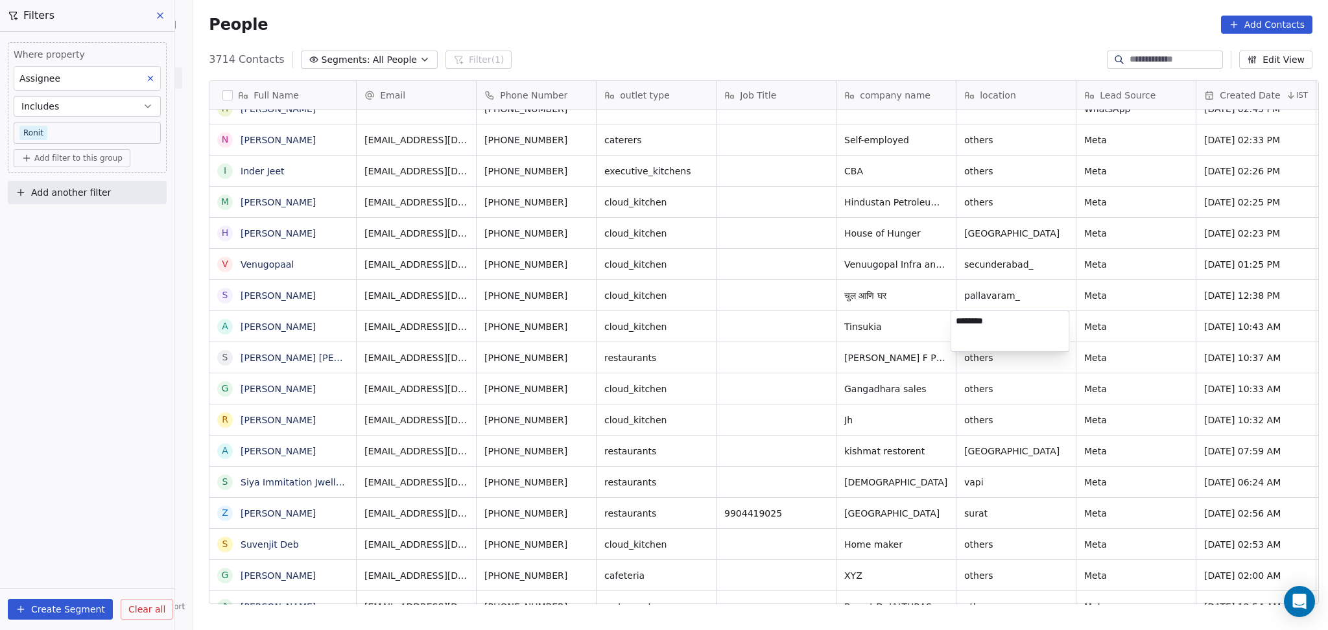
click at [838, 358] on html "On2Cook India Pvt. Ltd. Contacts People Marketing Workflows Campaigns Sales Pip…" at bounding box center [664, 315] width 1328 height 630
click at [578, 322] on icon "grid" at bounding box center [583, 325] width 10 height 10
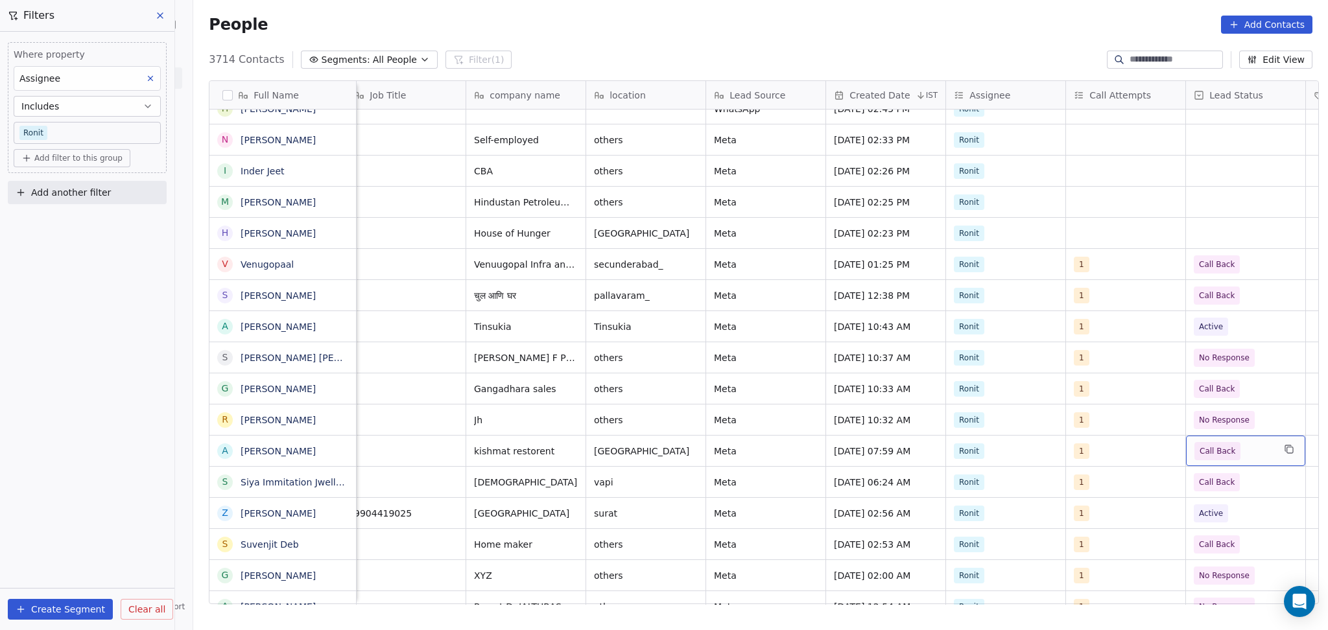
scroll to position [0, 491]
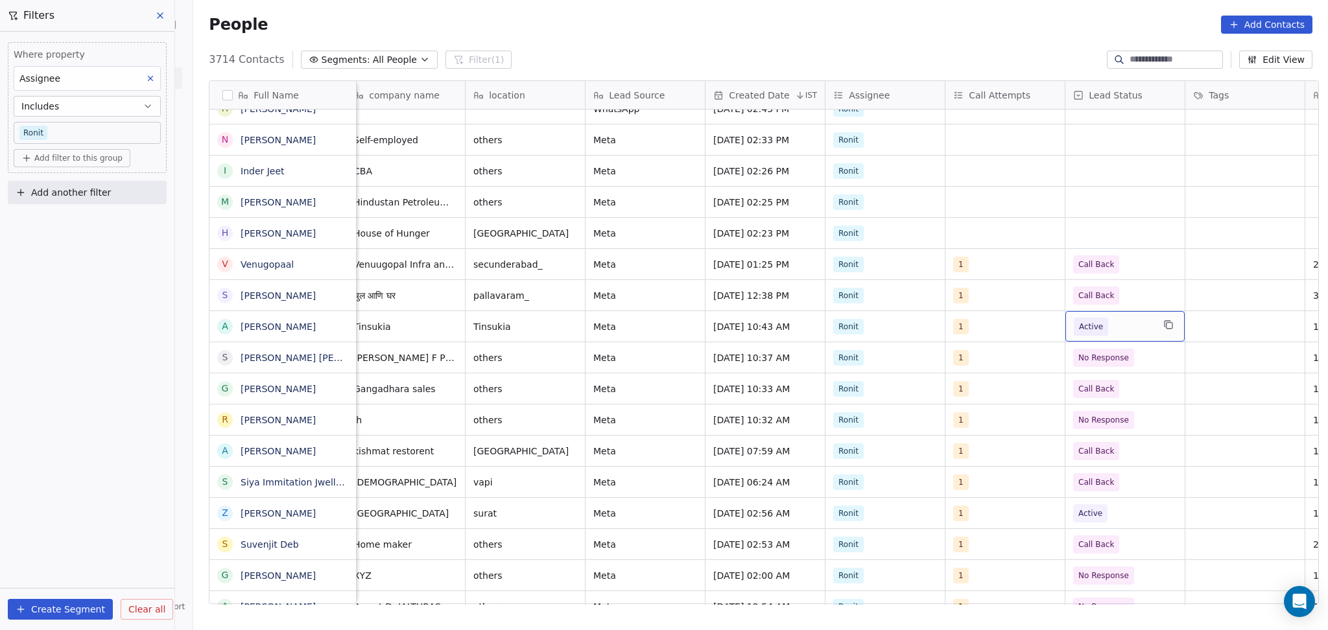
click at [1079, 326] on span "Active" at bounding box center [1091, 326] width 24 height 13
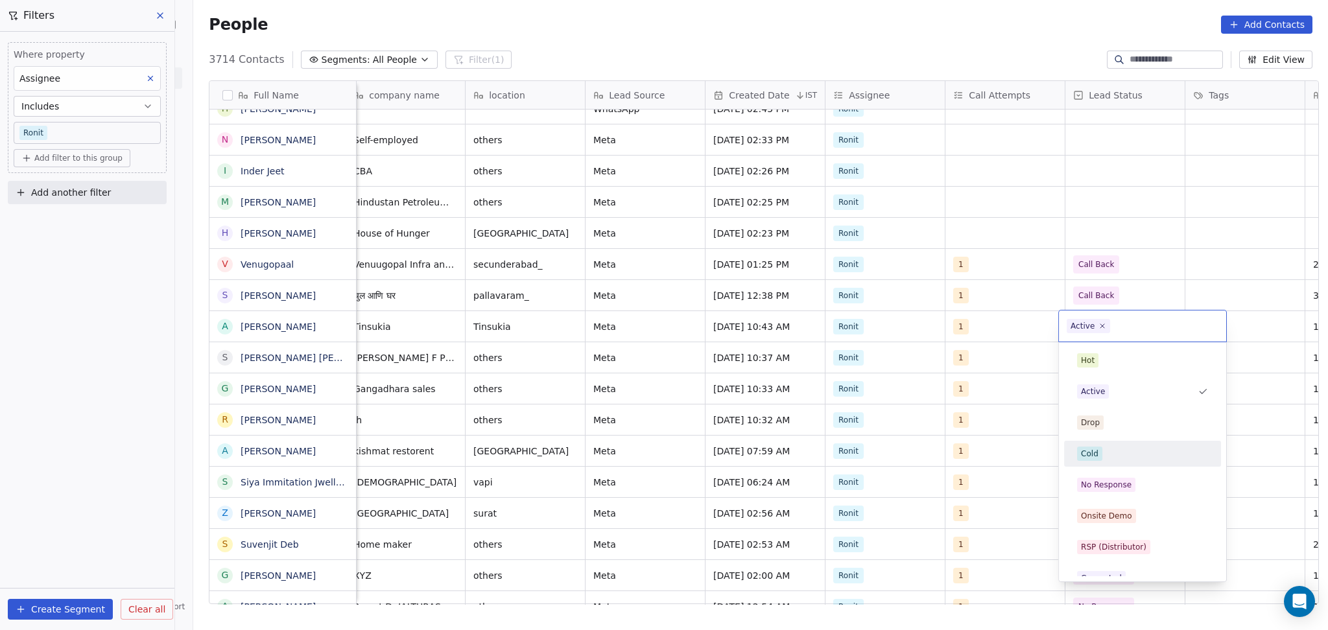
click at [1103, 451] on div "Cold" at bounding box center [1142, 454] width 131 height 14
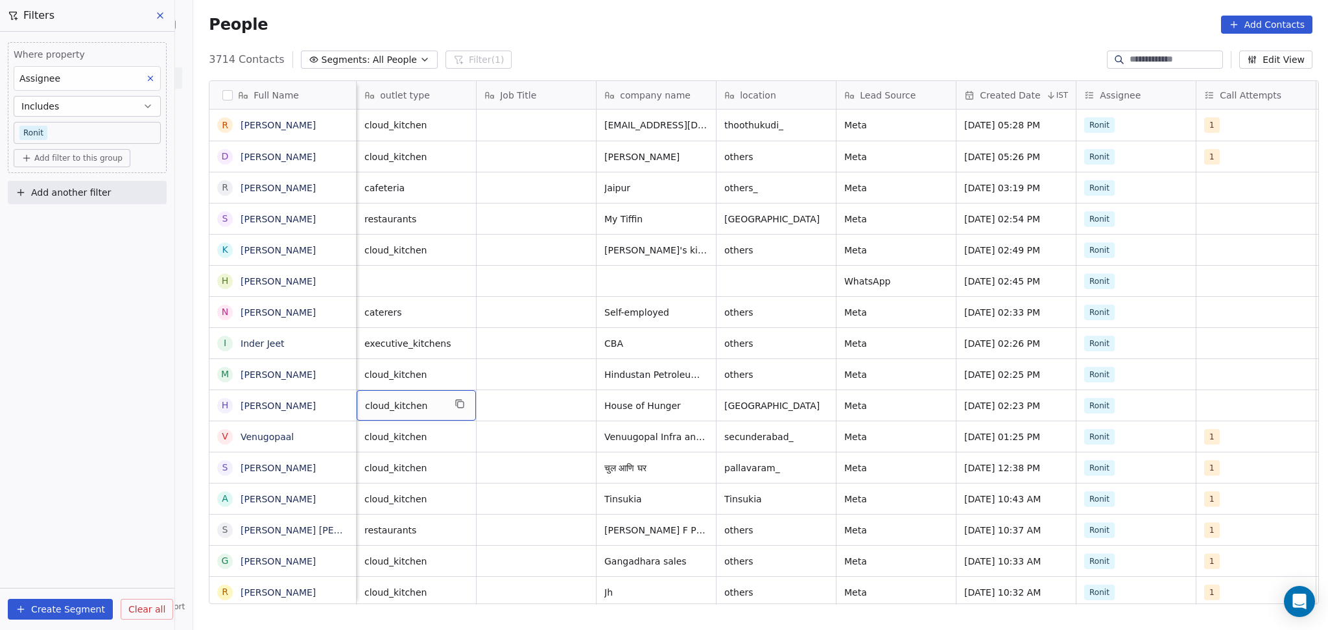
scroll to position [0, 119]
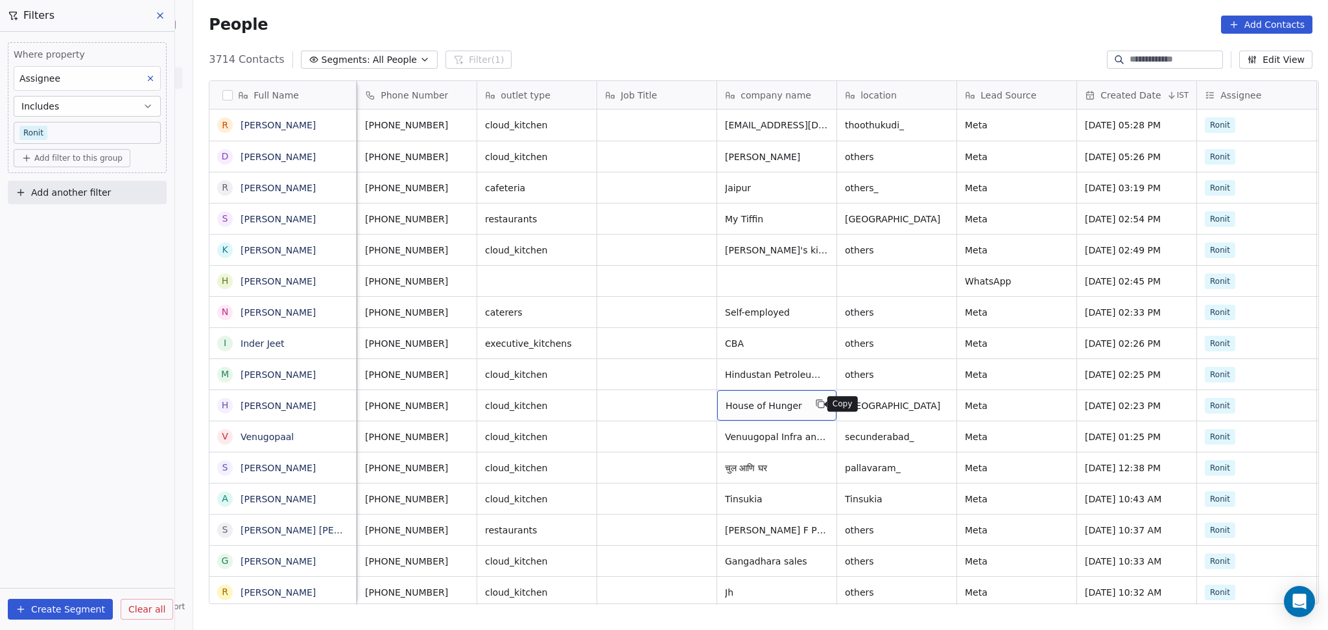
click at [812, 410] on button "grid" at bounding box center [820, 404] width 16 height 16
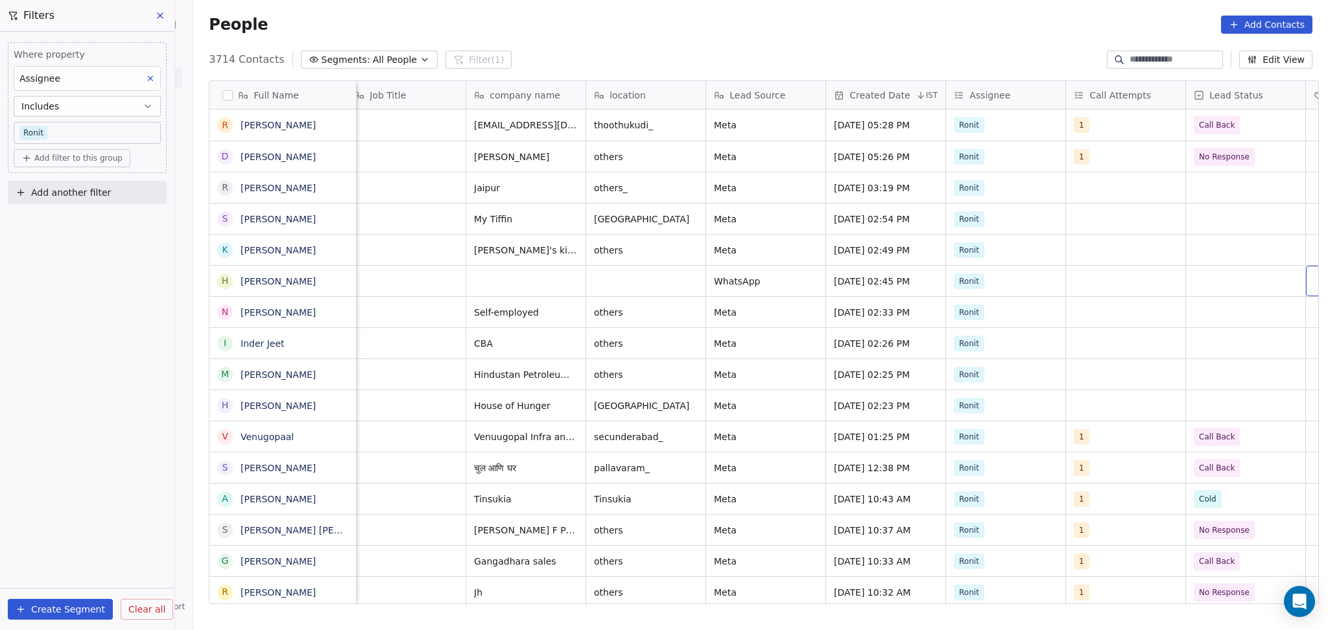
scroll to position [0, 491]
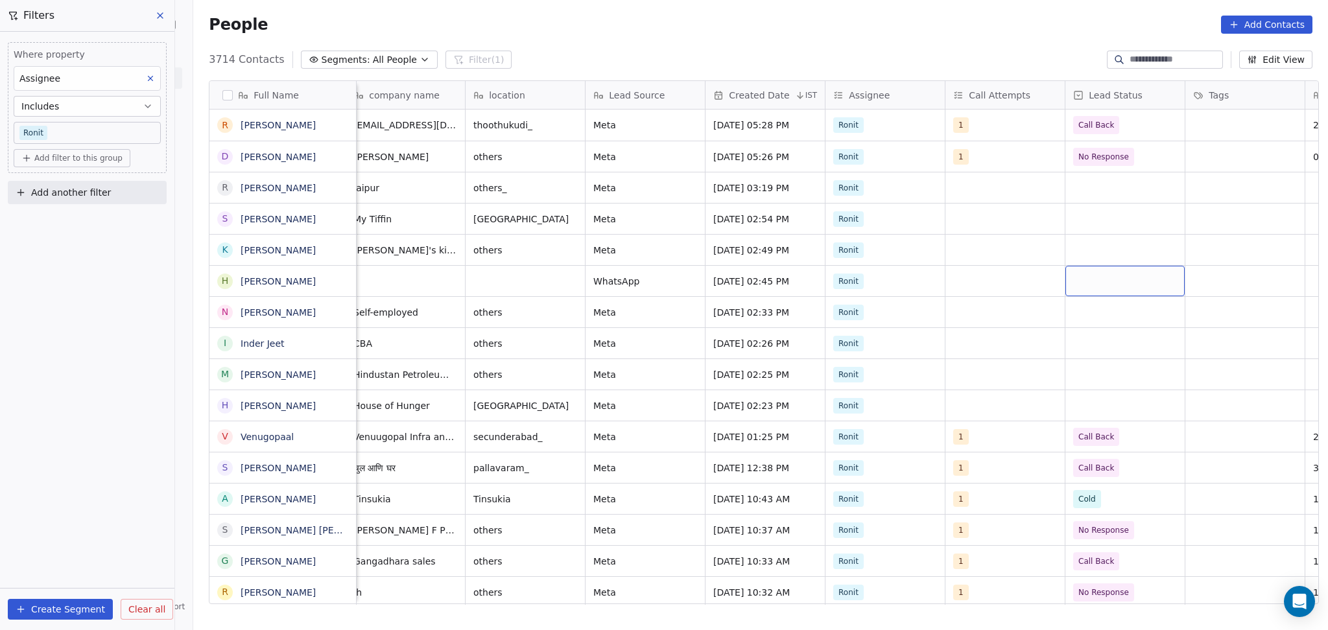
click at [1110, 281] on div "grid" at bounding box center [1124, 281] width 119 height 30
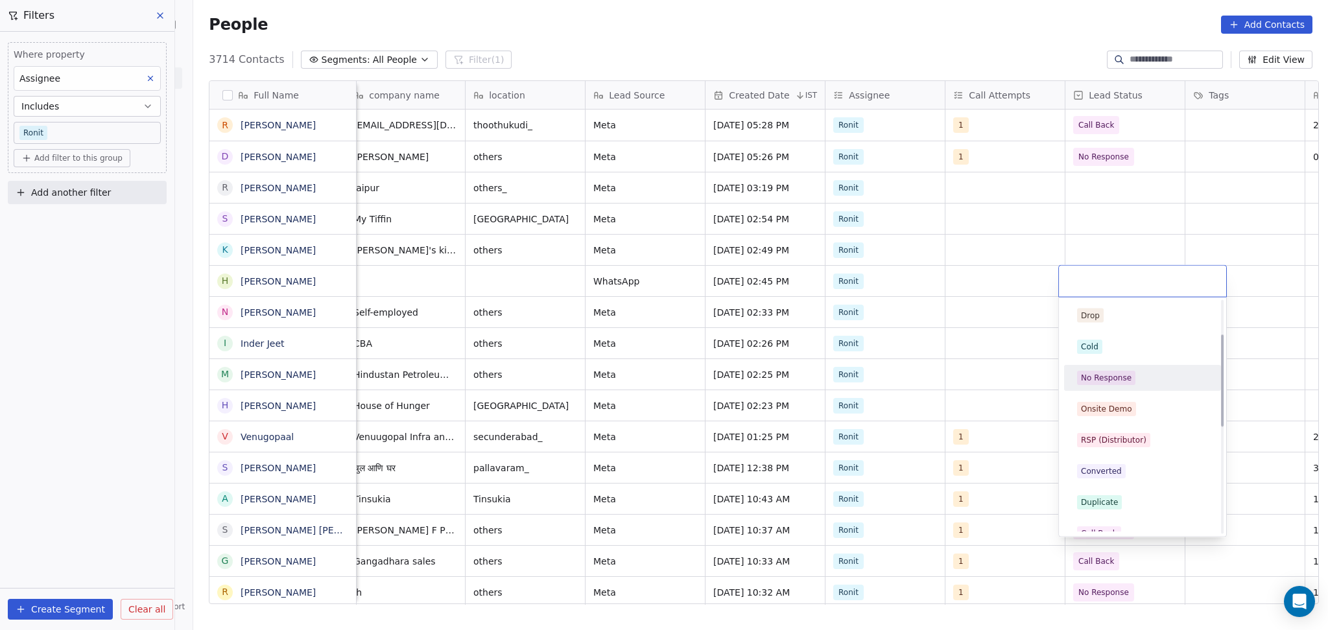
scroll to position [86, 0]
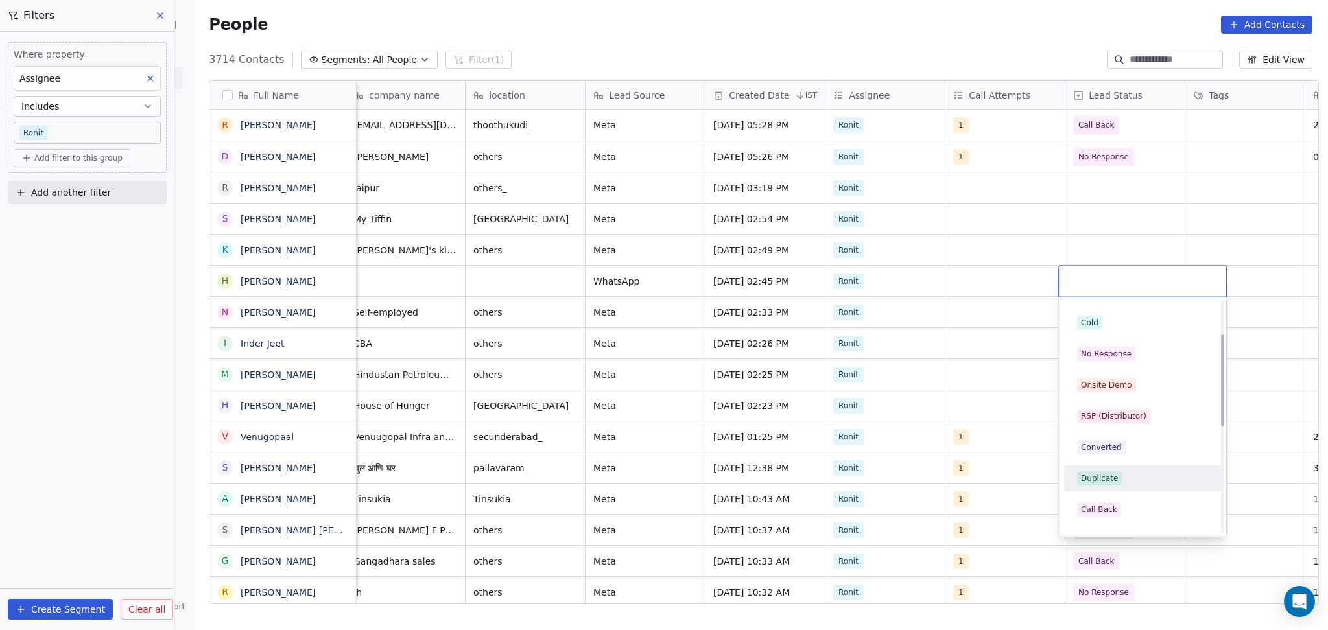
click at [1100, 478] on div "Duplicate" at bounding box center [1099, 479] width 37 height 12
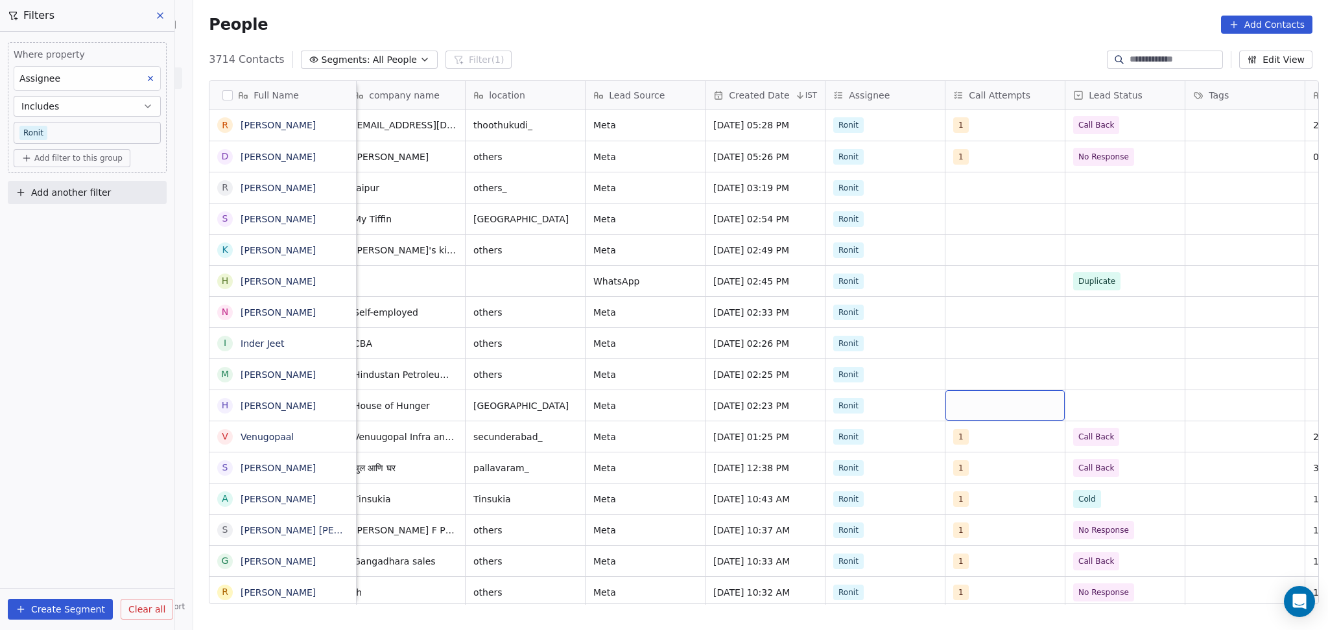
click at [996, 393] on div "grid" at bounding box center [1004, 405] width 119 height 30
click at [981, 200] on span "1" at bounding box center [978, 199] width 13 height 14
click at [1166, 429] on html "On2Cook India Pvt. Ltd. Contacts People Marketing Workflows Campaigns Sales Pip…" at bounding box center [664, 315] width 1328 height 630
click at [1144, 409] on div "grid" at bounding box center [1124, 405] width 119 height 30
click at [1106, 402] on div "grid" at bounding box center [1124, 405] width 119 height 30
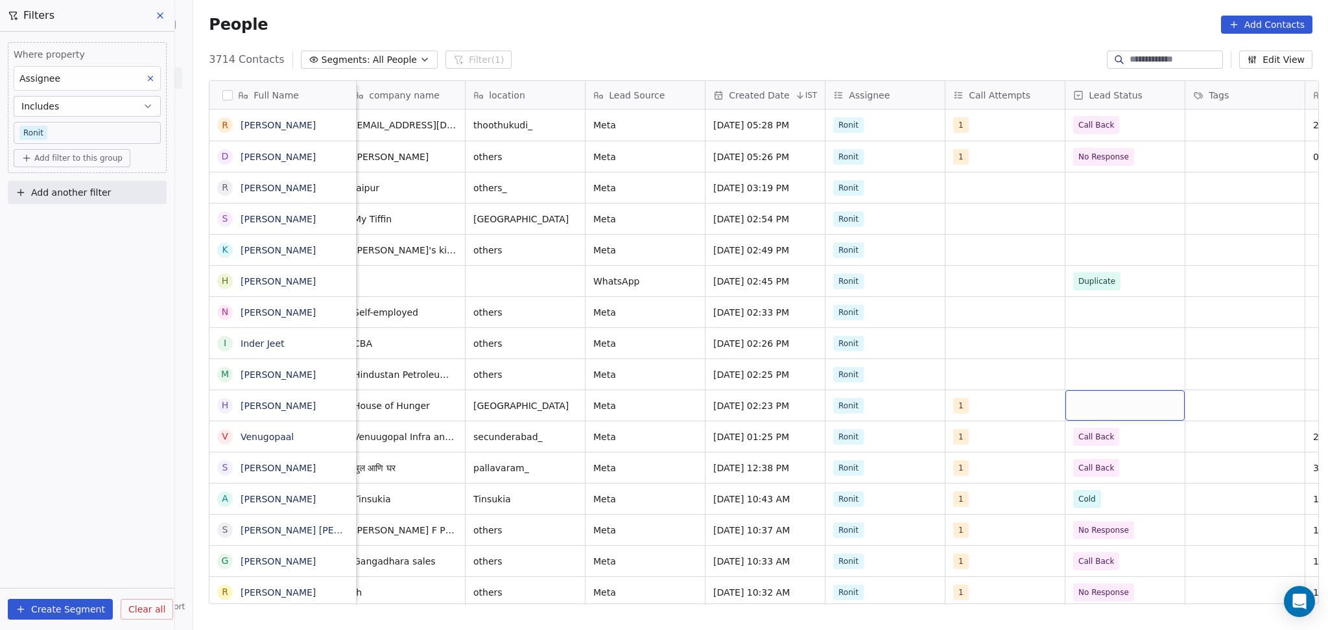
click at [1106, 402] on div "grid" at bounding box center [1124, 405] width 119 height 30
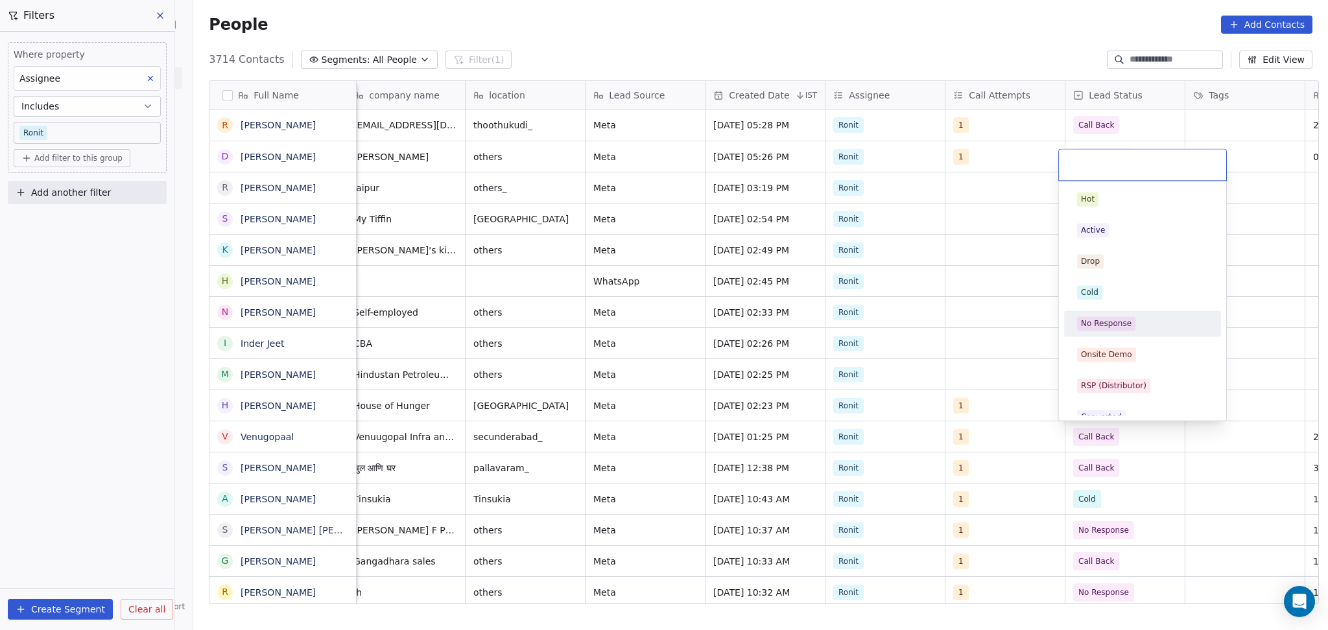
click at [1119, 323] on div "No Response" at bounding box center [1106, 324] width 51 height 12
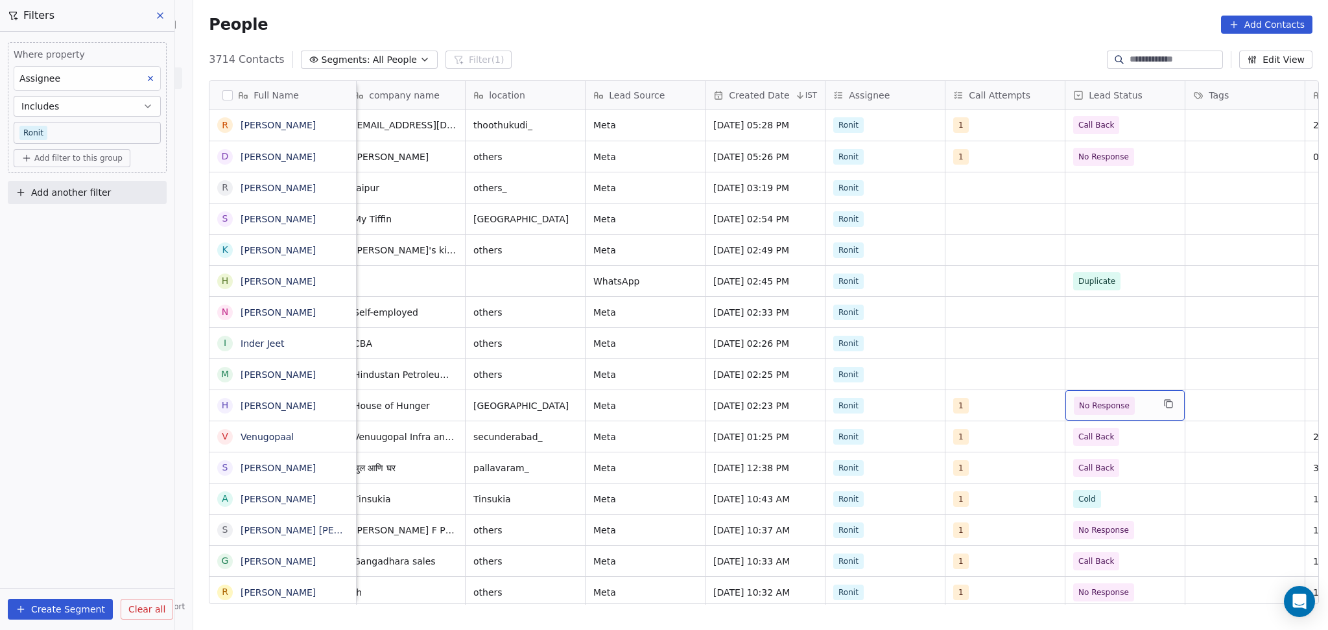
click at [1128, 416] on div "No Response" at bounding box center [1124, 405] width 119 height 30
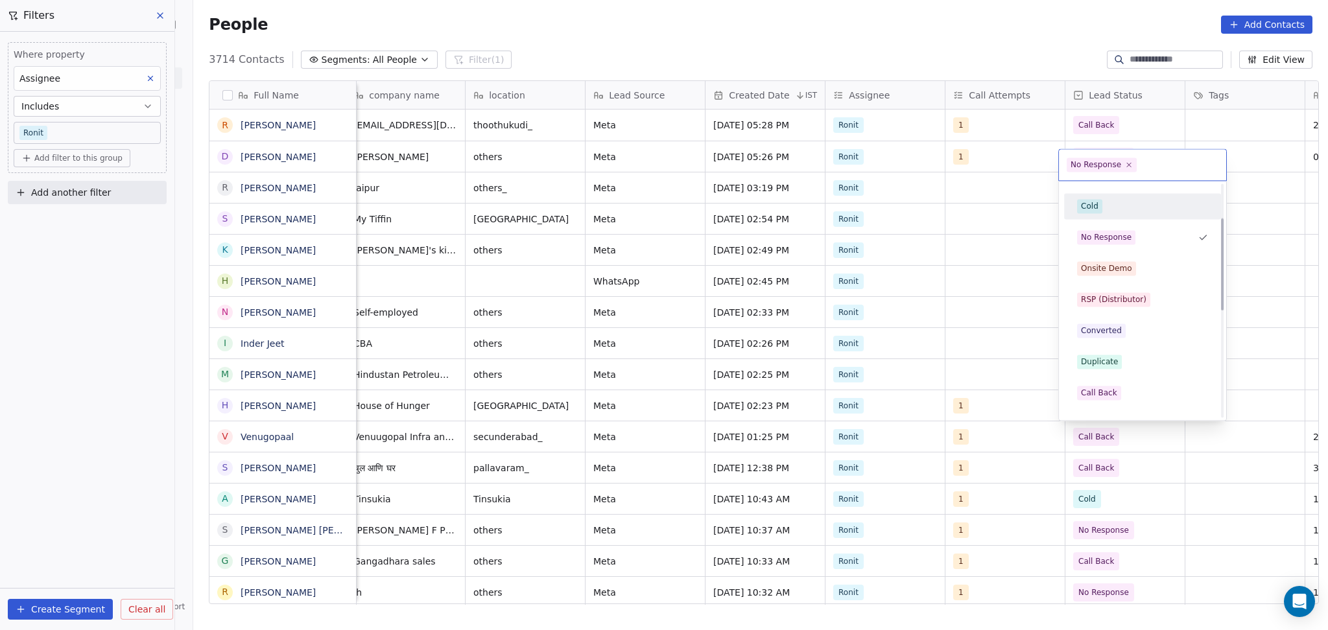
click at [1124, 205] on div "Cold" at bounding box center [1142, 206] width 131 height 14
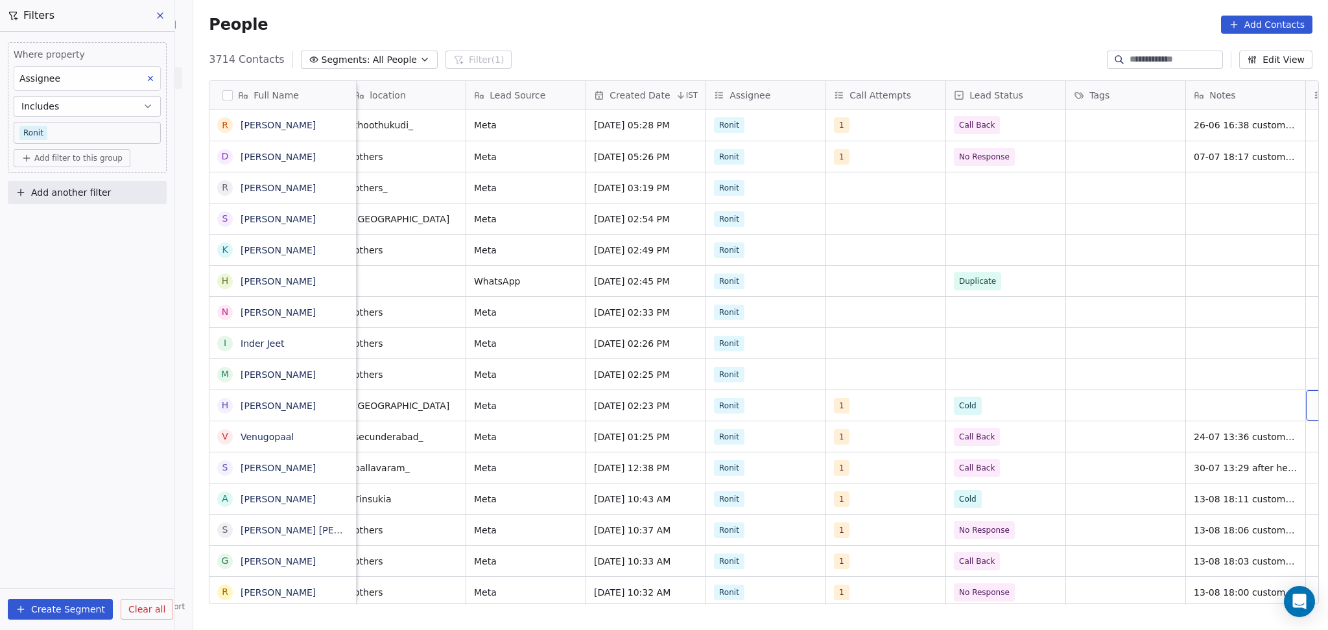
scroll to position [0, 731]
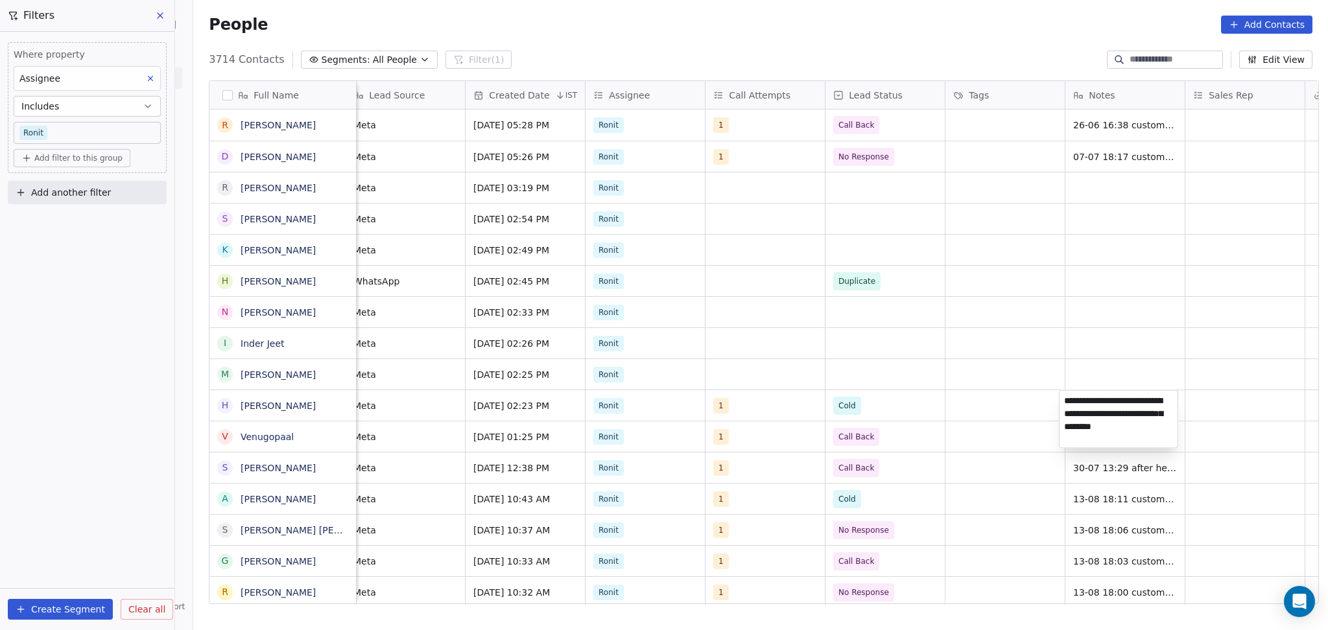
type textarea "**********"
drag, startPoint x: 1202, startPoint y: 393, endPoint x: 1209, endPoint y: 405, distance: 14.2
click at [1203, 393] on html "On2Cook India Pvt. Ltd. Contacts People Marketing Workflows Campaigns Sales Pip…" at bounding box center [664, 315] width 1328 height 630
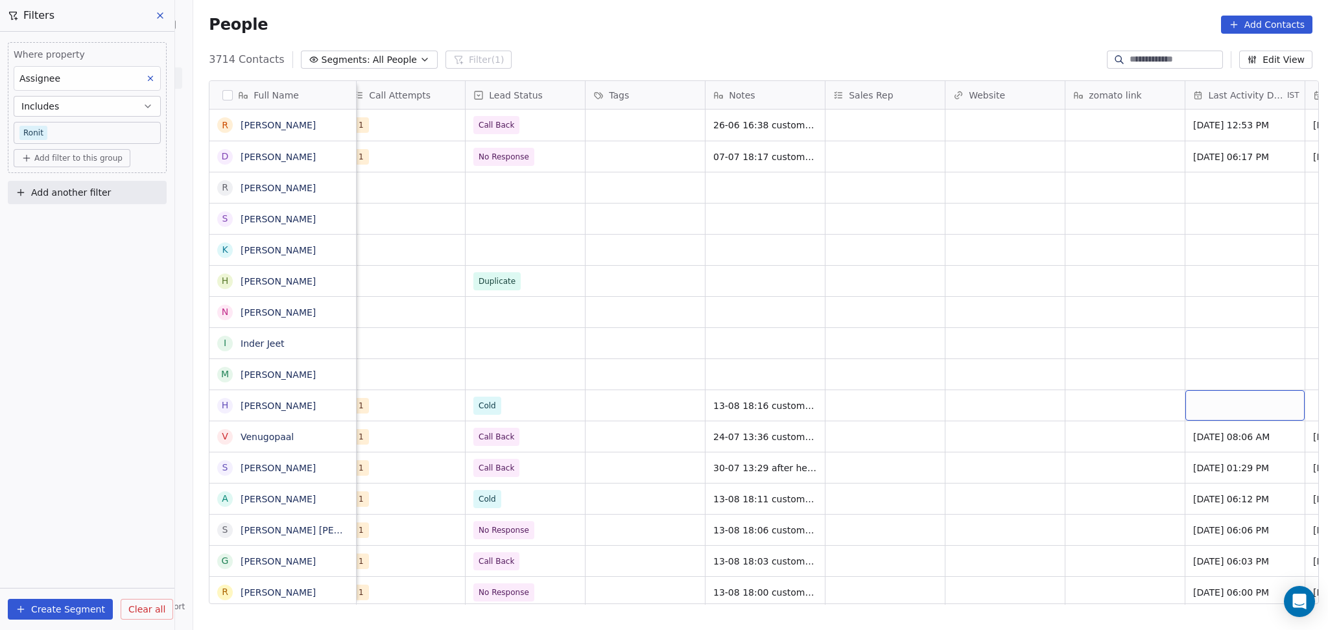
scroll to position [0, 1210]
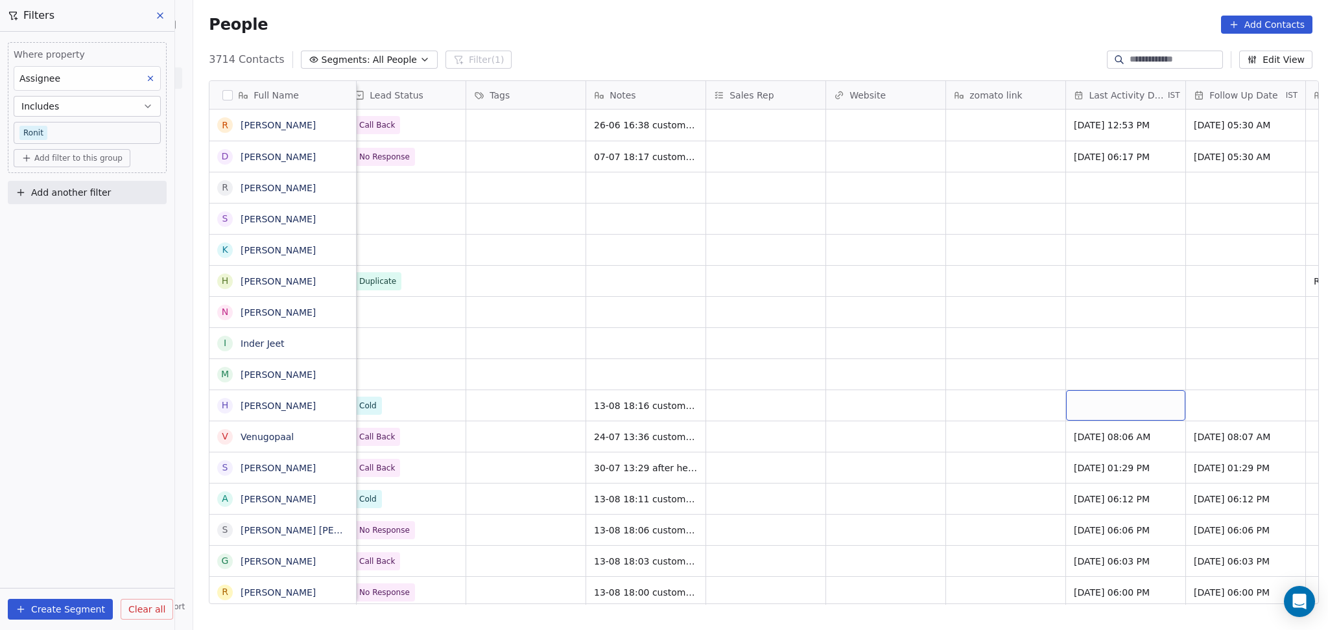
drag, startPoint x: 1144, startPoint y: 407, endPoint x: 1145, endPoint y: 430, distance: 22.8
click at [1143, 407] on div "grid" at bounding box center [1125, 405] width 119 height 30
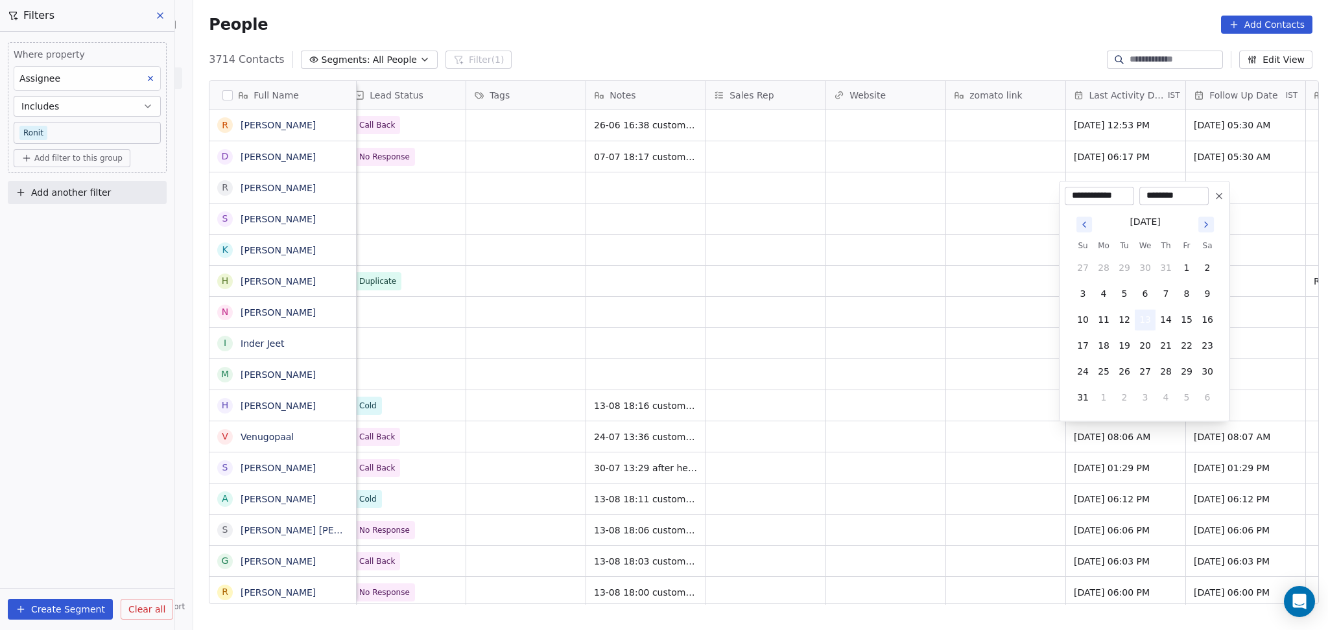
click at [1145, 316] on button "13" at bounding box center [1144, 319] width 21 height 21
click at [903, 401] on html "On2Cook India Pvt. Ltd. Contacts People Marketing Workflows Campaigns Sales Pip…" at bounding box center [664, 315] width 1328 height 630
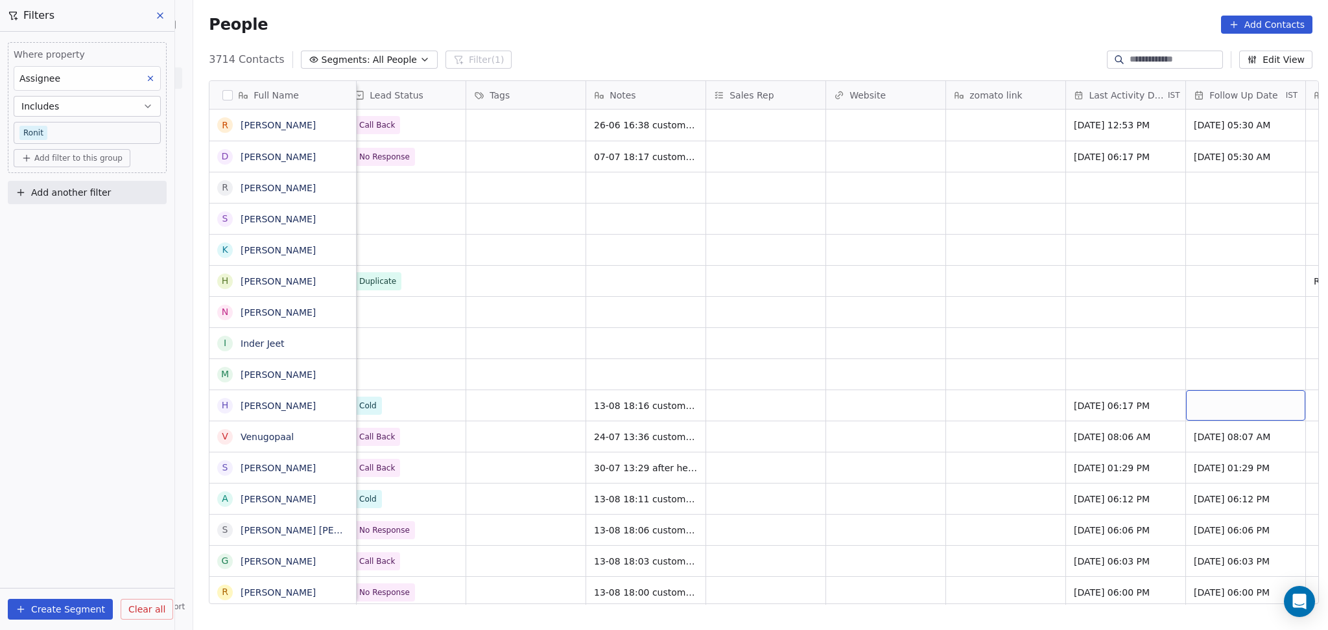
click at [1201, 396] on div "grid" at bounding box center [1245, 405] width 119 height 30
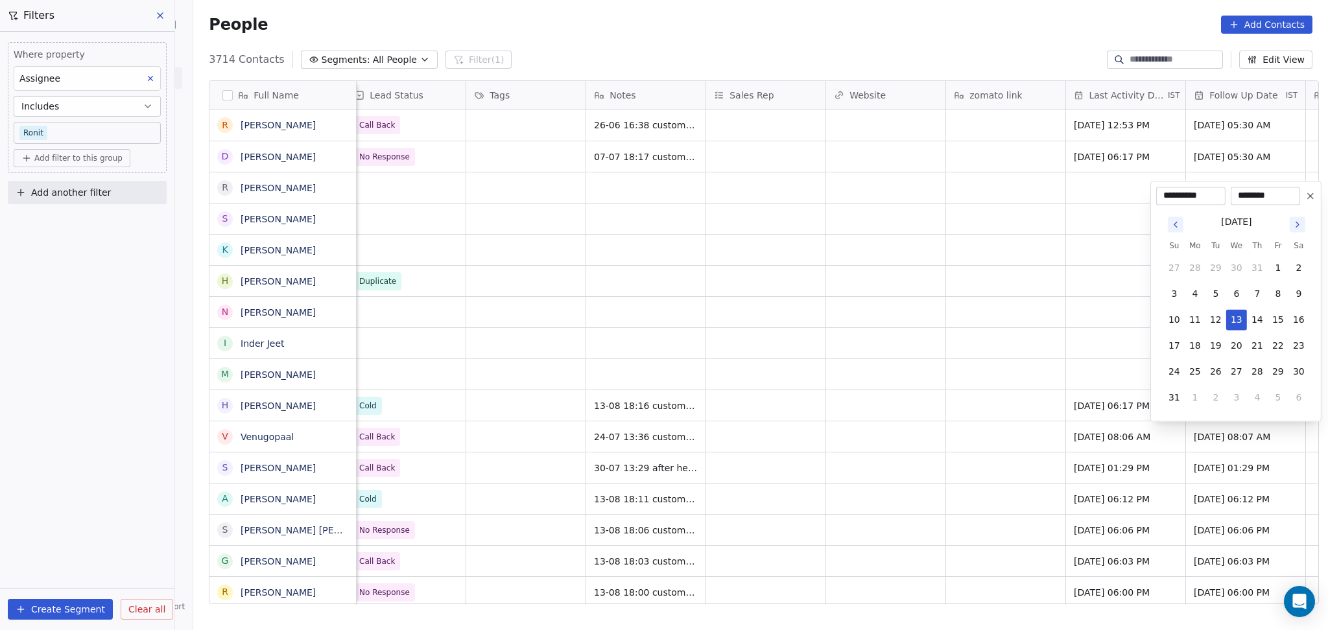
click at [1294, 220] on icon "Go to next month" at bounding box center [1297, 224] width 10 height 10
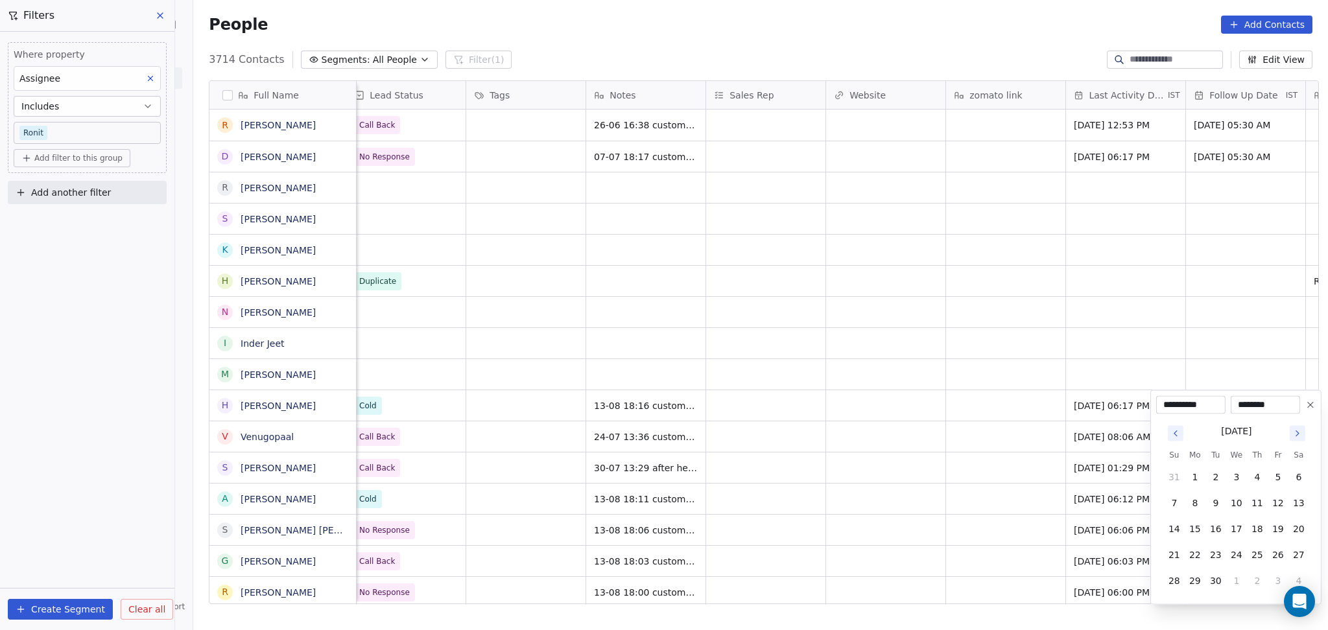
click at [1300, 431] on icon "Go to next month" at bounding box center [1297, 433] width 10 height 10
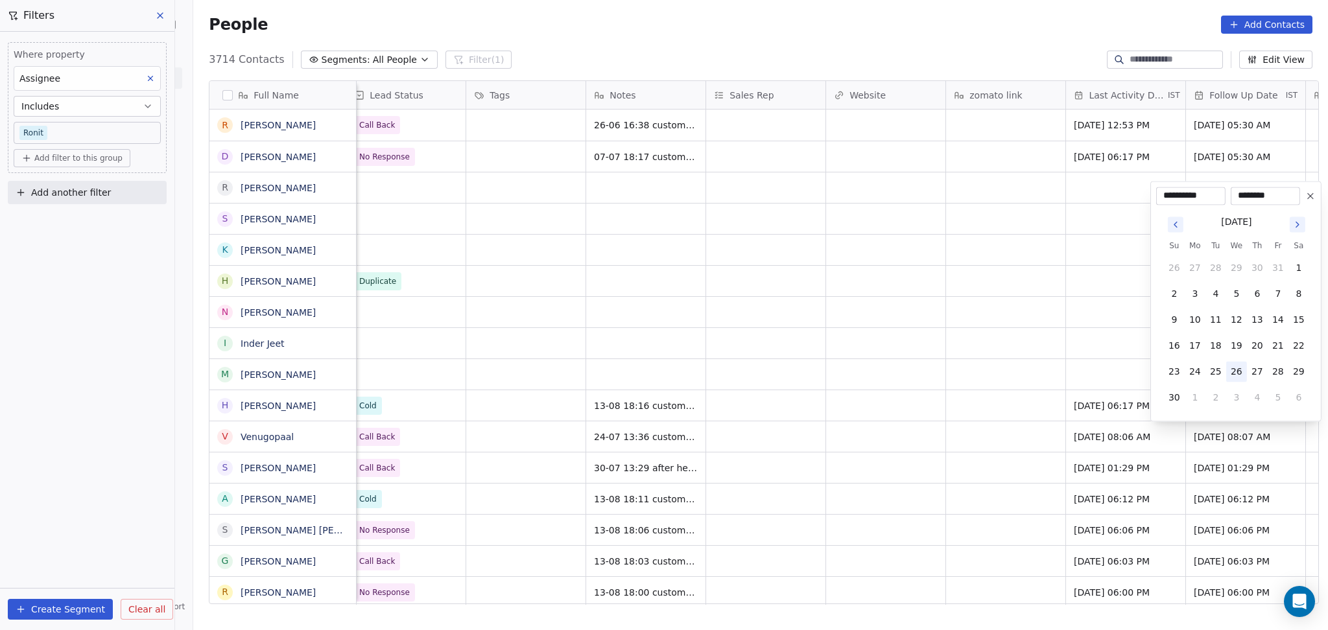
click at [1237, 365] on button "26" at bounding box center [1236, 371] width 21 height 21
type input "**********"
click at [954, 447] on html "On2Cook India Pvt. Ltd. Contacts People Marketing Workflows Campaigns Sales Pip…" at bounding box center [664, 315] width 1328 height 630
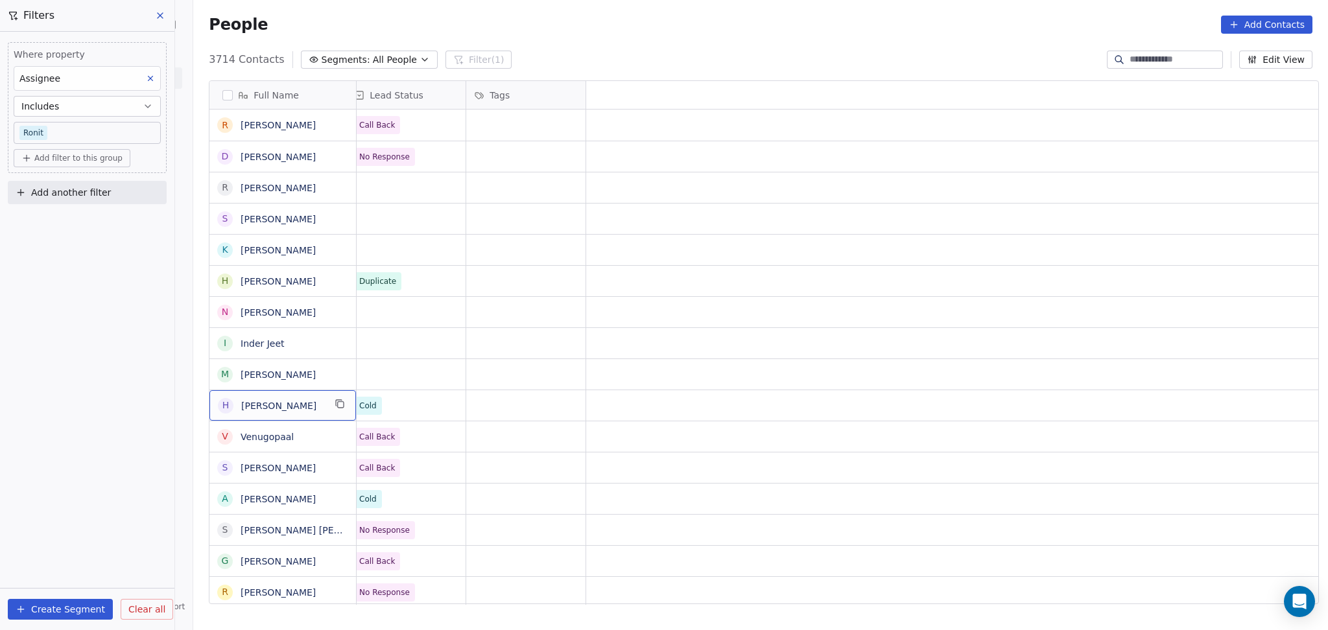
scroll to position [0, 0]
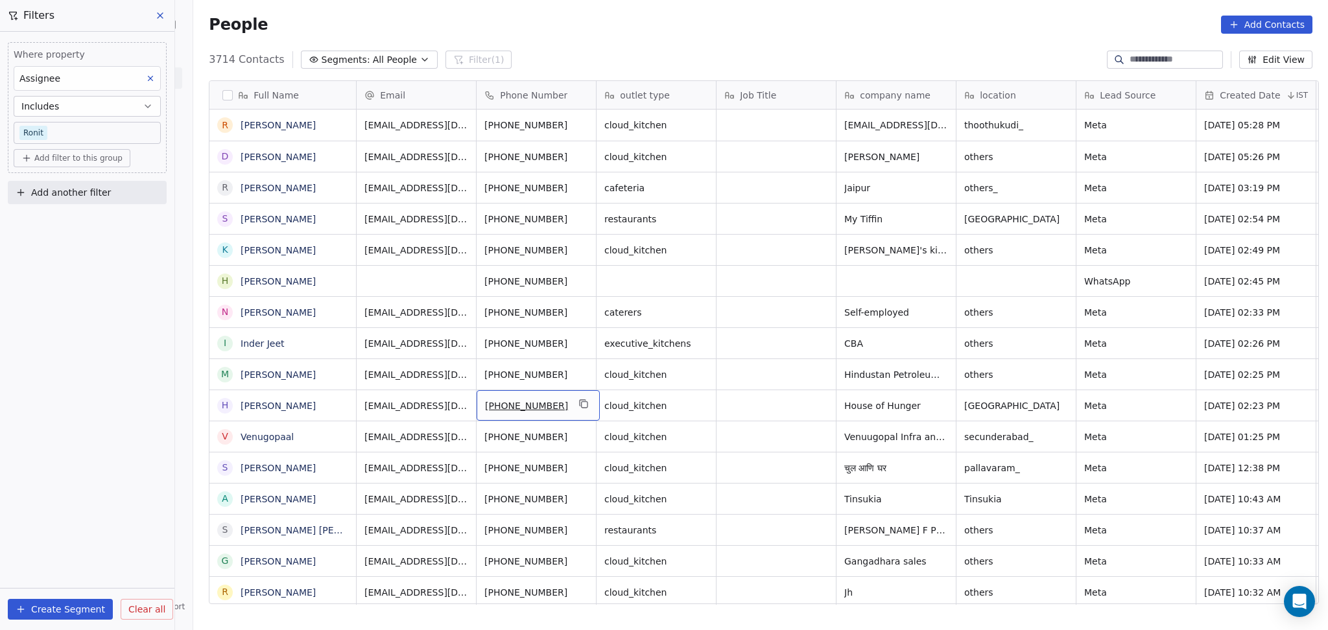
click at [578, 404] on icon "grid" at bounding box center [583, 404] width 10 height 10
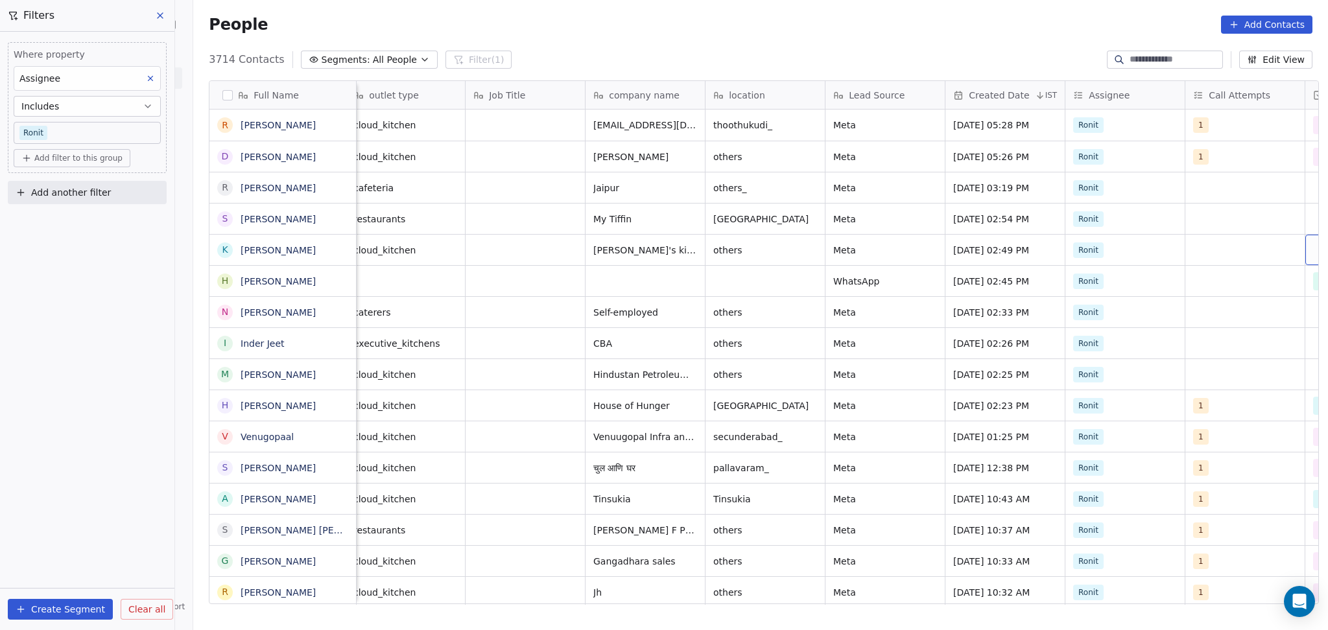
scroll to position [0, 370]
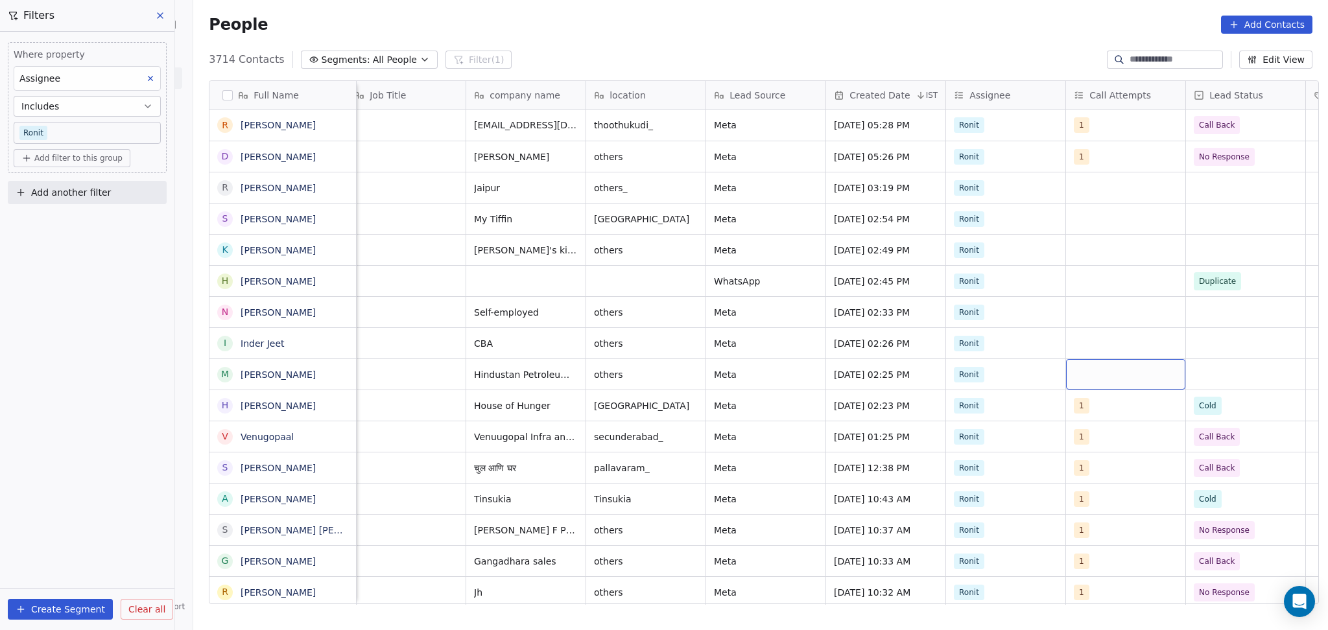
click at [1101, 369] on div "grid" at bounding box center [1125, 374] width 119 height 30
click at [1098, 179] on div "1" at bounding box center [1142, 168] width 157 height 26
click at [1260, 310] on html "On2Cook India Pvt. Ltd. Contacts People Marketing Workflows Campaigns Sales Pip…" at bounding box center [664, 315] width 1328 height 630
click at [1225, 371] on div "grid" at bounding box center [1245, 374] width 119 height 30
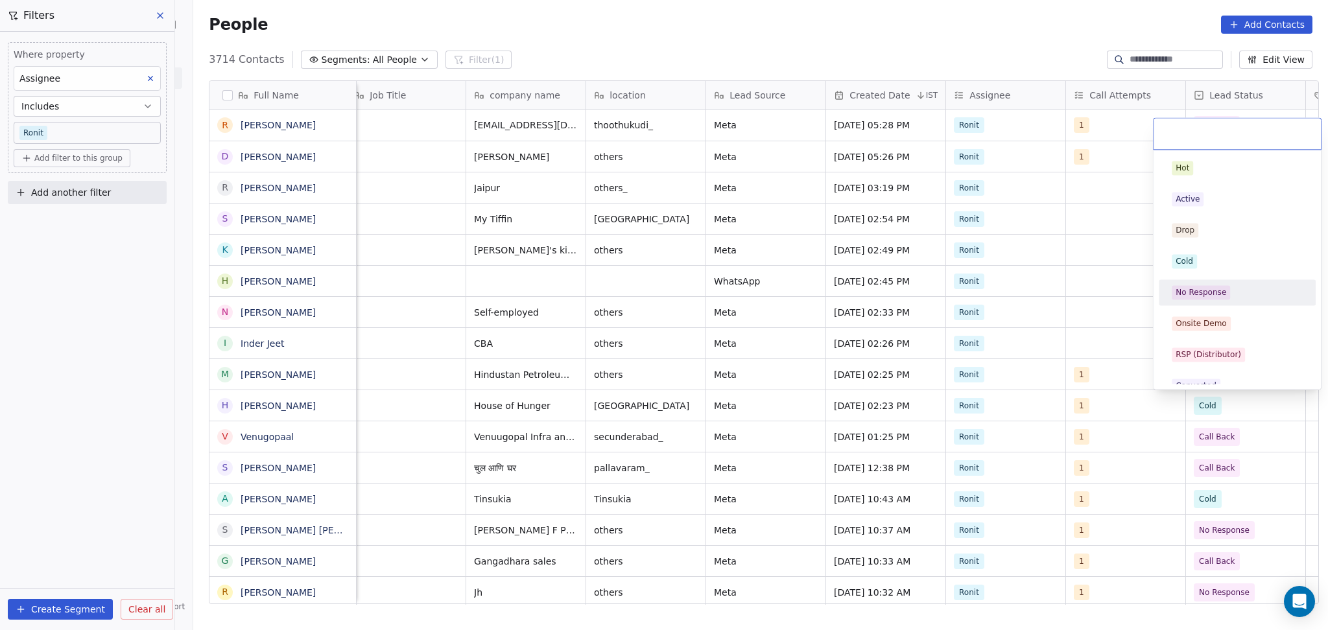
drag, startPoint x: 1206, startPoint y: 292, endPoint x: 1149, endPoint y: 370, distance: 96.1
click at [1205, 291] on div "No Response" at bounding box center [1200, 293] width 51 height 12
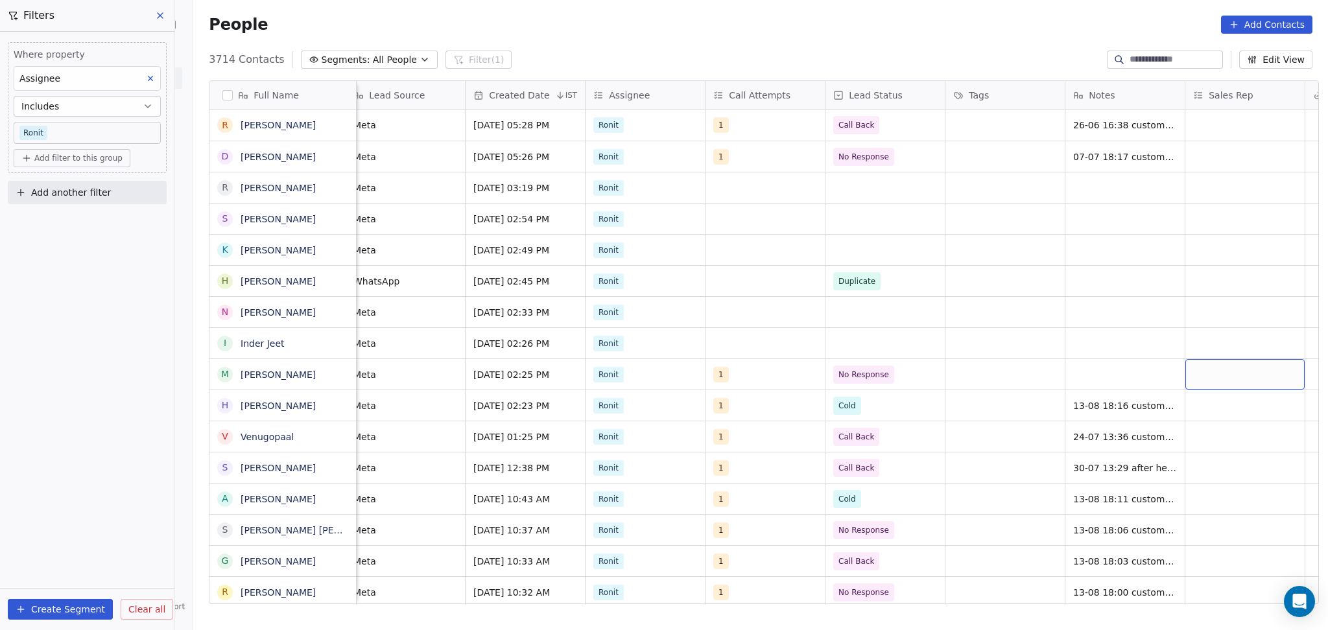
scroll to position [0, 851]
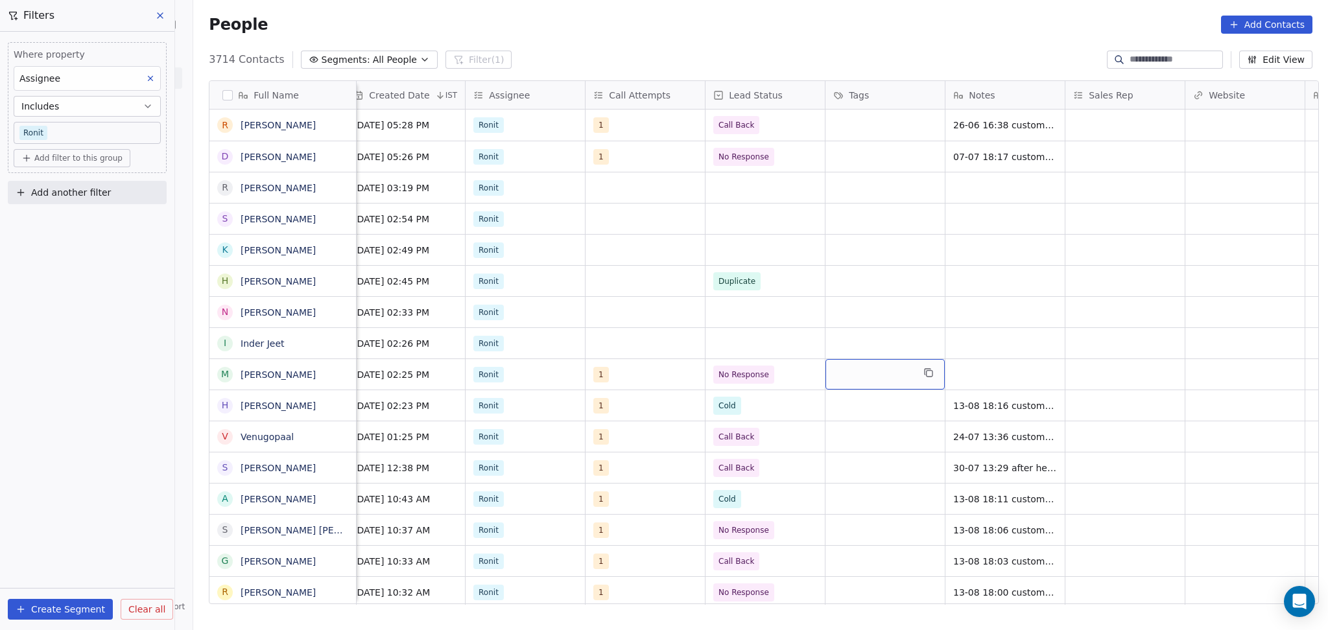
click at [936, 383] on div "grid" at bounding box center [884, 374] width 119 height 30
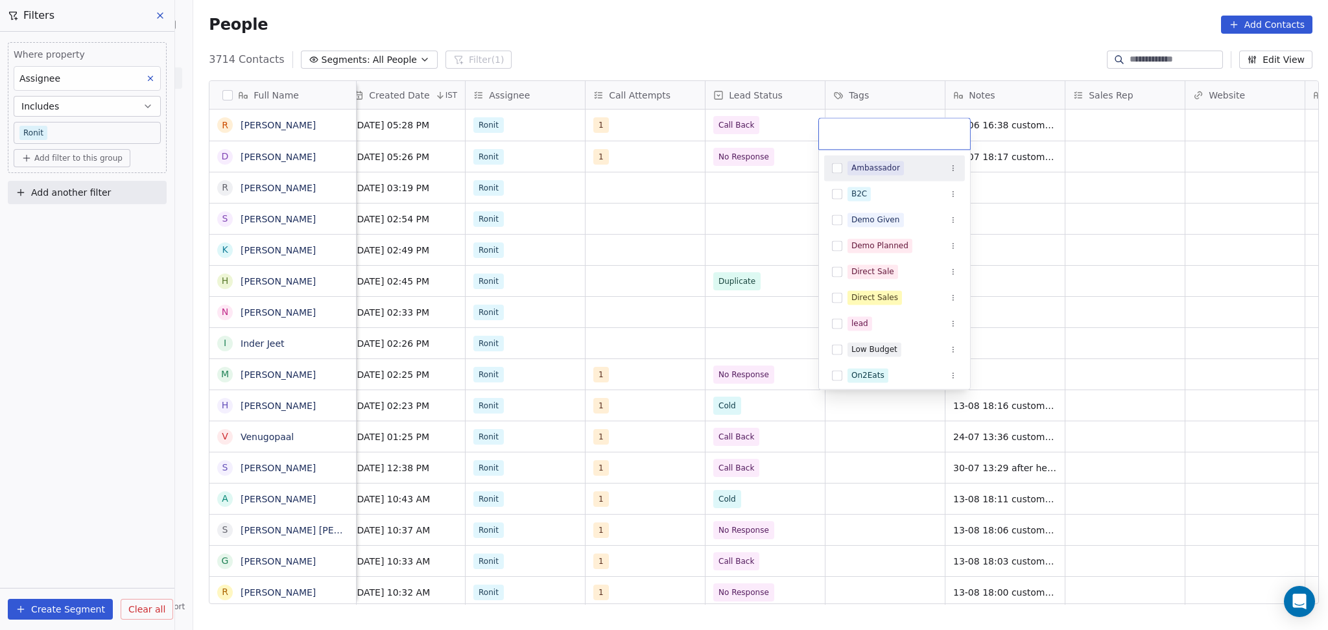
click at [996, 374] on html "On2Cook India Pvt. Ltd. Contacts People Marketing Workflows Campaigns Sales Pip…" at bounding box center [664, 315] width 1328 height 630
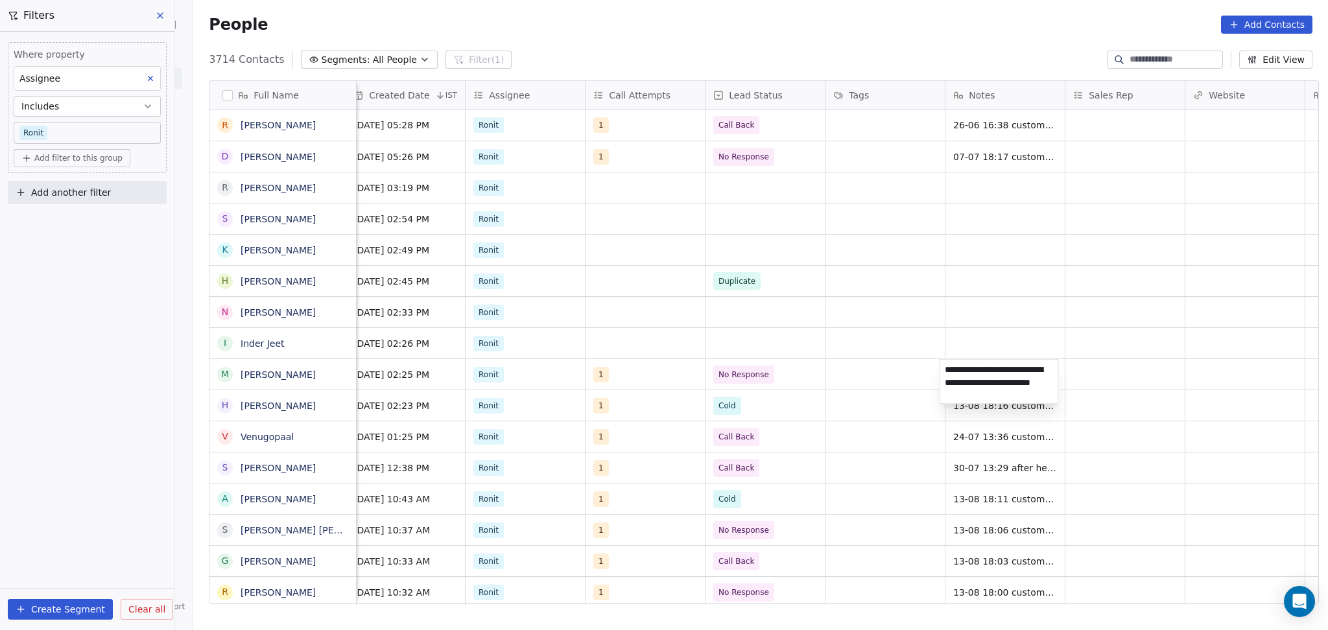
type textarea "**********"
click at [1116, 369] on html "On2Cook India Pvt. Ltd. Contacts People Marketing Workflows Campaigns Sales Pip…" at bounding box center [664, 315] width 1328 height 630
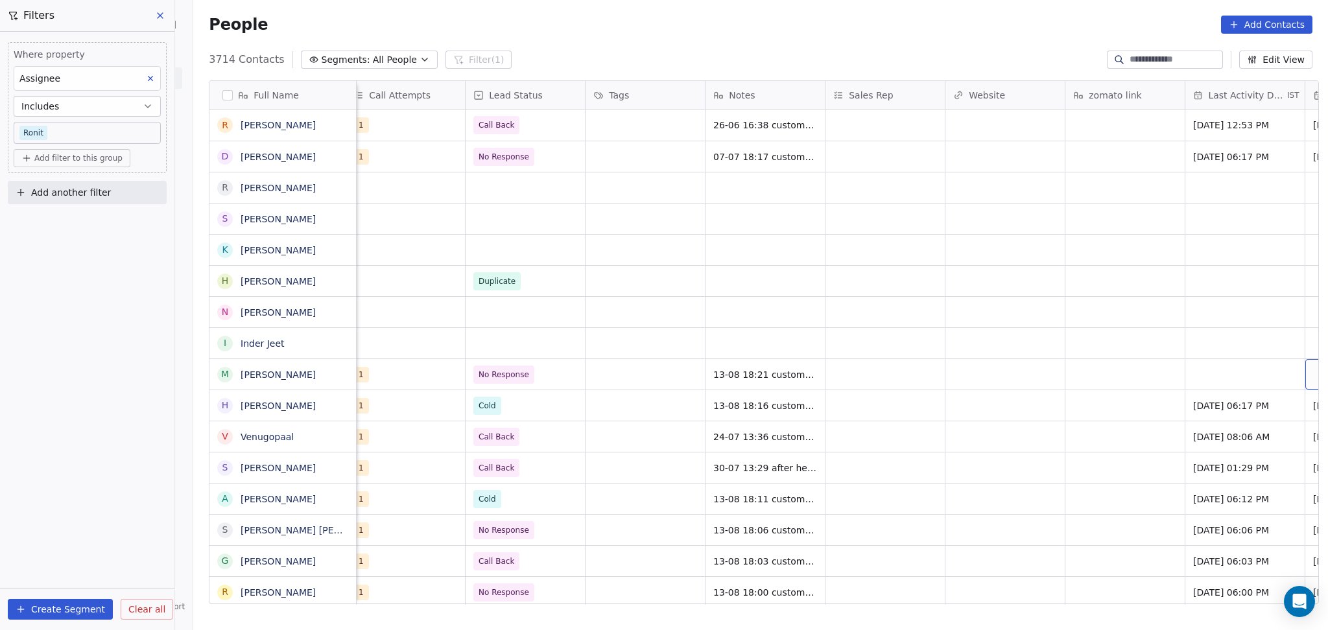
scroll to position [0, 1210]
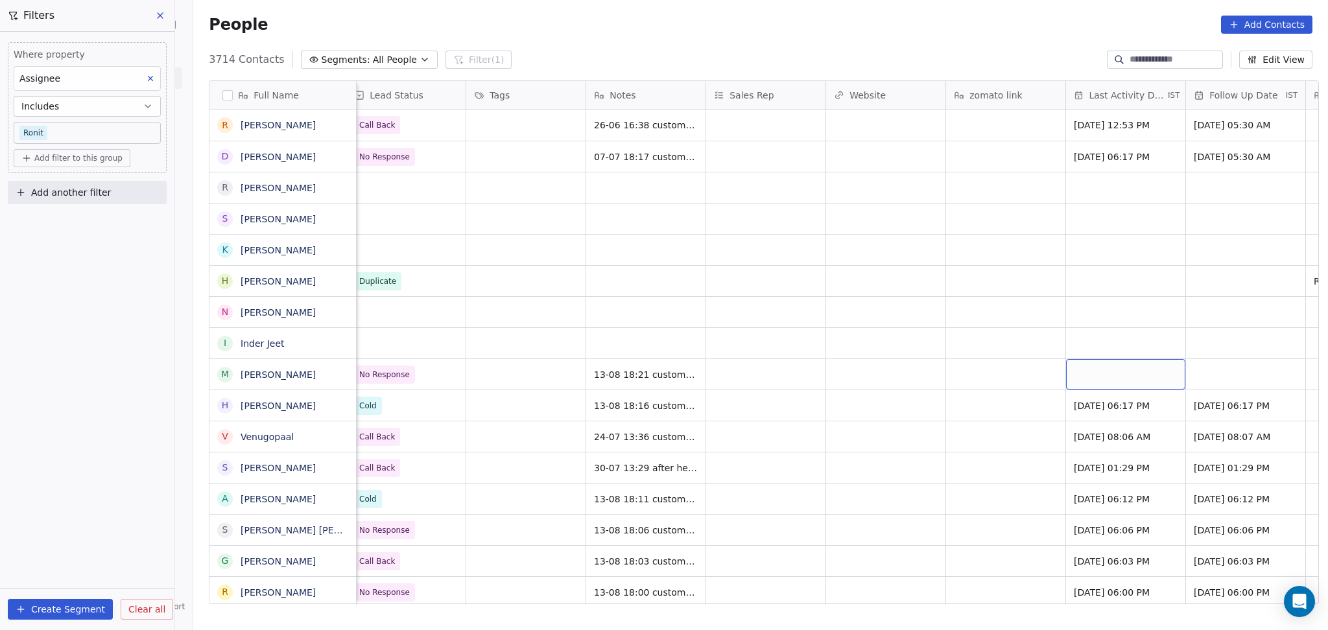
click at [1093, 373] on div "grid" at bounding box center [1125, 374] width 119 height 30
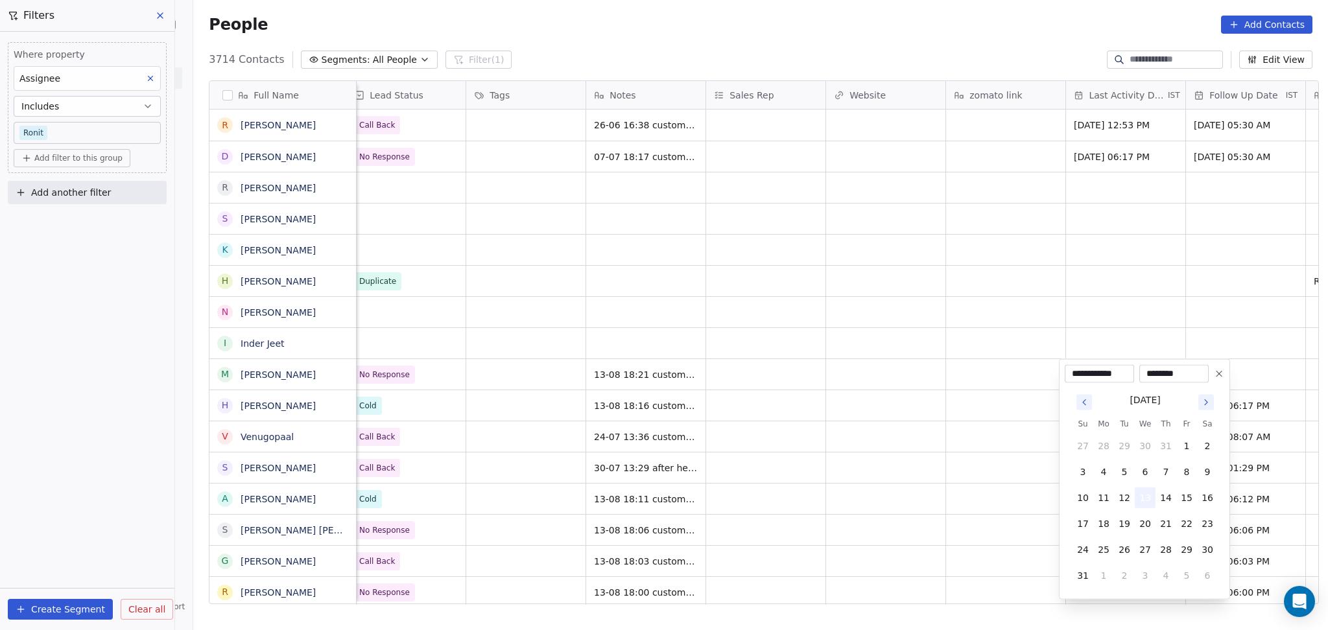
click at [1149, 493] on button "13" at bounding box center [1144, 497] width 21 height 21
drag, startPoint x: 852, startPoint y: 476, endPoint x: 963, endPoint y: 456, distance: 112.7
click at [852, 476] on html "On2Cook India Pvt. Ltd. Contacts People Marketing Workflows Campaigns Sales Pip…" at bounding box center [664, 315] width 1328 height 630
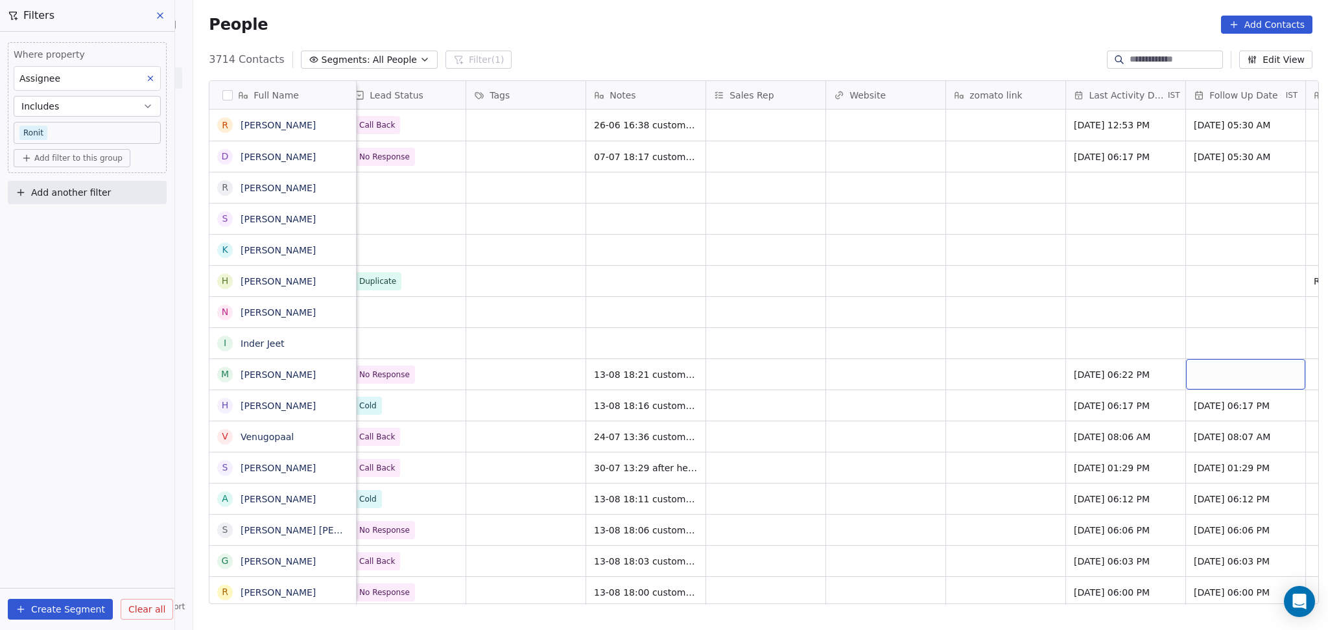
click at [1201, 371] on div "grid" at bounding box center [1245, 374] width 119 height 30
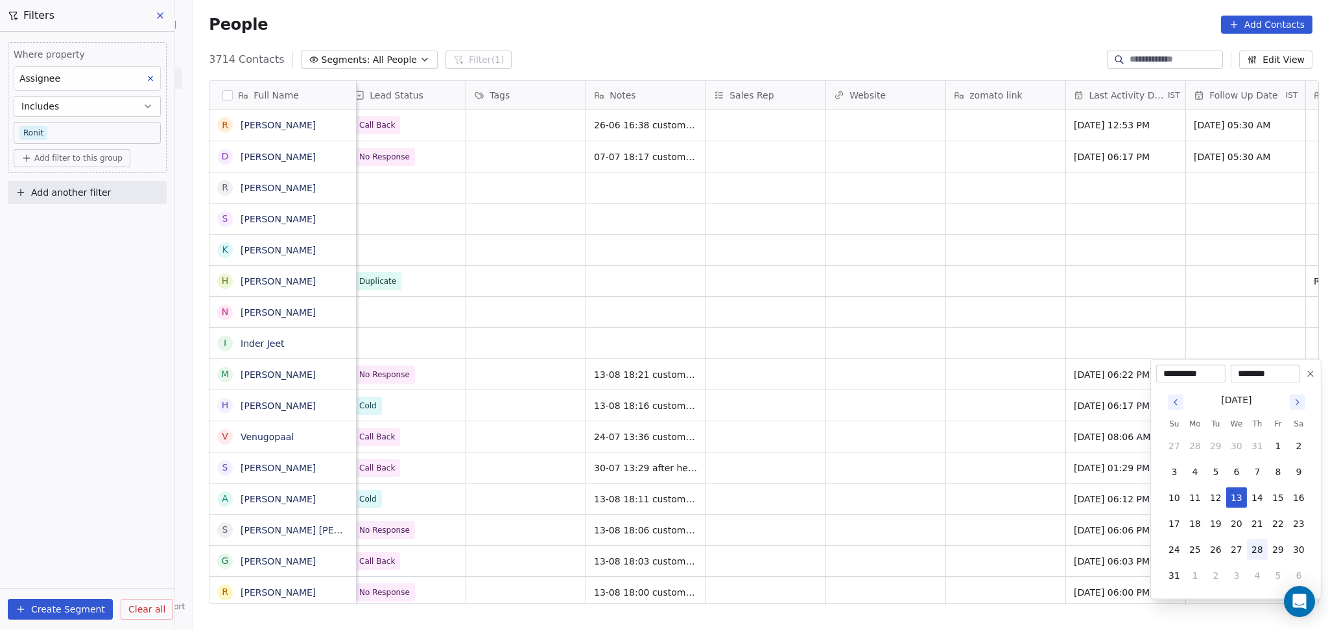
click at [1251, 542] on button "28" at bounding box center [1257, 549] width 21 height 21
type input "**********"
click at [962, 430] on html "On2Cook India Pvt. Ltd. Contacts People Marketing Workflows Campaigns Sales Pip…" at bounding box center [664, 315] width 1328 height 630
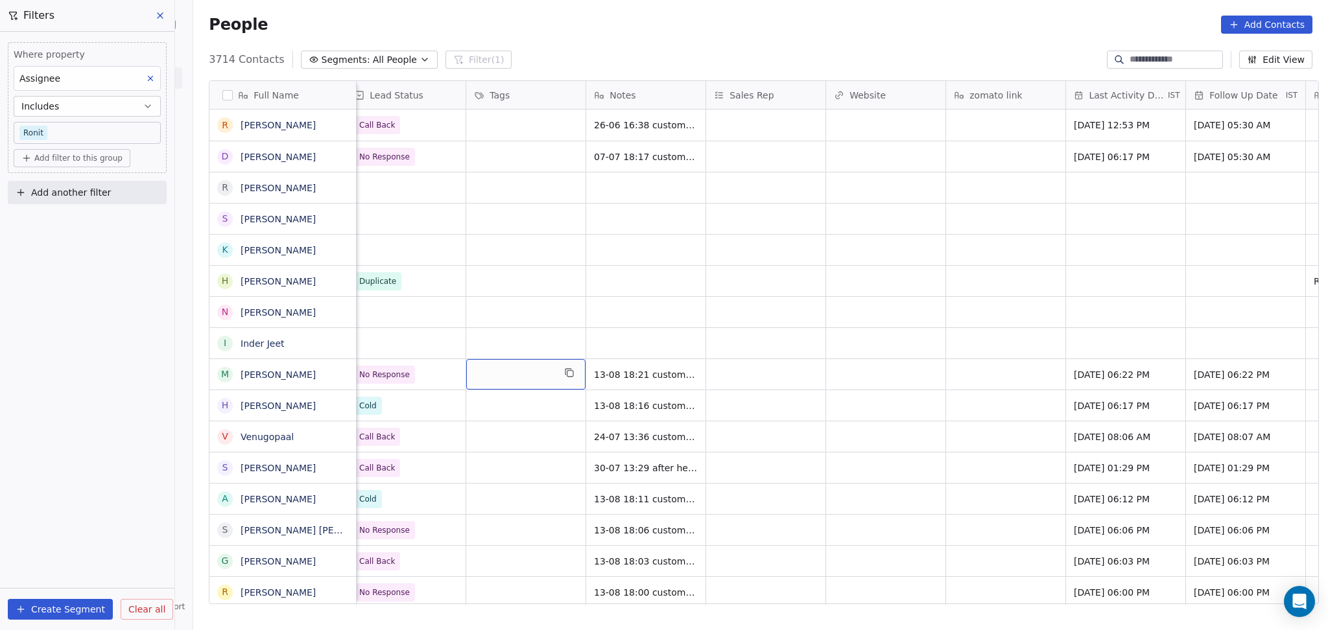
scroll to position [0, 0]
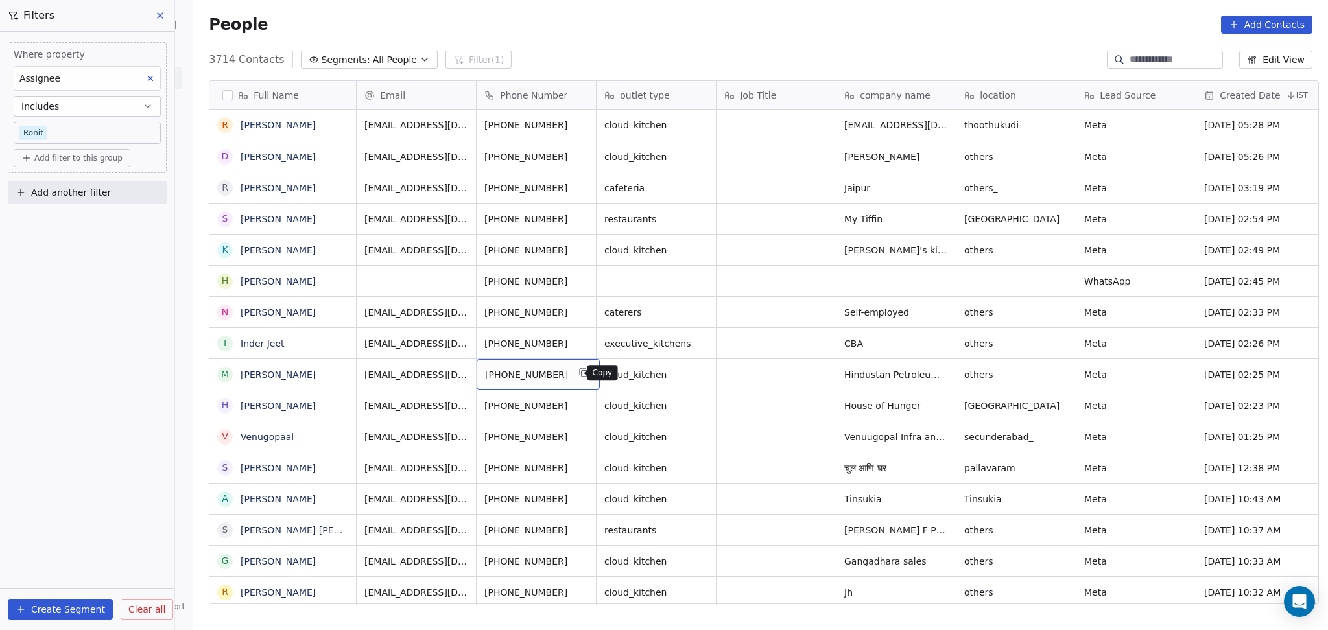
click at [581, 373] on icon "grid" at bounding box center [584, 374] width 6 height 6
click at [576, 378] on button "grid" at bounding box center [584, 373] width 16 height 16
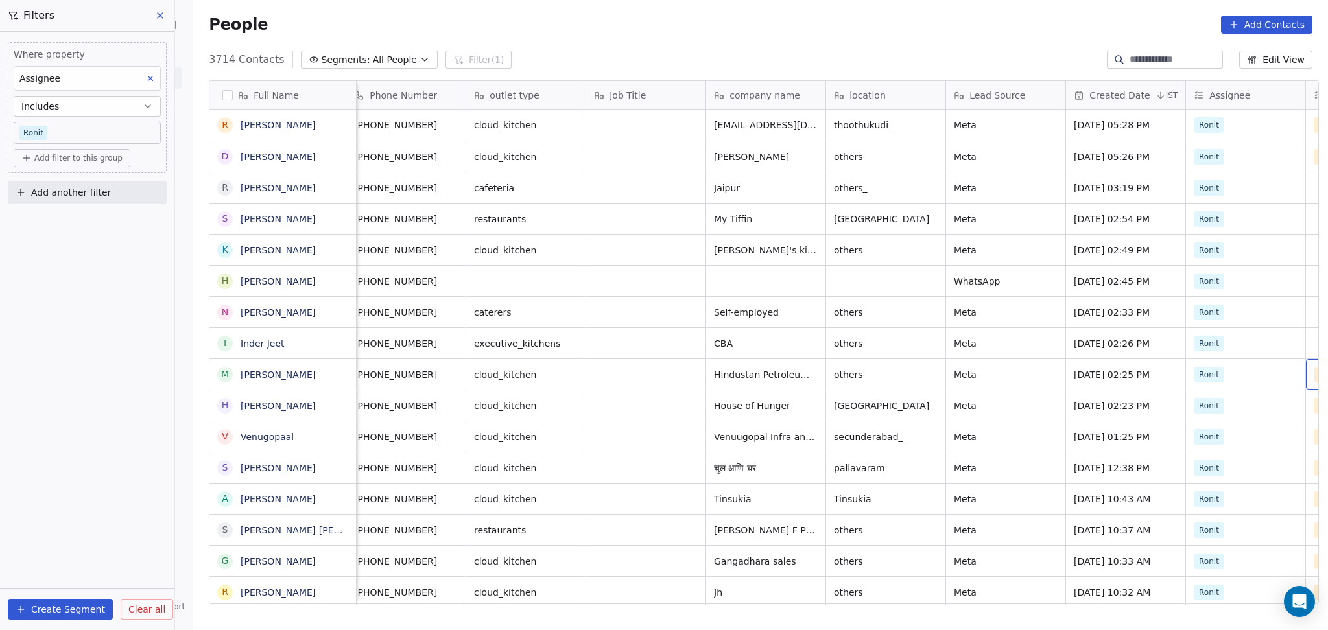
scroll to position [0, 370]
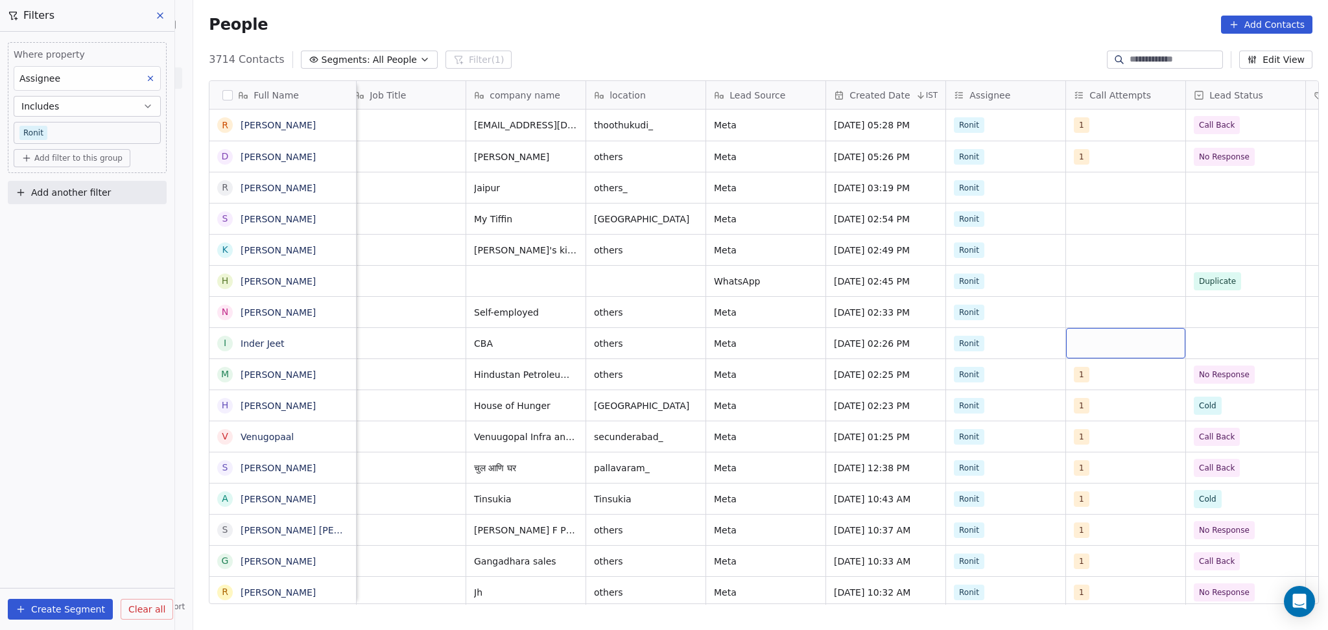
click at [1137, 346] on div "grid" at bounding box center [1125, 343] width 119 height 30
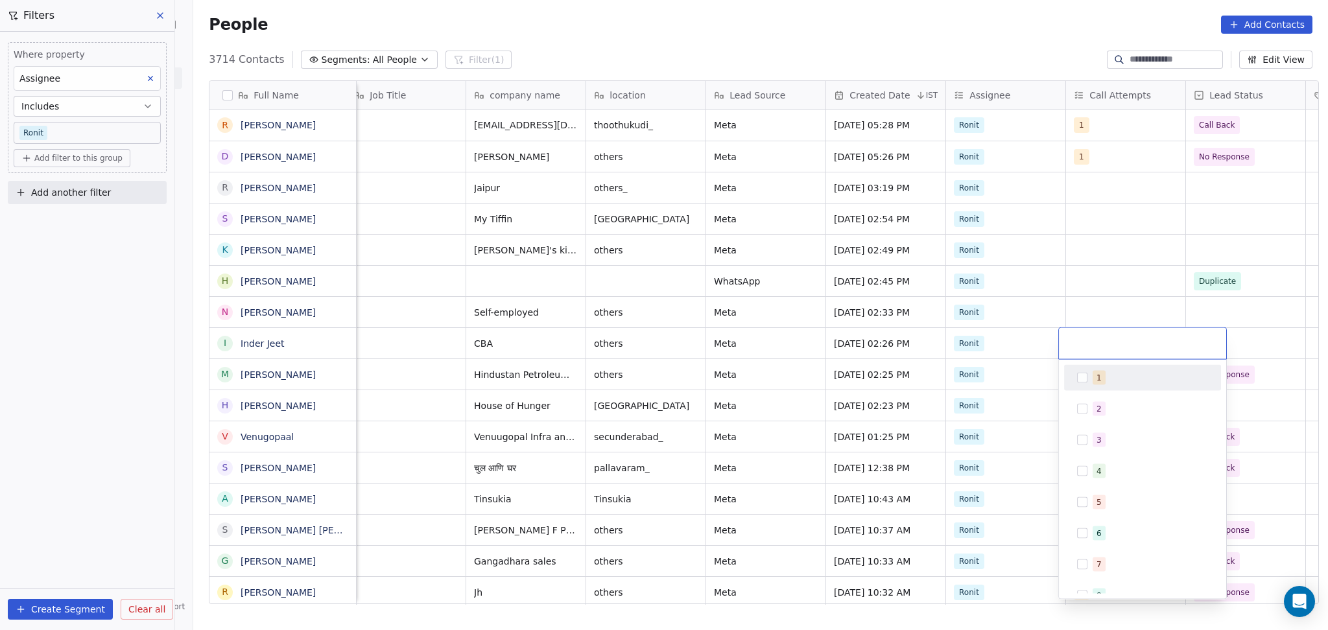
click at [1117, 372] on div "1" at bounding box center [1149, 378] width 115 height 14
click at [1105, 305] on html "On2Cook India Pvt. Ltd. Contacts People Marketing Workflows Campaigns Sales Pip…" at bounding box center [664, 315] width 1328 height 630
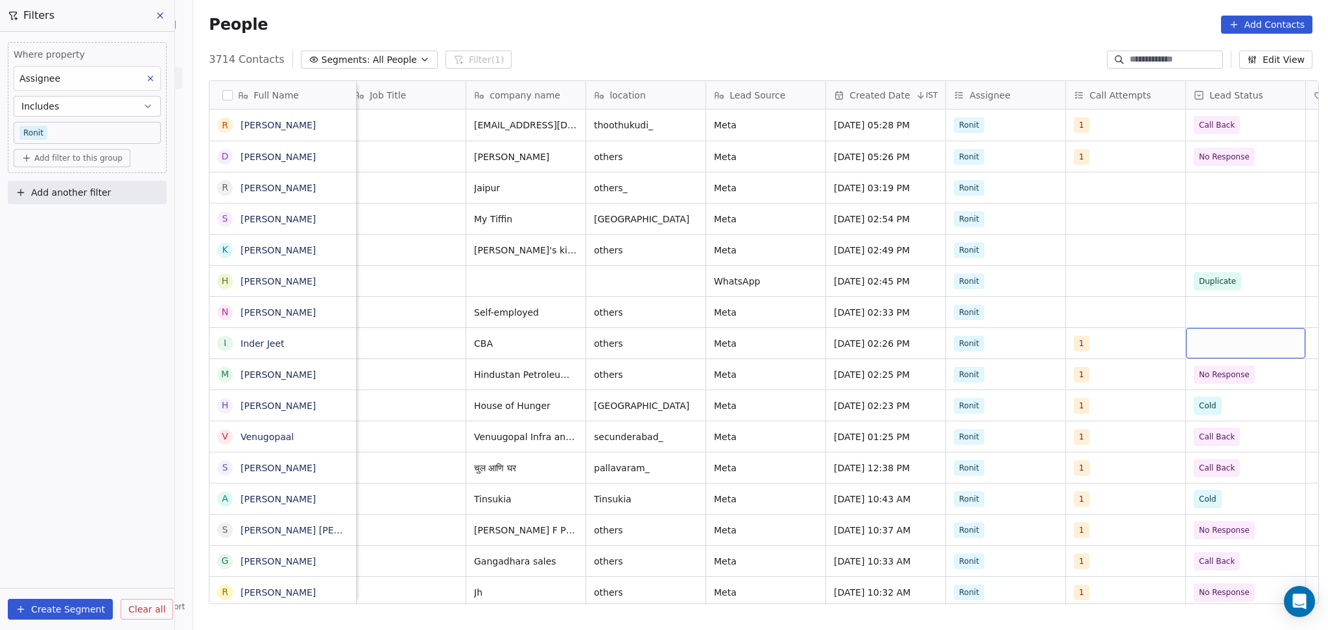
click at [1202, 338] on div "grid" at bounding box center [1245, 343] width 119 height 30
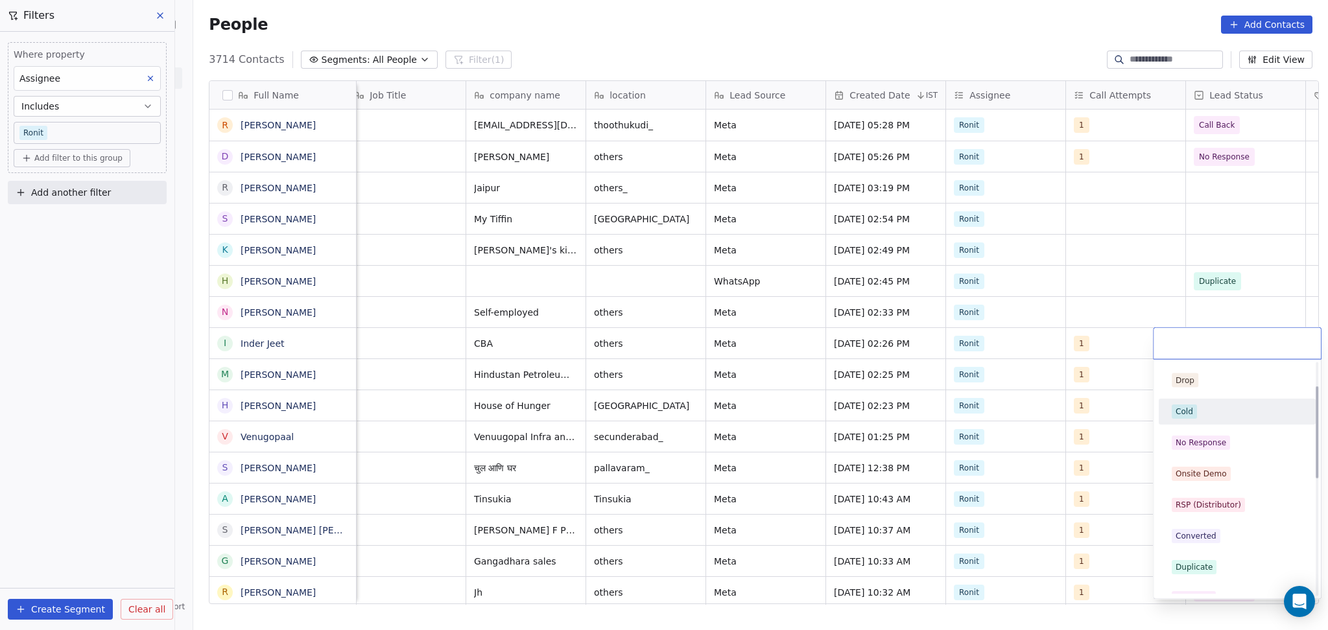
scroll to position [86, 0]
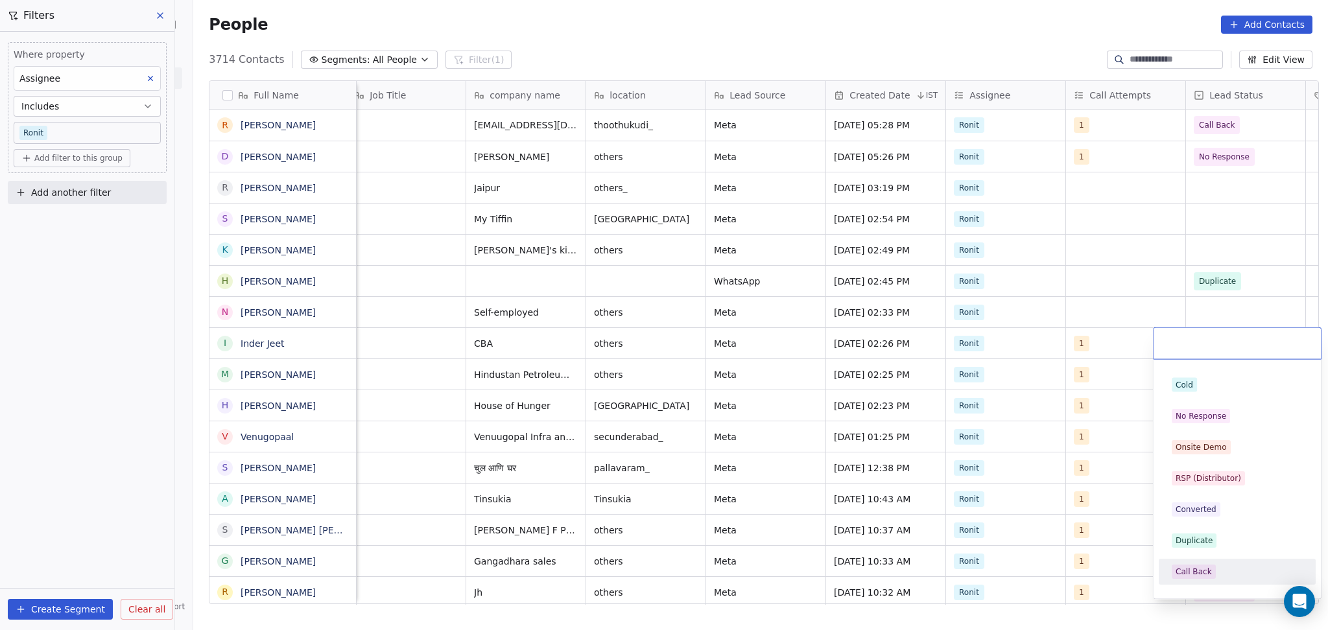
click at [1197, 566] on div "Call Back" at bounding box center [1193, 572] width 36 height 12
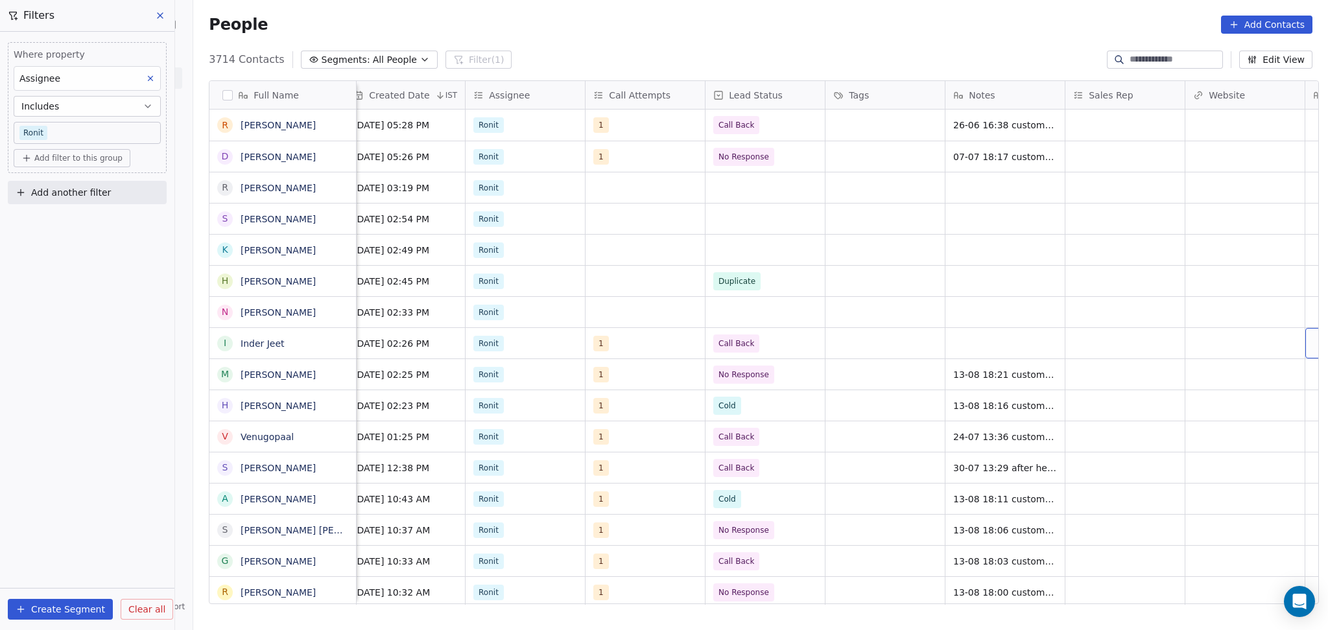
scroll to position [0, 970]
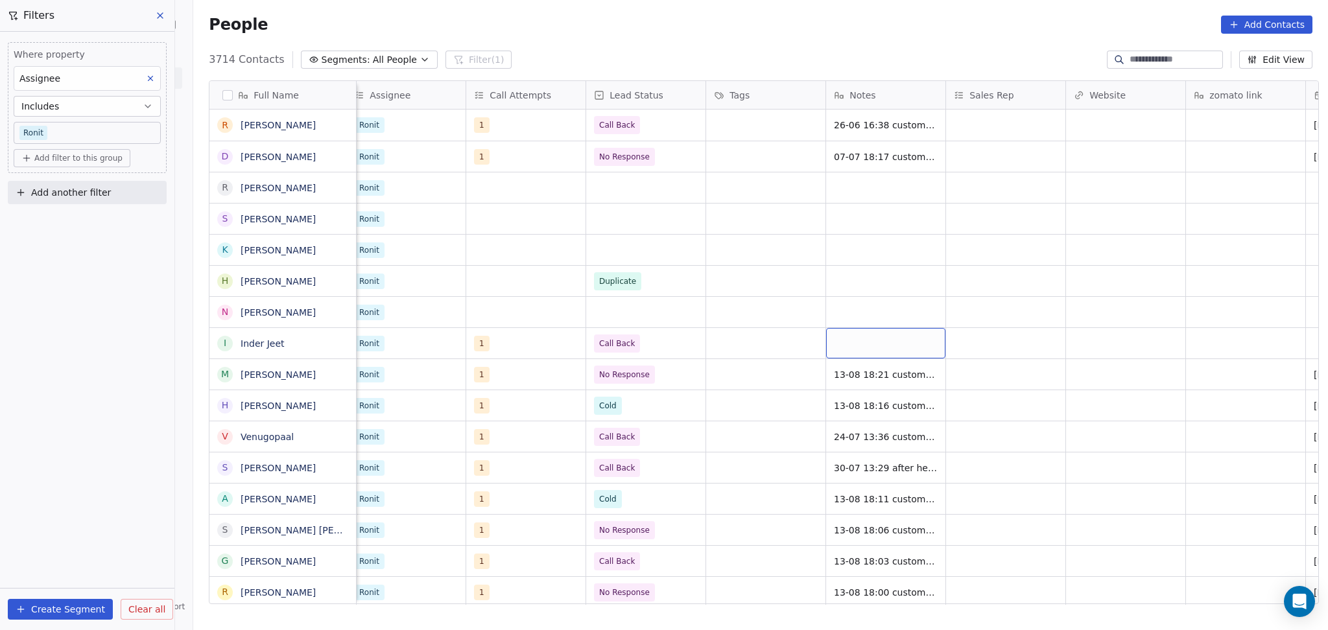
click at [869, 336] on div "grid" at bounding box center [885, 343] width 119 height 30
type textarea "**********"
click at [1106, 337] on html "On2Cook India Pvt. Ltd. Contacts People Marketing Workflows Campaigns Sales Pip…" at bounding box center [664, 315] width 1328 height 630
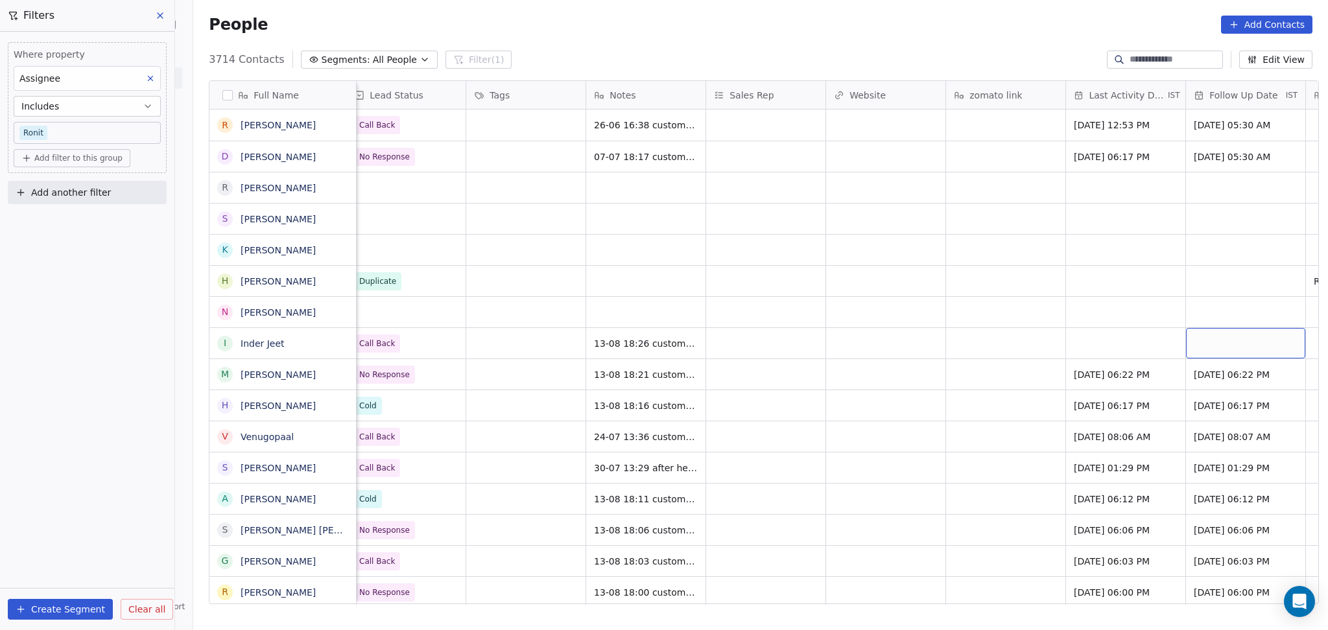
scroll to position [0, 1330]
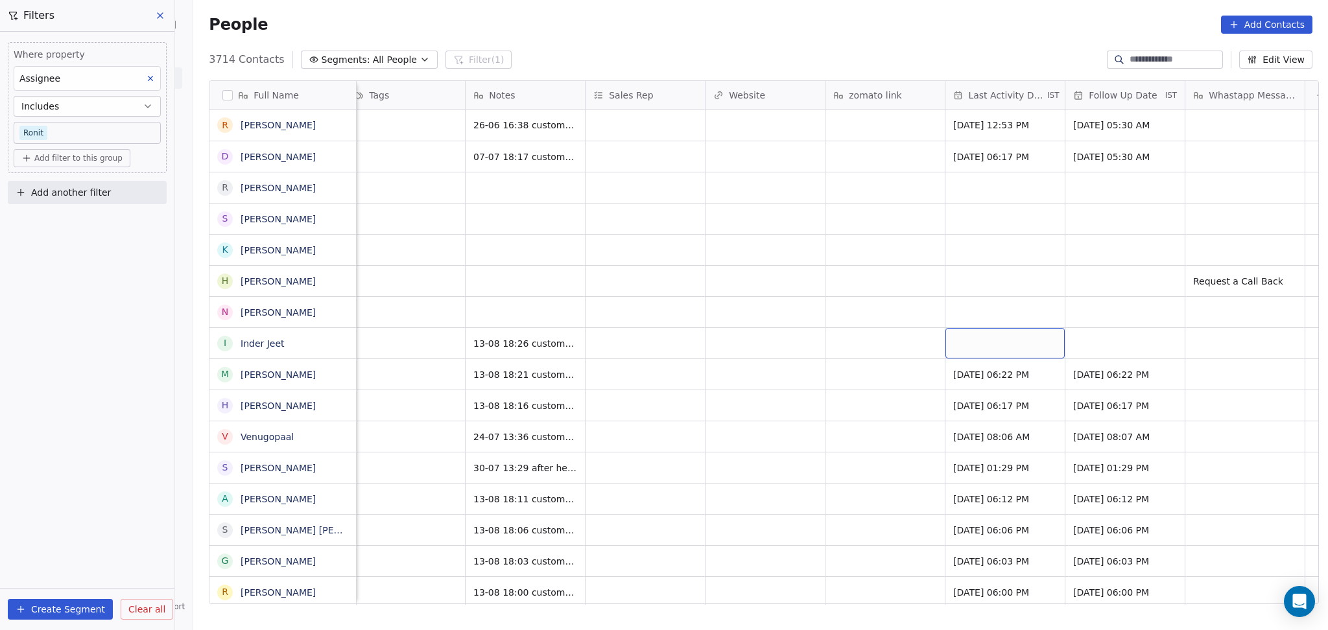
click at [977, 340] on div "grid" at bounding box center [1004, 343] width 119 height 30
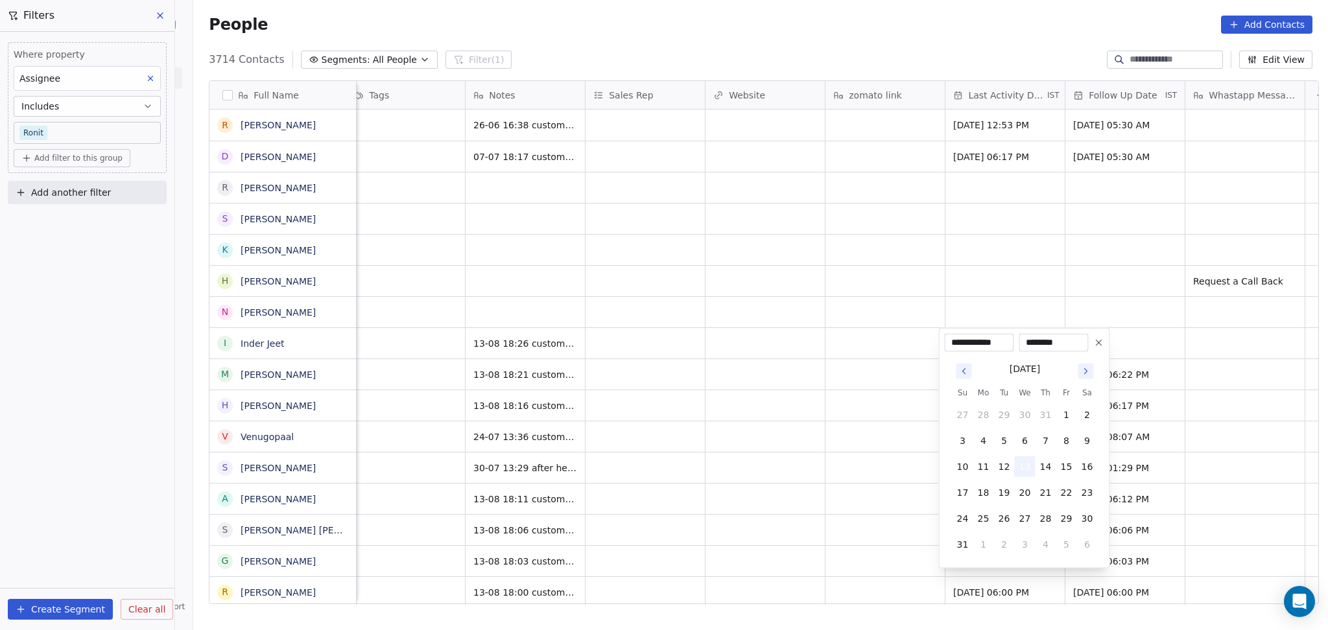
click at [1028, 462] on button "13" at bounding box center [1024, 466] width 21 height 21
click at [821, 455] on html "On2Cook India Pvt. Ltd. Contacts People Marketing Workflows Campaigns Sales Pip…" at bounding box center [664, 315] width 1328 height 630
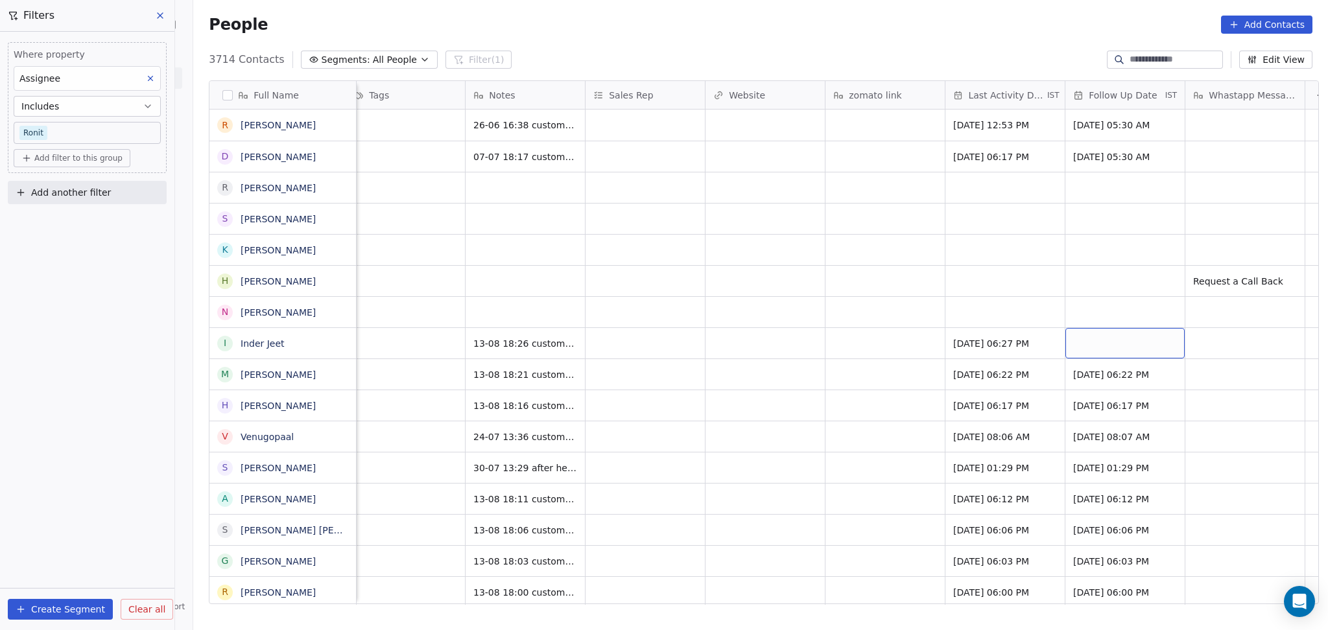
click at [1110, 345] on div "grid" at bounding box center [1124, 343] width 119 height 30
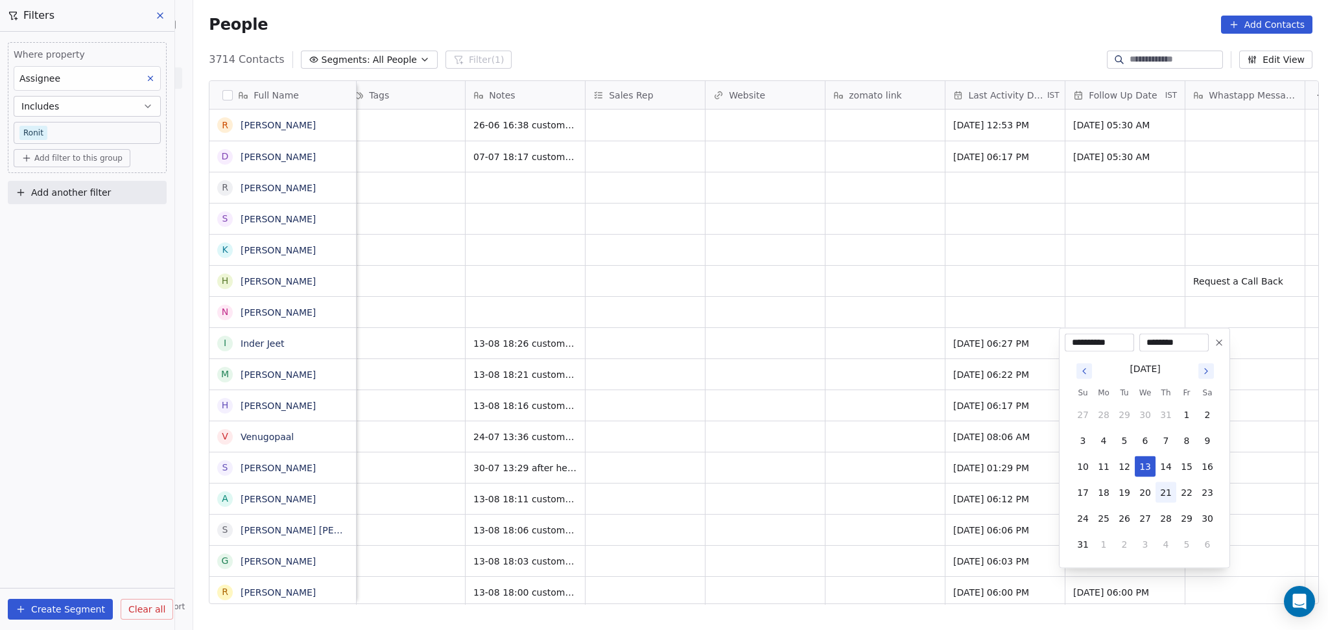
click at [1160, 493] on button "21" at bounding box center [1165, 492] width 21 height 21
type input "**********"
click at [784, 342] on html "On2Cook India Pvt. Ltd. Contacts People Marketing Workflows Campaigns Sales Pip…" at bounding box center [664, 315] width 1328 height 630
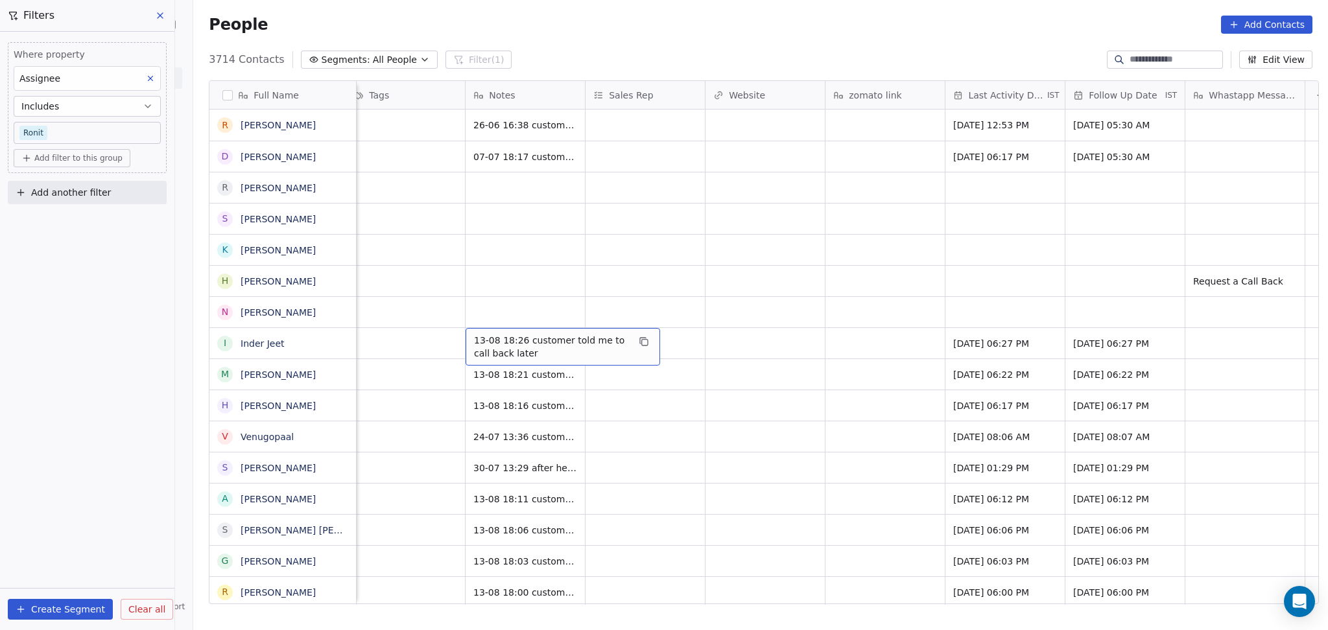
click at [532, 343] on span "13-08 18:26 customer told me to call back later" at bounding box center [551, 347] width 154 height 26
type textarea "**********"
click at [792, 321] on html "On2Cook India Pvt. Ltd. Contacts People Marketing Workflows Campaigns Sales Pip…" at bounding box center [664, 315] width 1328 height 630
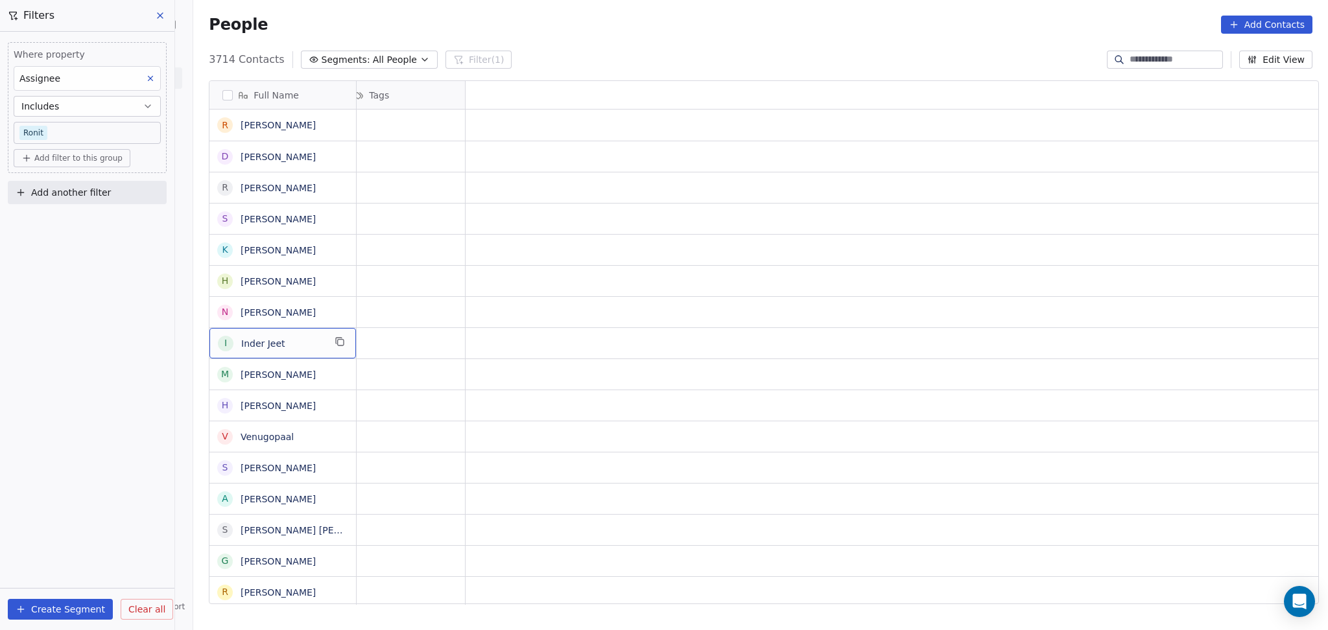
scroll to position [0, 0]
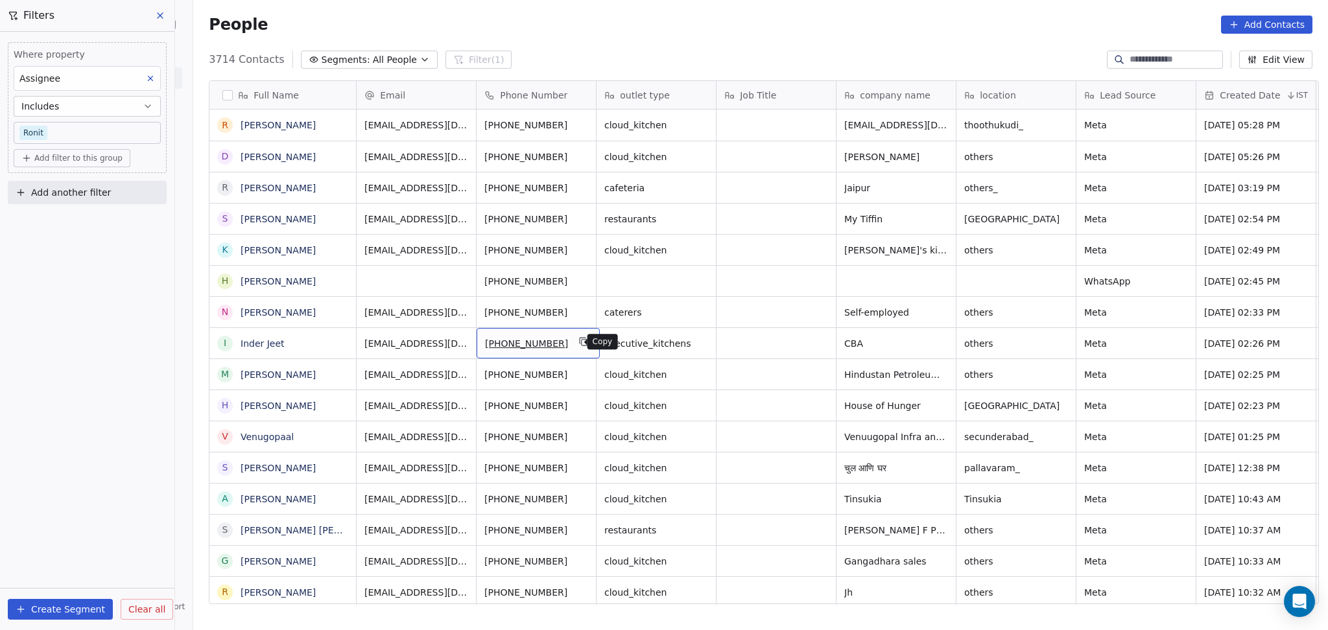
click at [578, 342] on button "grid" at bounding box center [584, 342] width 16 height 16
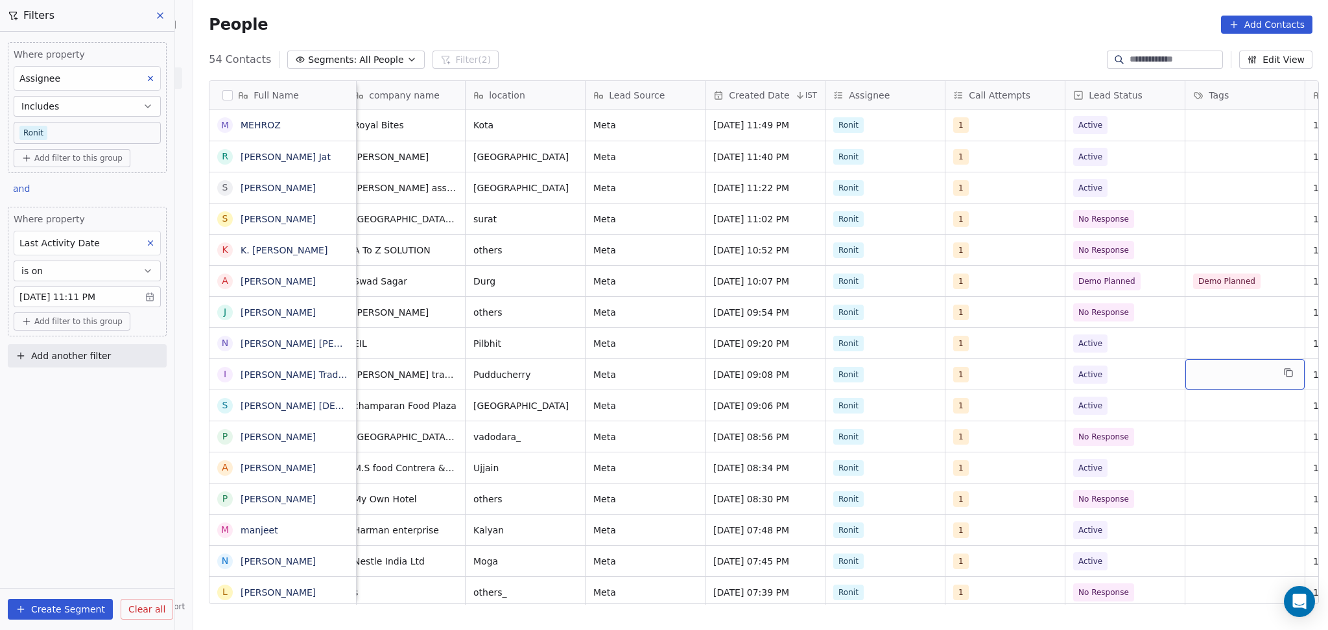
scroll to position [0, 610]
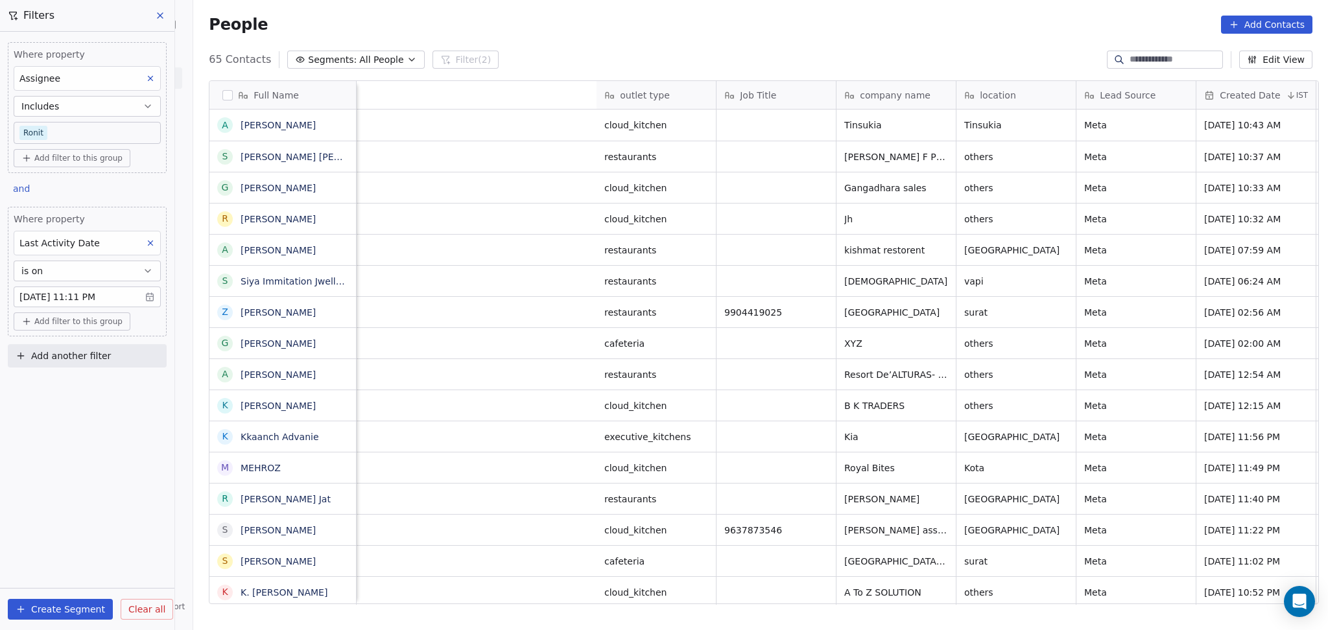
scroll to position [541, 1127]
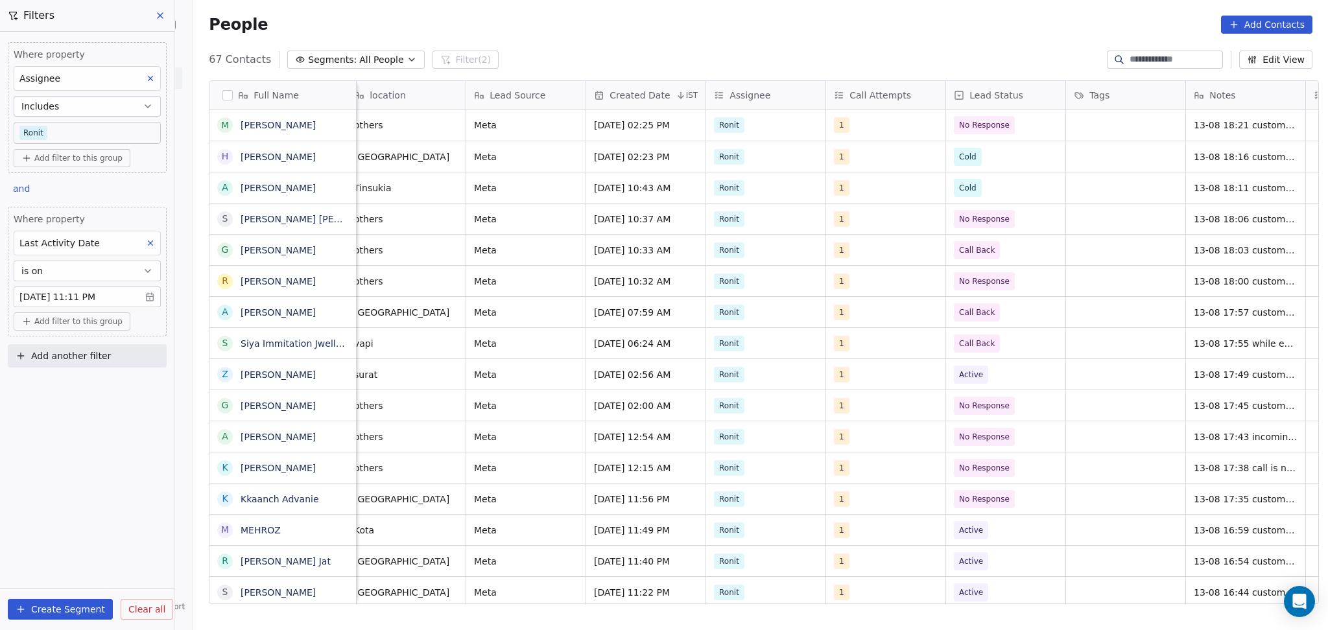
click at [65, 131] on body "On2Cook India Pvt. Ltd. Contacts People Marketing Workflows Campaigns Sales Pip…" at bounding box center [664, 315] width 1328 height 630
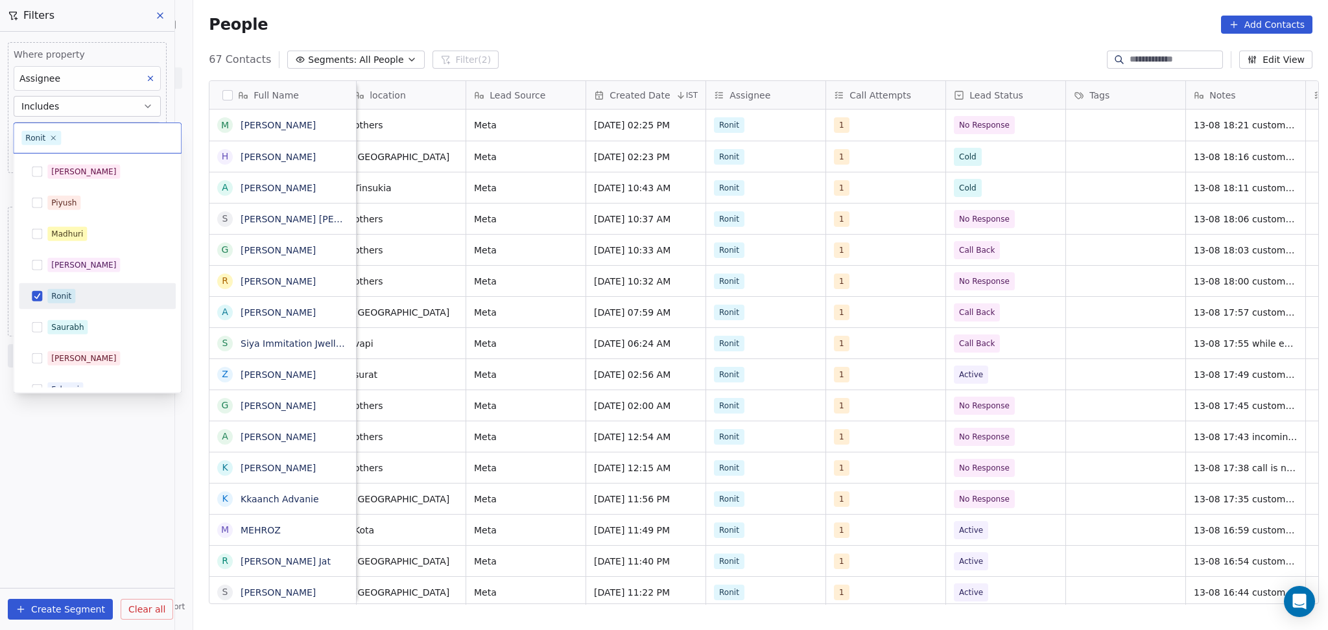
click at [65, 131] on input "text" at bounding box center [119, 138] width 110 height 14
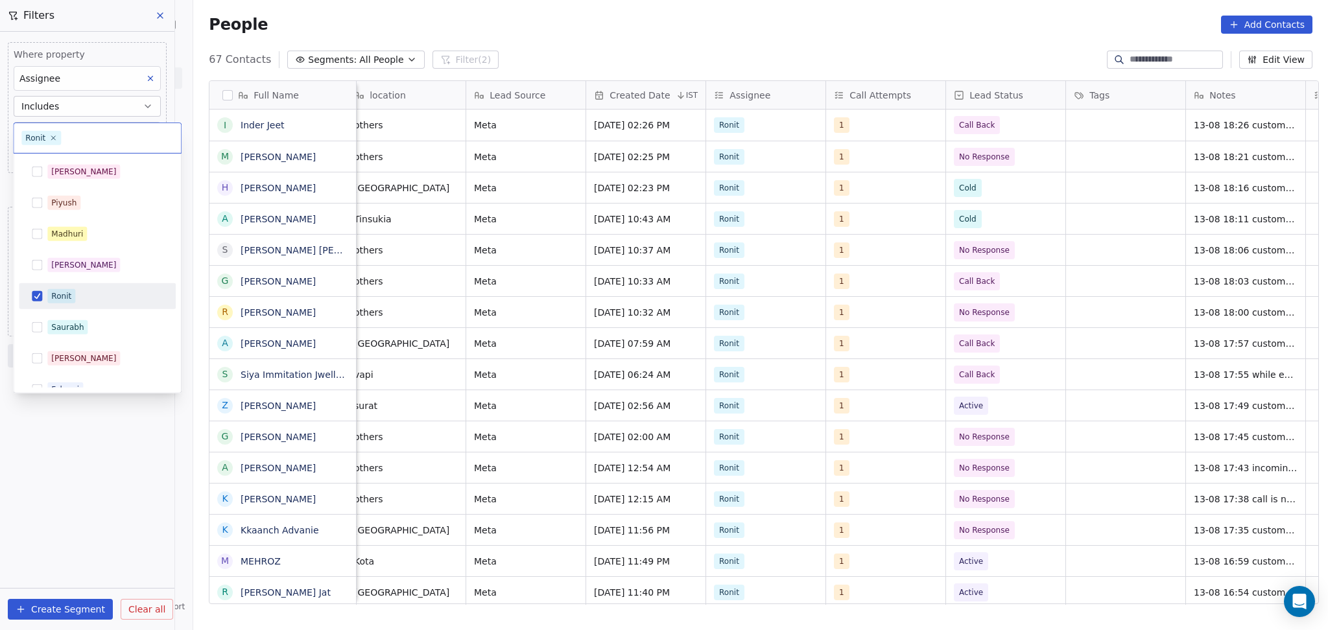
click at [64, 305] on div "Ronit" at bounding box center [97, 296] width 147 height 21
click at [64, 179] on div "Salim" at bounding box center [97, 171] width 147 height 21
click at [105, 460] on html "On2Cook India Pvt. Ltd. Contacts People Marketing Workflows Campaigns Sales Pip…" at bounding box center [664, 315] width 1328 height 630
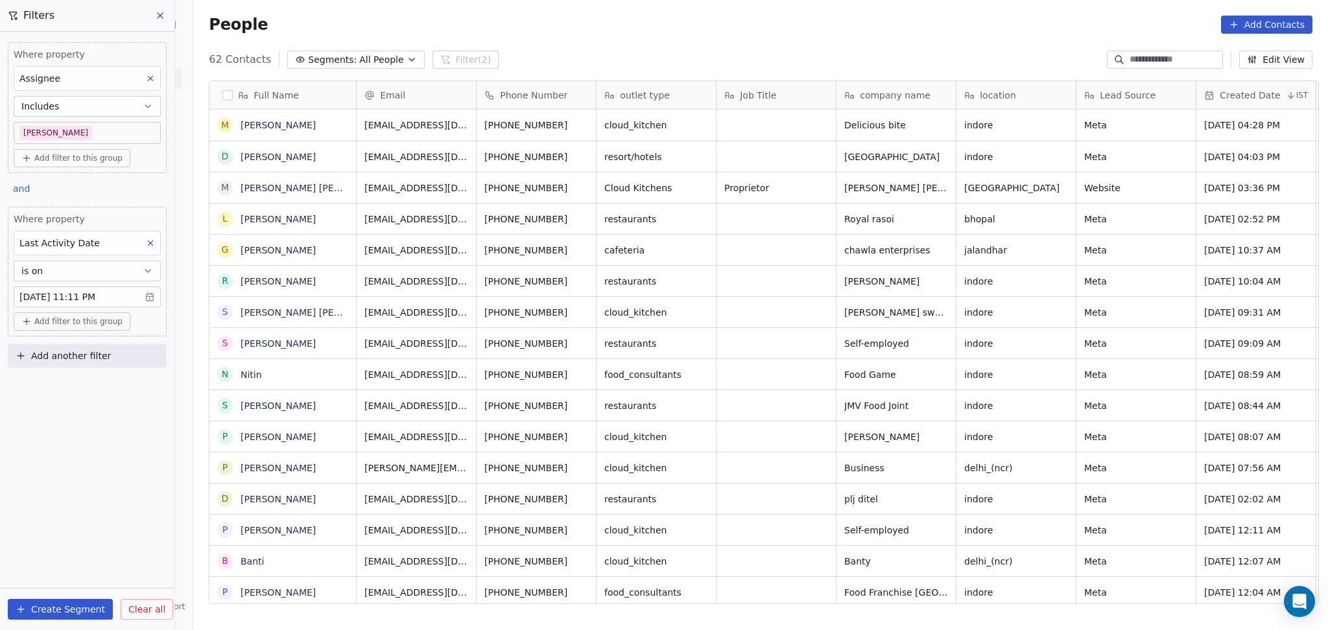
click at [94, 135] on body "On2Cook India Pvt. Ltd. Contacts People Marketing Workflows Campaigns Sales Pip…" at bounding box center [664, 315] width 1328 height 630
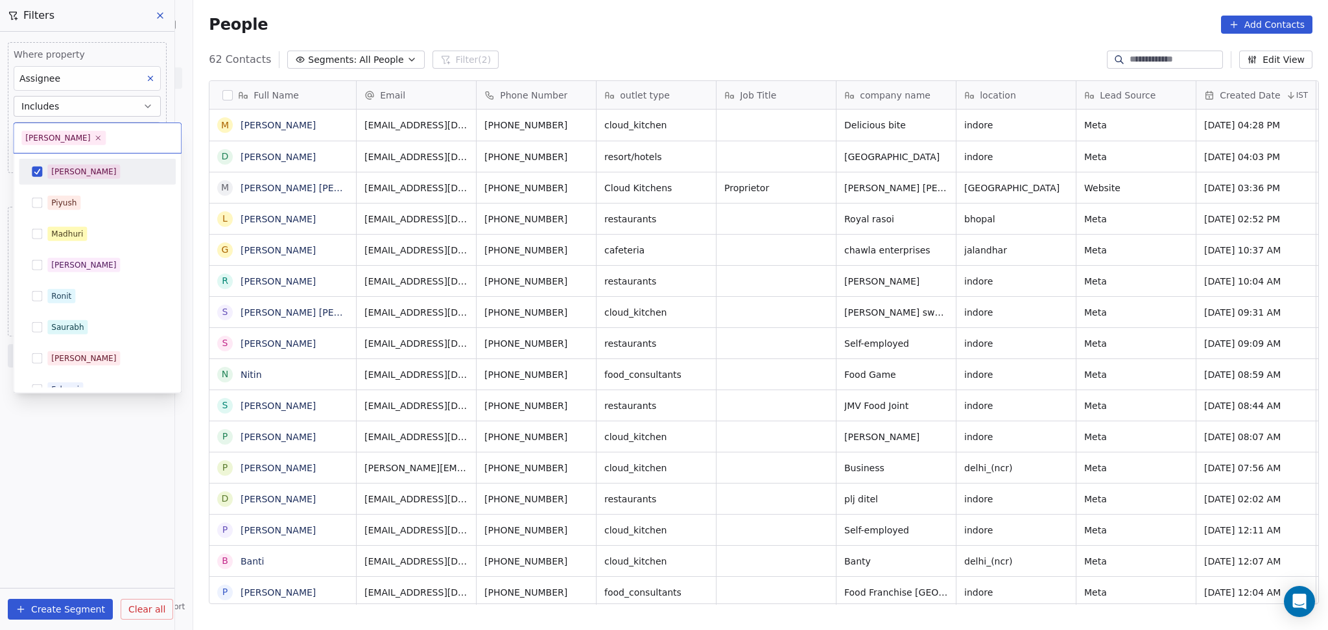
click at [71, 175] on span "Salim" at bounding box center [83, 172] width 73 height 14
click at [71, 302] on span "Ronit" at bounding box center [61, 296] width 28 height 14
click at [88, 458] on html "On2Cook India Pvt. Ltd. Contacts People Marketing Workflows Campaigns Sales Pip…" at bounding box center [664, 315] width 1328 height 630
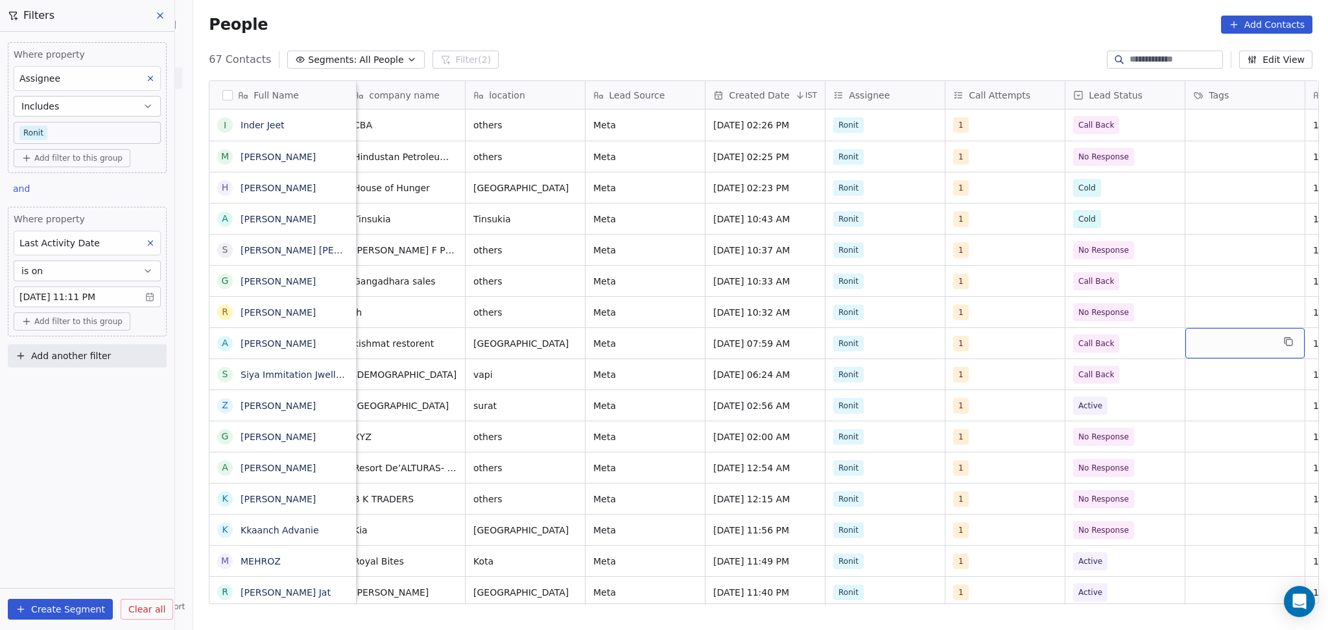
scroll to position [0, 610]
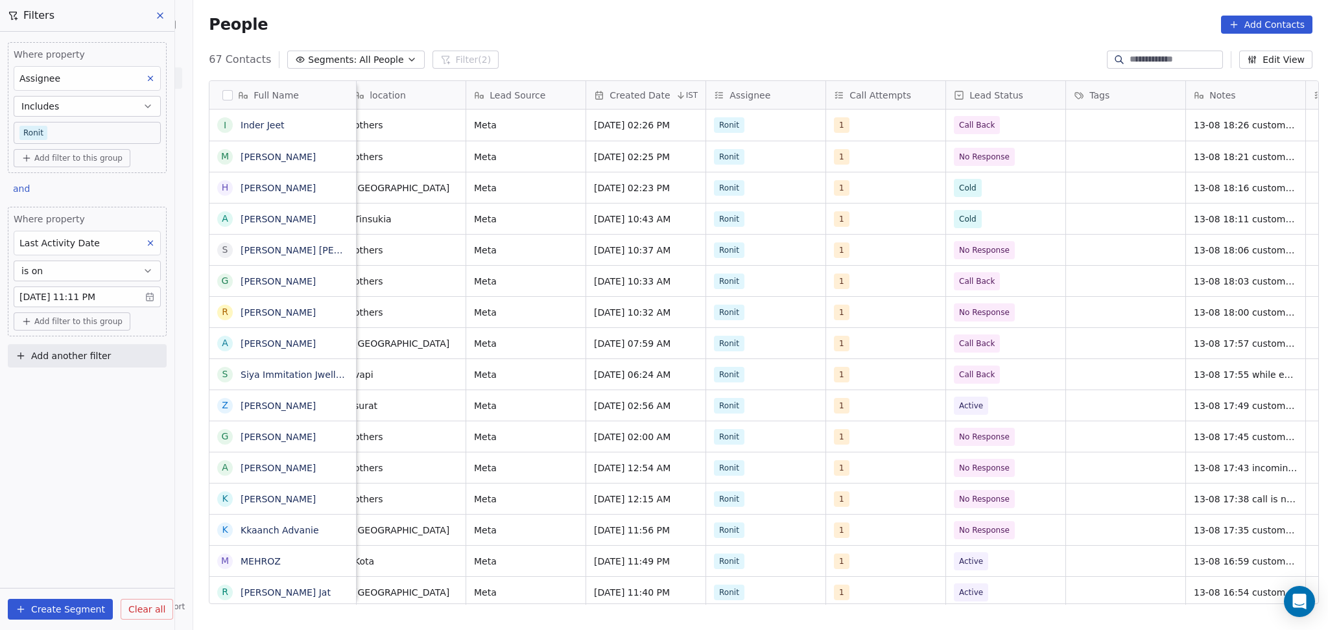
click at [106, 296] on body "On2Cook India Pvt. Ltd. Contacts People Marketing Workflows Campaigns Sales Pip…" at bounding box center [664, 315] width 1328 height 630
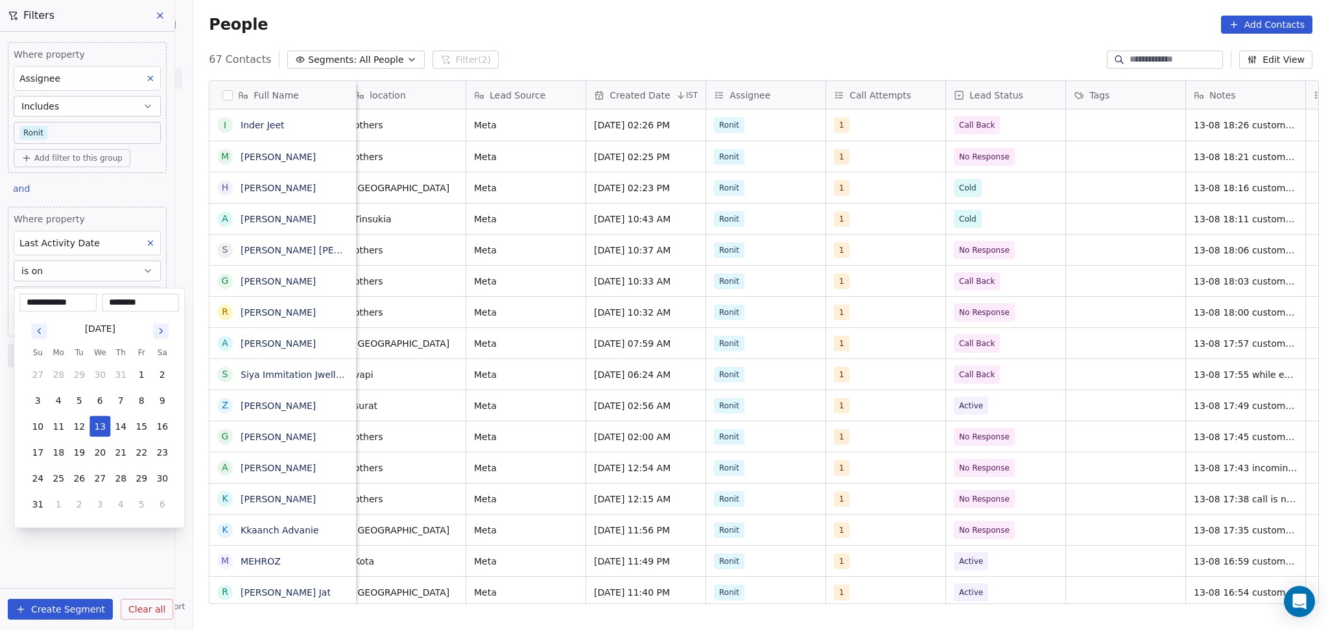
click at [141, 294] on div "********" at bounding box center [140, 303] width 77 height 18
click at [143, 305] on input "********" at bounding box center [140, 302] width 72 height 13
type input "********"
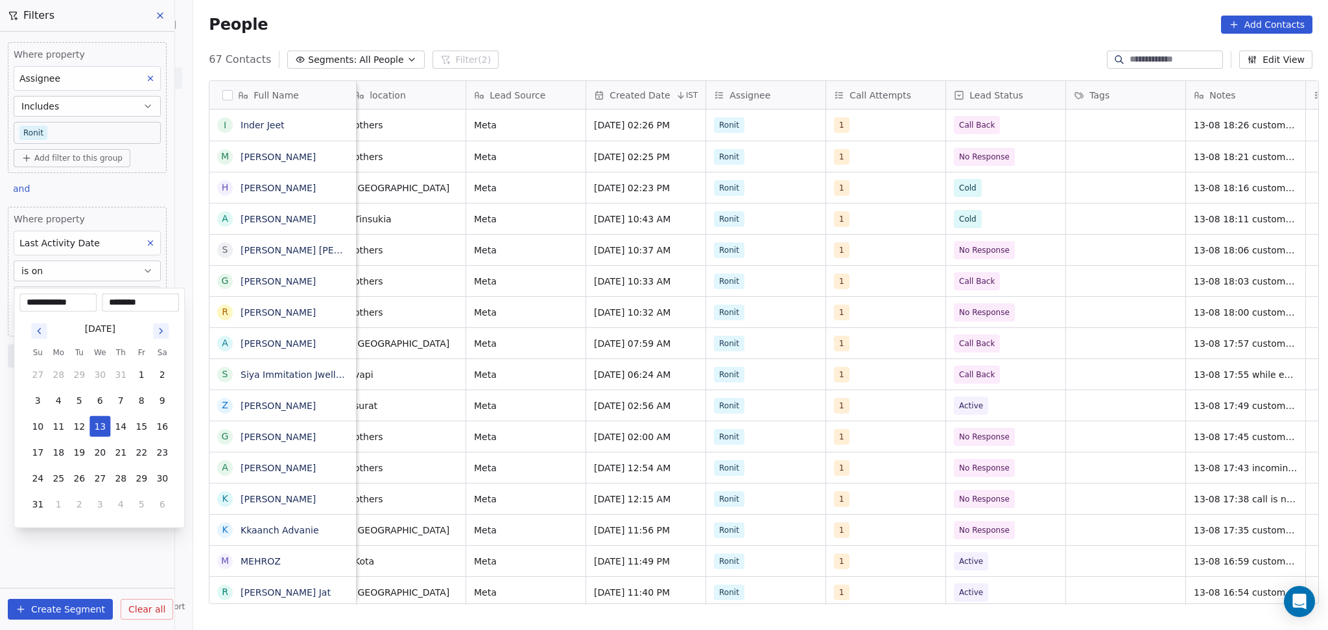
click at [572, 27] on html "On2Cook India Pvt. Ltd. Contacts People Marketing Workflows Campaigns Sales Pip…" at bounding box center [664, 315] width 1328 height 630
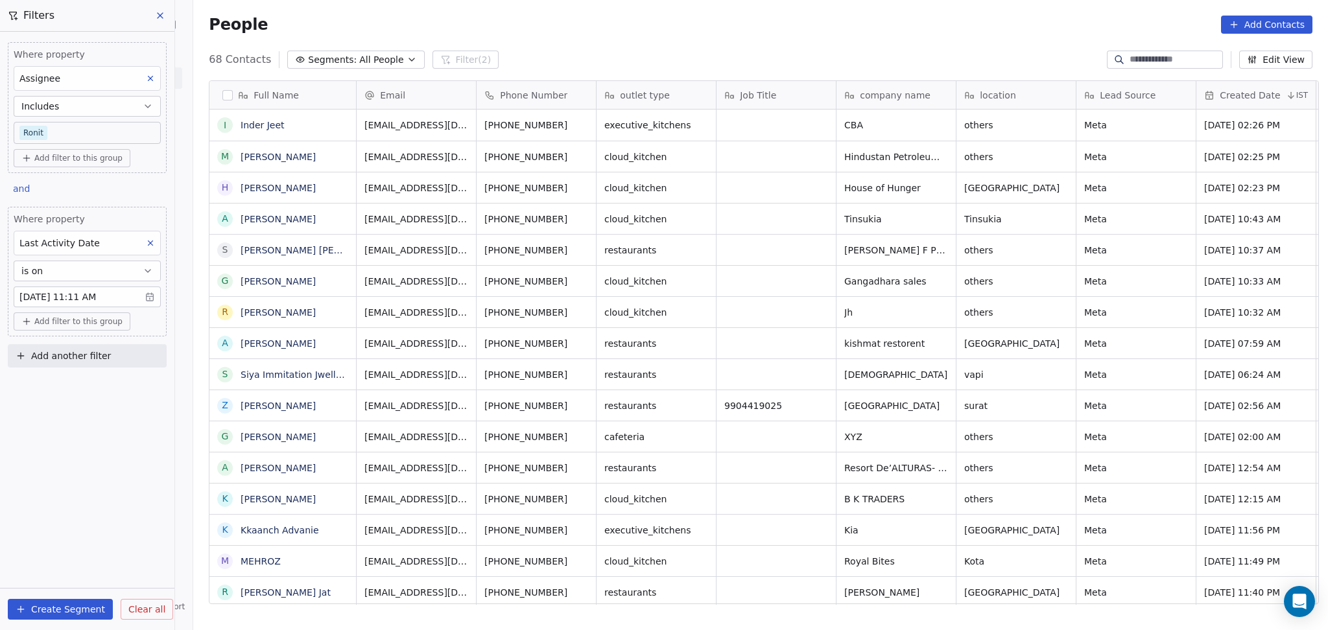
scroll to position [541, 1127]
click at [119, 133] on body "On2Cook India Pvt. Ltd. Contacts People Marketing Workflows Campaigns Sales Pip…" at bounding box center [664, 315] width 1328 height 630
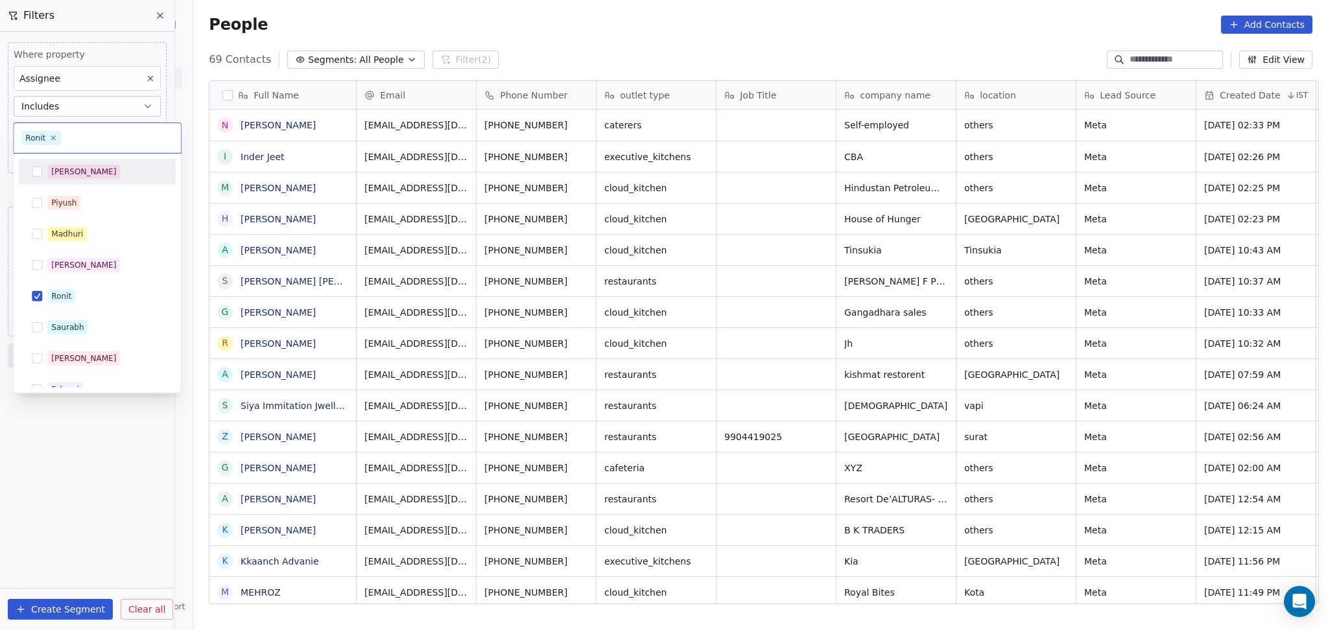
click at [114, 165] on div "Salim" at bounding box center [104, 172] width 115 height 14
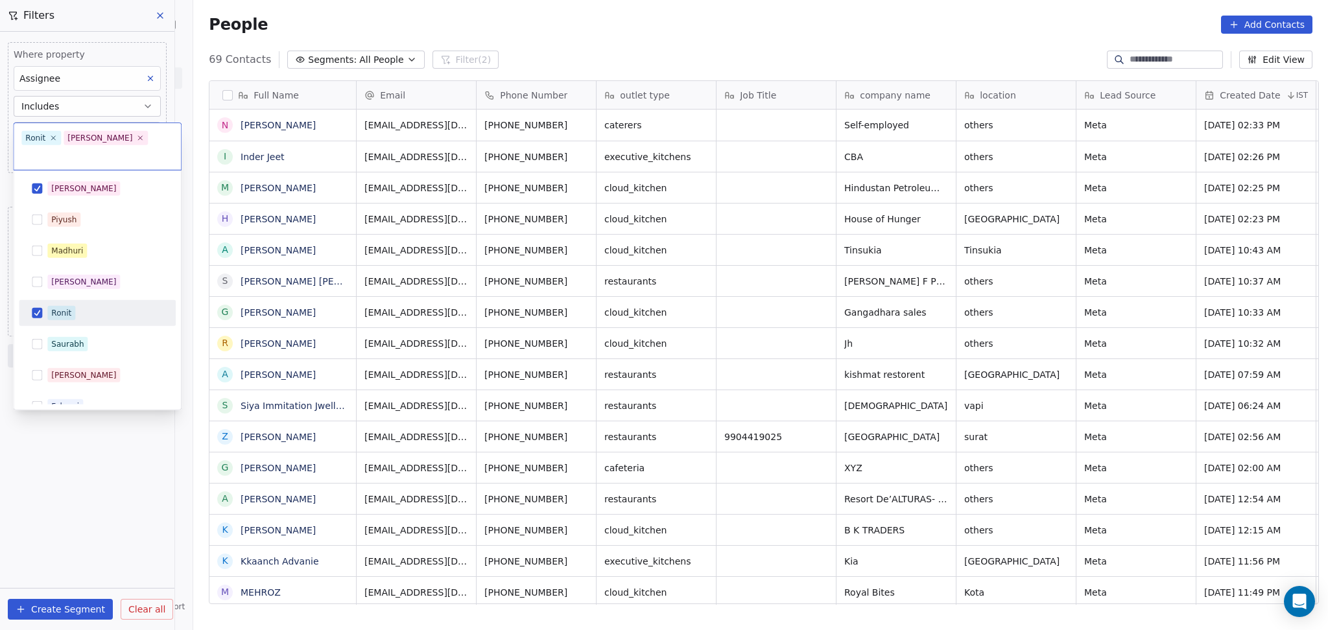
click at [63, 307] on div "Ronit" at bounding box center [61, 313] width 20 height 12
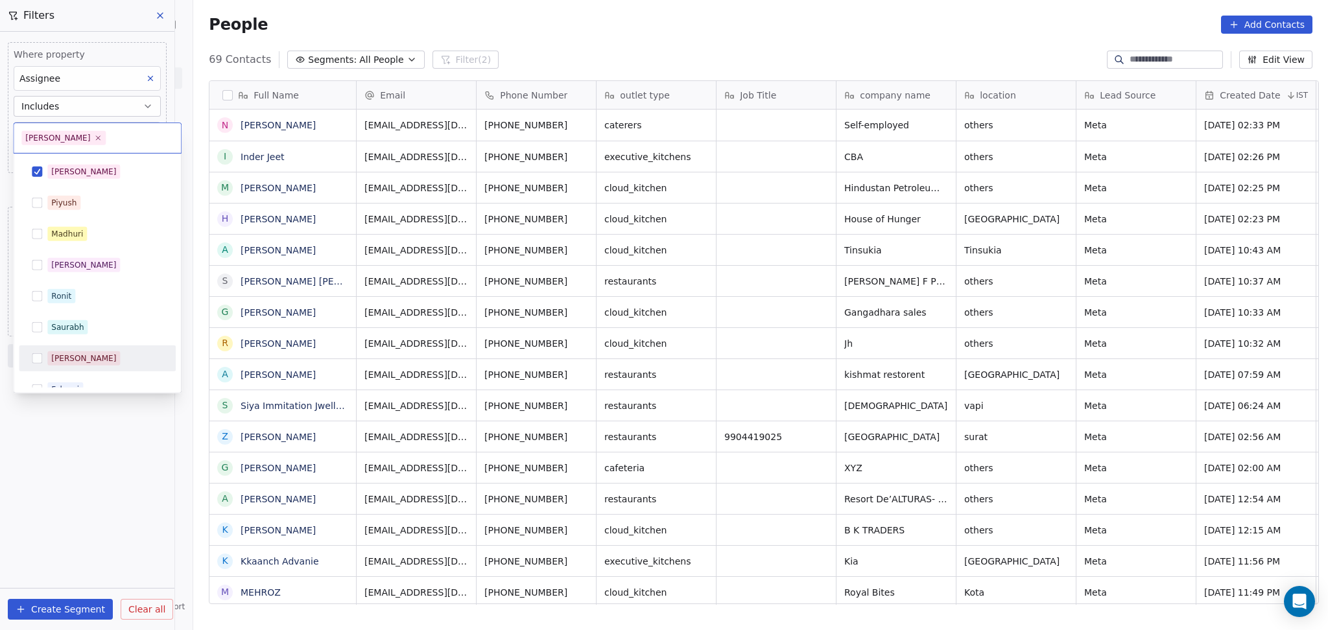
click at [85, 447] on html "On2Cook India Pvt. Ltd. Contacts People Marketing Workflows Campaigns Sales Pip…" at bounding box center [664, 315] width 1328 height 630
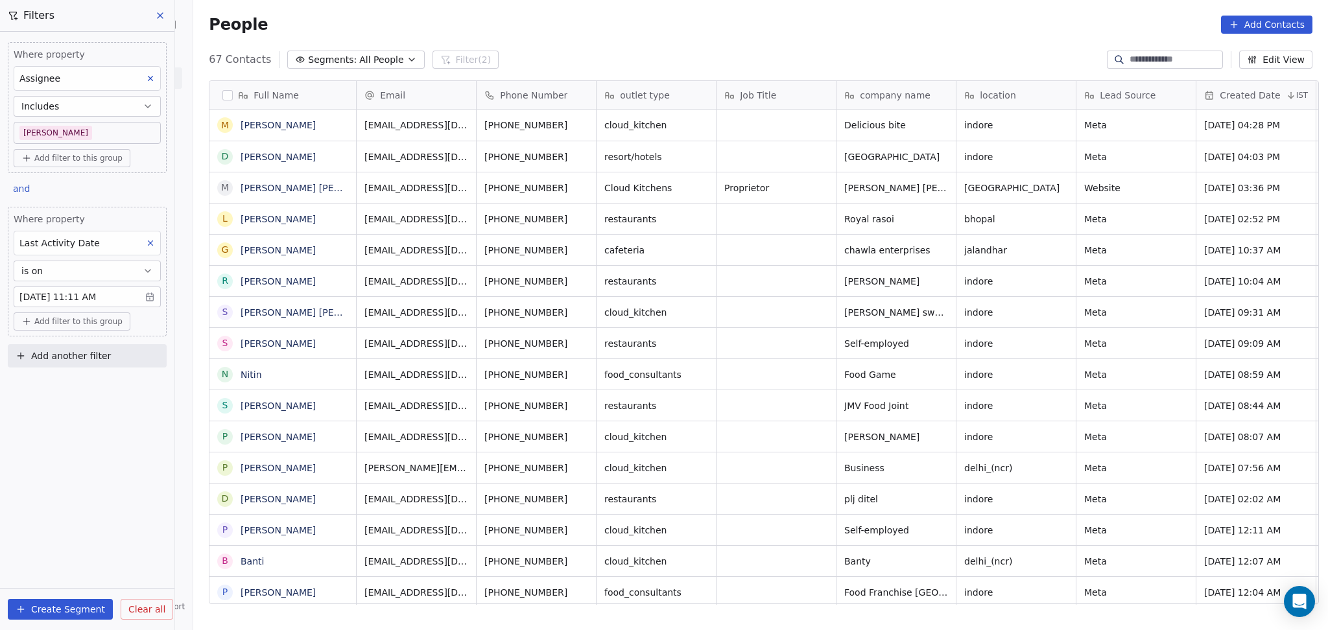
click at [85, 353] on span "Add another filter" at bounding box center [71, 356] width 80 height 14
click at [90, 386] on span "Contact properties" at bounding box center [63, 387] width 84 height 14
type input "****"
click at [130, 486] on div "General System Custom last_notified_lead_status Lead Source Lead Status B2B Fie…" at bounding box center [87, 443] width 158 height 93
click at [63, 476] on span "Lead Status" at bounding box center [48, 475] width 54 height 13
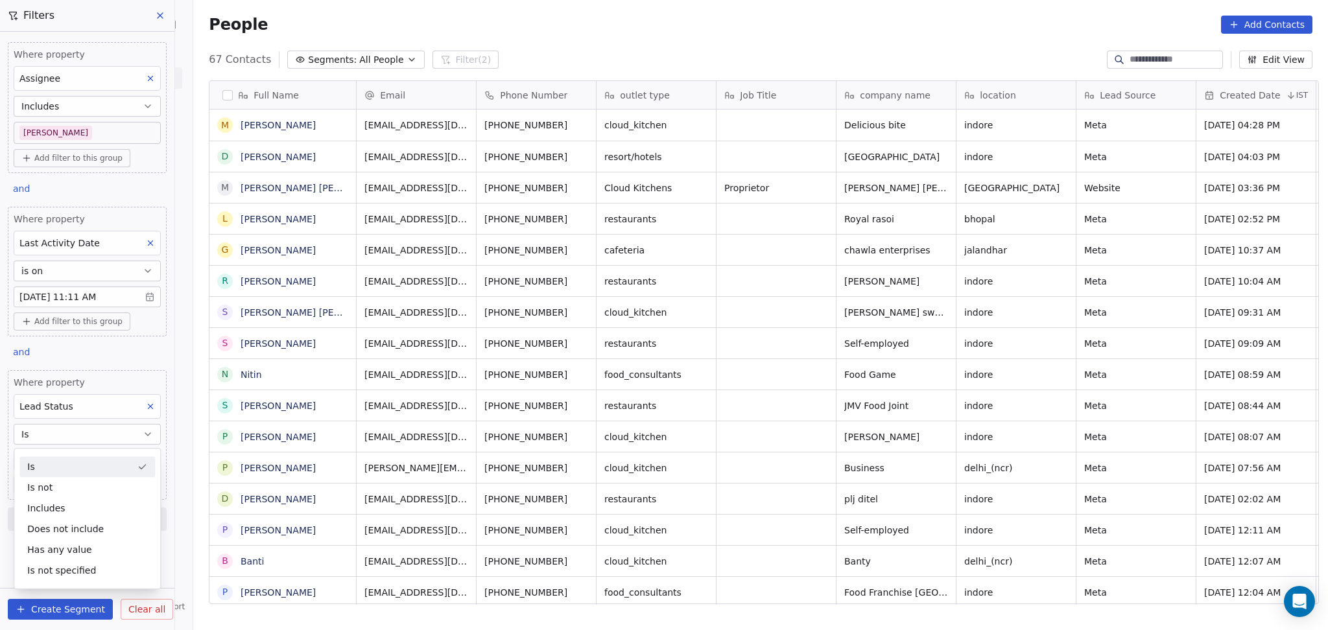
click at [61, 465] on div "Is" at bounding box center [86, 466] width 135 height 21
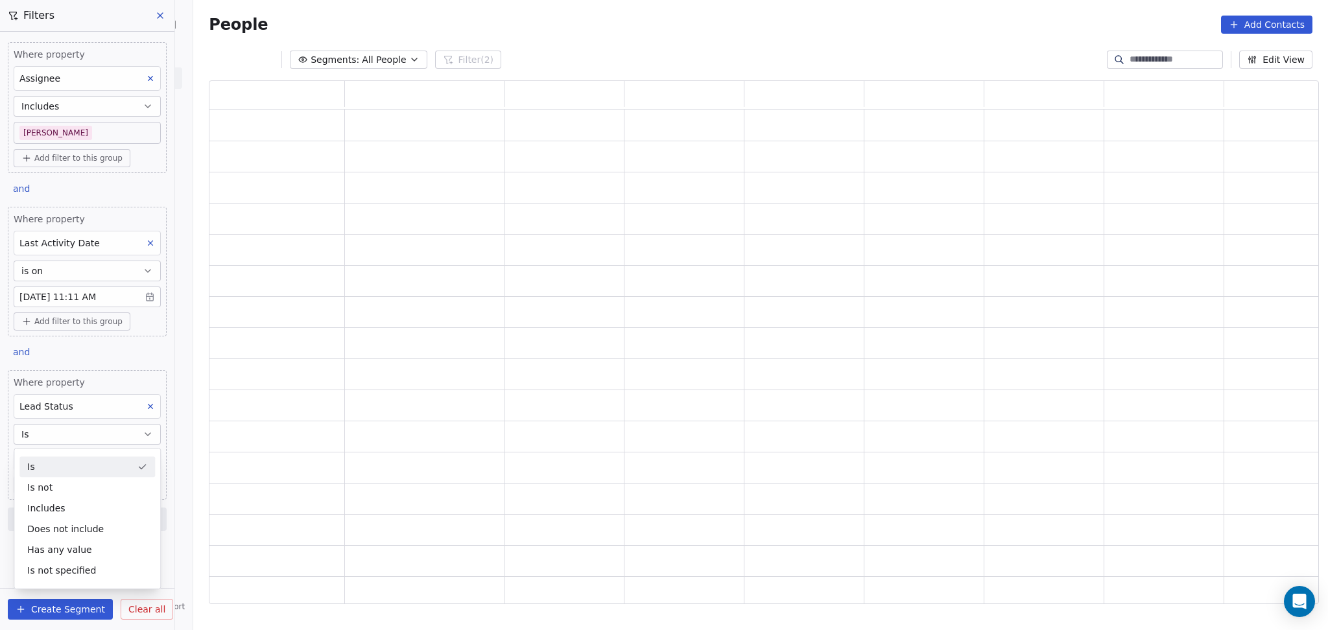
scroll to position [510, 1096]
click at [61, 465] on body "On2Cook India Pvt. Ltd. Contacts People Marketing Workflows Campaigns Sales Pip…" at bounding box center [664, 315] width 1328 height 630
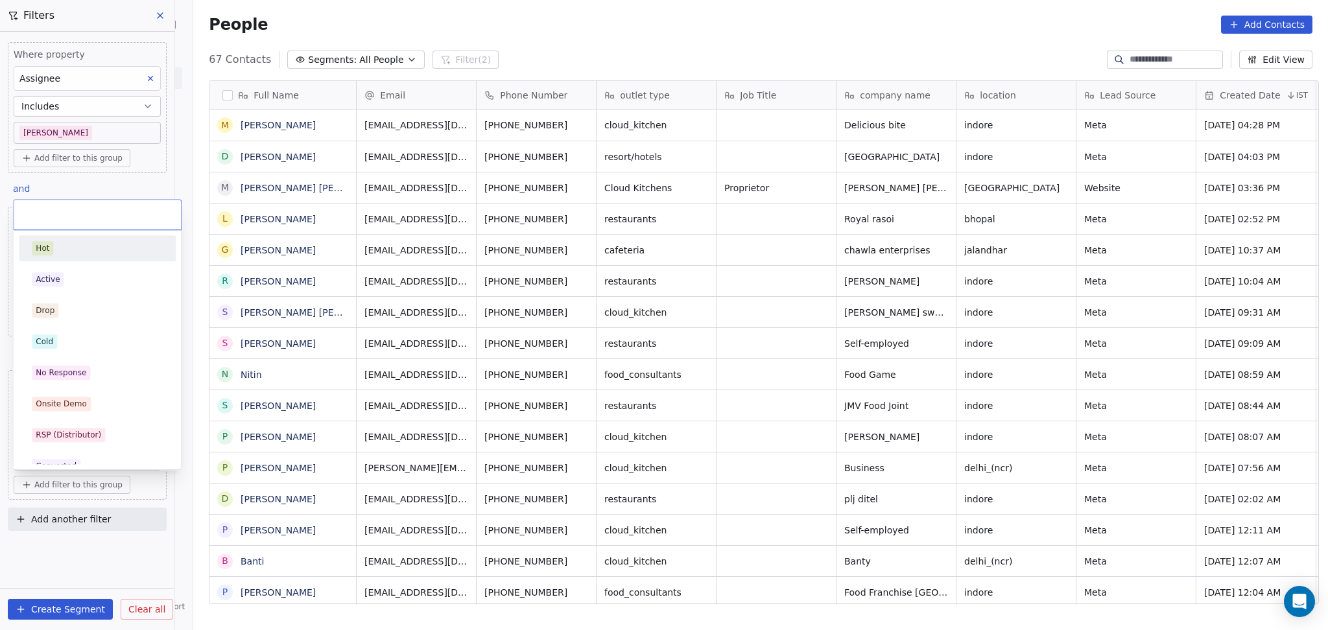
scroll to position [541, 1127]
click at [86, 373] on span "No Response" at bounding box center [61, 373] width 58 height 14
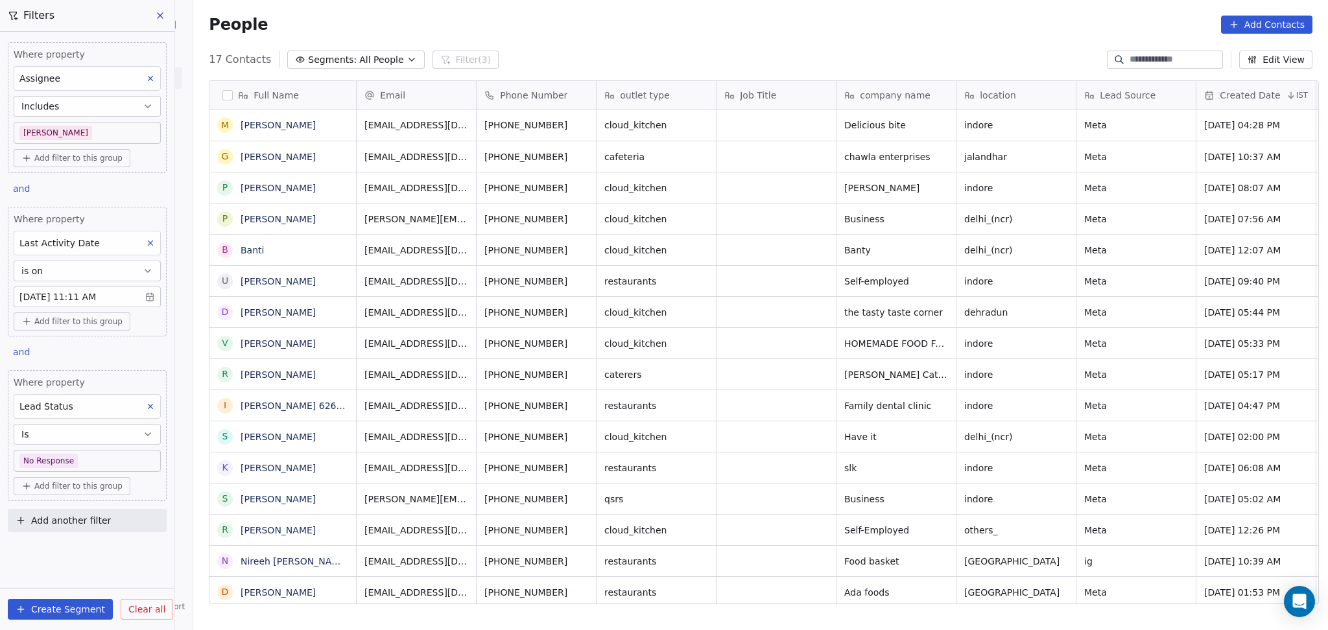
click at [577, 30] on div "People Add Contacts" at bounding box center [760, 25] width 1103 height 18
click at [95, 131] on body "On2Cook India Pvt. Ltd. Contacts People Marketing Workflows Campaigns Sales Pip…" at bounding box center [664, 315] width 1328 height 630
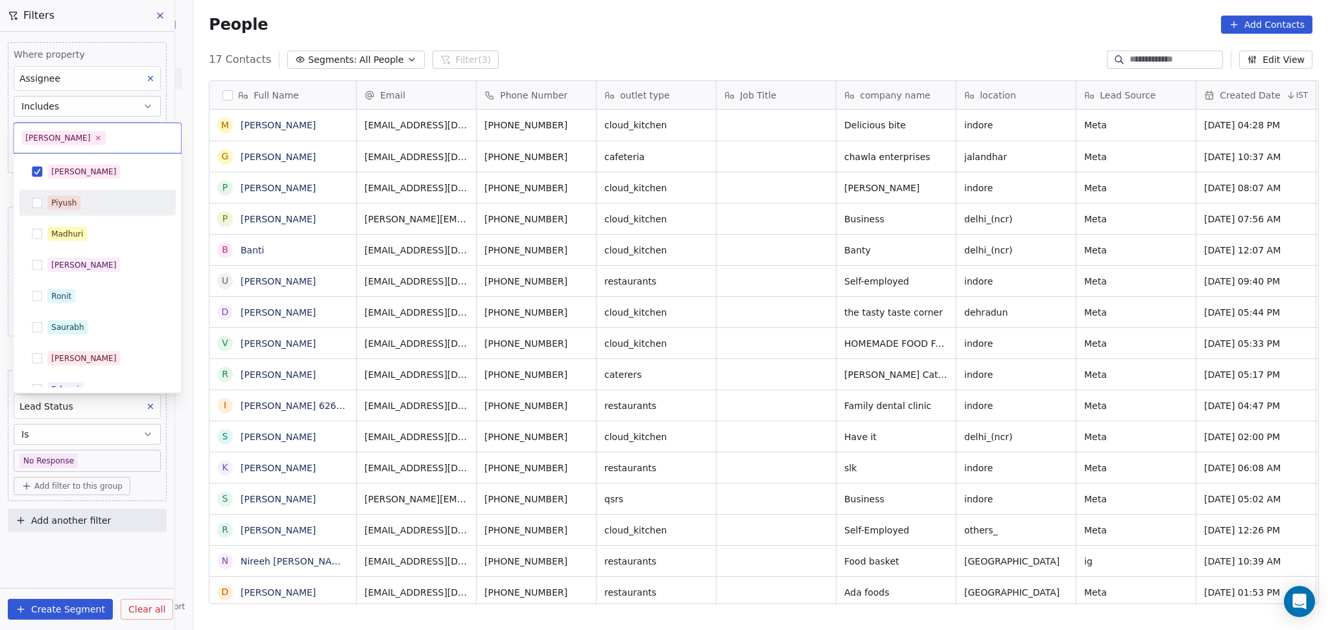
click at [82, 170] on div "Salim" at bounding box center [104, 172] width 115 height 14
click at [86, 296] on div "Ronit" at bounding box center [104, 296] width 115 height 14
click at [467, 35] on html "On2Cook India Pvt. Ltd. Contacts People Marketing Workflows Campaigns Sales Pip…" at bounding box center [664, 315] width 1328 height 630
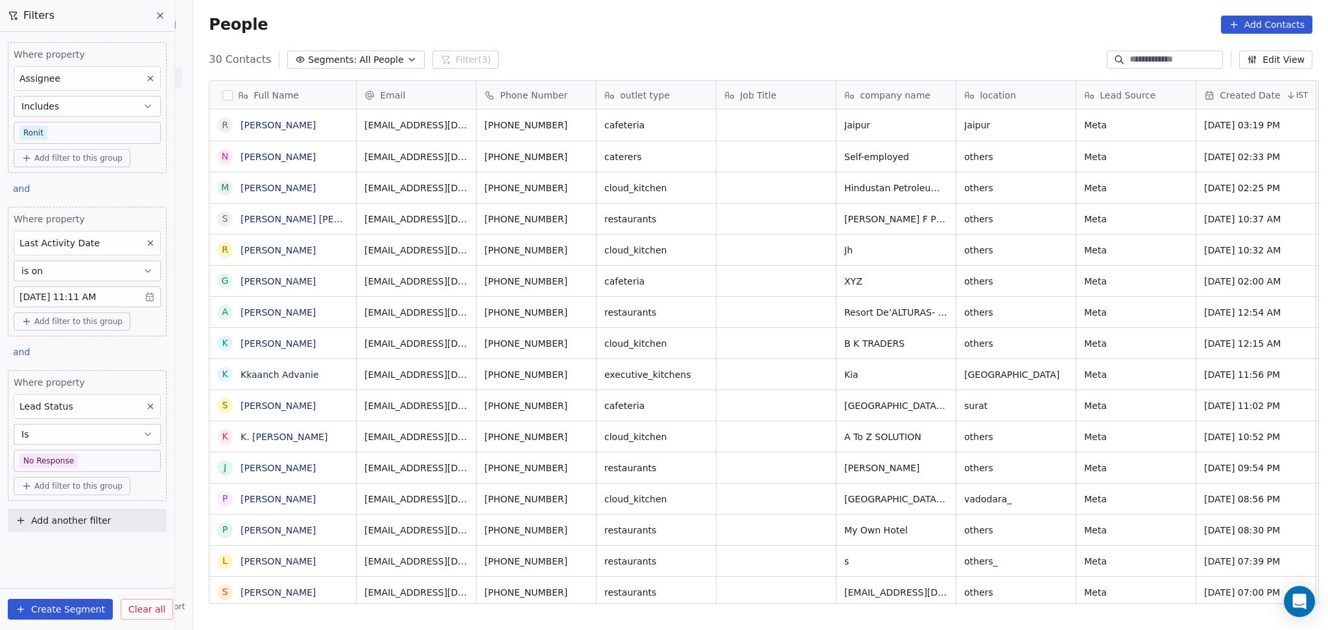
click at [106, 468] on body "On2Cook India Pvt. Ltd. Contacts People Marketing Workflows Campaigns Sales Pip…" at bounding box center [664, 315] width 1328 height 630
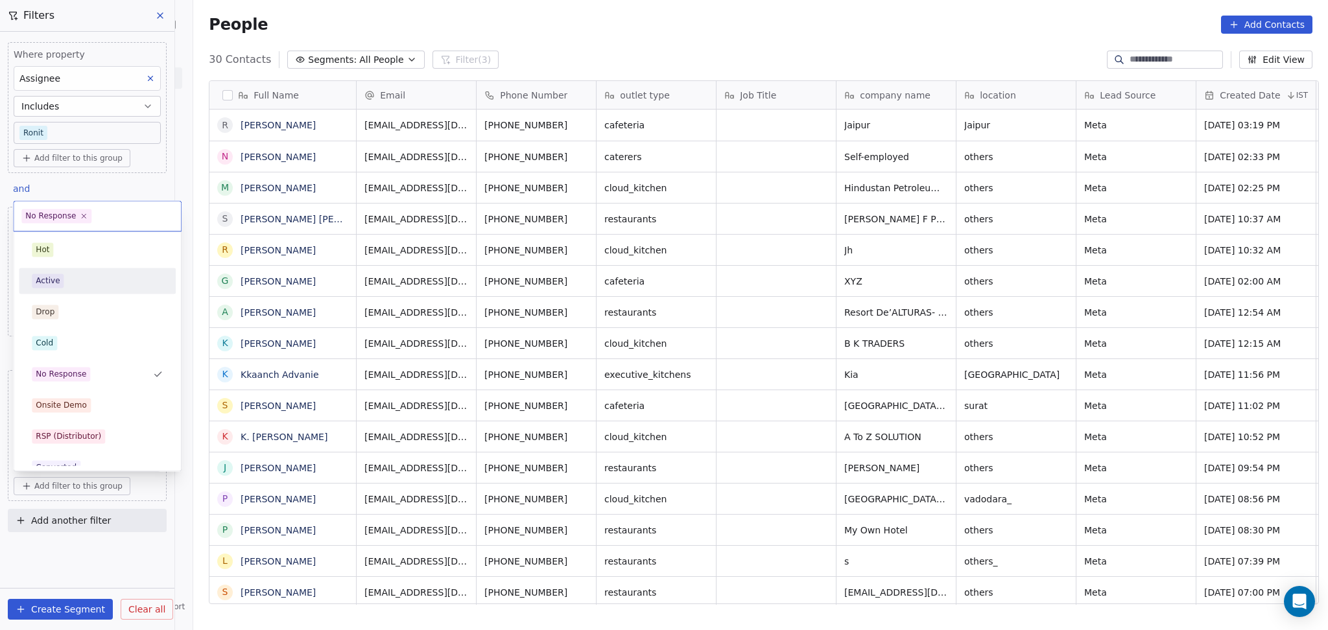
click at [91, 283] on div "Active" at bounding box center [97, 281] width 131 height 14
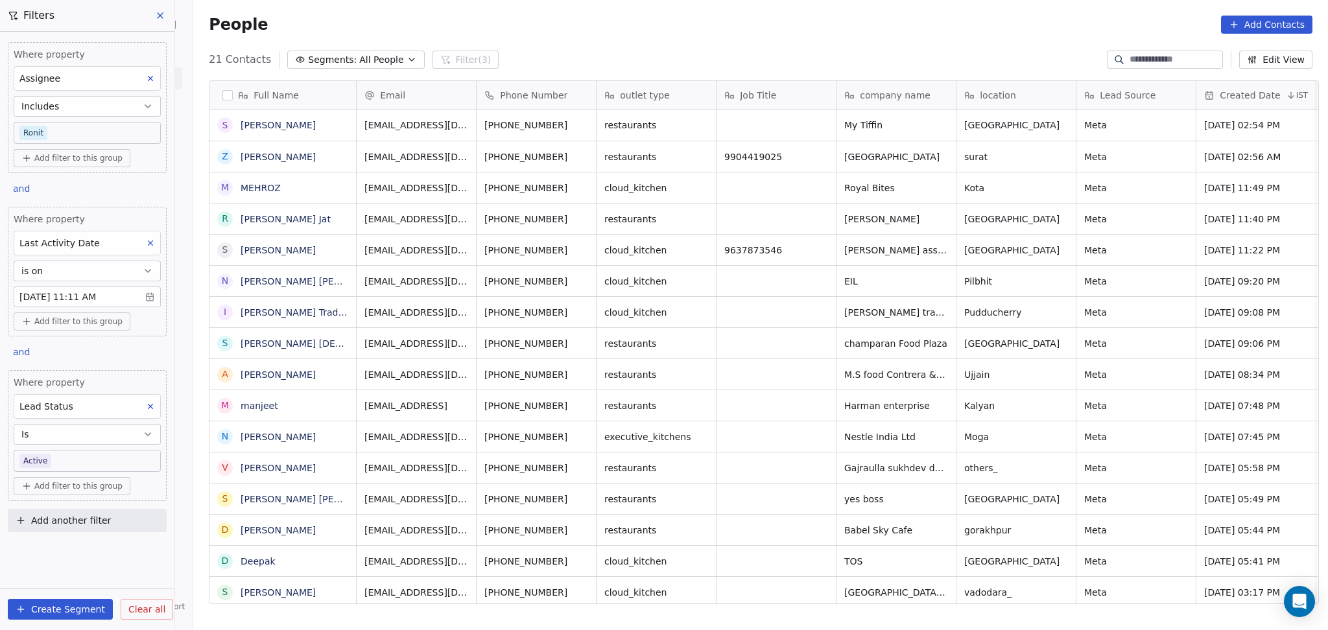
click at [69, 461] on body "On2Cook India Pvt. Ltd. Contacts People Marketing Workflows Campaigns Sales Pip…" at bounding box center [664, 315] width 1328 height 630
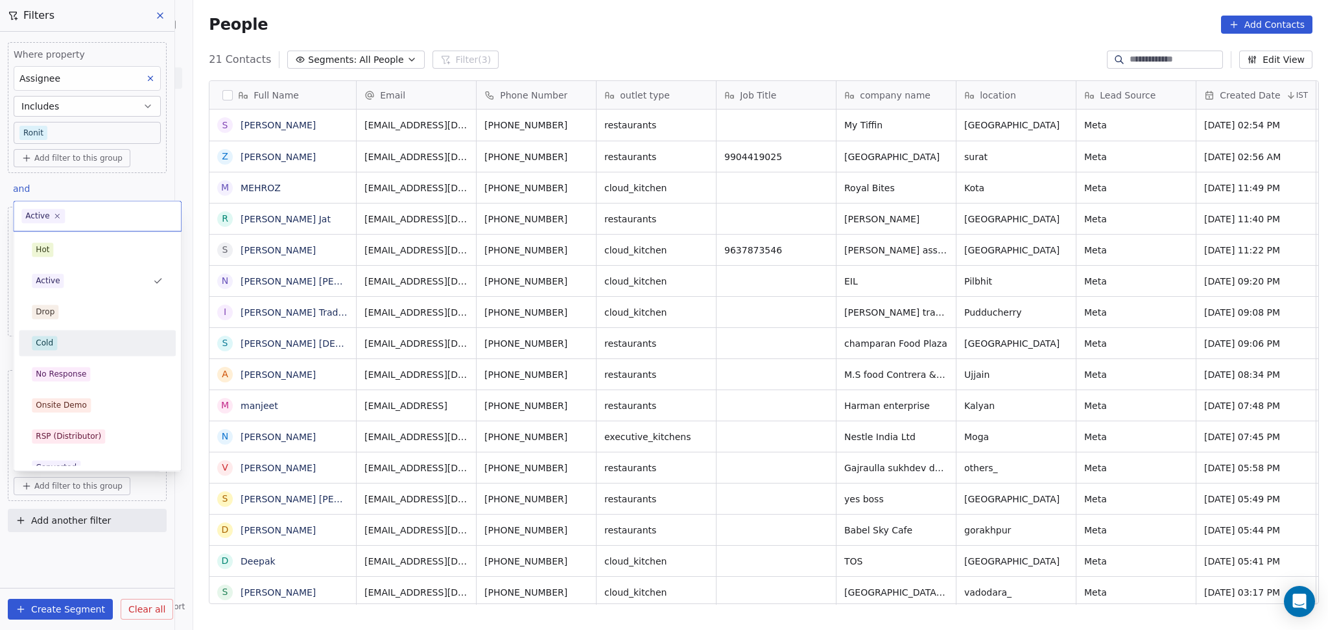
click at [78, 342] on div "Cold" at bounding box center [97, 343] width 131 height 14
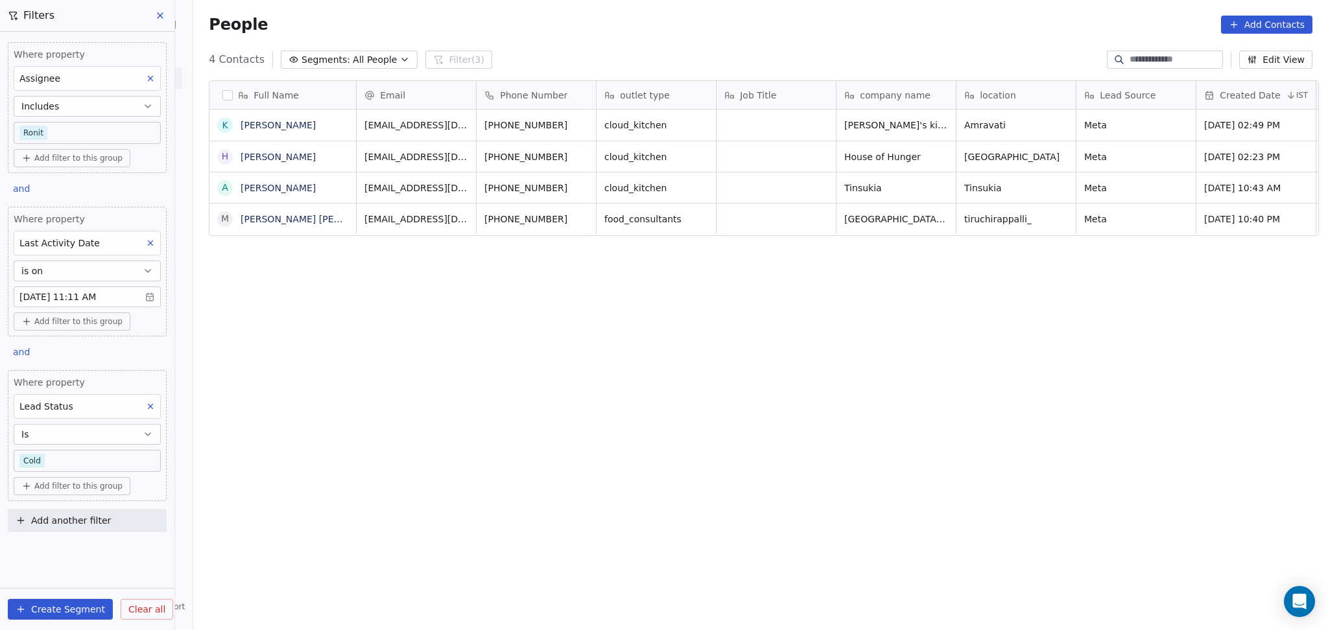
click at [102, 456] on body "On2Cook India Pvt. Ltd. Contacts People Marketing Workflows Campaigns Sales Pip…" at bounding box center [664, 315] width 1328 height 630
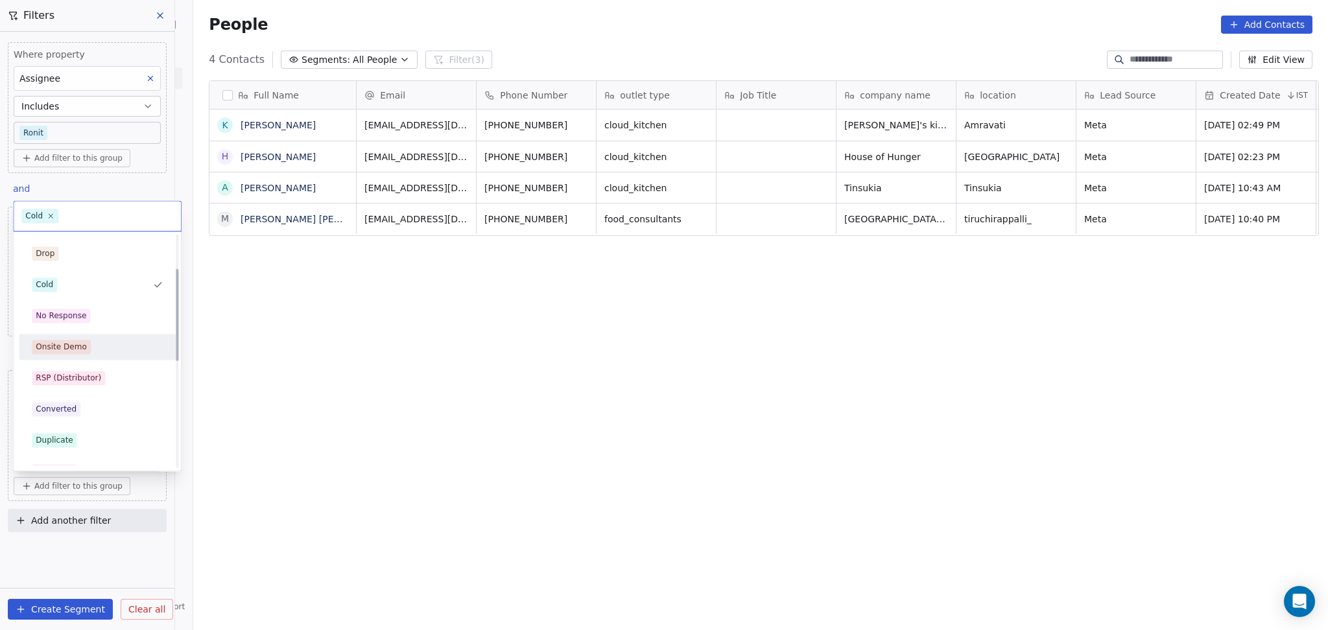
scroll to position [86, 0]
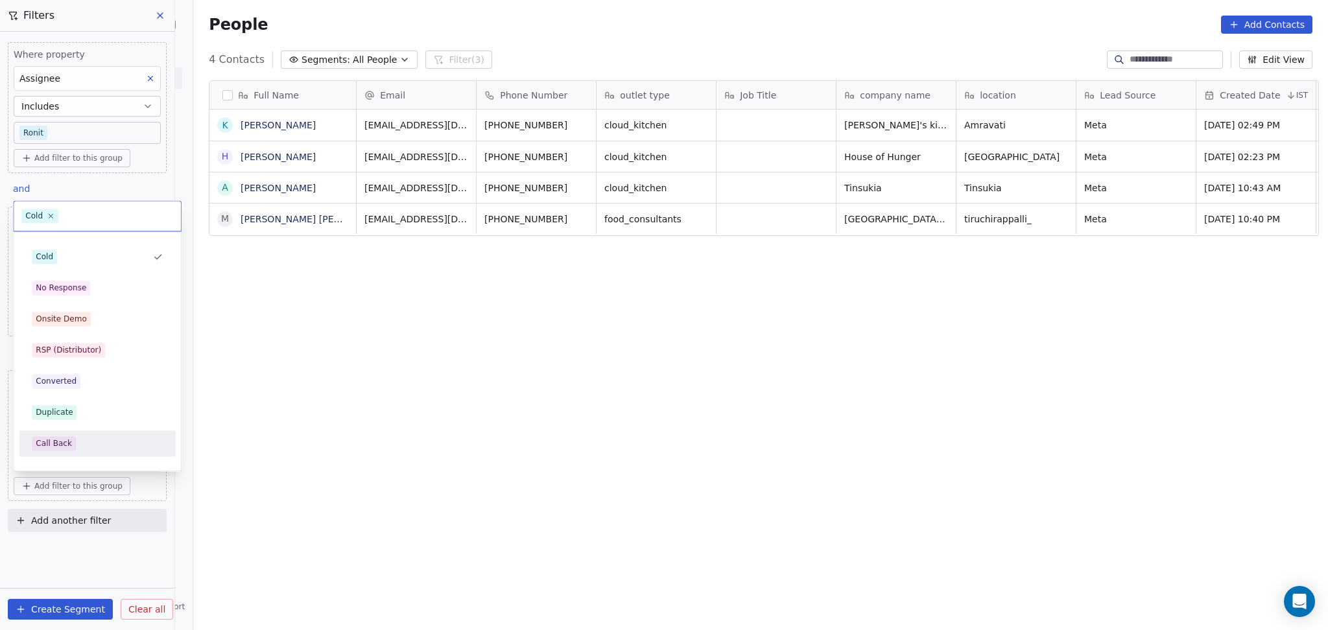
click at [76, 443] on div "Call Back" at bounding box center [97, 443] width 131 height 14
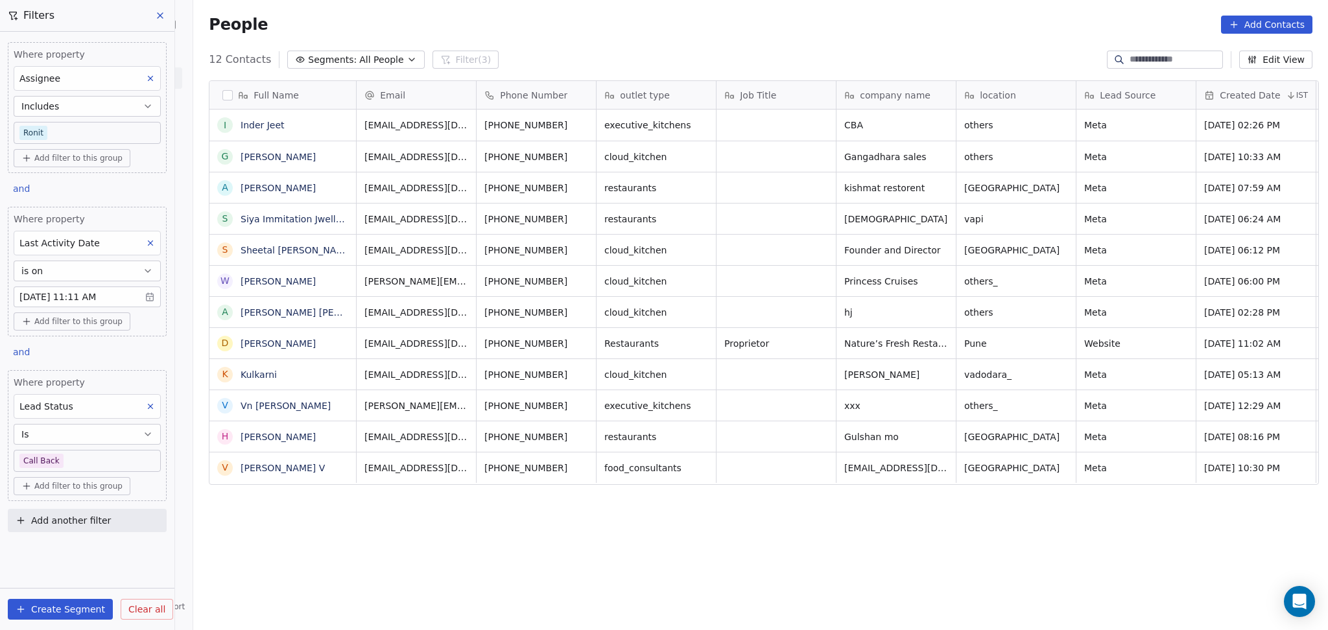
scroll to position [541, 1127]
click at [157, 409] on button at bounding box center [150, 406] width 17 height 17
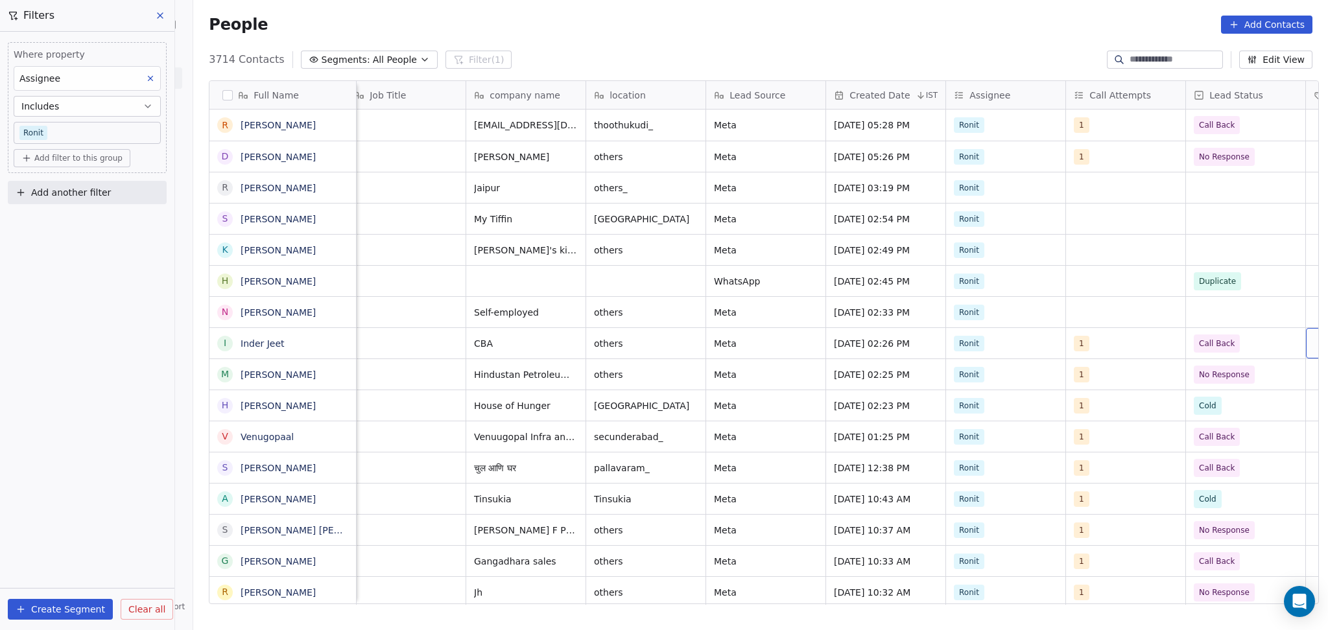
scroll to position [0, 491]
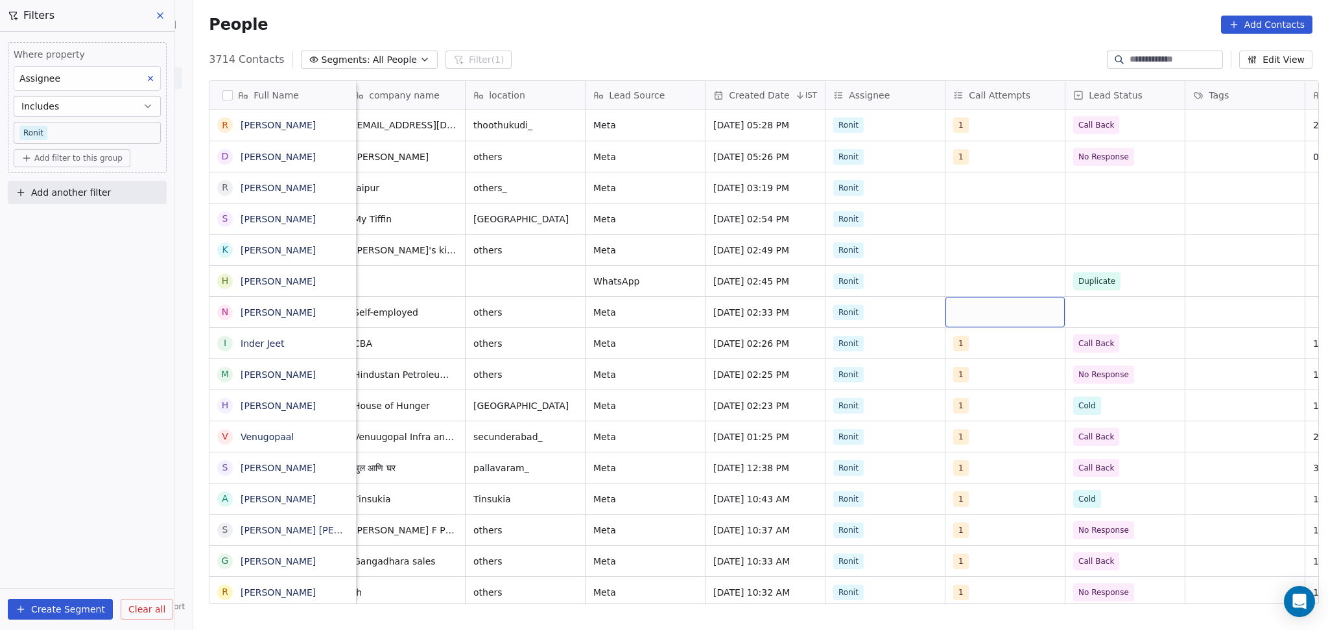
click at [990, 318] on div "grid" at bounding box center [1004, 312] width 119 height 30
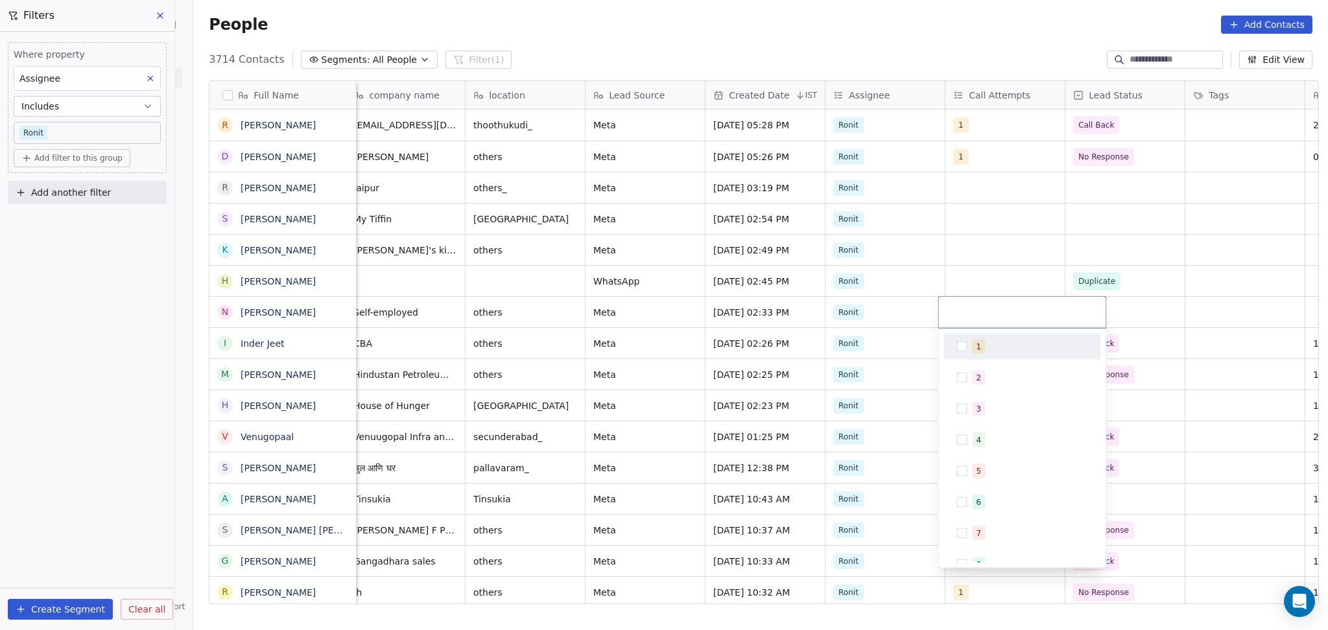
click at [984, 341] on div "1" at bounding box center [1029, 347] width 115 height 14
click at [1017, 248] on html "On2Cook India Pvt. Ltd. Contacts People Marketing Workflows Campaigns Sales Pip…" at bounding box center [664, 315] width 1328 height 630
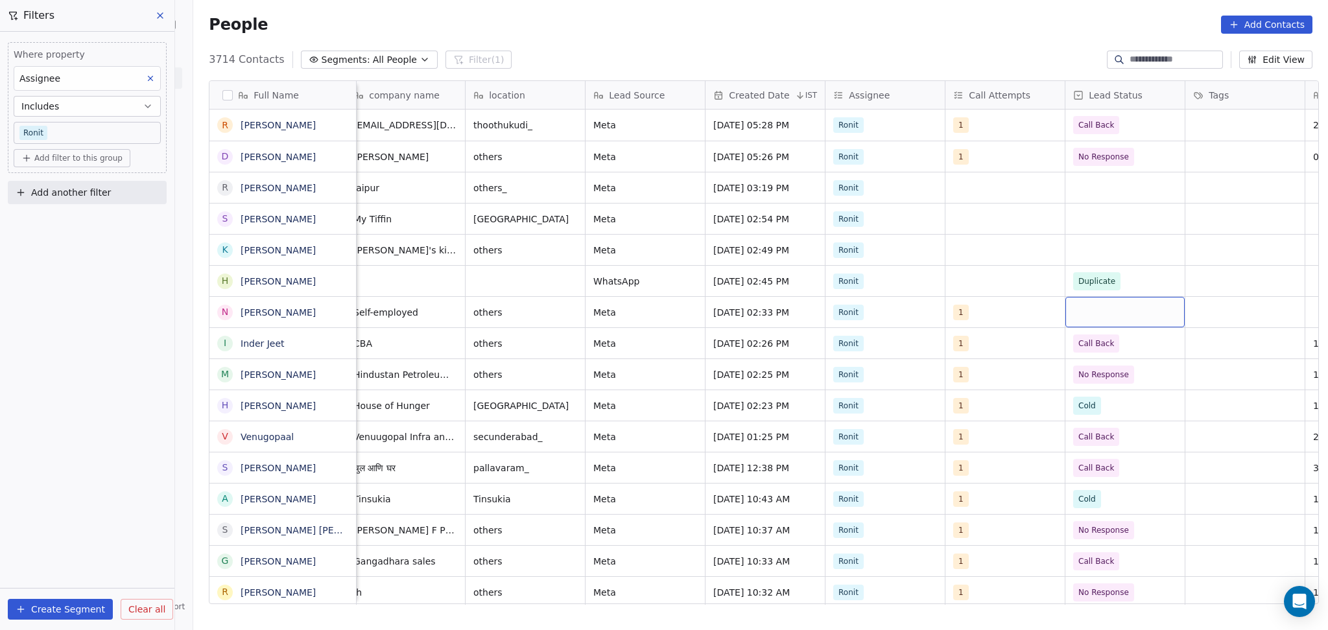
click at [1088, 314] on div "grid" at bounding box center [1124, 312] width 119 height 30
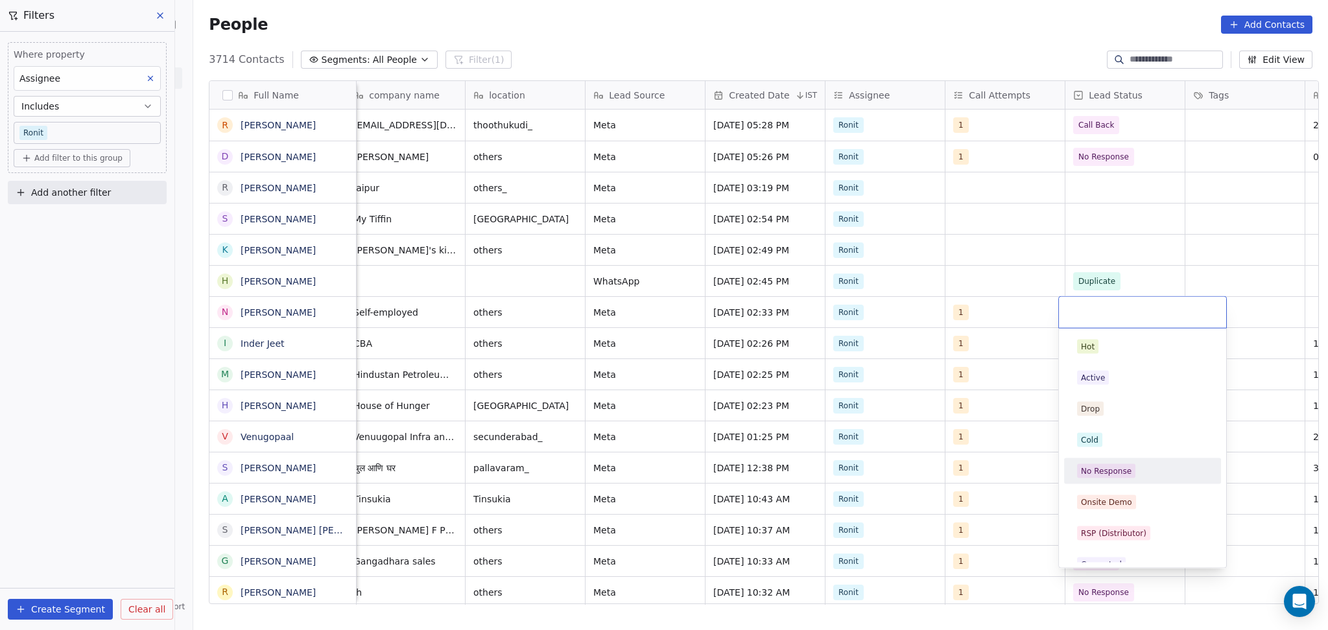
drag, startPoint x: 1134, startPoint y: 472, endPoint x: 1186, endPoint y: 403, distance: 87.0
click at [1136, 472] on div "No Response" at bounding box center [1142, 471] width 131 height 14
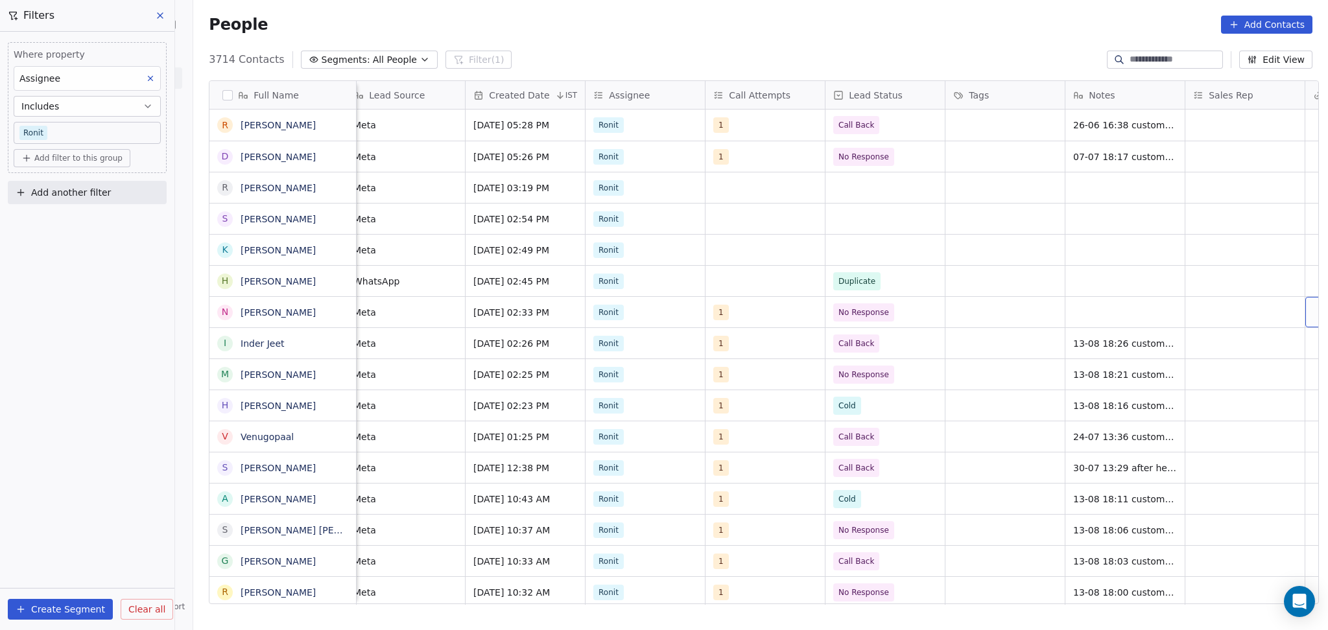
scroll to position [0, 851]
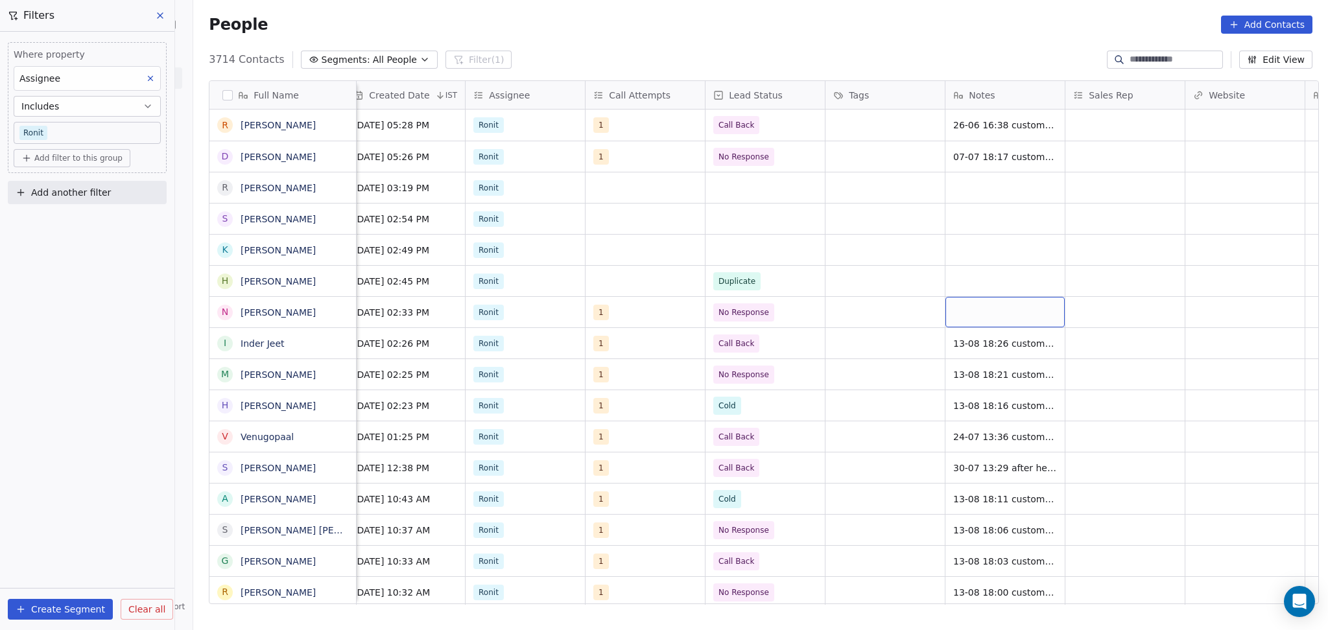
click at [976, 302] on div "grid" at bounding box center [1004, 312] width 119 height 30
type textarea "**********"
click at [1127, 321] on html "On2Cook India Pvt. Ltd. Contacts People Marketing Workflows Campaigns Sales Pip…" at bounding box center [664, 315] width 1328 height 630
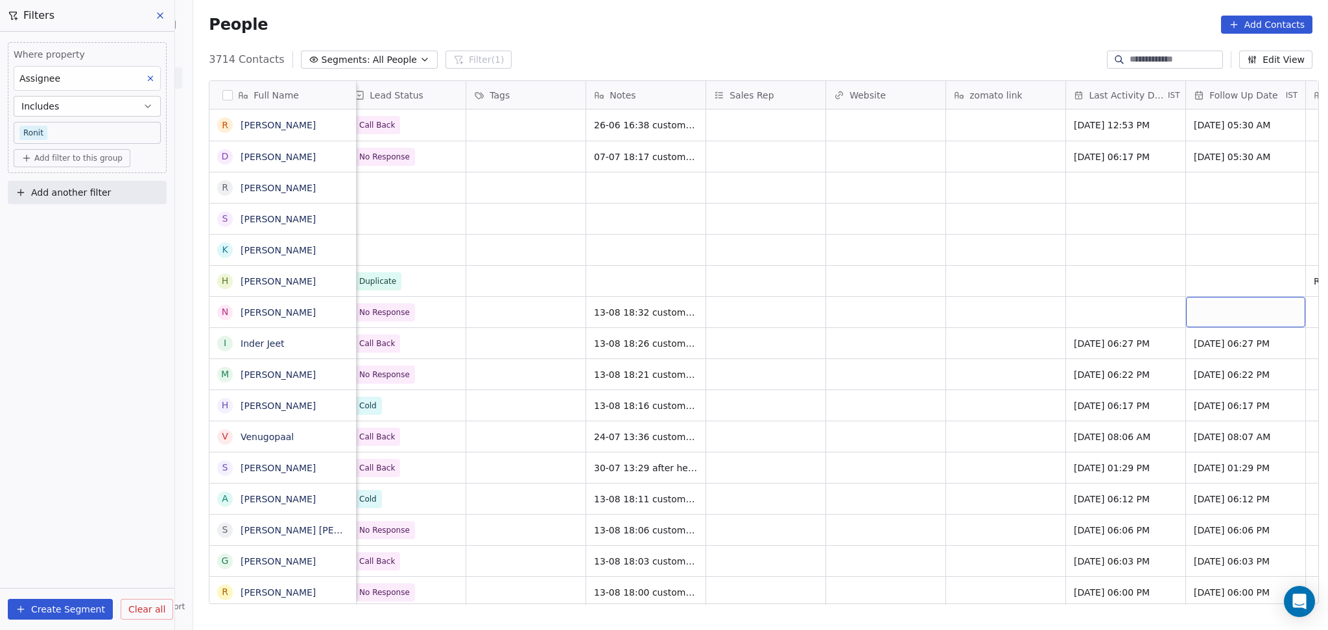
scroll to position [0, 1330]
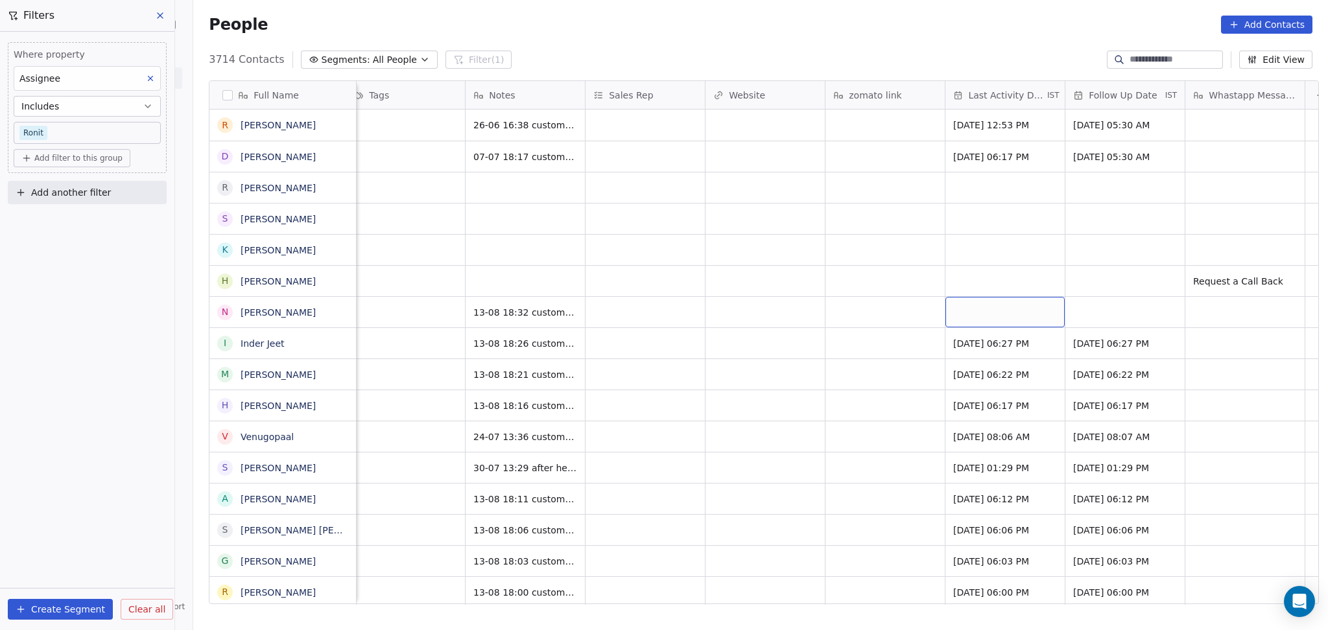
click at [1023, 312] on div "grid" at bounding box center [1004, 312] width 119 height 30
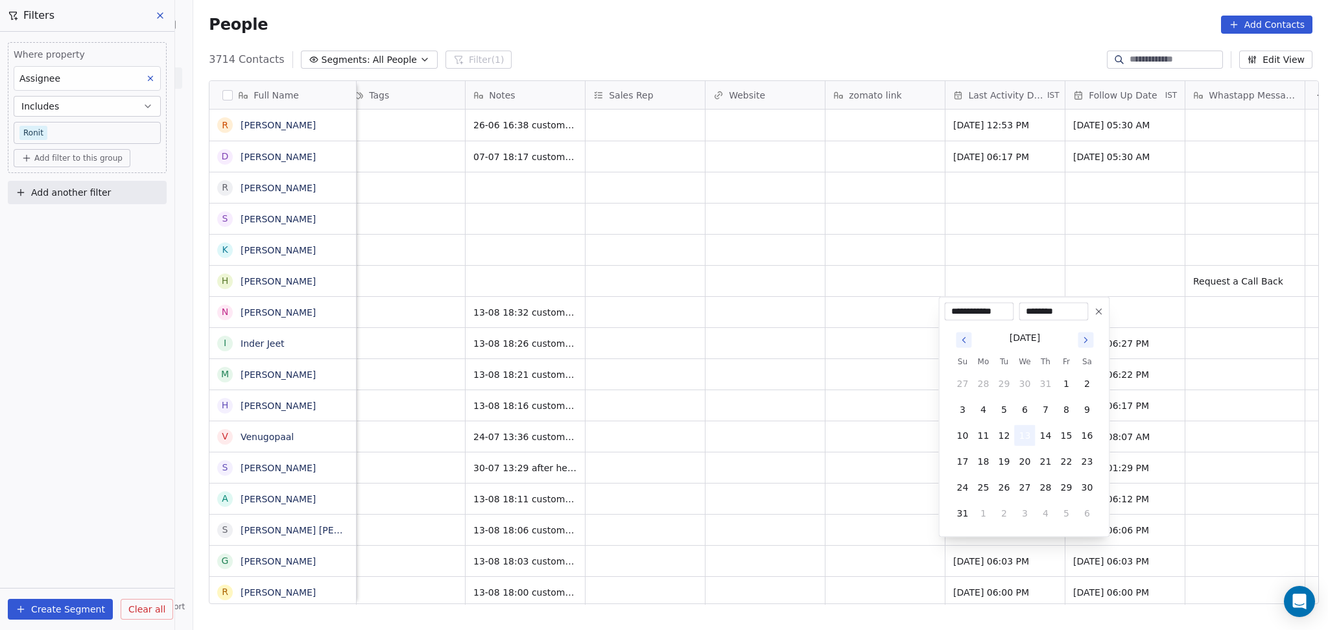
click at [1025, 434] on button "13" at bounding box center [1024, 435] width 21 height 21
click at [840, 398] on html "On2Cook India Pvt. Ltd. Contacts People Marketing Workflows Campaigns Sales Pip…" at bounding box center [664, 315] width 1328 height 630
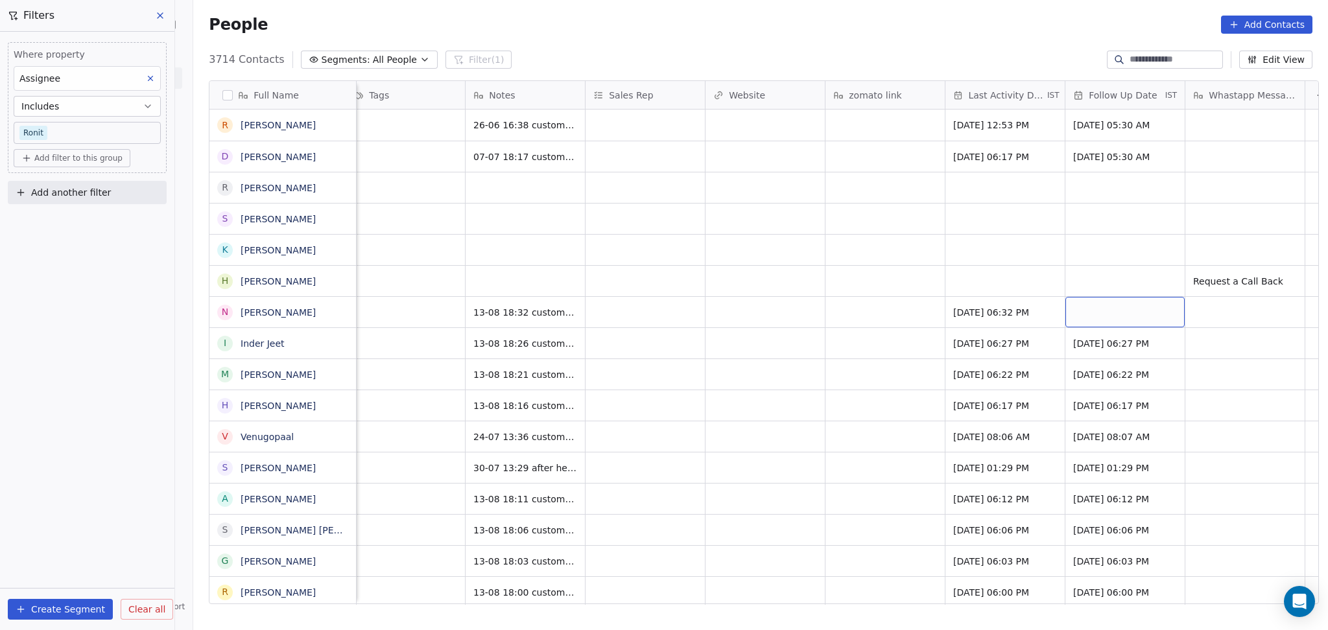
click at [1076, 305] on div "grid" at bounding box center [1124, 312] width 119 height 30
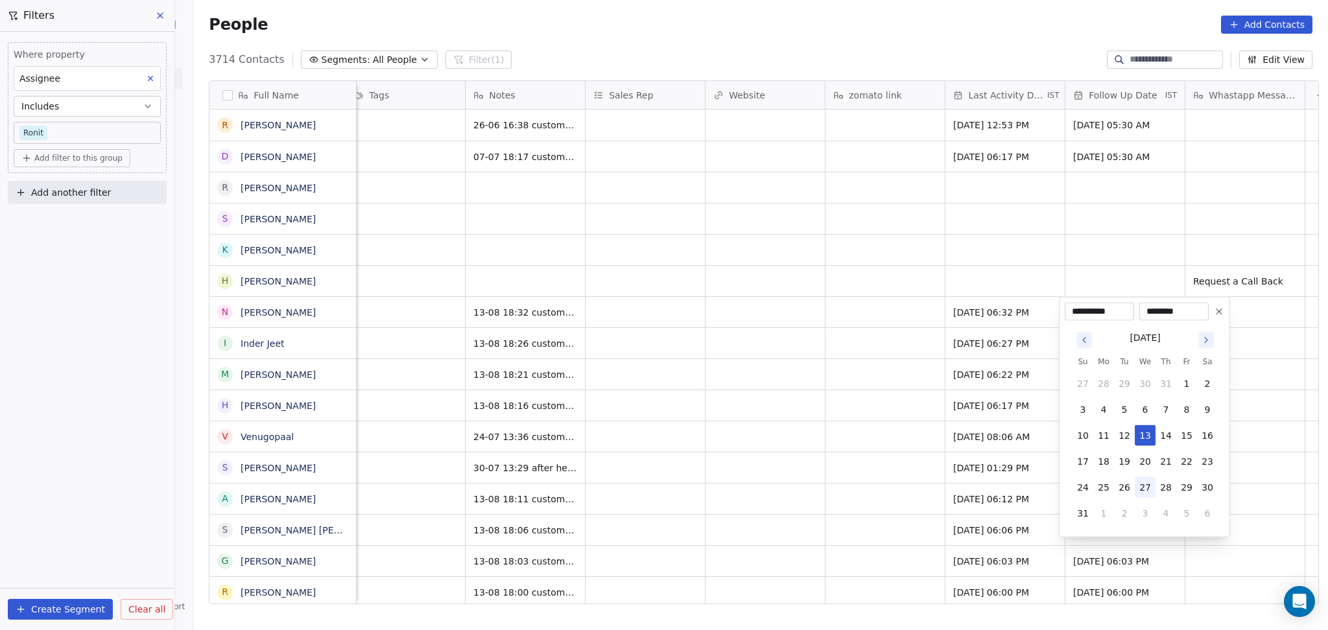
click at [1151, 488] on button "27" at bounding box center [1144, 487] width 21 height 21
type input "**********"
click at [838, 384] on html "On2Cook India Pvt. Ltd. Contacts People Marketing Workflows Campaigns Sales Pip…" at bounding box center [664, 315] width 1328 height 630
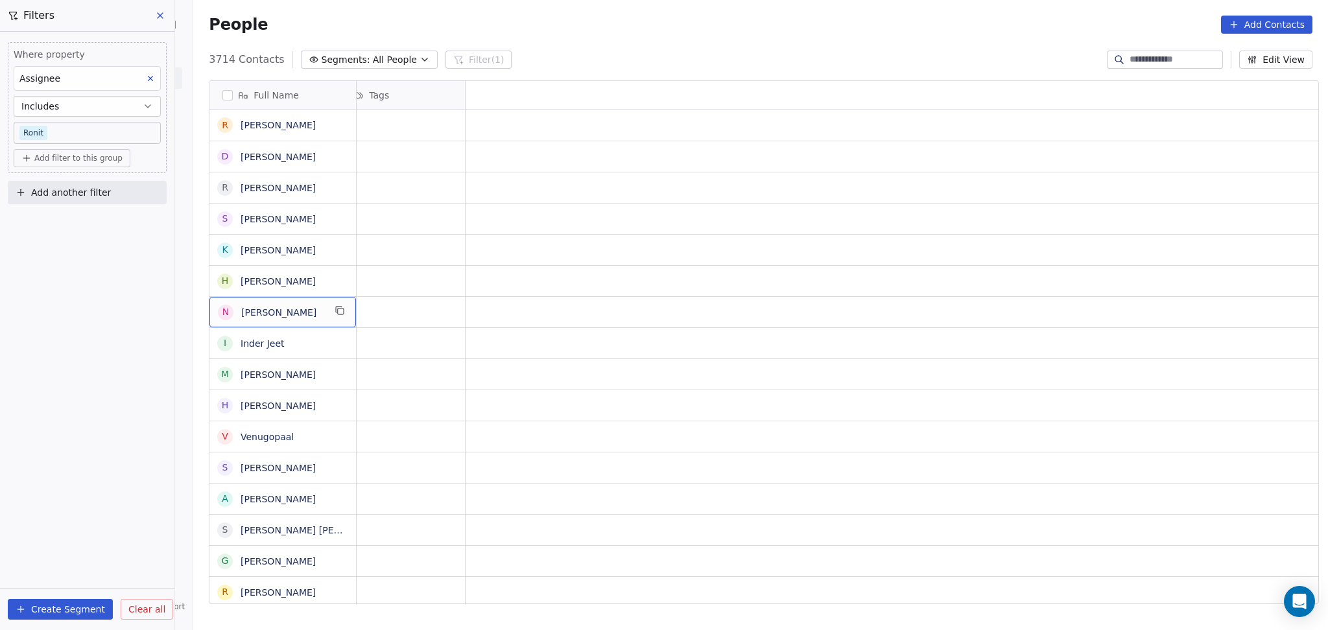
scroll to position [0, 0]
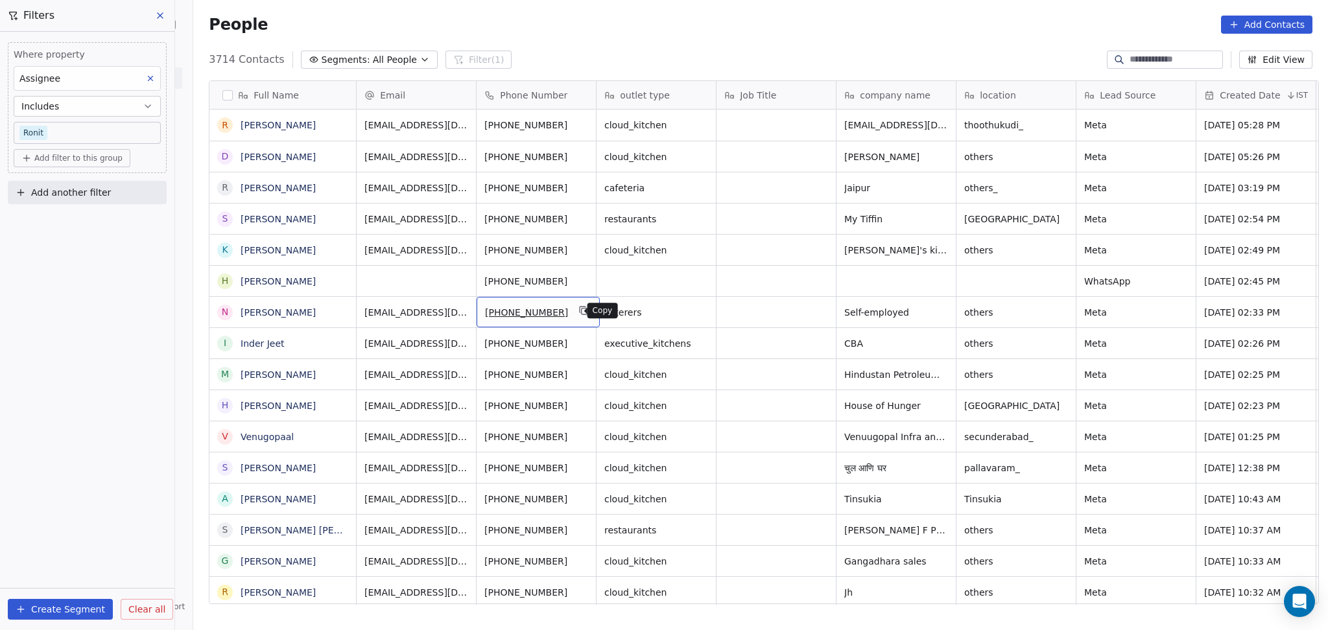
click at [578, 313] on icon "grid" at bounding box center [583, 310] width 10 height 10
click at [974, 250] on icon "grid" at bounding box center [979, 248] width 10 height 10
click at [1005, 248] on span "others" at bounding box center [1004, 250] width 79 height 13
type textarea "********"
click at [1140, 239] on html "On2Cook India Pvt. Ltd. Contacts People Marketing Workflows Campaigns Sales Pip…" at bounding box center [664, 315] width 1328 height 630
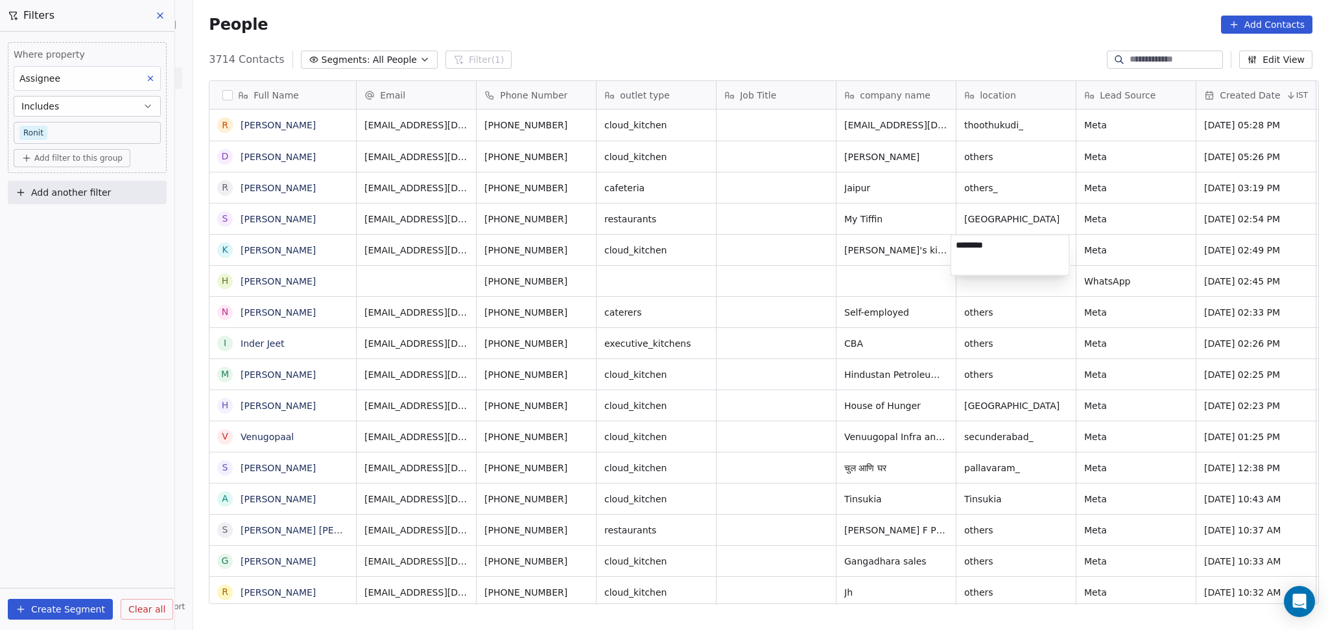
click at [1140, 239] on html "On2Cook India Pvt. Ltd. Contacts People Marketing Workflows Campaigns Sales Pip…" at bounding box center [664, 315] width 1328 height 630
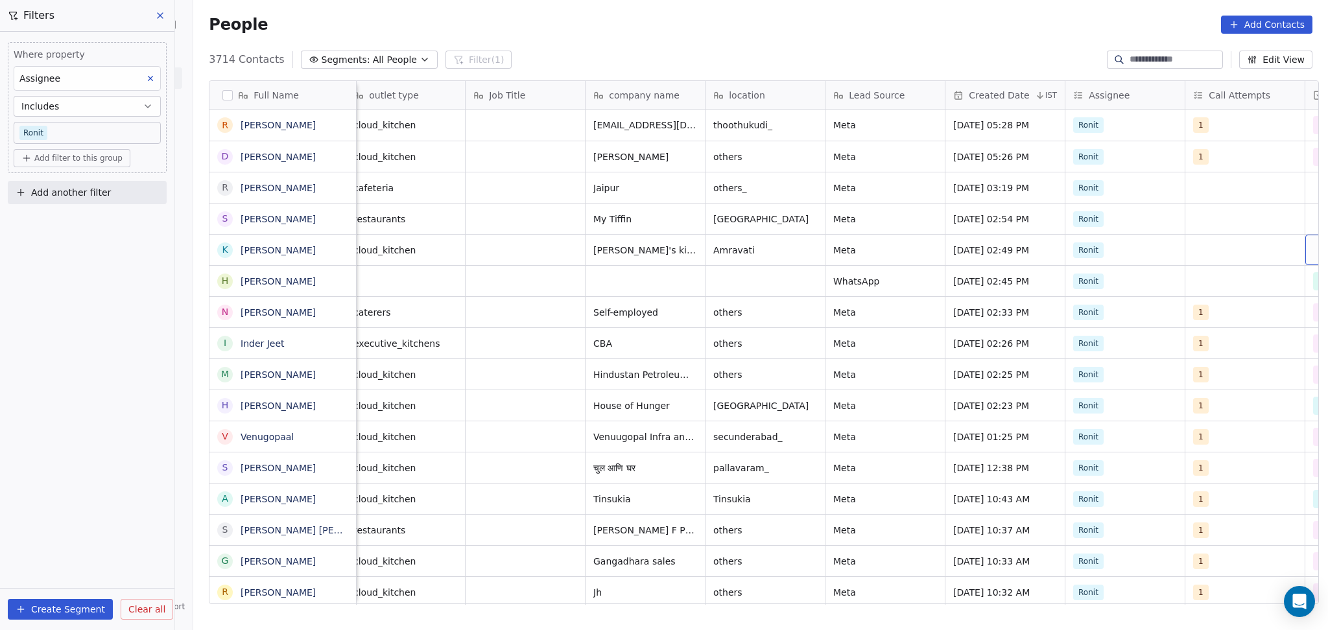
scroll to position [0, 370]
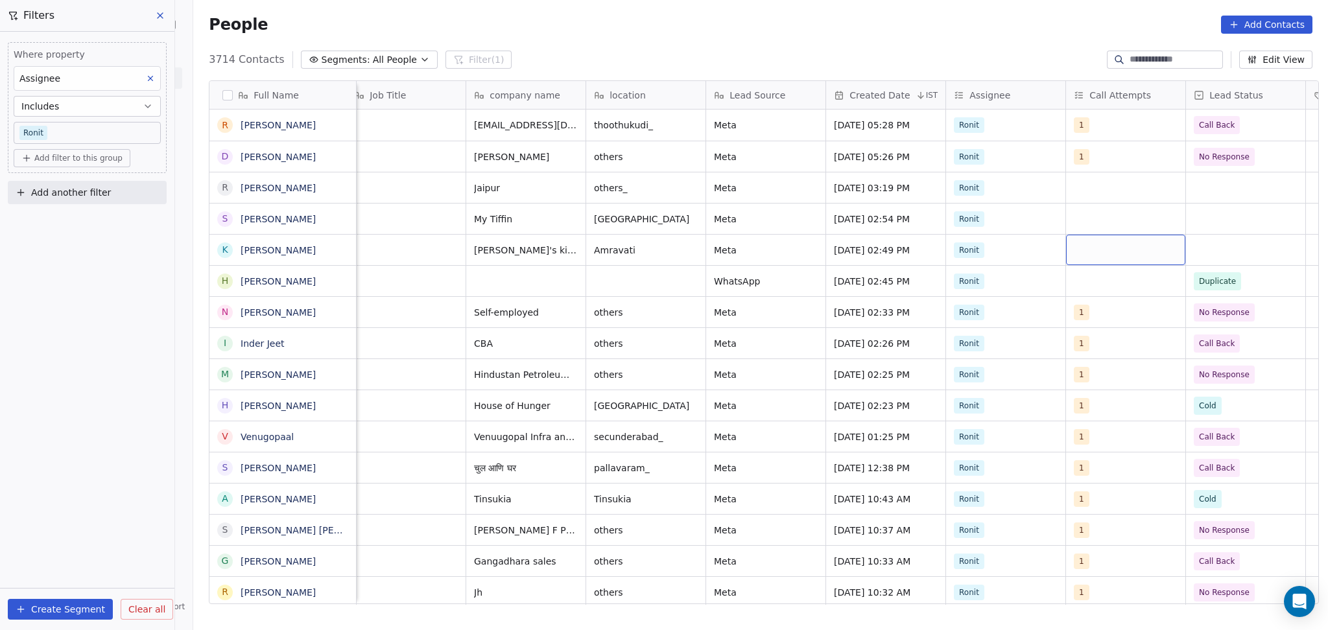
click at [1073, 248] on div "grid" at bounding box center [1125, 250] width 119 height 30
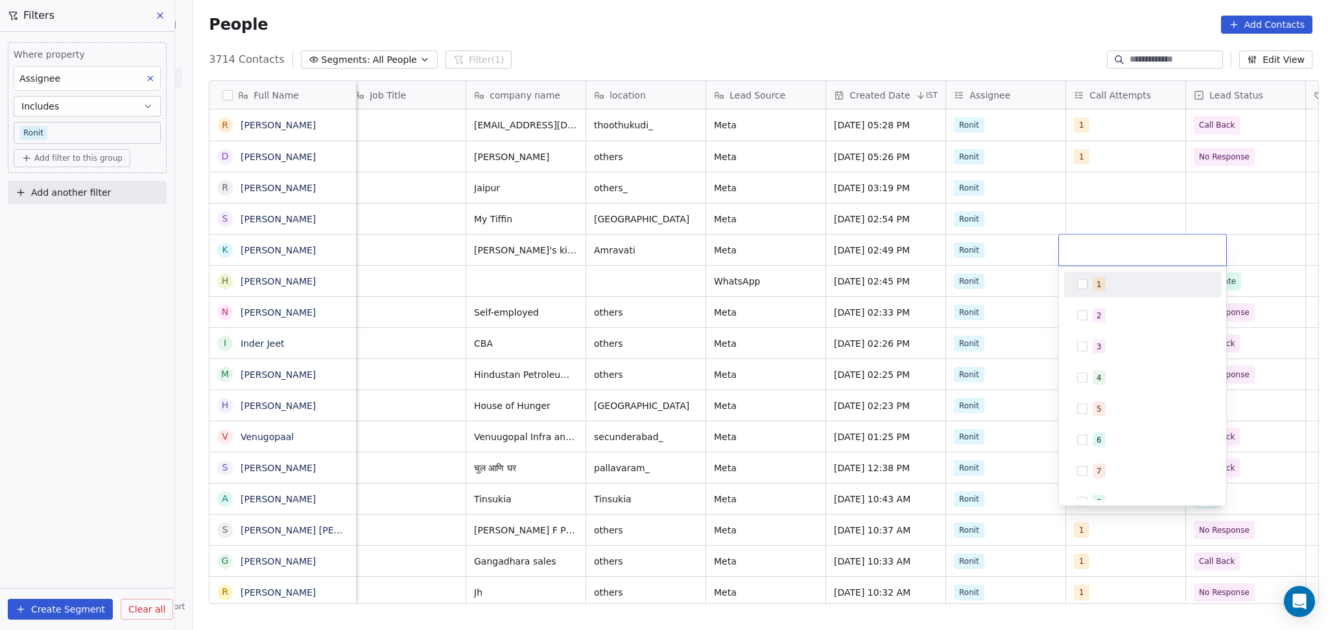
click at [1090, 281] on div "1" at bounding box center [1142, 284] width 147 height 21
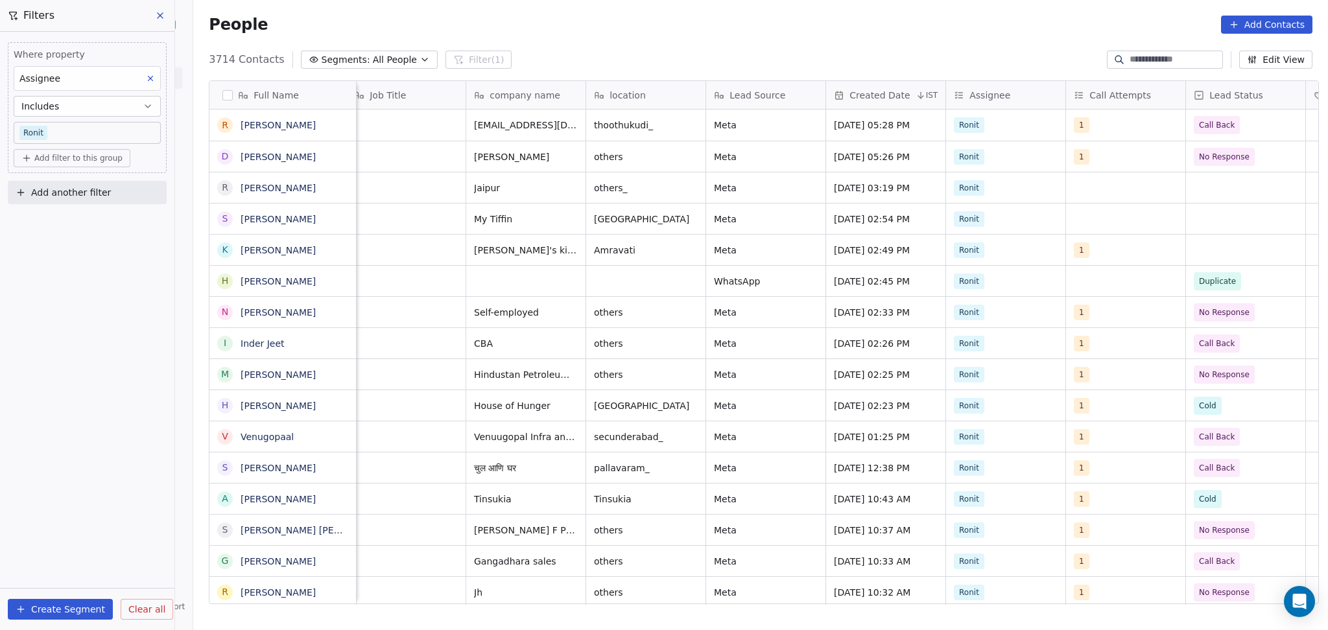
click at [1239, 249] on html "On2Cook India Pvt. Ltd. Contacts People Marketing Workflows Campaigns Sales Pip…" at bounding box center [664, 315] width 1328 height 630
click at [1239, 249] on div "grid" at bounding box center [1245, 250] width 119 height 30
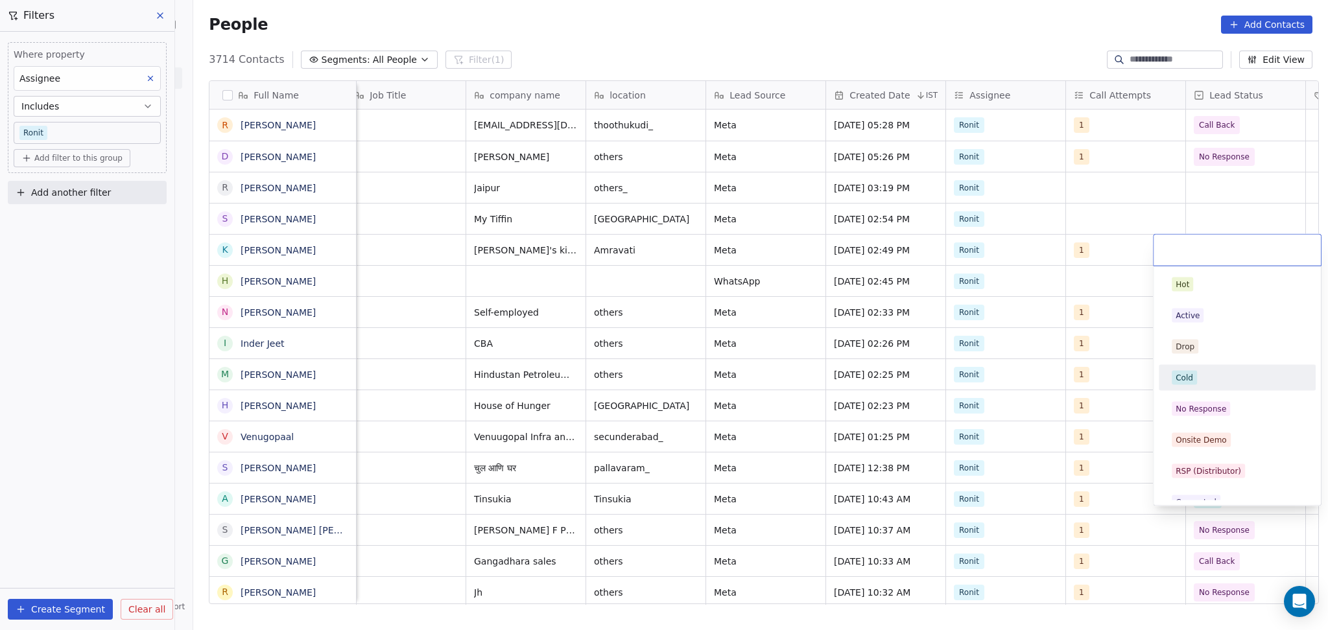
drag, startPoint x: 1192, startPoint y: 376, endPoint x: 1179, endPoint y: 314, distance: 63.4
click at [1192, 377] on div "Cold" at bounding box center [1184, 378] width 18 height 12
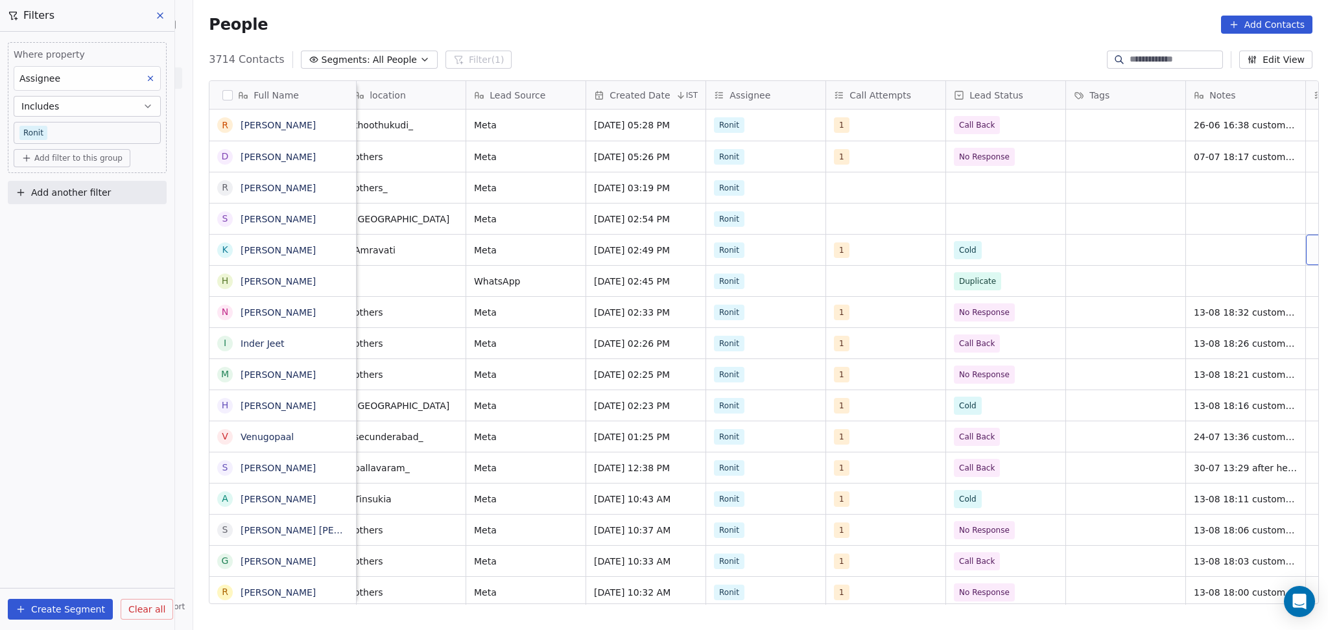
scroll to position [0, 851]
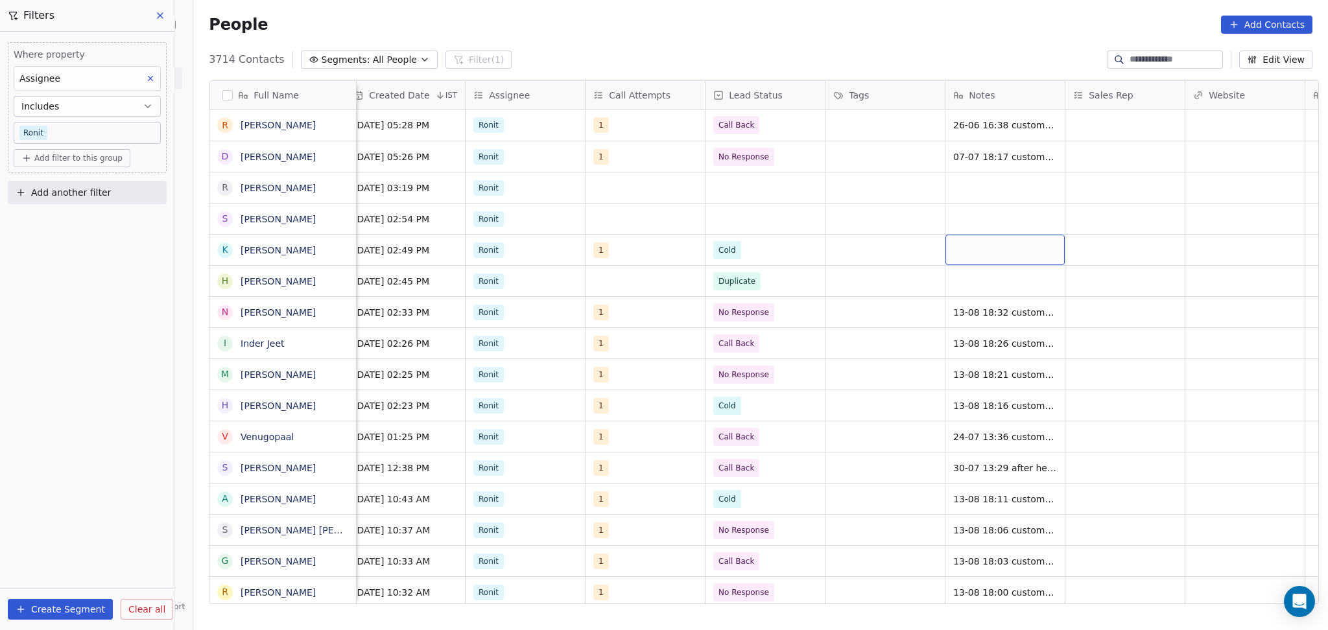
click at [1020, 250] on div "grid" at bounding box center [1004, 250] width 119 height 30
type textarea "**********"
click at [1096, 253] on html "On2Cook India Pvt. Ltd. Contacts People Marketing Workflows Campaigns Sales Pip…" at bounding box center [664, 315] width 1328 height 630
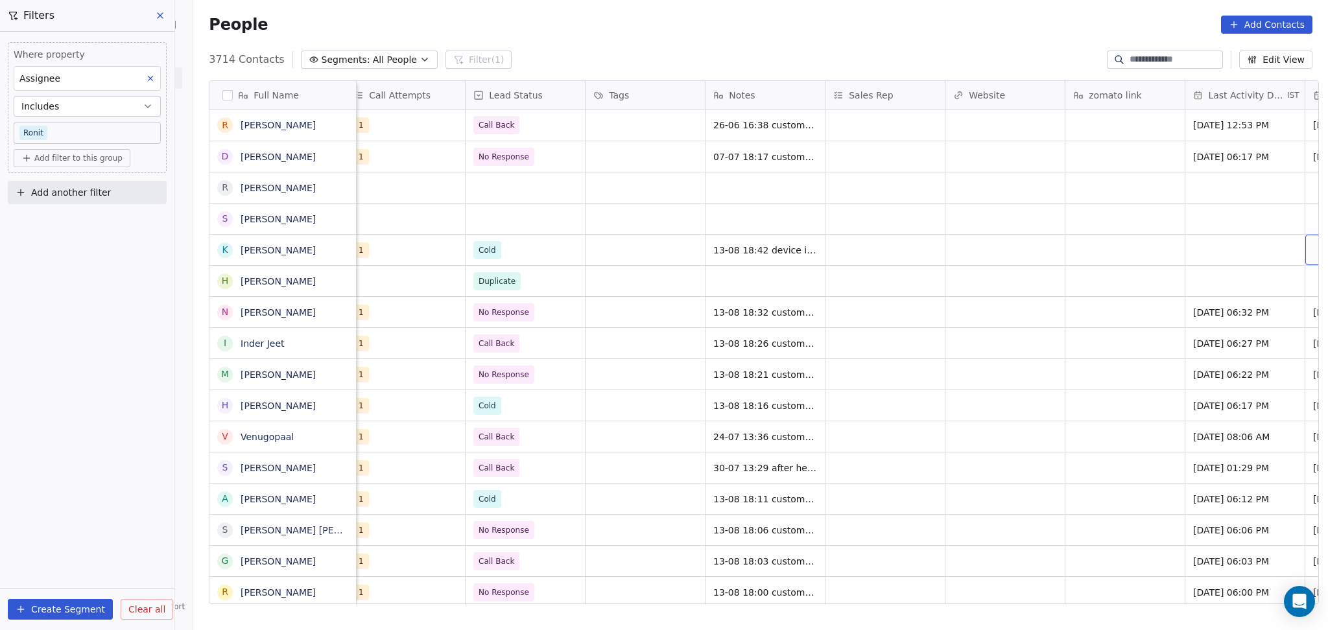
scroll to position [0, 1210]
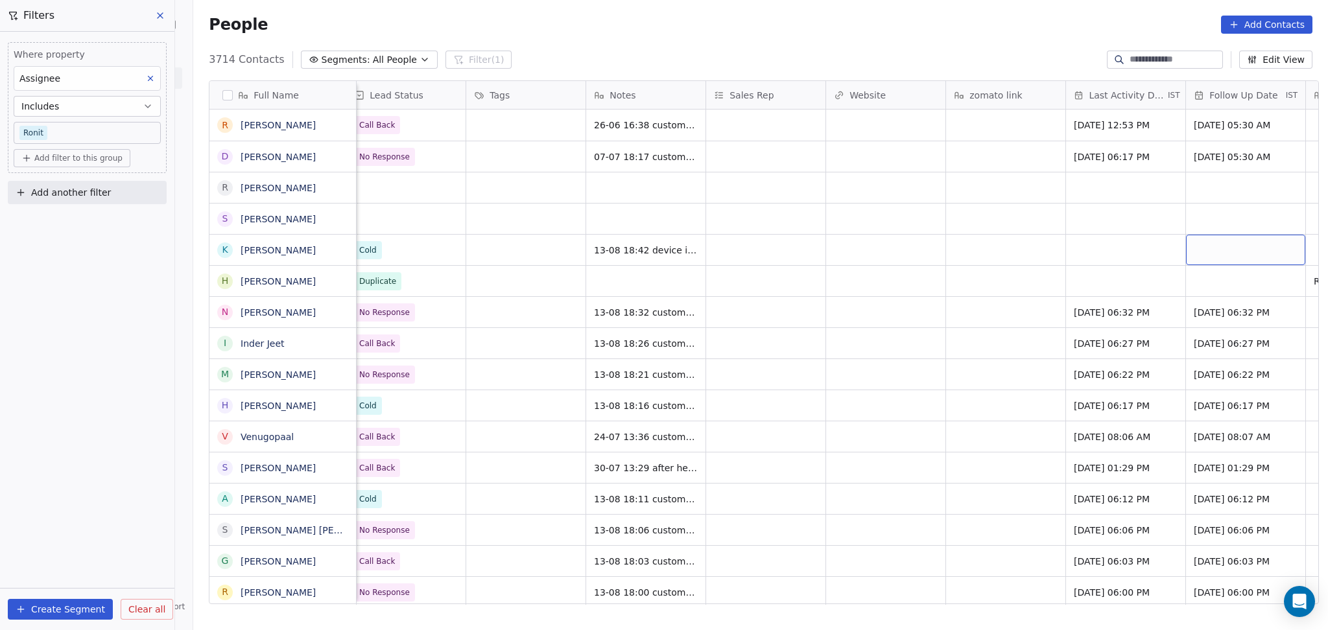
click at [1186, 253] on div "grid" at bounding box center [1245, 250] width 119 height 30
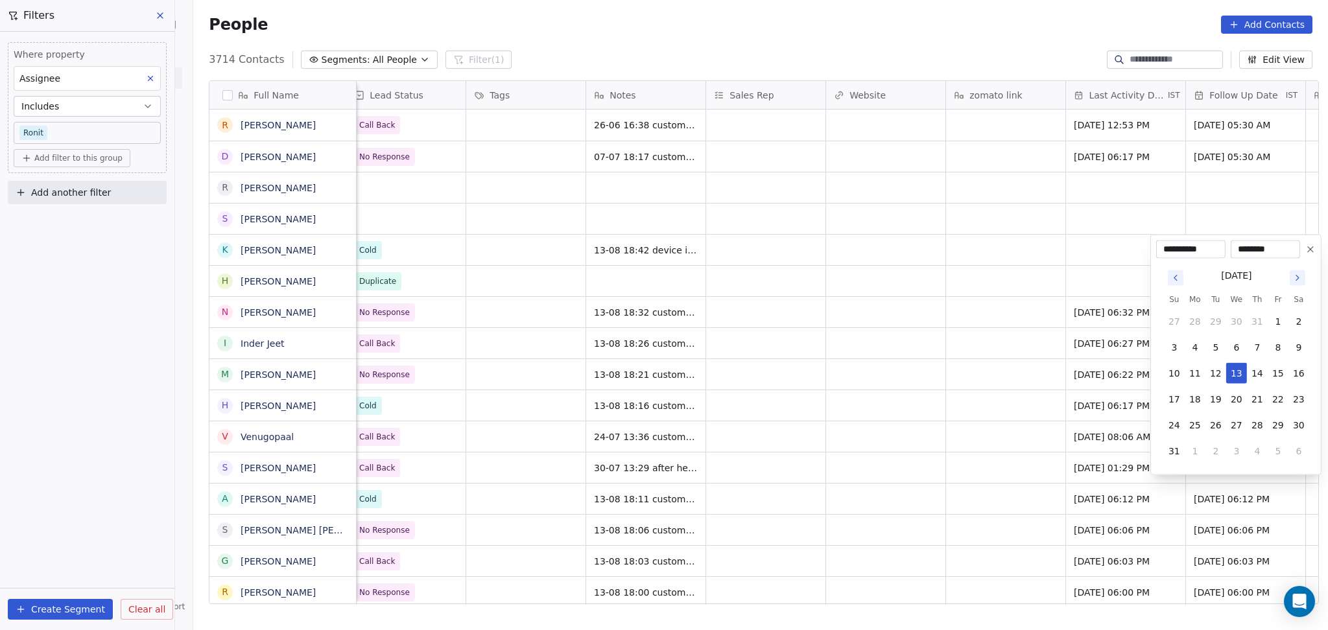
click at [1111, 247] on html "On2Cook India Pvt. Ltd. Contacts People Marketing Workflows Campaigns Sales Pip…" at bounding box center [664, 315] width 1328 height 630
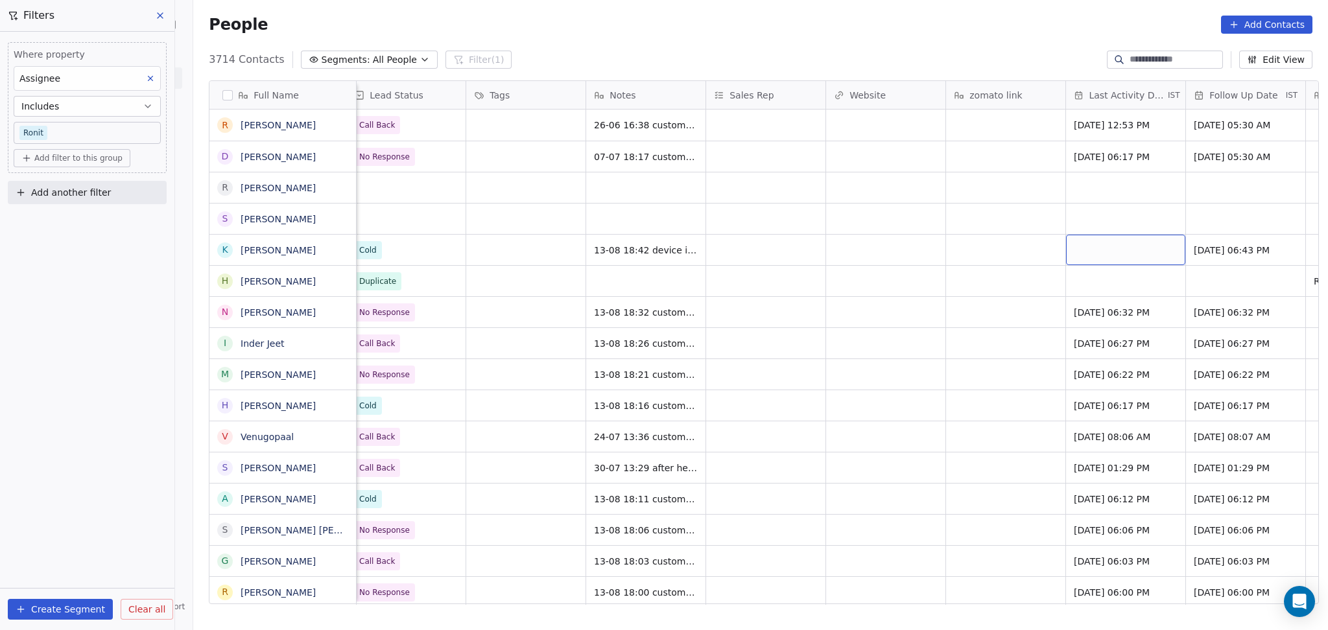
click at [1105, 251] on div "grid" at bounding box center [1125, 250] width 119 height 30
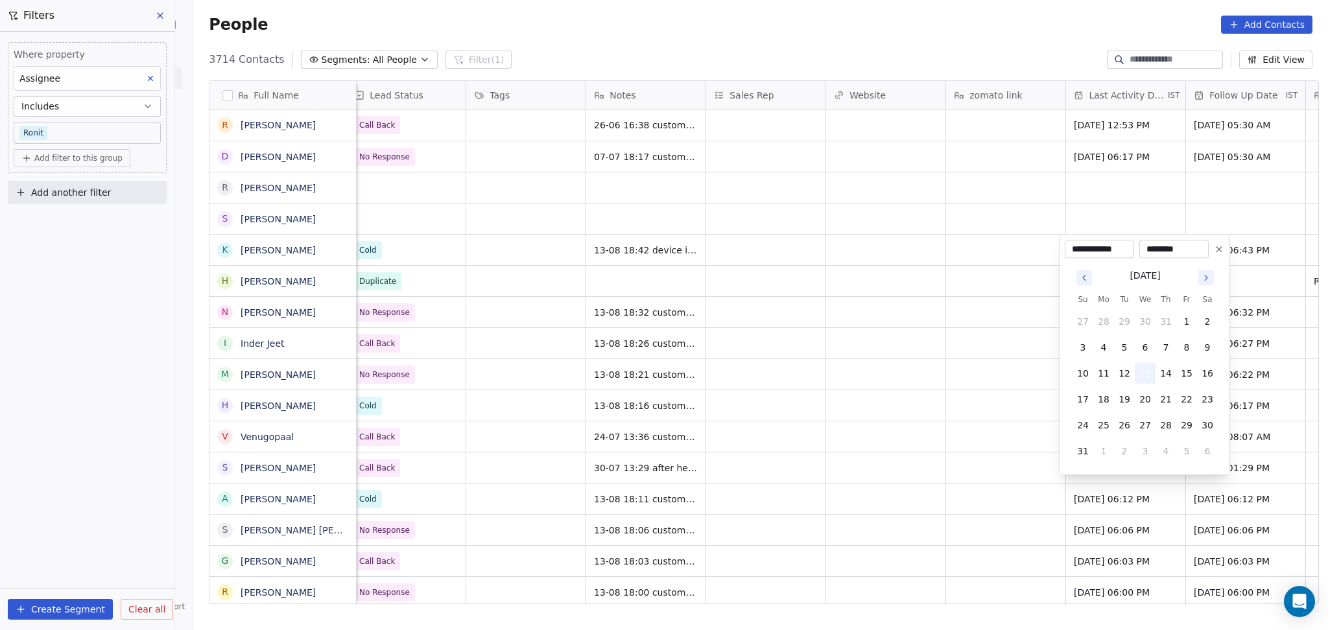
click at [1138, 379] on button "13" at bounding box center [1144, 373] width 21 height 21
drag, startPoint x: 932, startPoint y: 346, endPoint x: 1129, endPoint y: 299, distance: 203.2
click at [958, 335] on html "On2Cook India Pvt. Ltd. Contacts People Marketing Workflows Campaigns Sales Pip…" at bounding box center [664, 315] width 1328 height 630
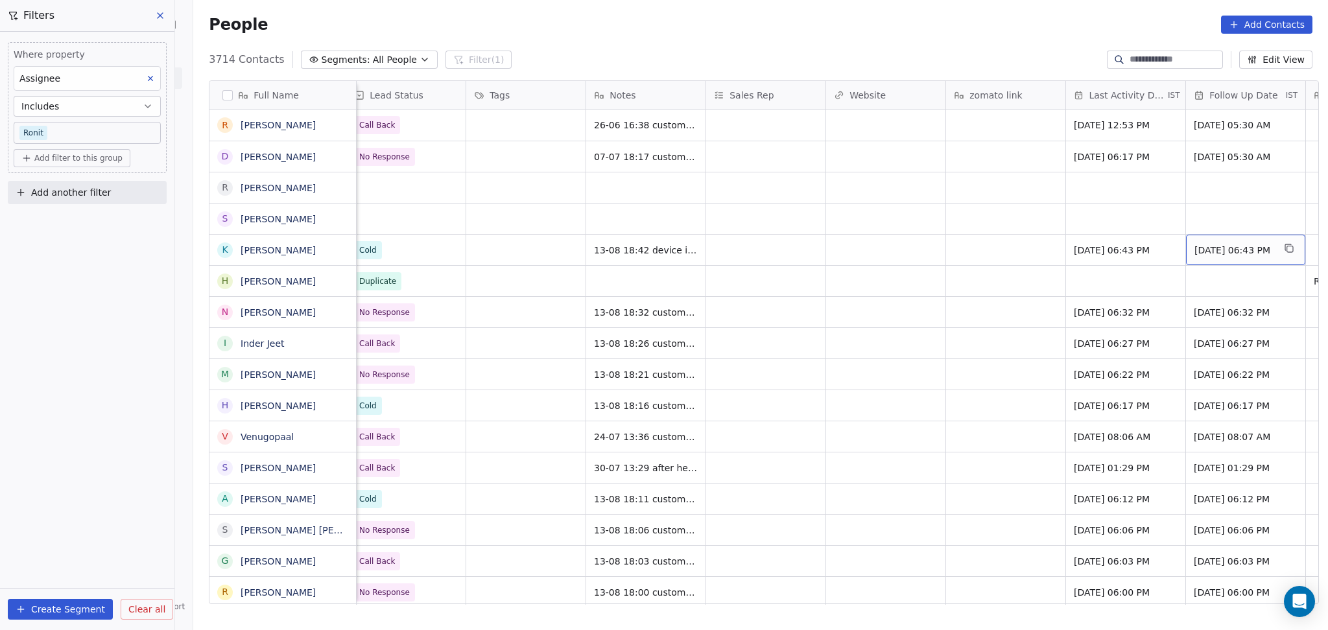
click at [1245, 255] on span "13/08/2025 06:43 PM" at bounding box center [1233, 250] width 79 height 13
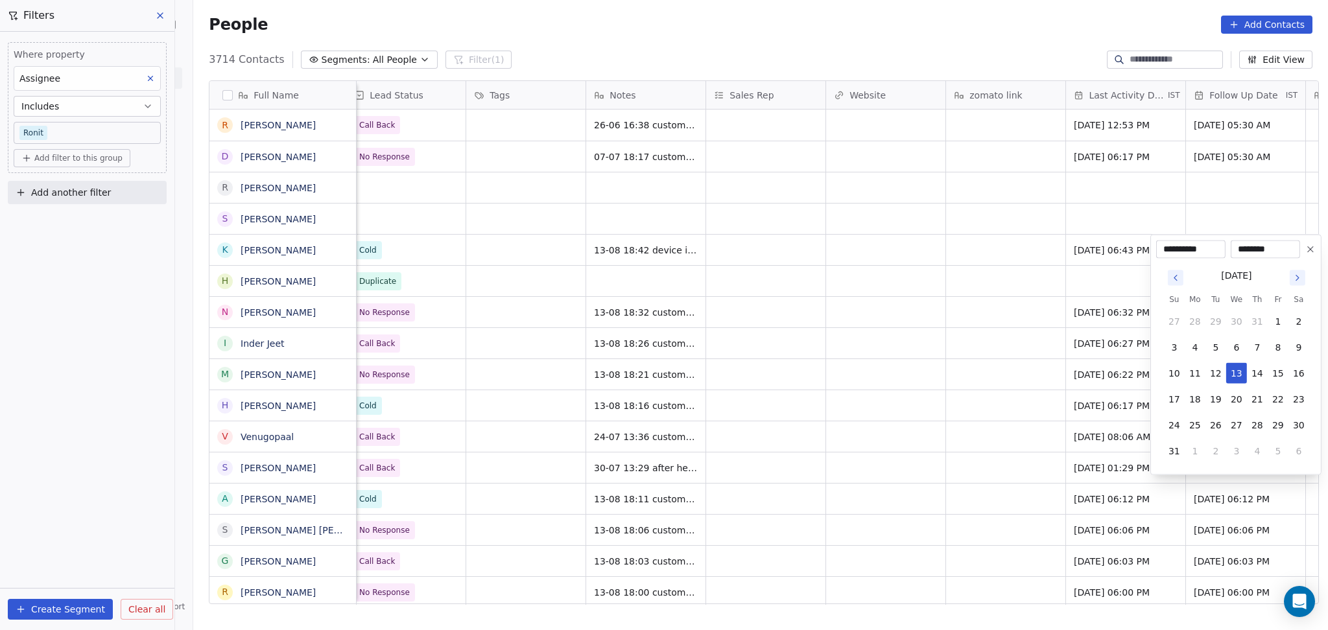
click at [1312, 247] on icon at bounding box center [1310, 249] width 5 height 5
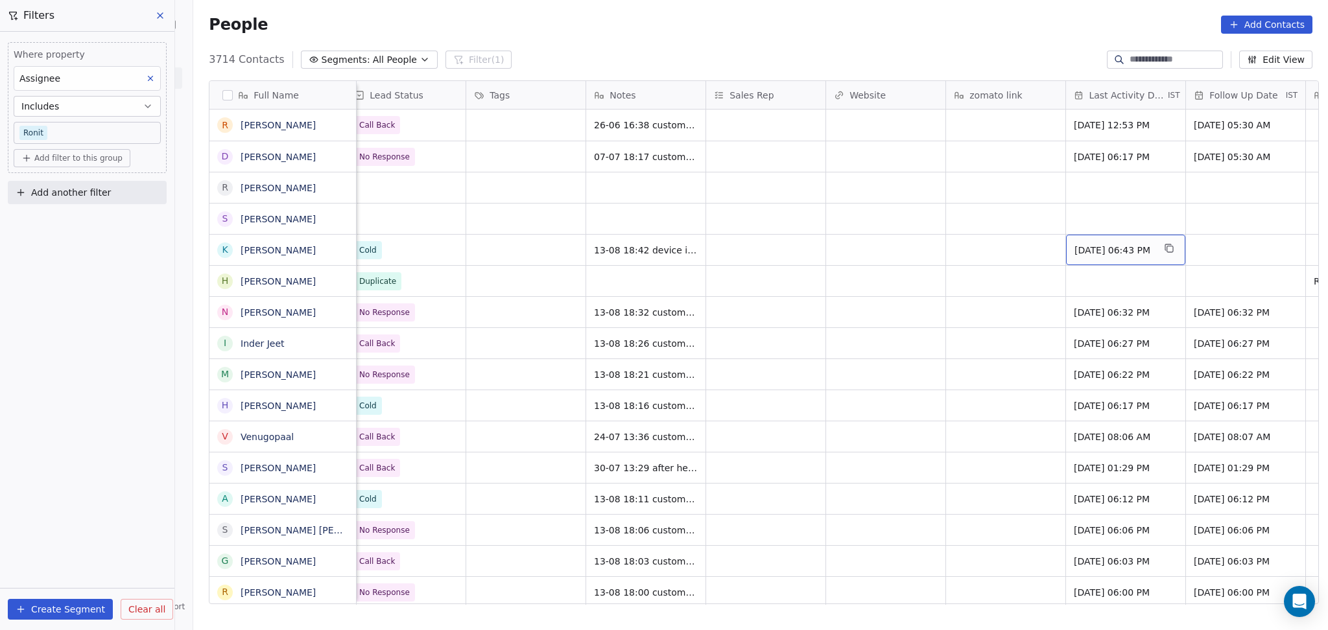
drag, startPoint x: 1062, startPoint y: 242, endPoint x: 983, endPoint y: 241, distance: 79.1
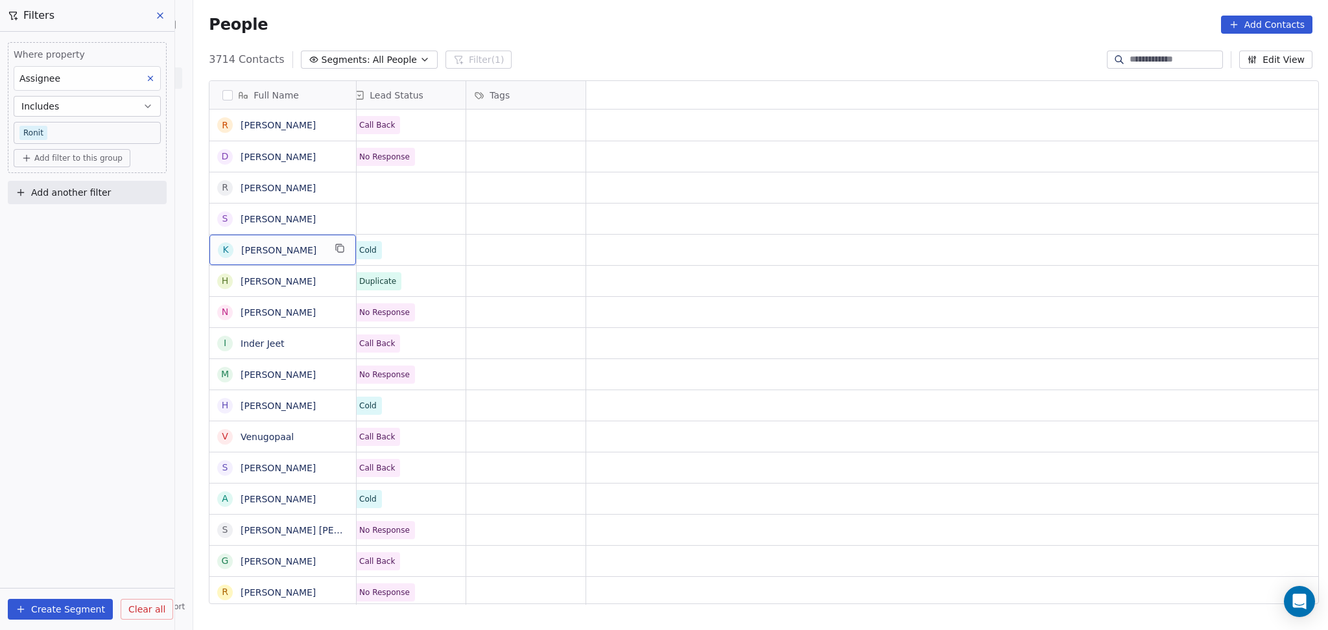
scroll to position [0, 0]
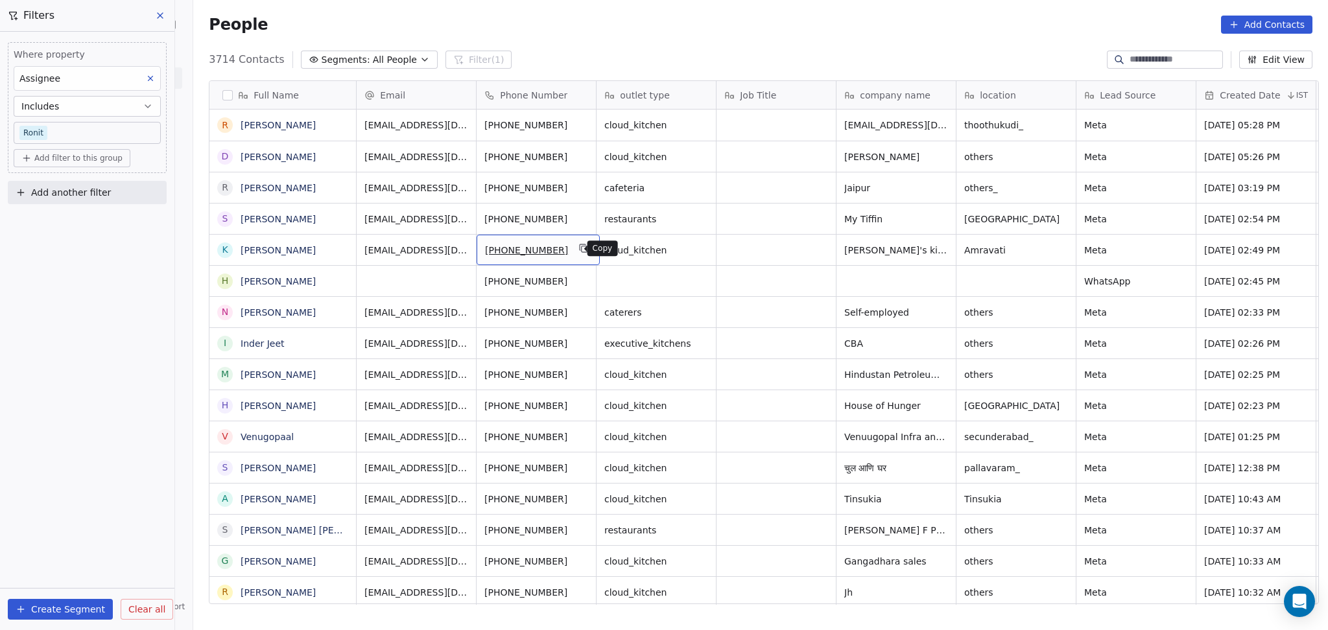
click at [578, 244] on button "grid" at bounding box center [584, 249] width 16 height 16
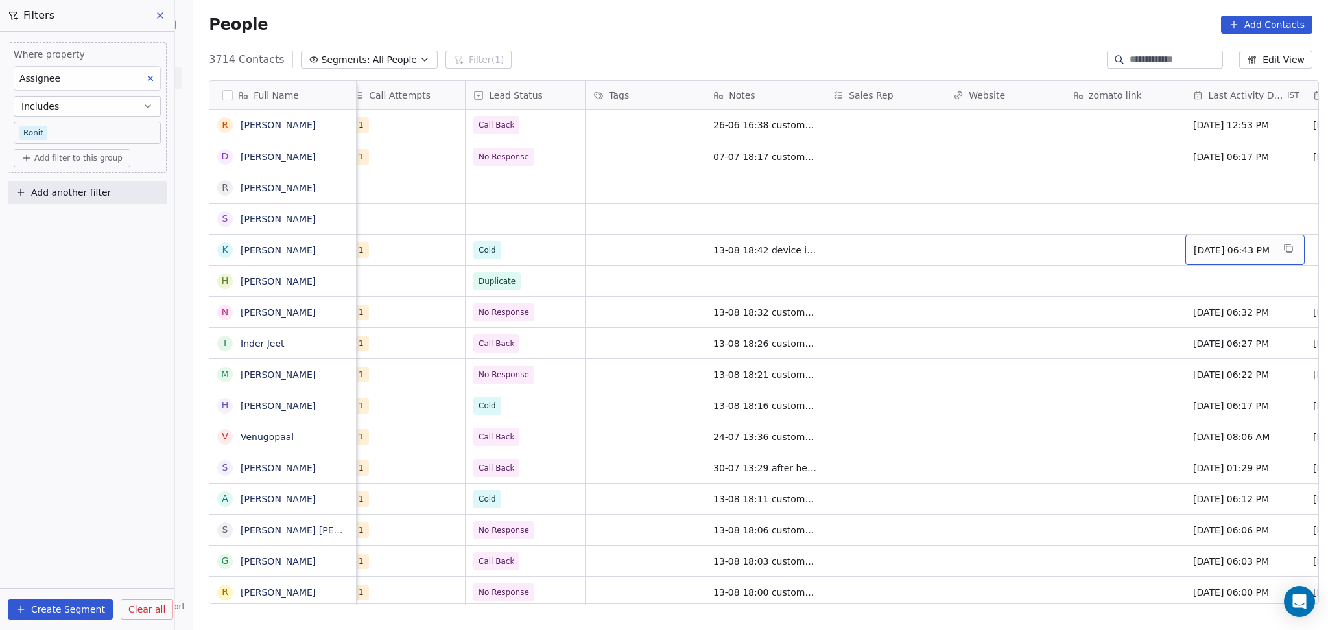
scroll to position [0, 1210]
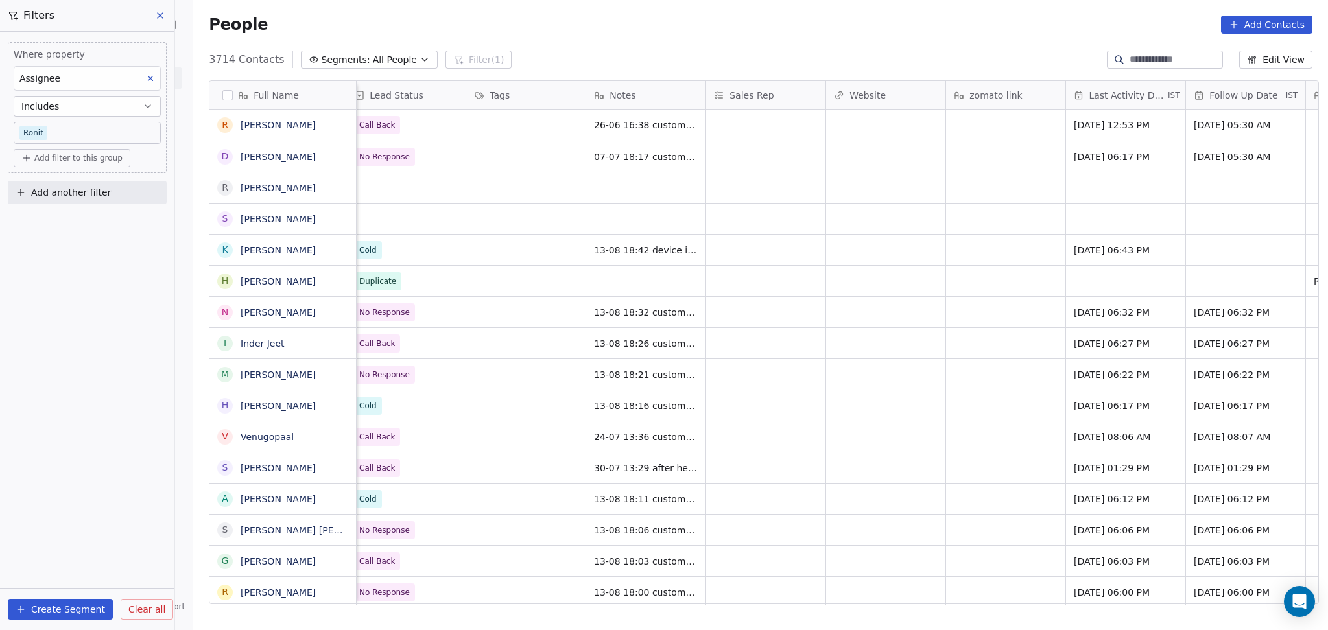
click at [536, 203] on div "Aug 13, 2025 02:54 PM Ronit" at bounding box center [302, 218] width 2310 height 31
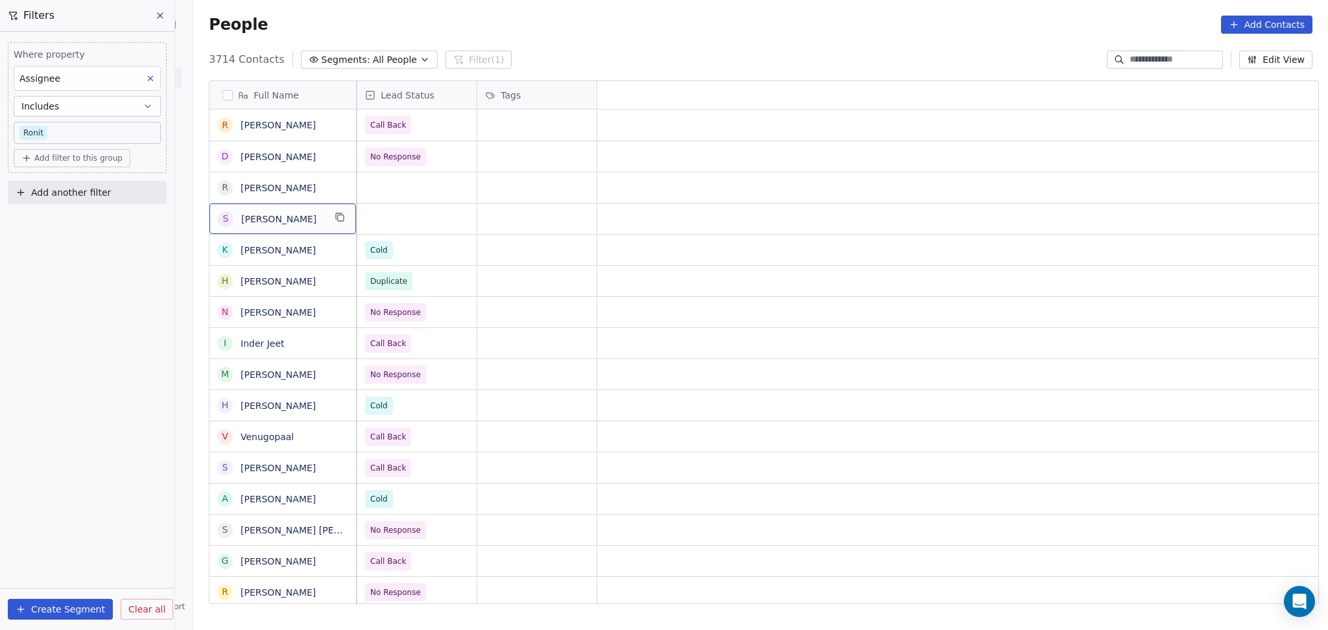
scroll to position [0, 0]
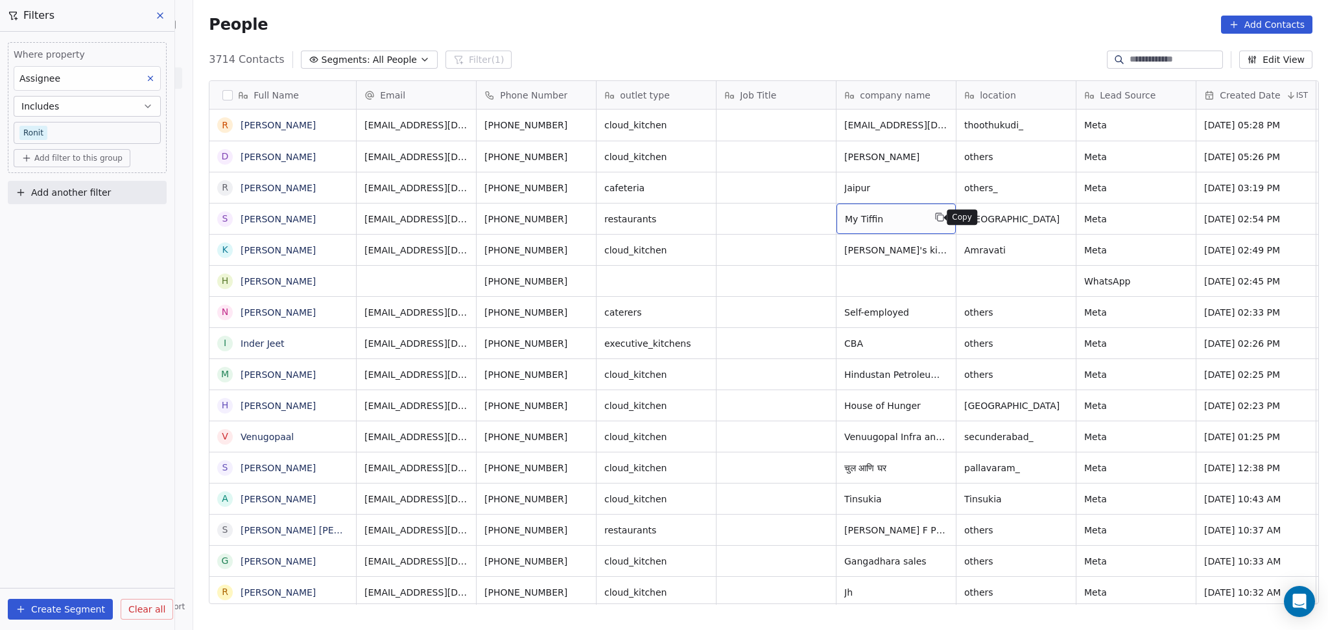
click at [937, 220] on icon "grid" at bounding box center [939, 217] width 10 height 10
drag, startPoint x: 557, startPoint y: 223, endPoint x: 573, endPoint y: 216, distance: 17.7
click at [563, 221] on div "[PHONE_NUMBER]" at bounding box center [537, 219] width 123 height 30
click at [581, 216] on icon "grid" at bounding box center [584, 218] width 6 height 6
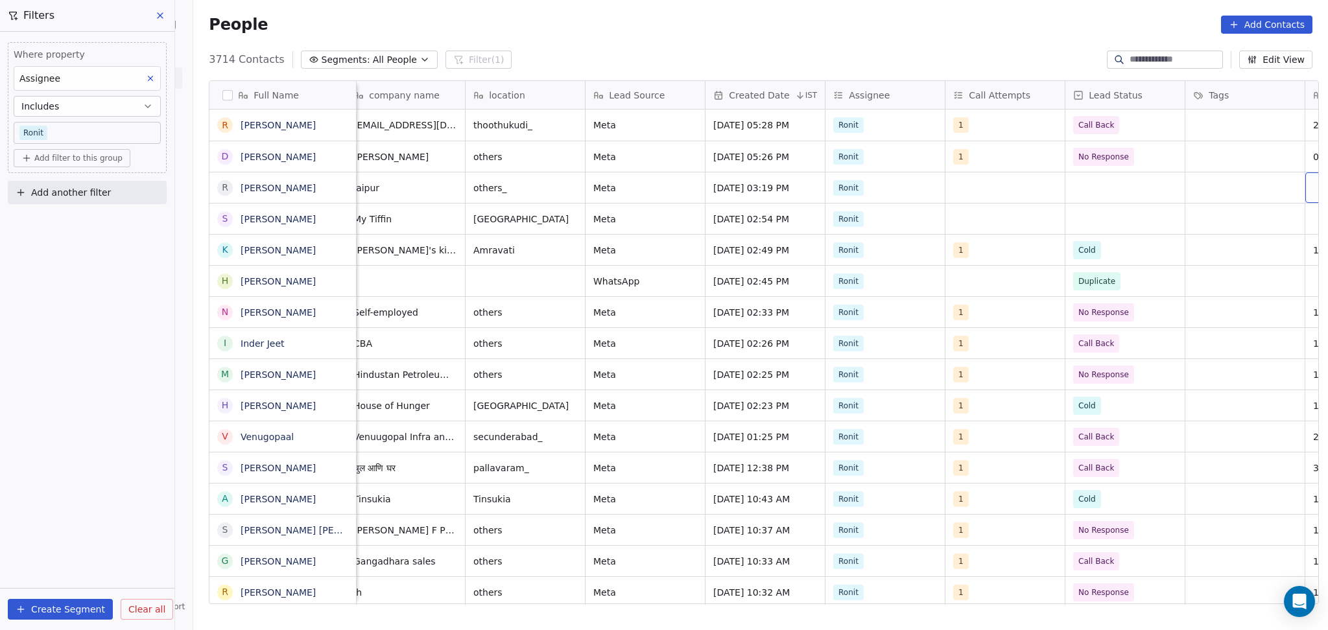
scroll to position [0, 610]
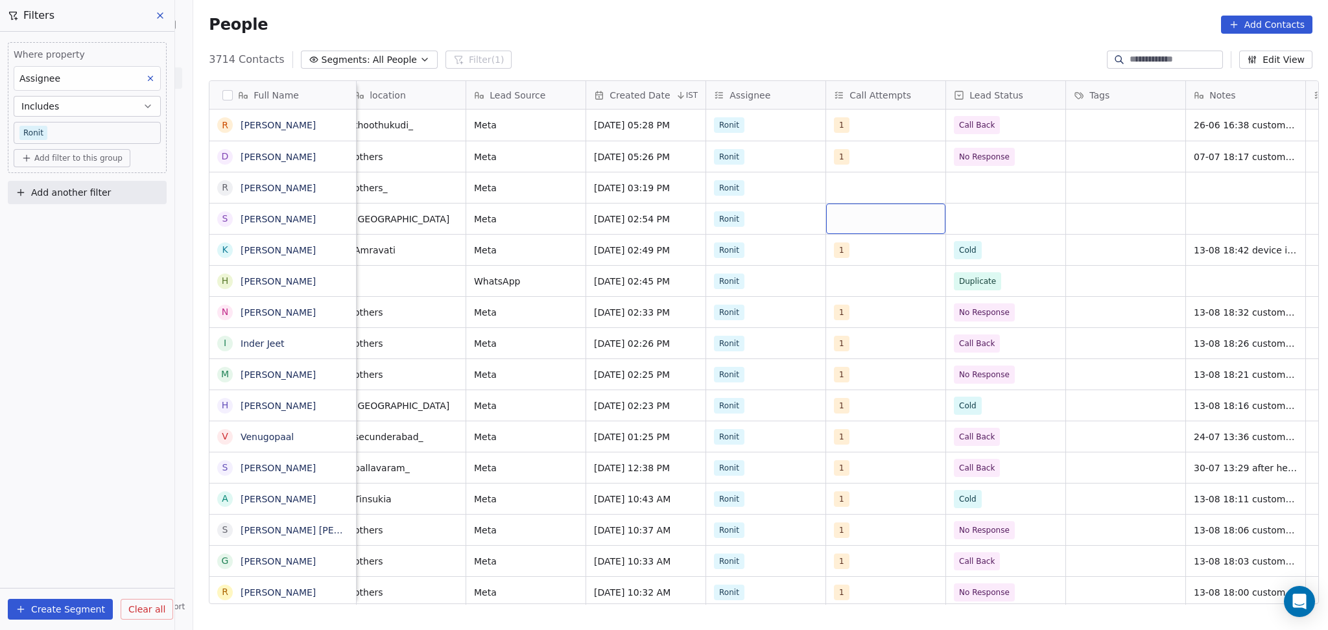
click at [879, 222] on div "grid" at bounding box center [885, 219] width 119 height 30
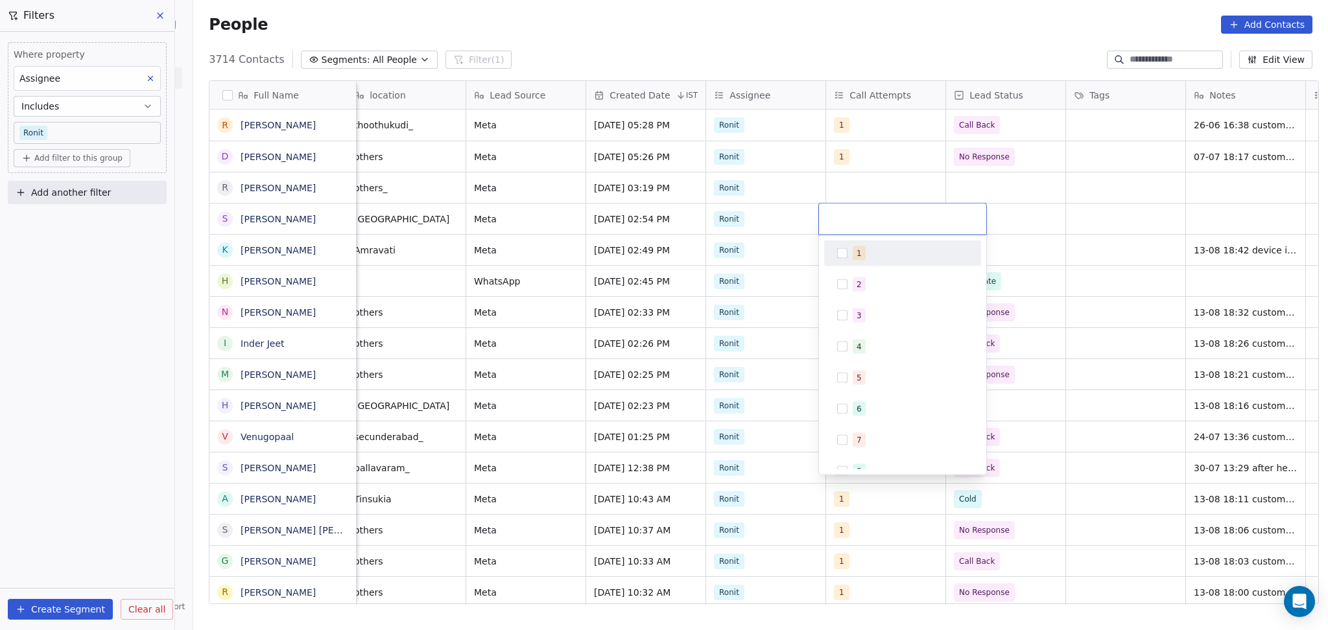
click at [873, 250] on div "1" at bounding box center [909, 253] width 115 height 14
click at [1072, 218] on html "On2Cook India Pvt. Ltd. Contacts People Marketing Workflows Campaigns Sales Pip…" at bounding box center [664, 315] width 1328 height 630
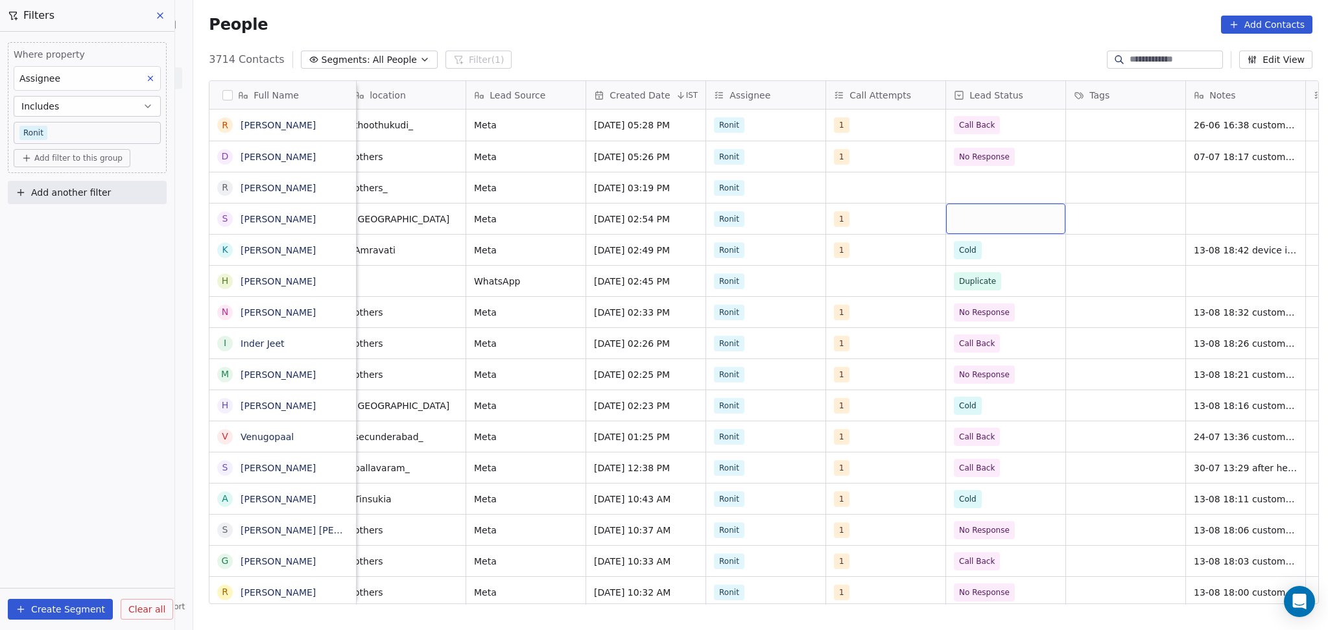
click at [981, 220] on div "grid" at bounding box center [1005, 219] width 119 height 30
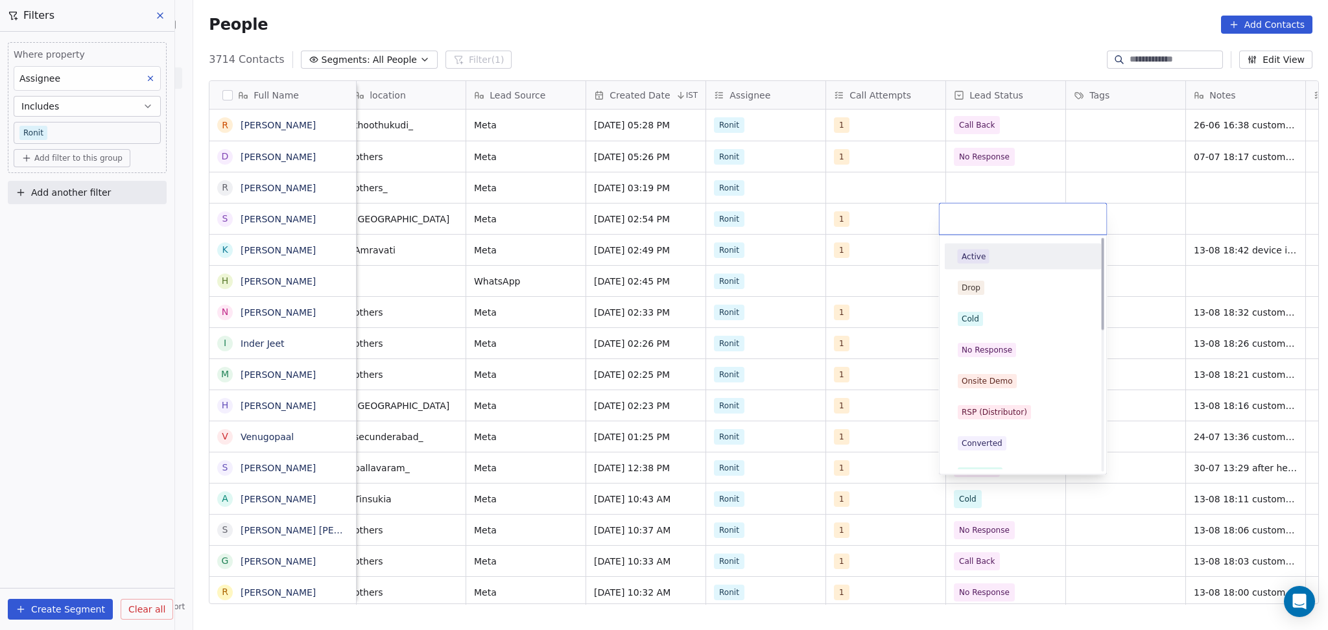
scroll to position [0, 0]
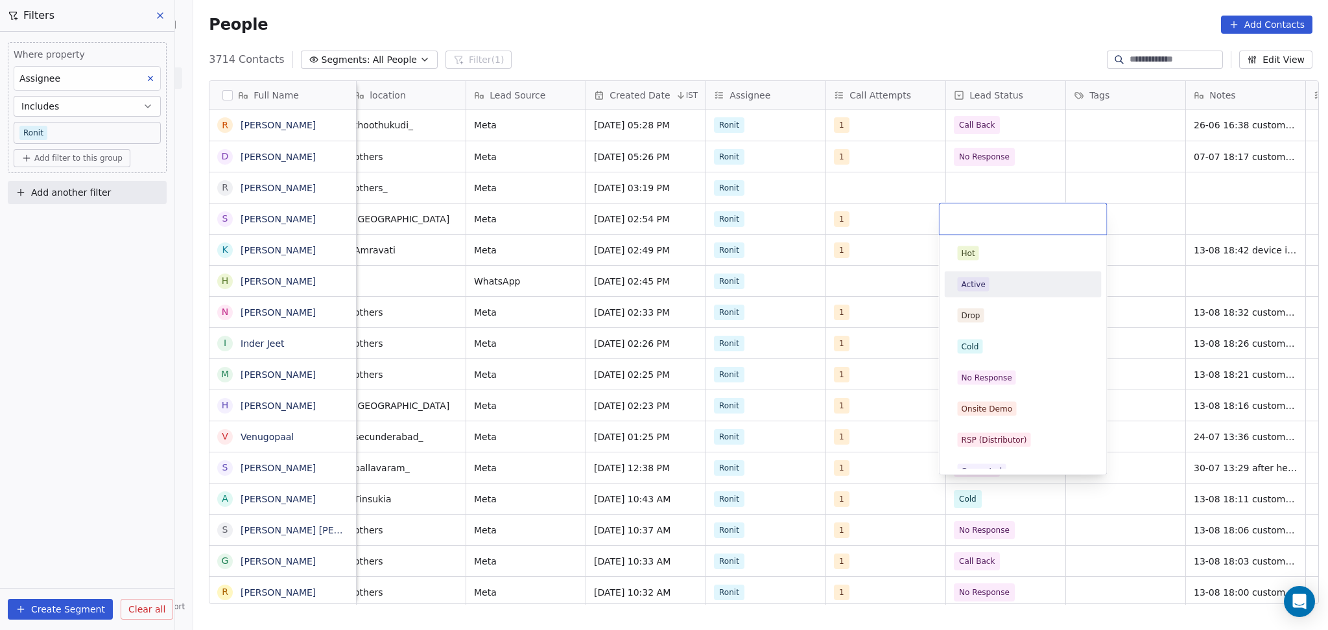
click at [1013, 292] on div "Active" at bounding box center [1023, 284] width 147 height 21
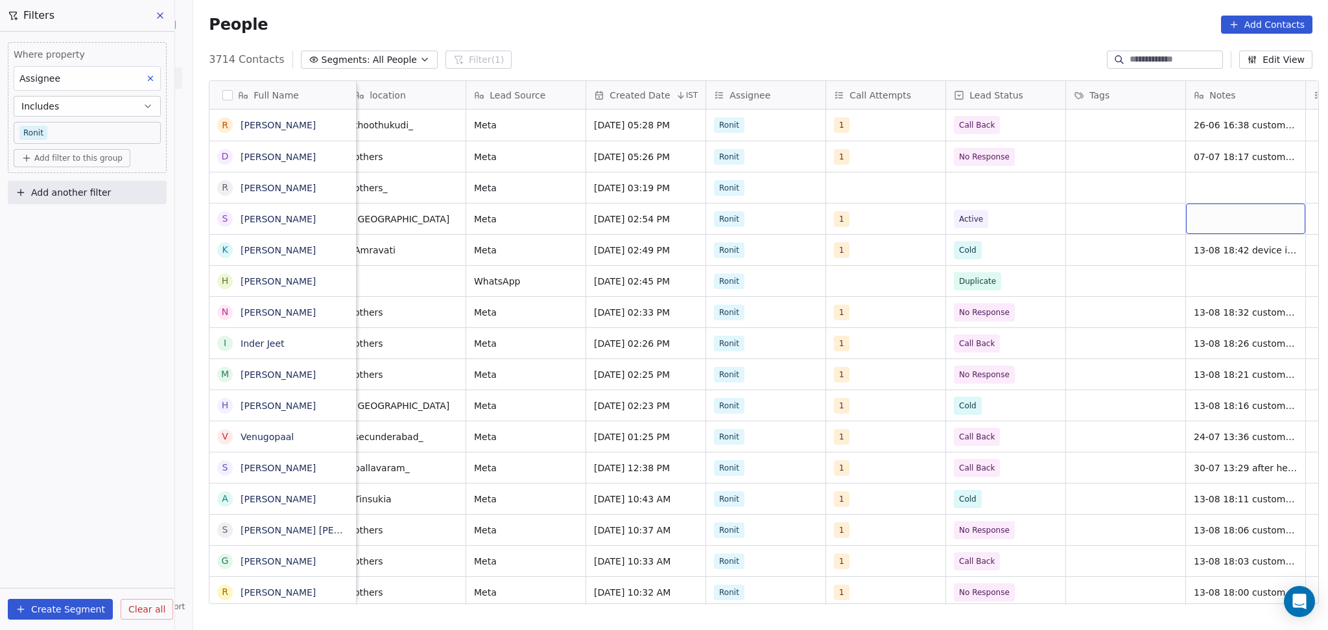
click at [1228, 209] on div "grid" at bounding box center [1245, 219] width 119 height 30
type textarea "**********"
click at [1072, 238] on html "On2Cook India Pvt. Ltd. Contacts People Marketing Workflows Campaigns Sales Pip…" at bounding box center [664, 315] width 1328 height 630
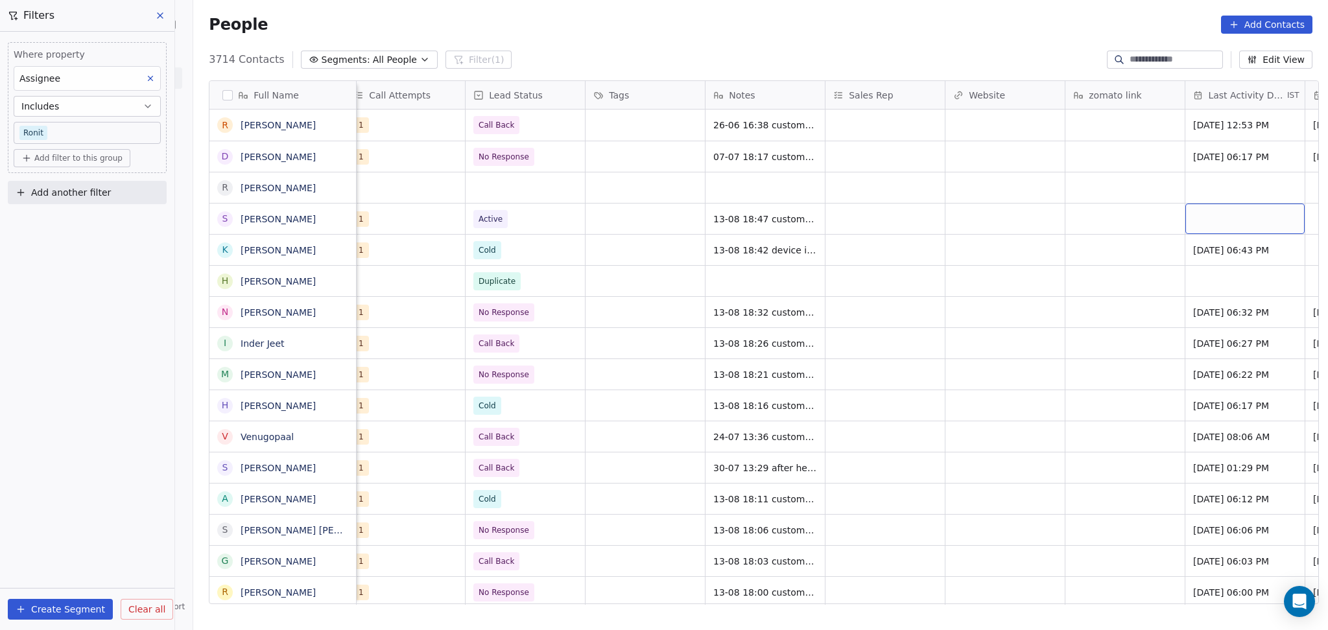
scroll to position [0, 1210]
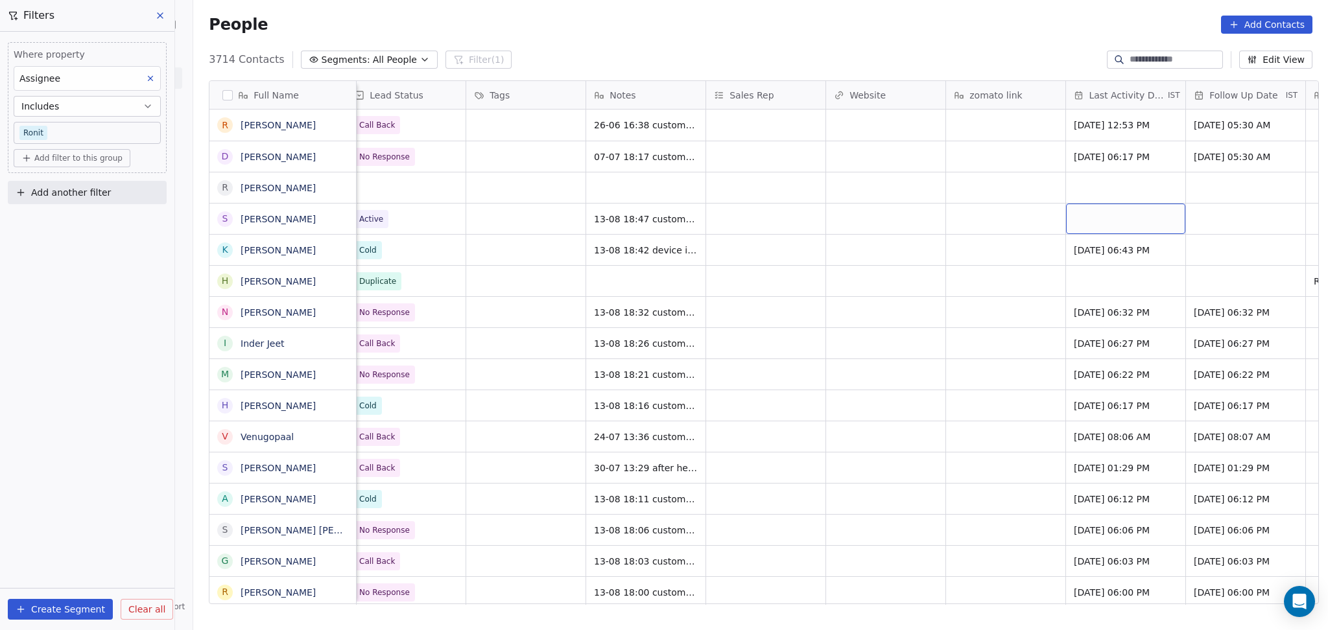
click at [1090, 221] on div "grid" at bounding box center [1125, 219] width 119 height 30
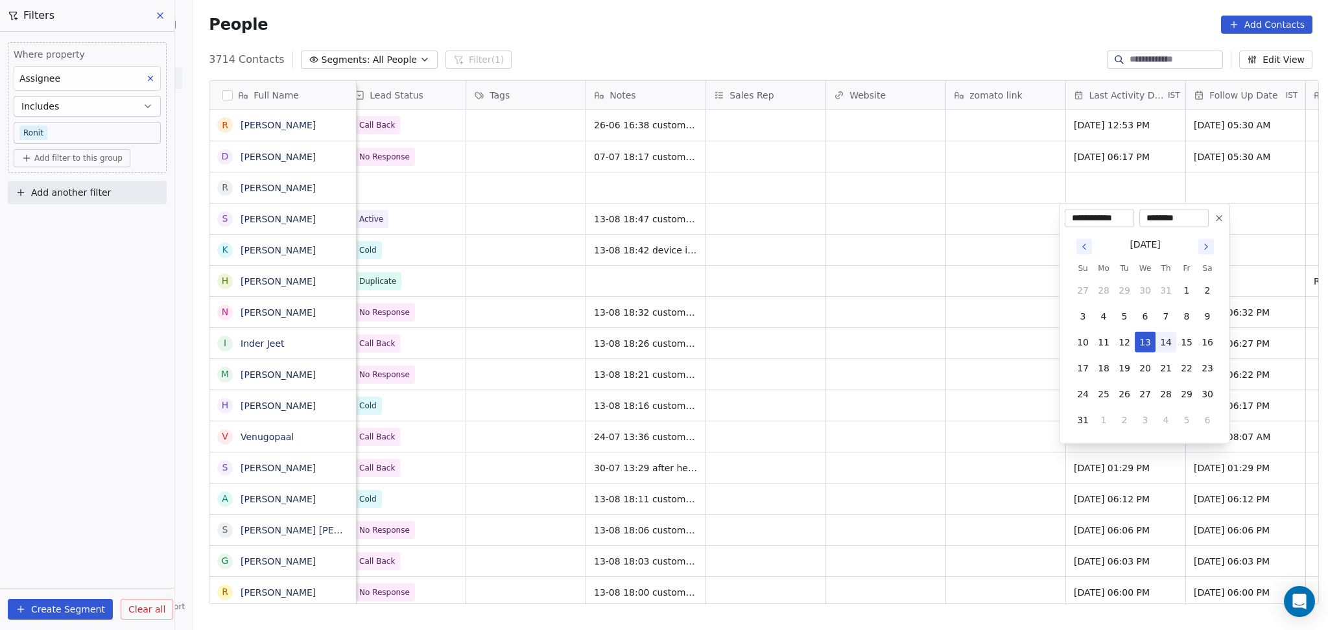
click at [1158, 343] on button "14" at bounding box center [1165, 342] width 21 height 21
type input "**********"
click at [950, 322] on html "On2Cook India Pvt. Ltd. Contacts People Marketing Workflows Campaigns Sales Pip…" at bounding box center [664, 315] width 1328 height 630
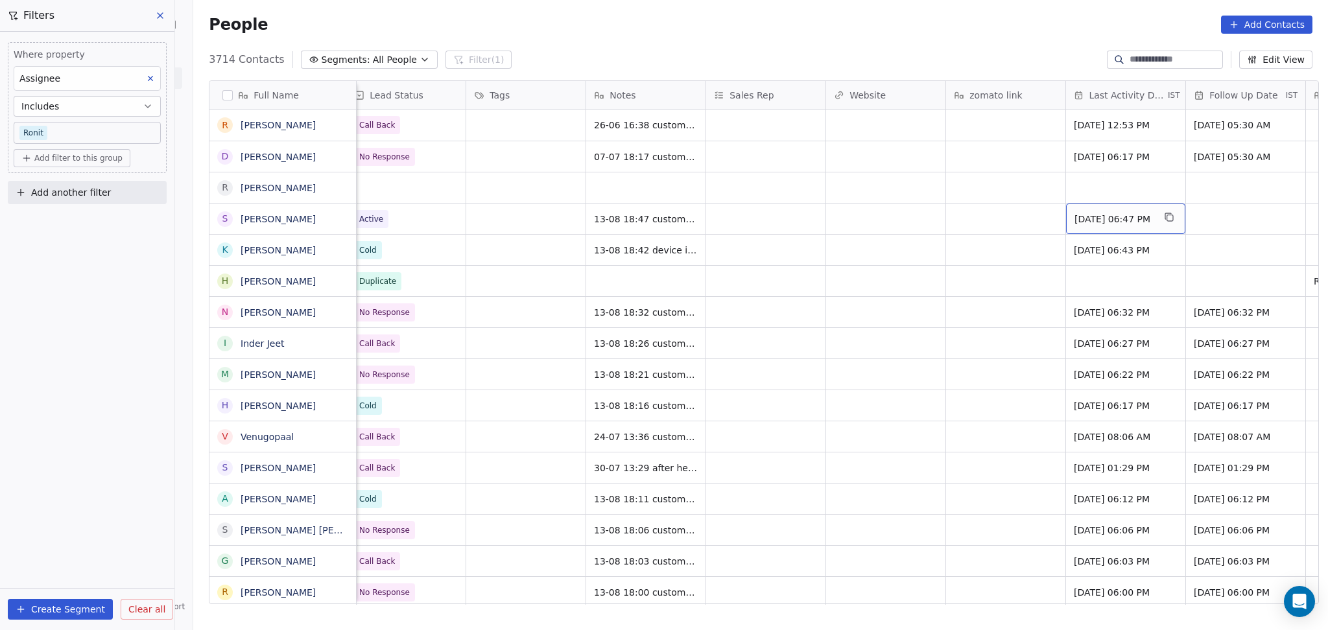
click at [1122, 222] on span "Aug 14, 2025 06:47 PM" at bounding box center [1113, 219] width 79 height 13
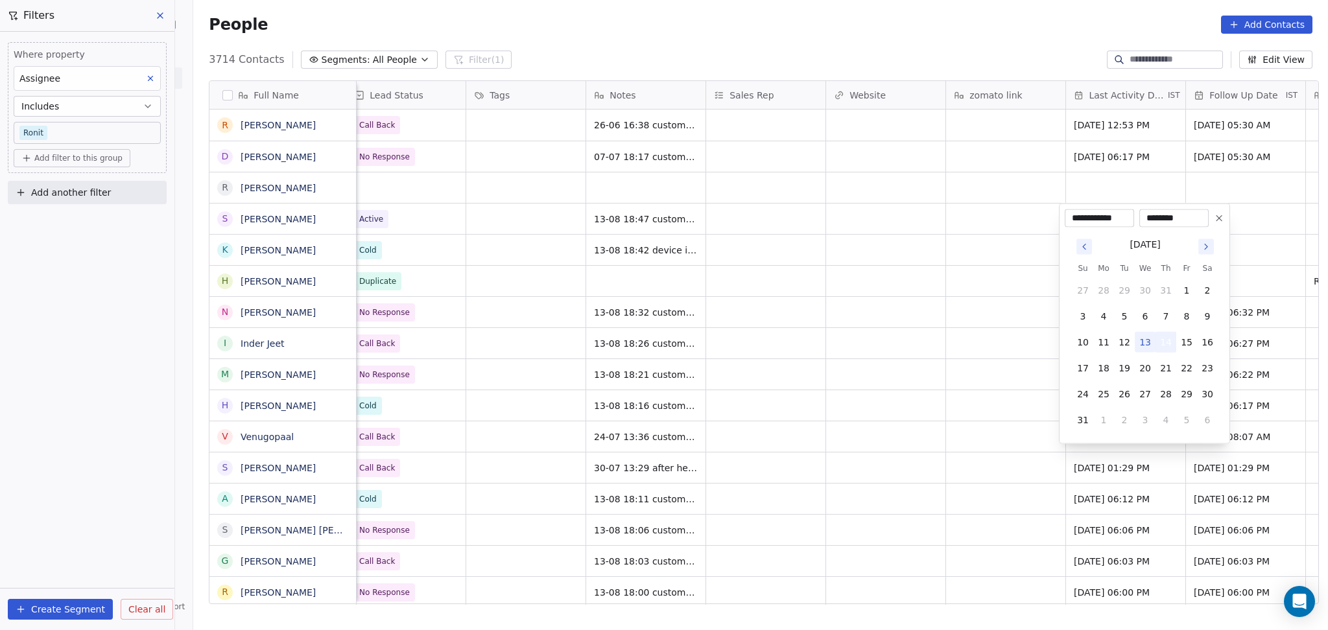
click at [1158, 344] on button "14" at bounding box center [1165, 342] width 21 height 21
click at [1147, 342] on button "13" at bounding box center [1144, 342] width 21 height 21
type input "**********"
click at [946, 316] on html "On2Cook India Pvt. Ltd. Contacts People Marketing Workflows Campaigns Sales Pip…" at bounding box center [664, 315] width 1328 height 630
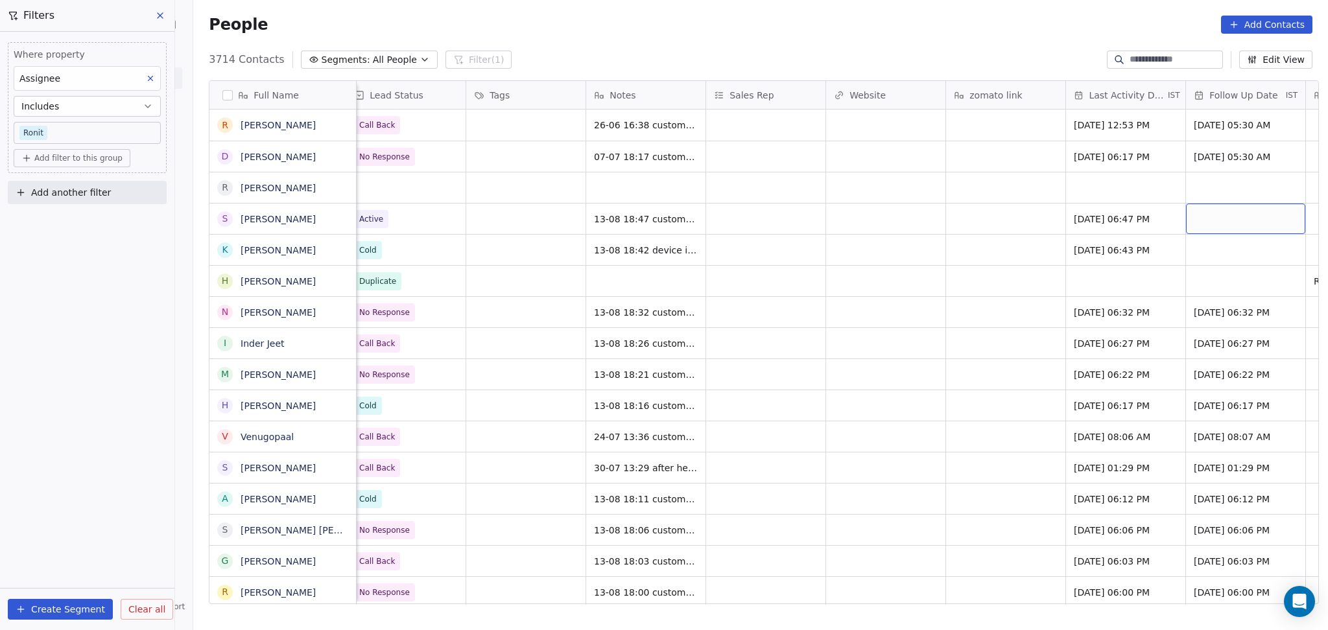
click at [1263, 226] on div "grid" at bounding box center [1245, 219] width 119 height 30
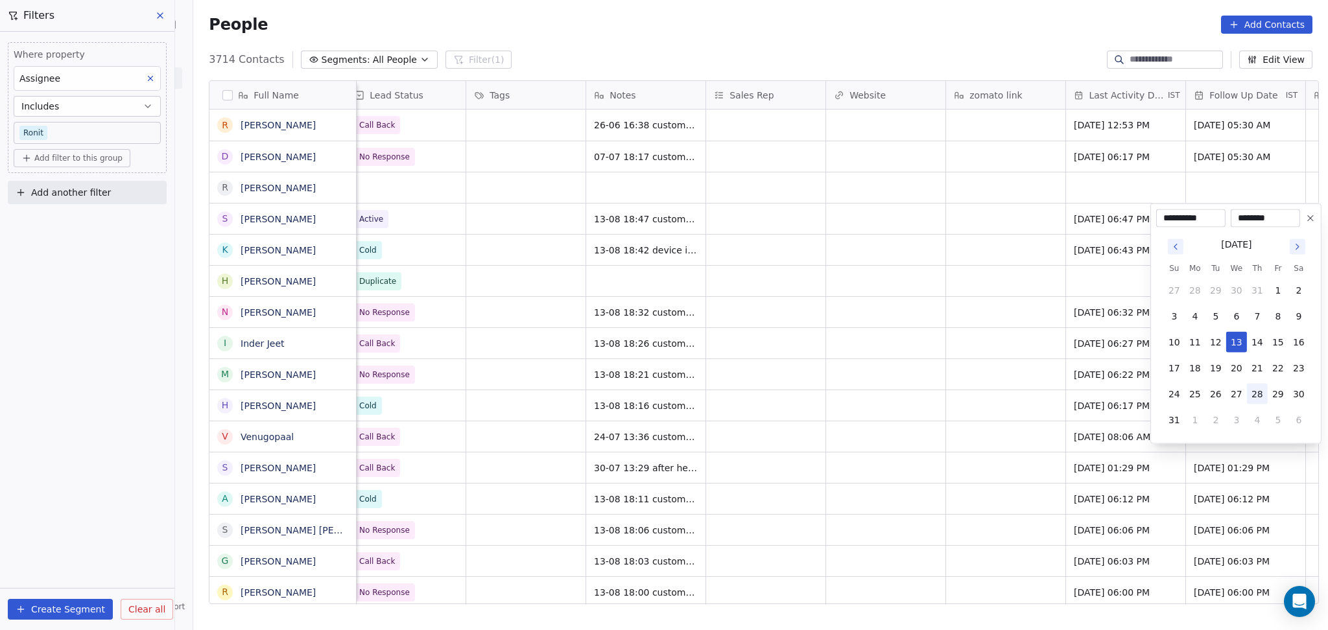
click at [1251, 398] on button "28" at bounding box center [1257, 394] width 21 height 21
type input "**********"
click at [876, 323] on html "On2Cook India Pvt. Ltd. Contacts People Marketing Workflows Campaigns Sales Pip…" at bounding box center [664, 315] width 1328 height 630
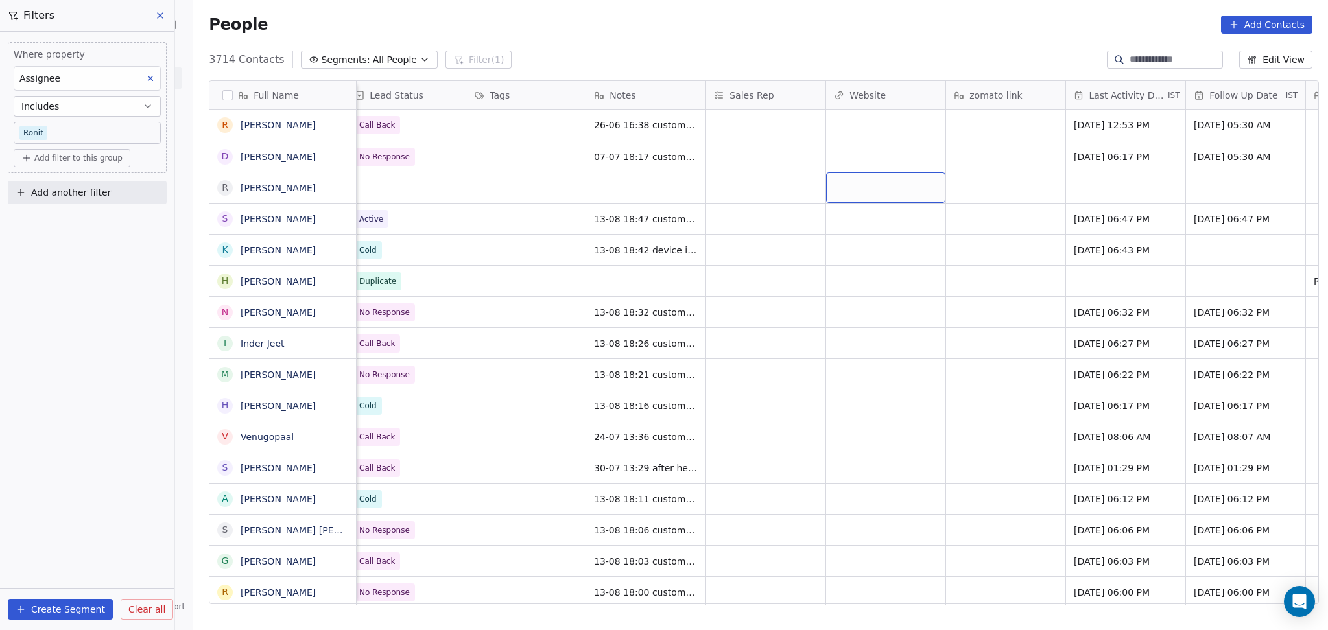
drag, startPoint x: 887, startPoint y: 200, endPoint x: 887, endPoint y: 191, distance: 9.1
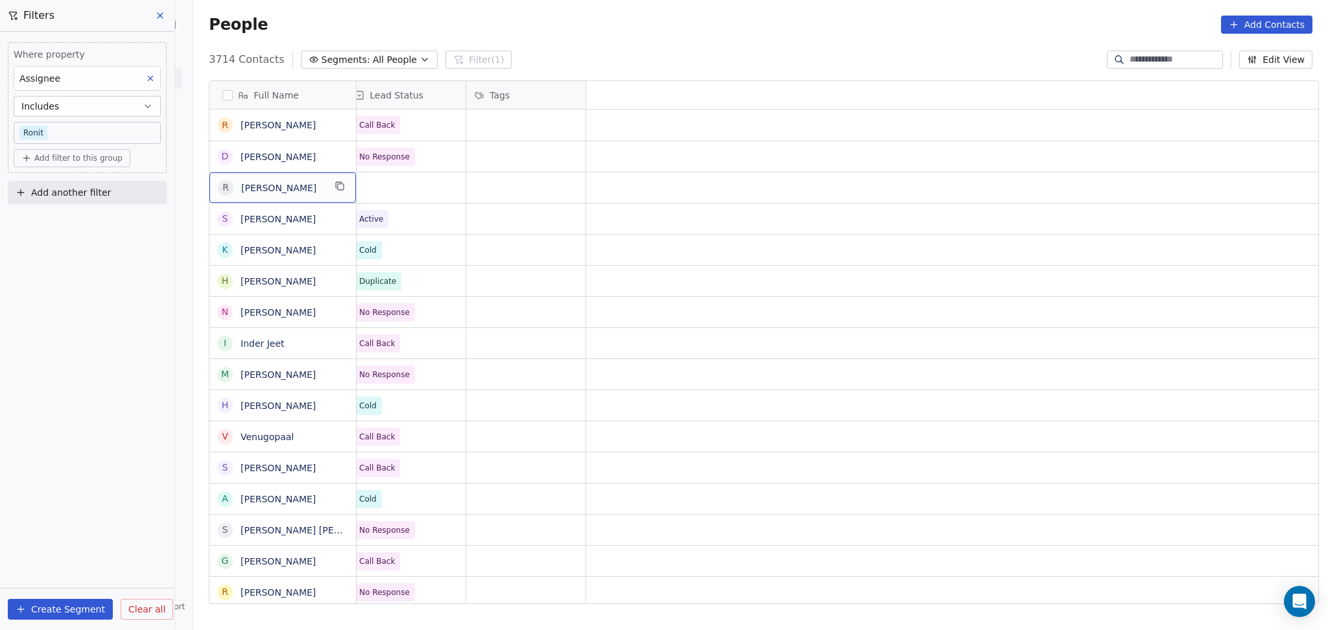
scroll to position [0, 0]
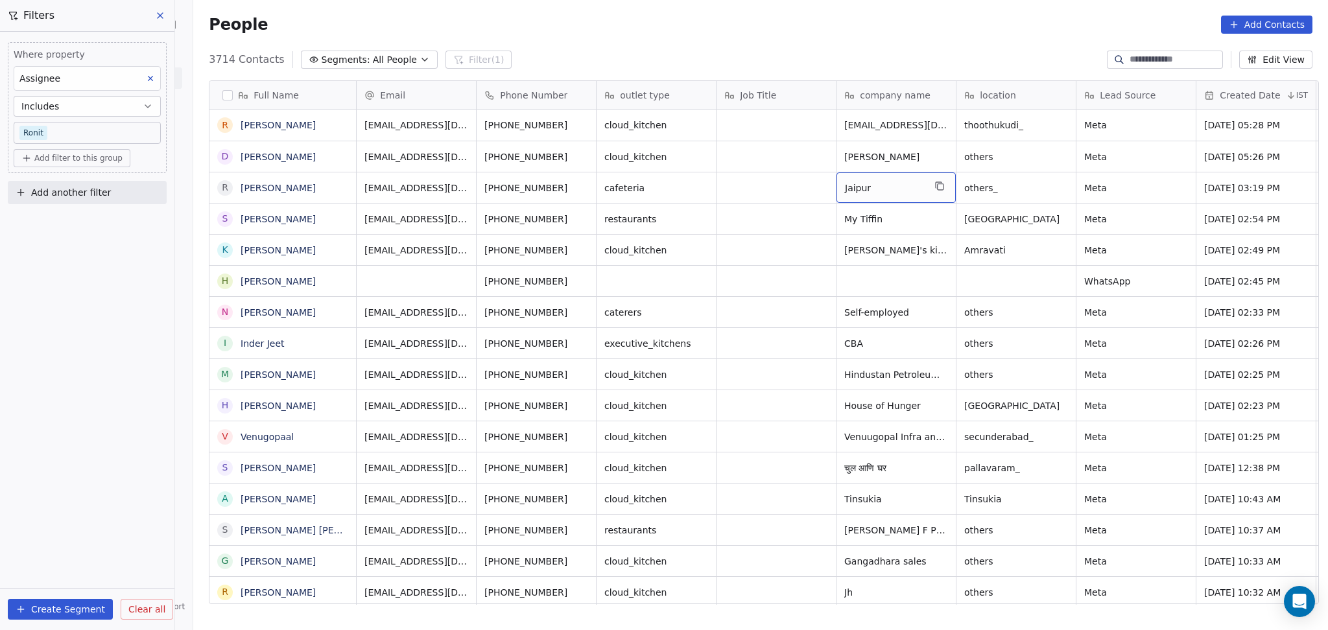
click at [935, 184] on icon "grid" at bounding box center [938, 185] width 6 height 6
click at [1000, 185] on span "others_" at bounding box center [1004, 188] width 79 height 13
type textarea "******"
click at [921, 190] on html "On2Cook India Pvt. Ltd. Contacts People Marketing Workflows Campaigns Sales Pip…" at bounding box center [664, 315] width 1328 height 630
click at [1160, 196] on html "On2Cook India Pvt. Ltd. Contacts People Marketing Workflows Campaigns Sales Pip…" at bounding box center [664, 315] width 1328 height 630
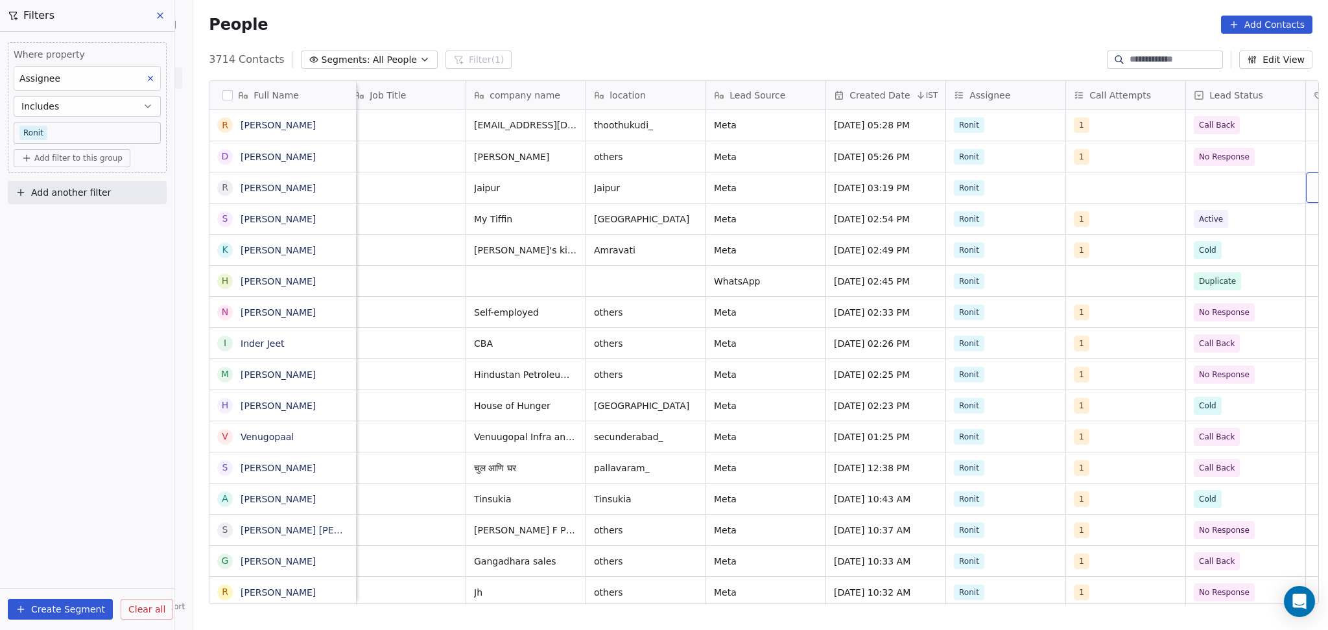
scroll to position [0, 491]
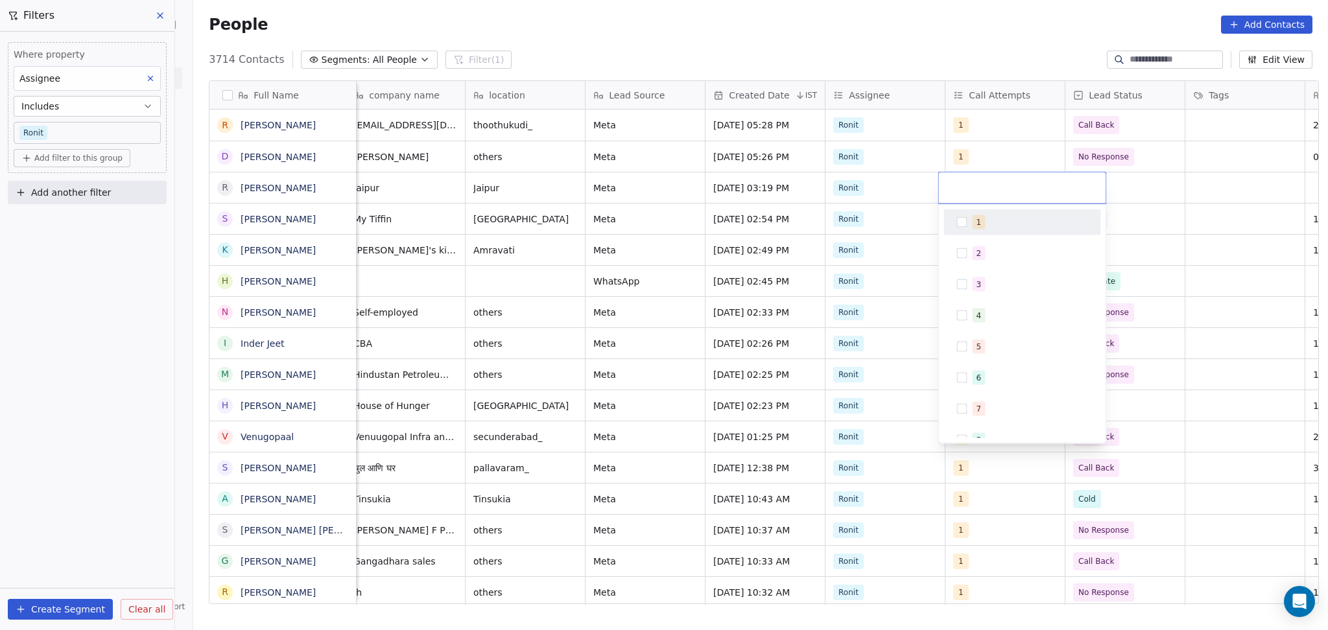
drag, startPoint x: 957, startPoint y: 207, endPoint x: 976, endPoint y: 217, distance: 21.2
click at [957, 208] on div "1 2 3 4 5 6 7 8 9 10" at bounding box center [1021, 323] width 167 height 239
click at [988, 220] on div "1" at bounding box center [1029, 222] width 115 height 14
drag, startPoint x: 1101, startPoint y: 208, endPoint x: 1113, endPoint y: 209, distance: 11.7
click at [1105, 208] on div "1 2 3 4 5 6 7 8 9 10" at bounding box center [1021, 324] width 169 height 240
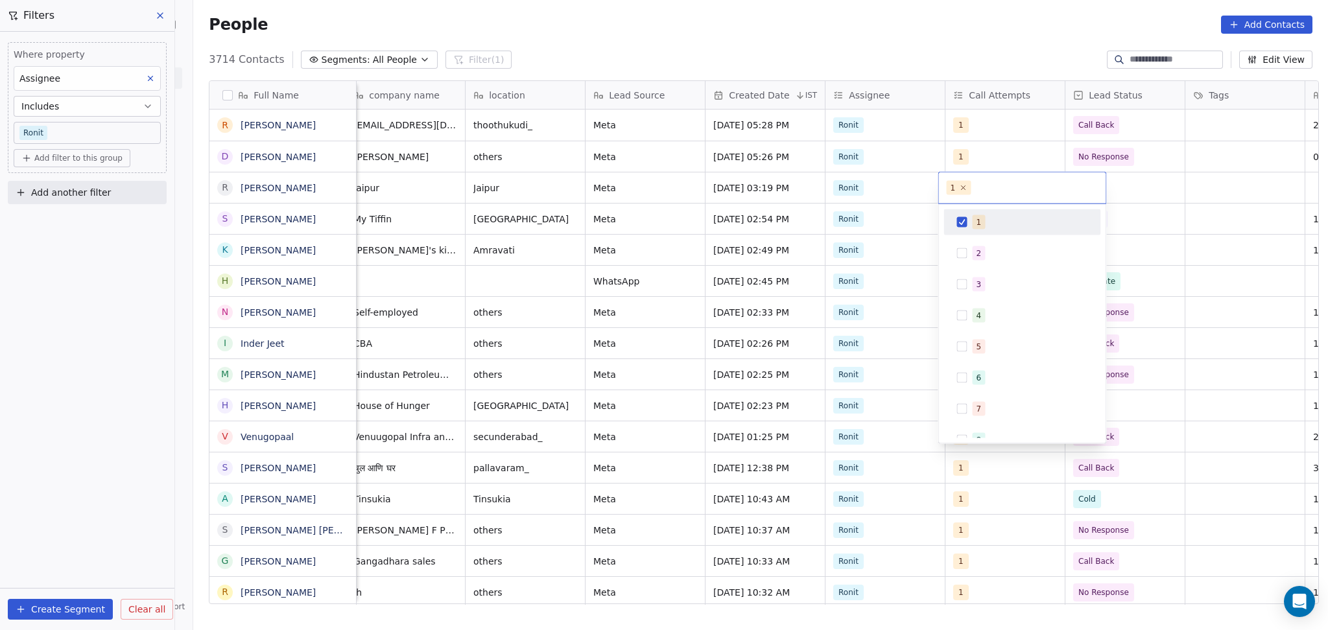
click at [1125, 205] on html "On2Cook India Pvt. Ltd. Contacts People Marketing Workflows Campaigns Sales Pip…" at bounding box center [664, 315] width 1328 height 630
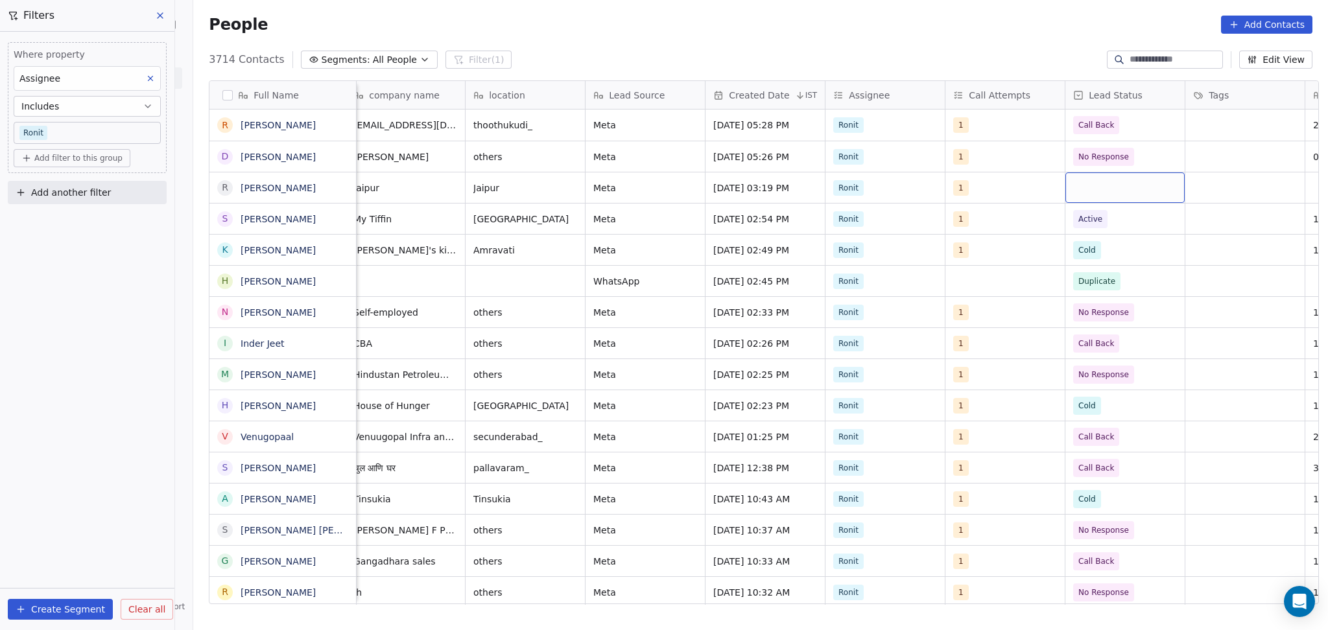
click at [1093, 193] on div "grid" at bounding box center [1124, 187] width 119 height 30
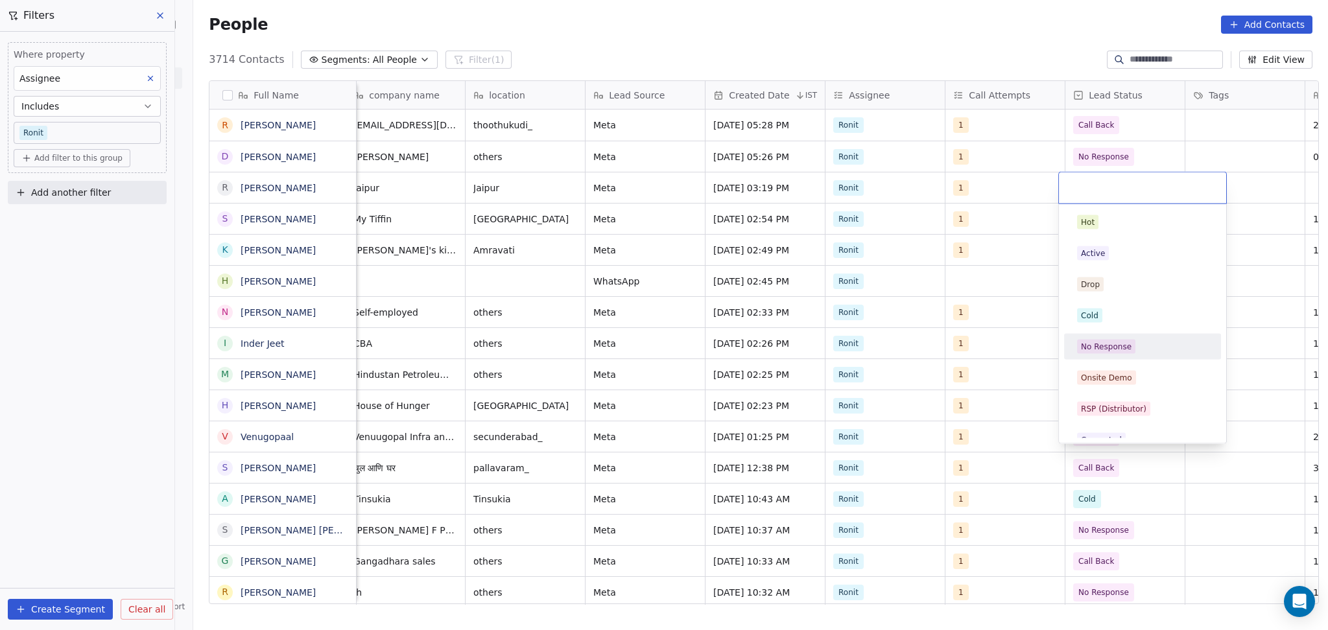
click at [1106, 342] on div "No Response" at bounding box center [1106, 347] width 51 height 12
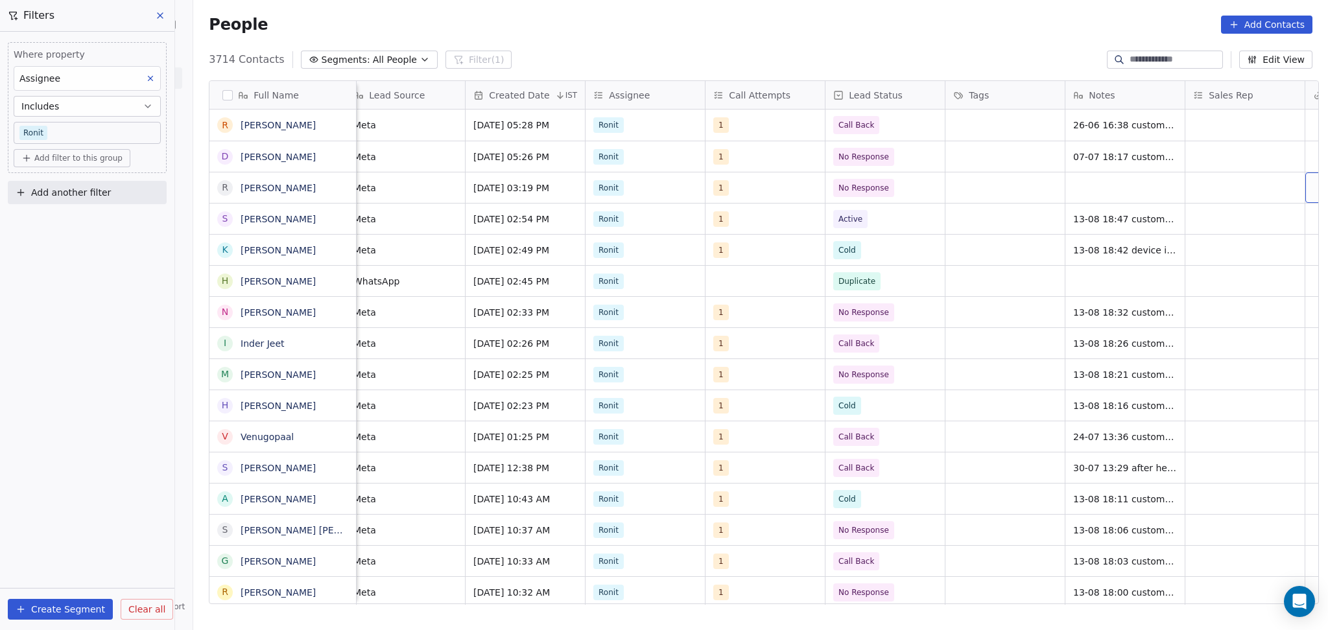
scroll to position [0, 851]
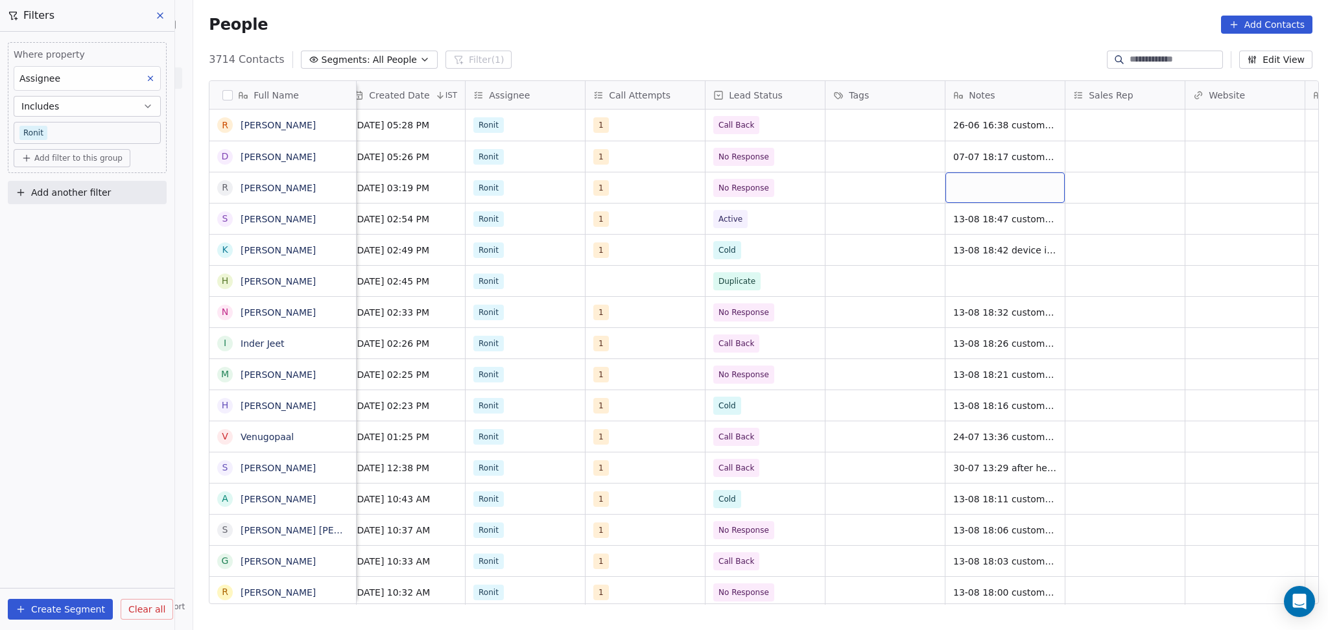
click at [1022, 197] on div "grid" at bounding box center [1004, 187] width 119 height 30
type textarea "**********"
click at [1166, 237] on html "On2Cook India Pvt. Ltd. Contacts People Marketing Workflows Campaigns Sales Pip…" at bounding box center [664, 315] width 1328 height 630
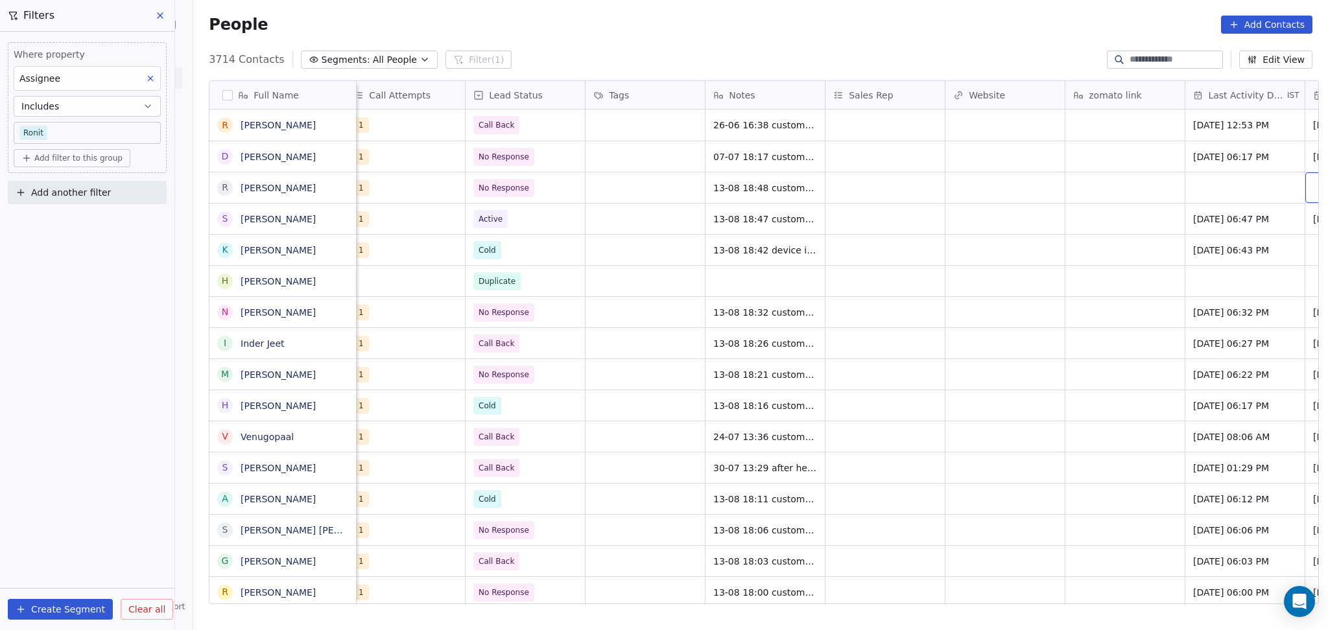
scroll to position [0, 1210]
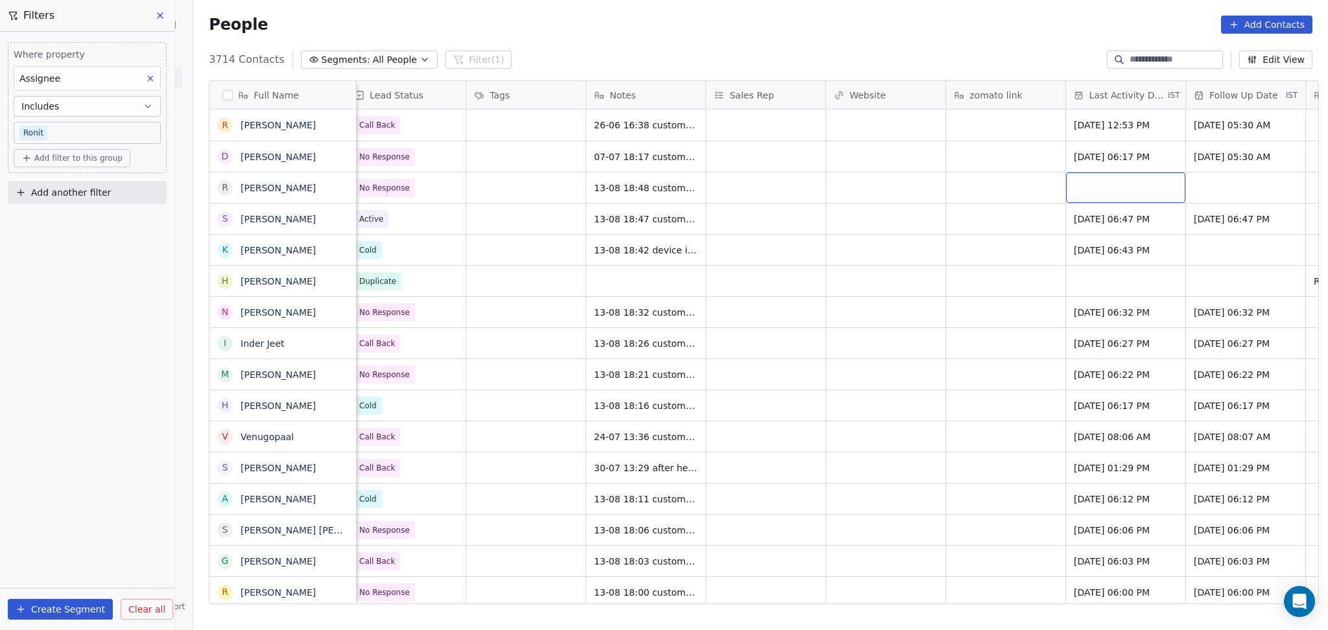
click at [1107, 187] on div "grid" at bounding box center [1125, 187] width 119 height 30
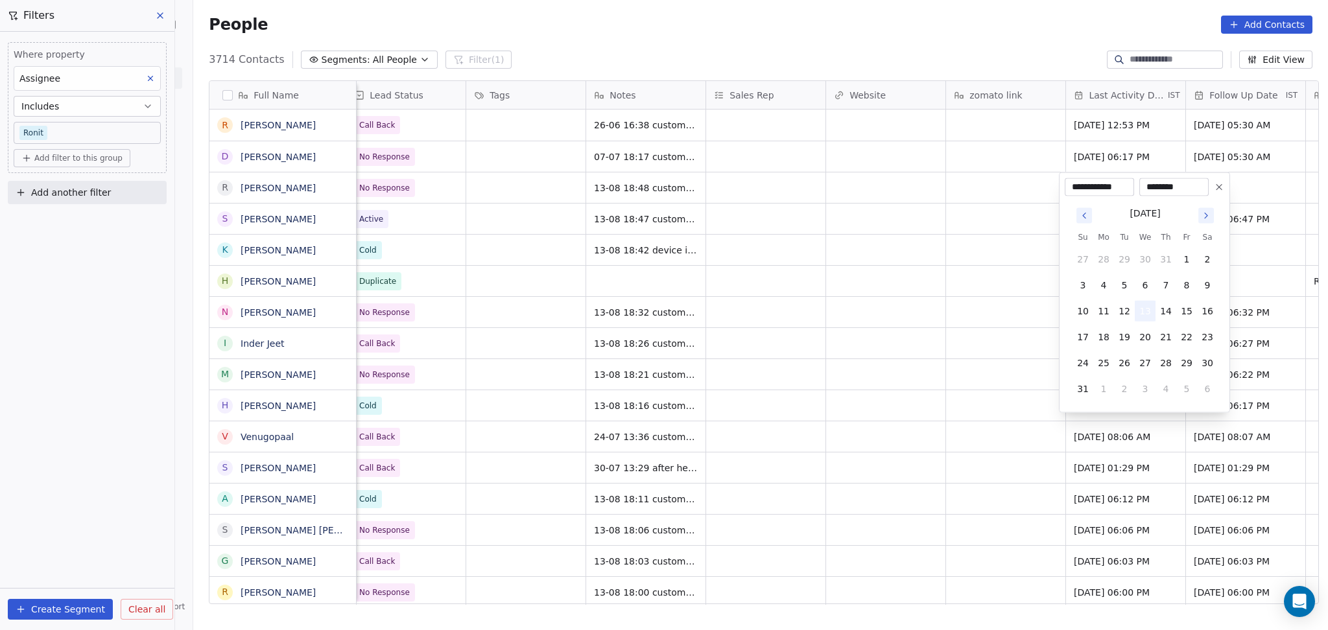
click at [1144, 312] on button "13" at bounding box center [1144, 311] width 21 height 21
click at [982, 309] on html "On2Cook India Pvt. Ltd. Contacts People Marketing Workflows Campaigns Sales Pip…" at bounding box center [664, 315] width 1328 height 630
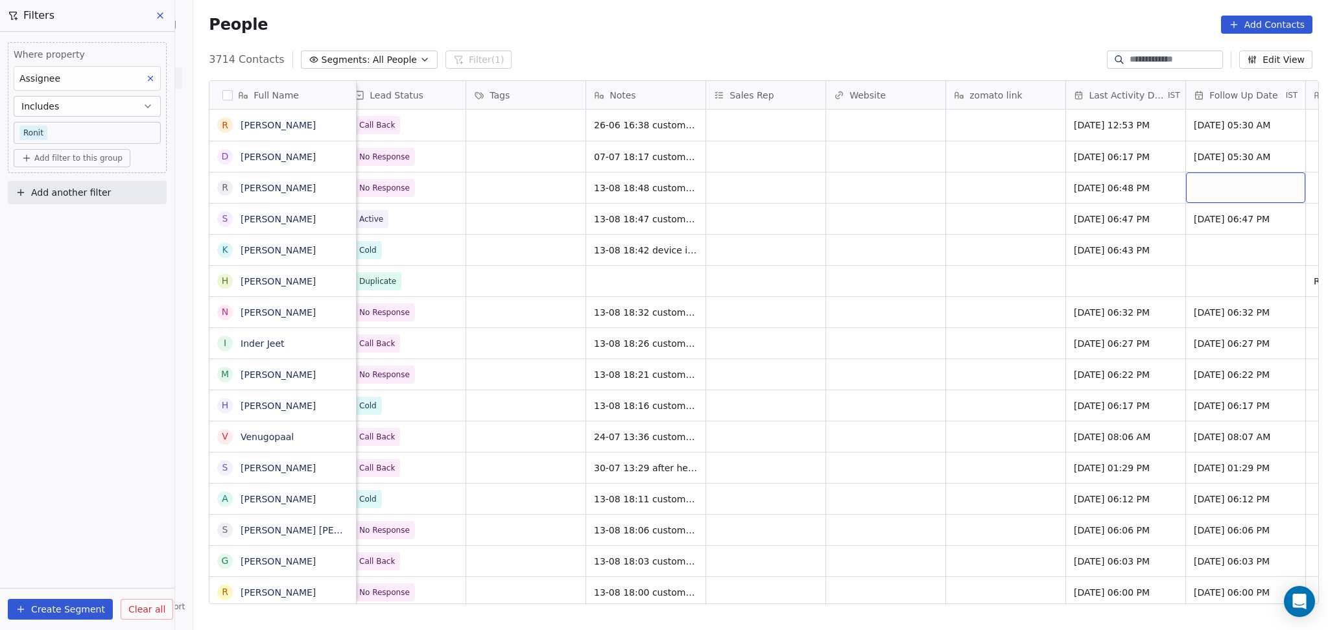
click at [1225, 177] on div "grid" at bounding box center [1245, 187] width 119 height 30
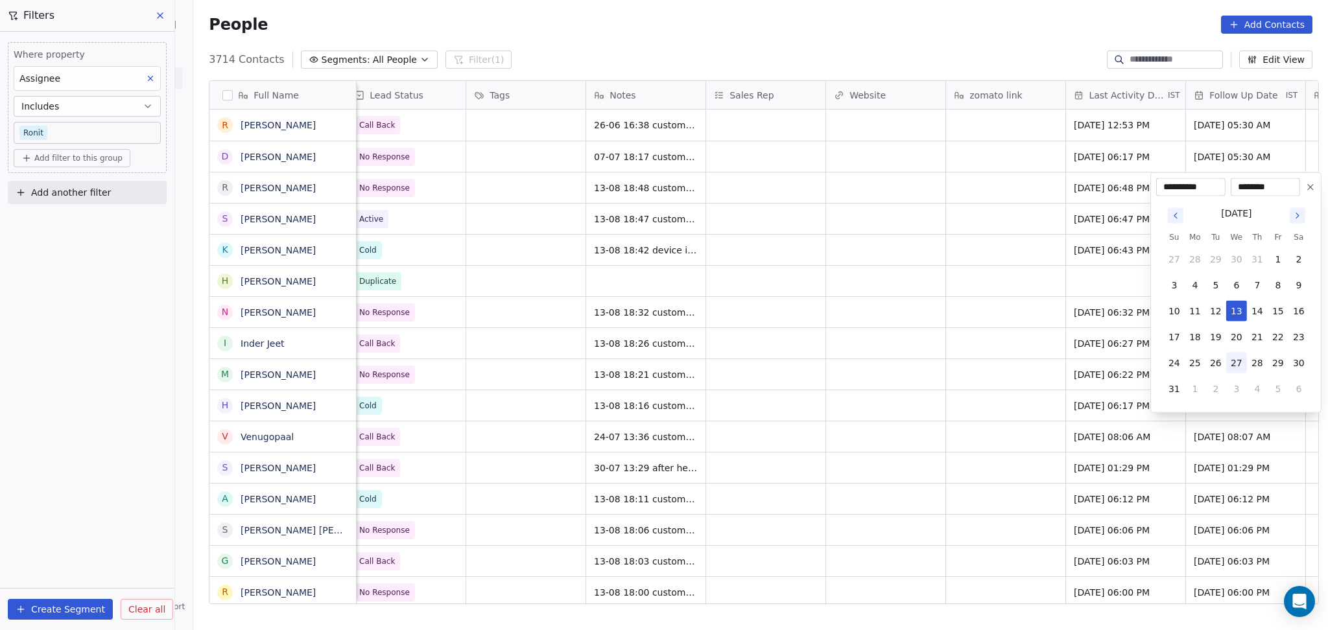
click at [1233, 370] on button "27" at bounding box center [1236, 363] width 21 height 21
type input "**********"
click at [870, 292] on html "On2Cook India Pvt. Ltd. Contacts People Marketing Workflows Campaigns Sales Pip…" at bounding box center [664, 315] width 1328 height 630
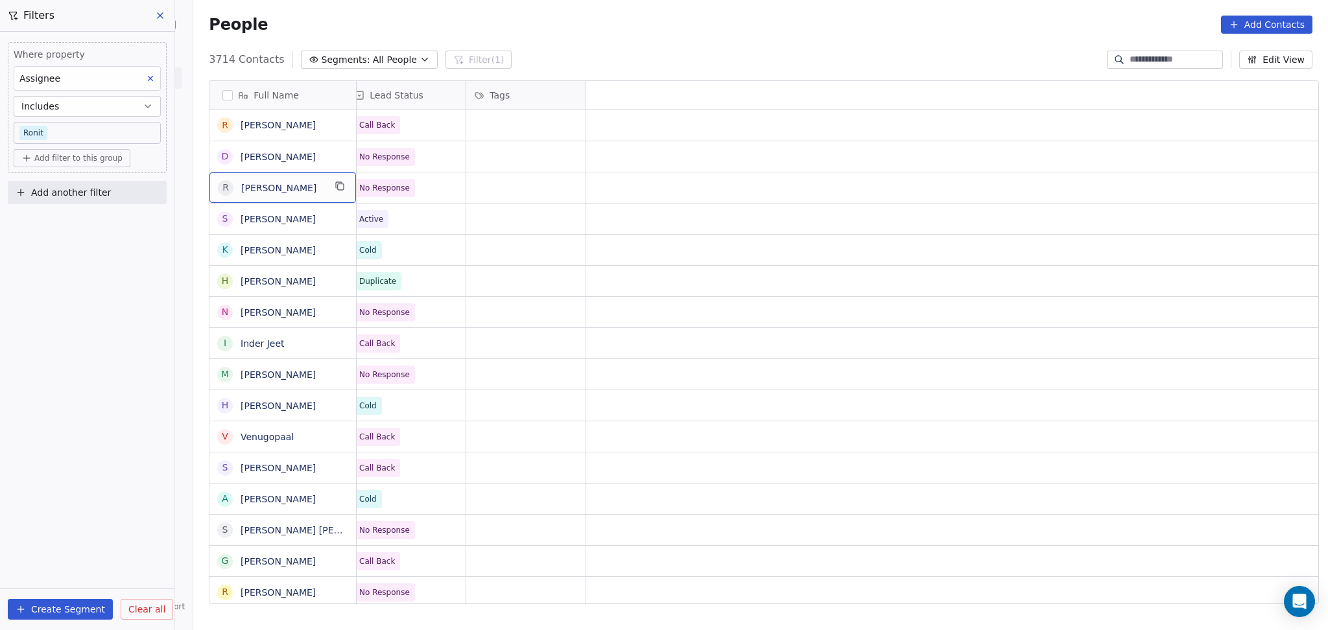
scroll to position [0, 0]
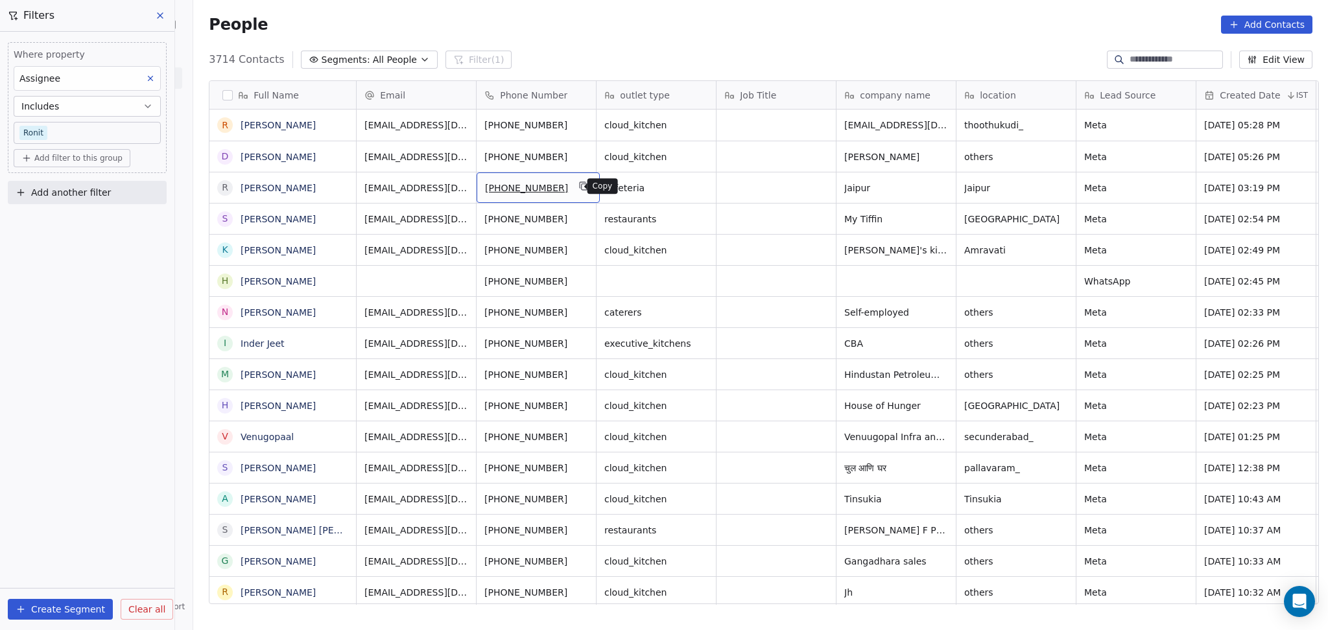
drag, startPoint x: 573, startPoint y: 185, endPoint x: 564, endPoint y: 257, distance: 71.9
click at [578, 185] on icon "grid" at bounding box center [583, 186] width 10 height 10
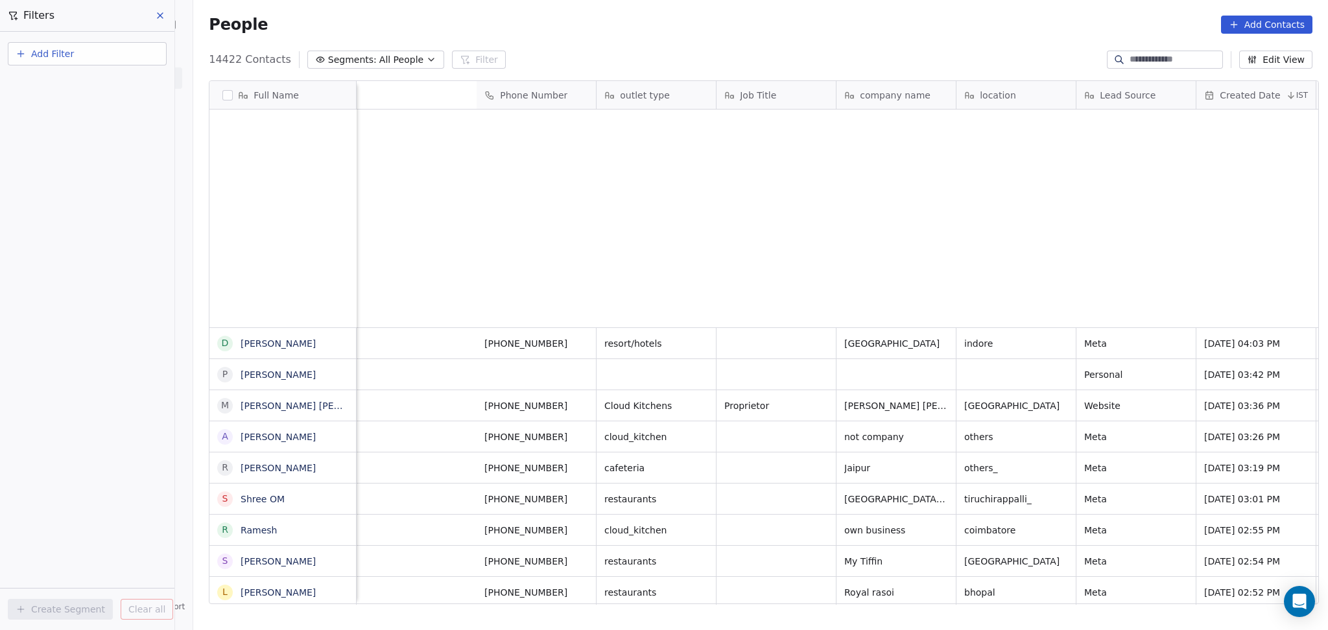
scroll to position [541, 1127]
